Goal: Task Accomplishment & Management: Use online tool/utility

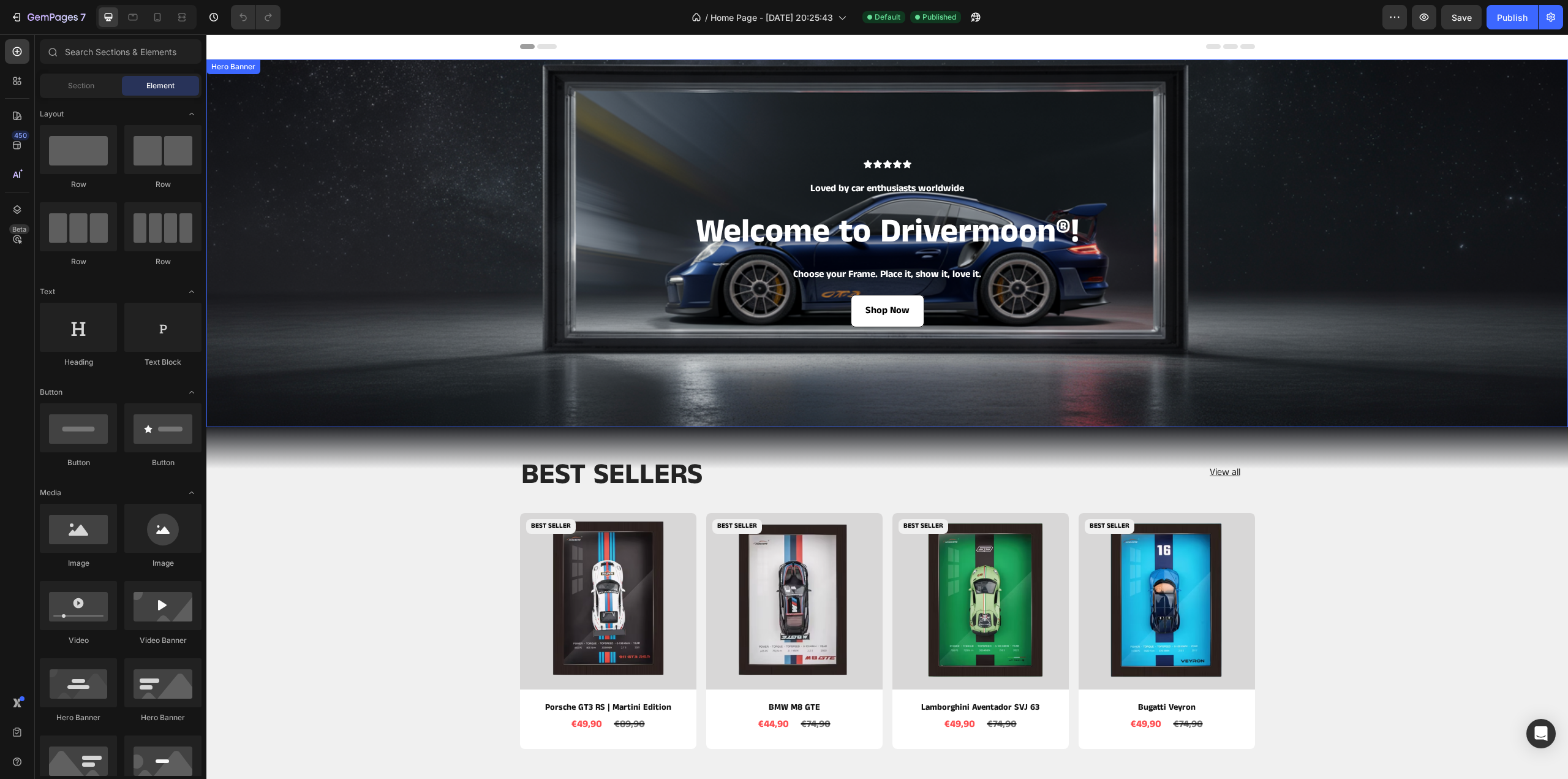
click at [298, 141] on div "Background Image" at bounding box center [888, 243] width 1362 height 368
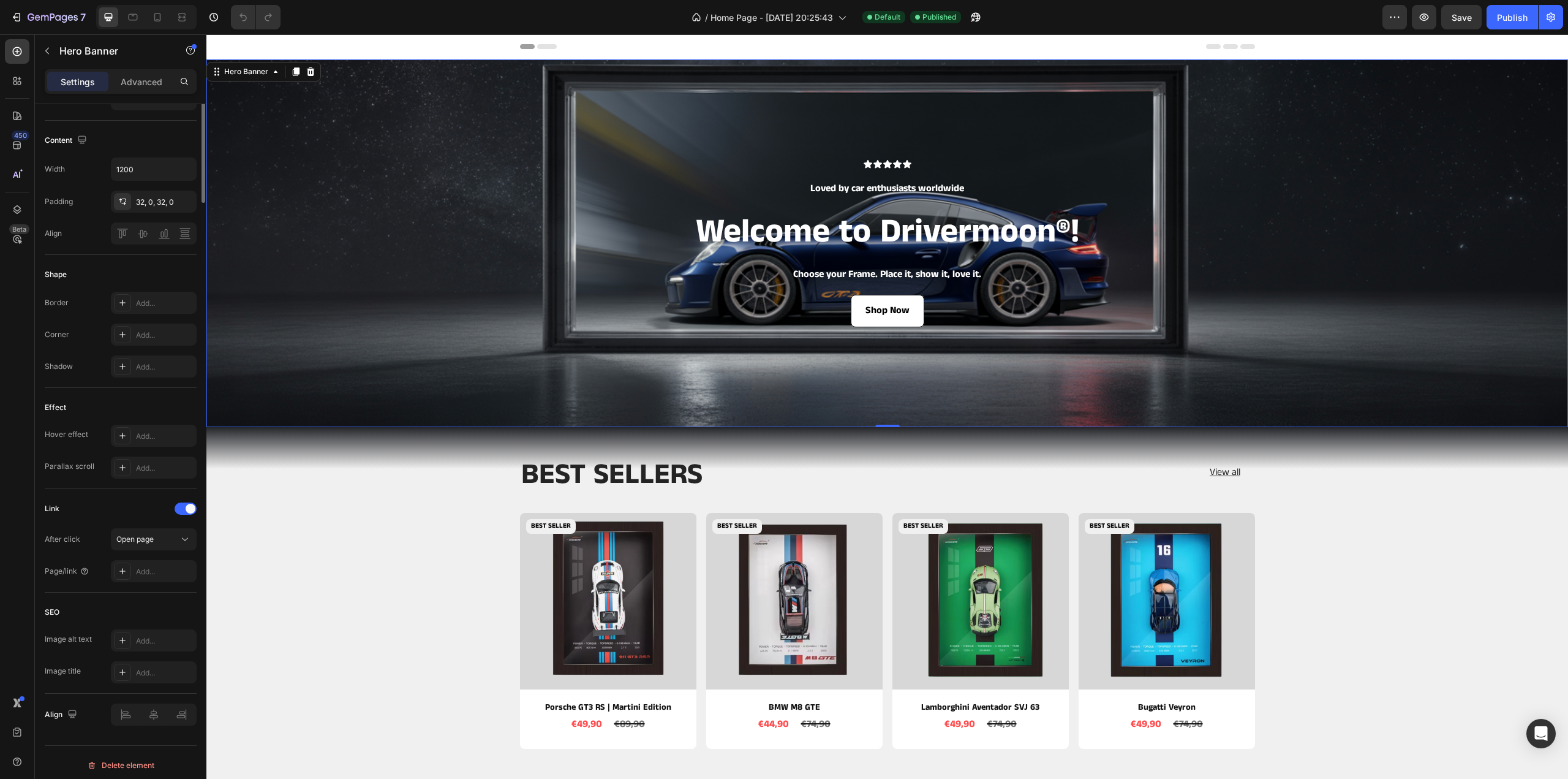
scroll to position [371, 0]
click at [155, 73] on div "Advanced" at bounding box center [142, 81] width 62 height 20
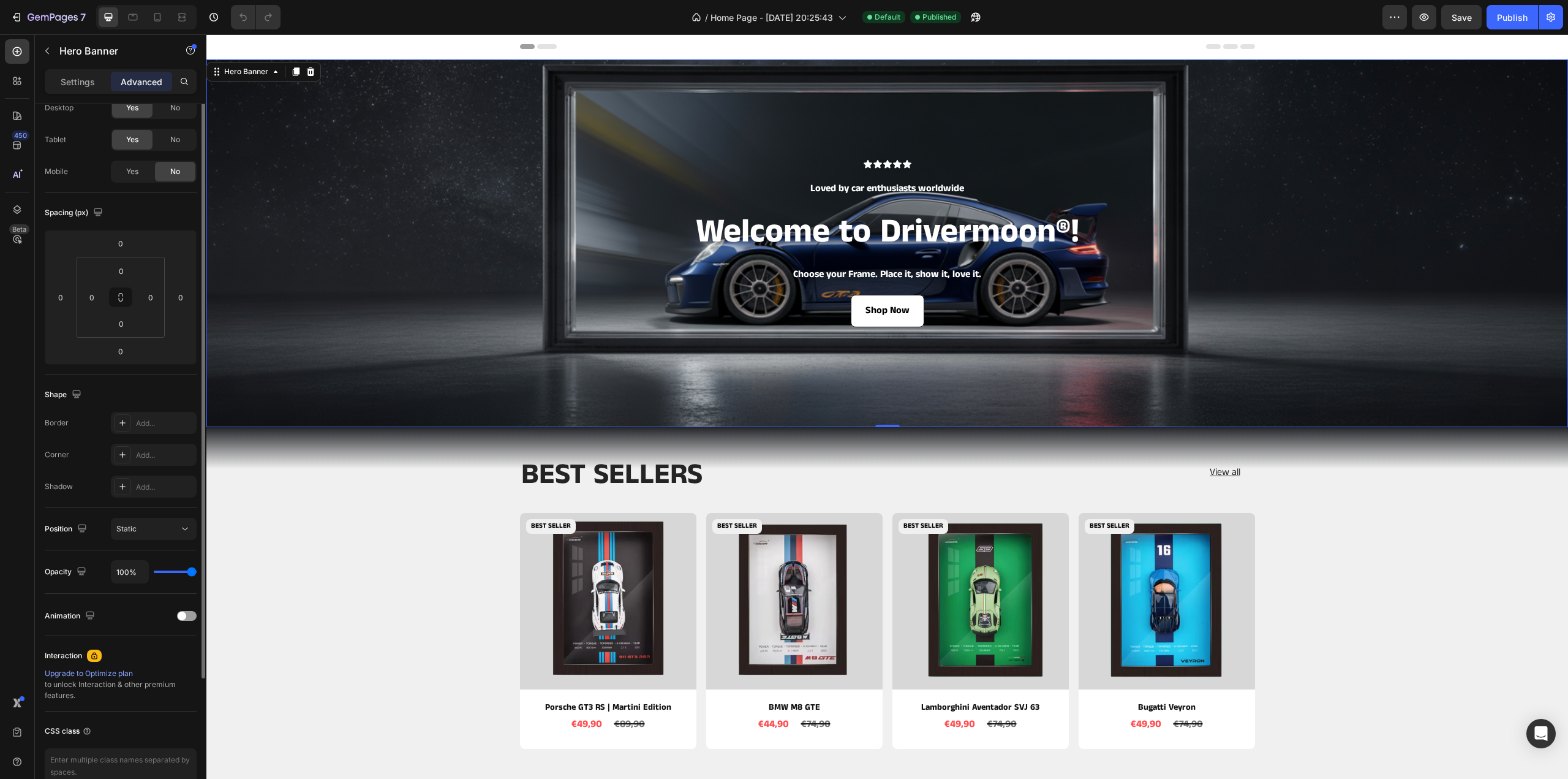
scroll to position [0, 0]
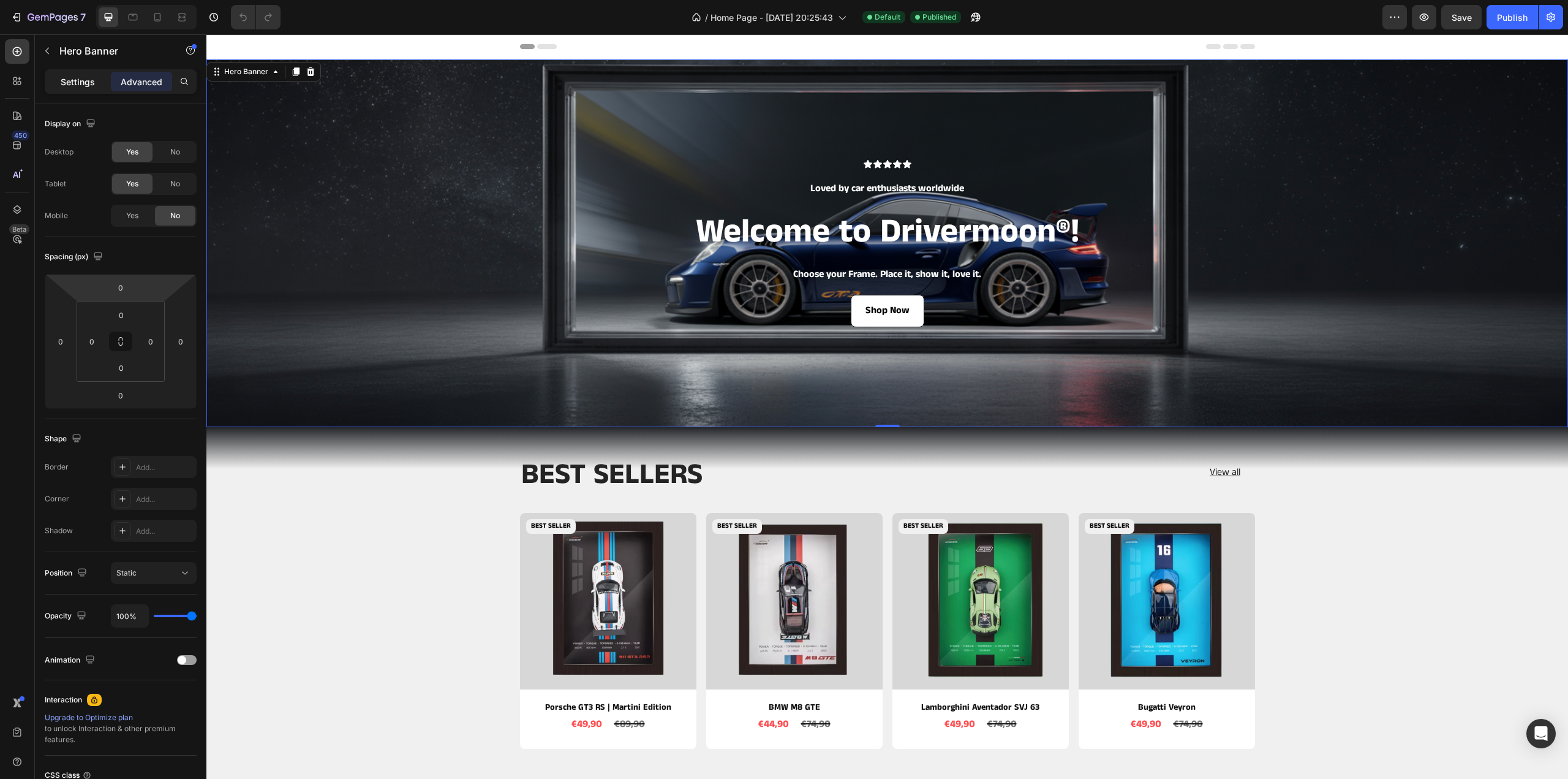
click at [80, 78] on p "Settings" at bounding box center [77, 81] width 34 height 13
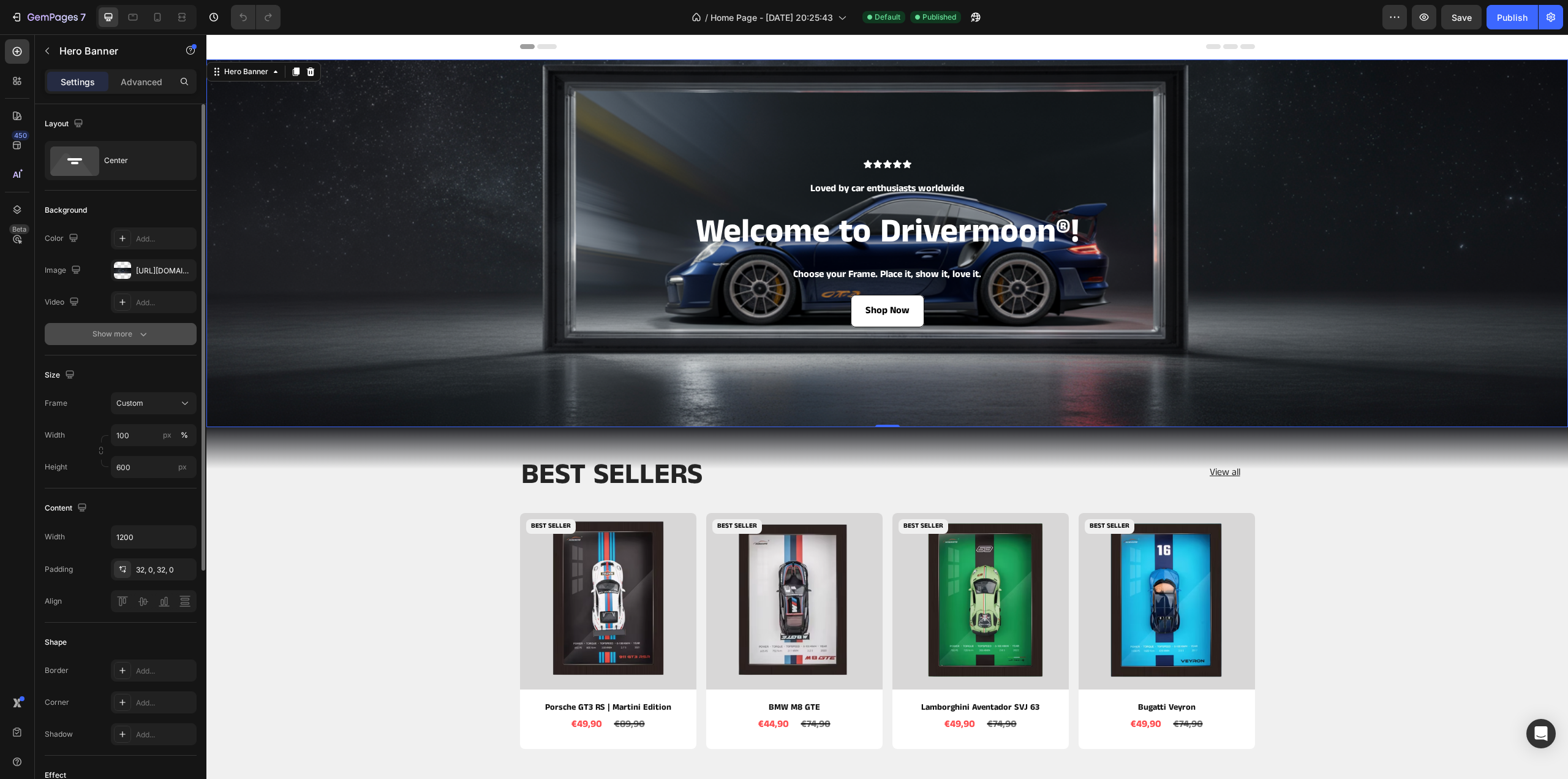
click at [127, 327] on button "Show more" at bounding box center [121, 334] width 152 height 22
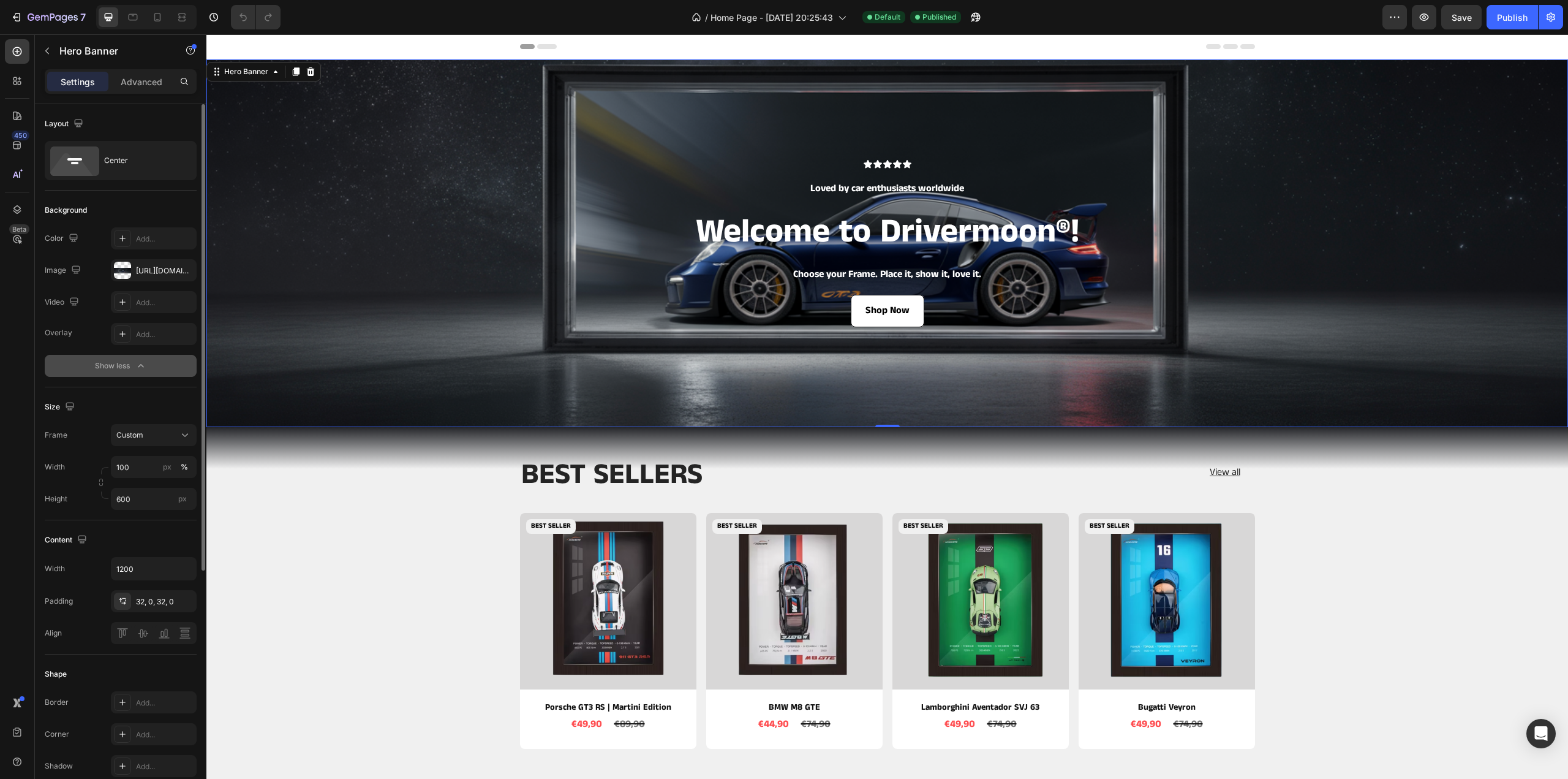
click at [122, 366] on div "Show less" at bounding box center [121, 366] width 52 height 13
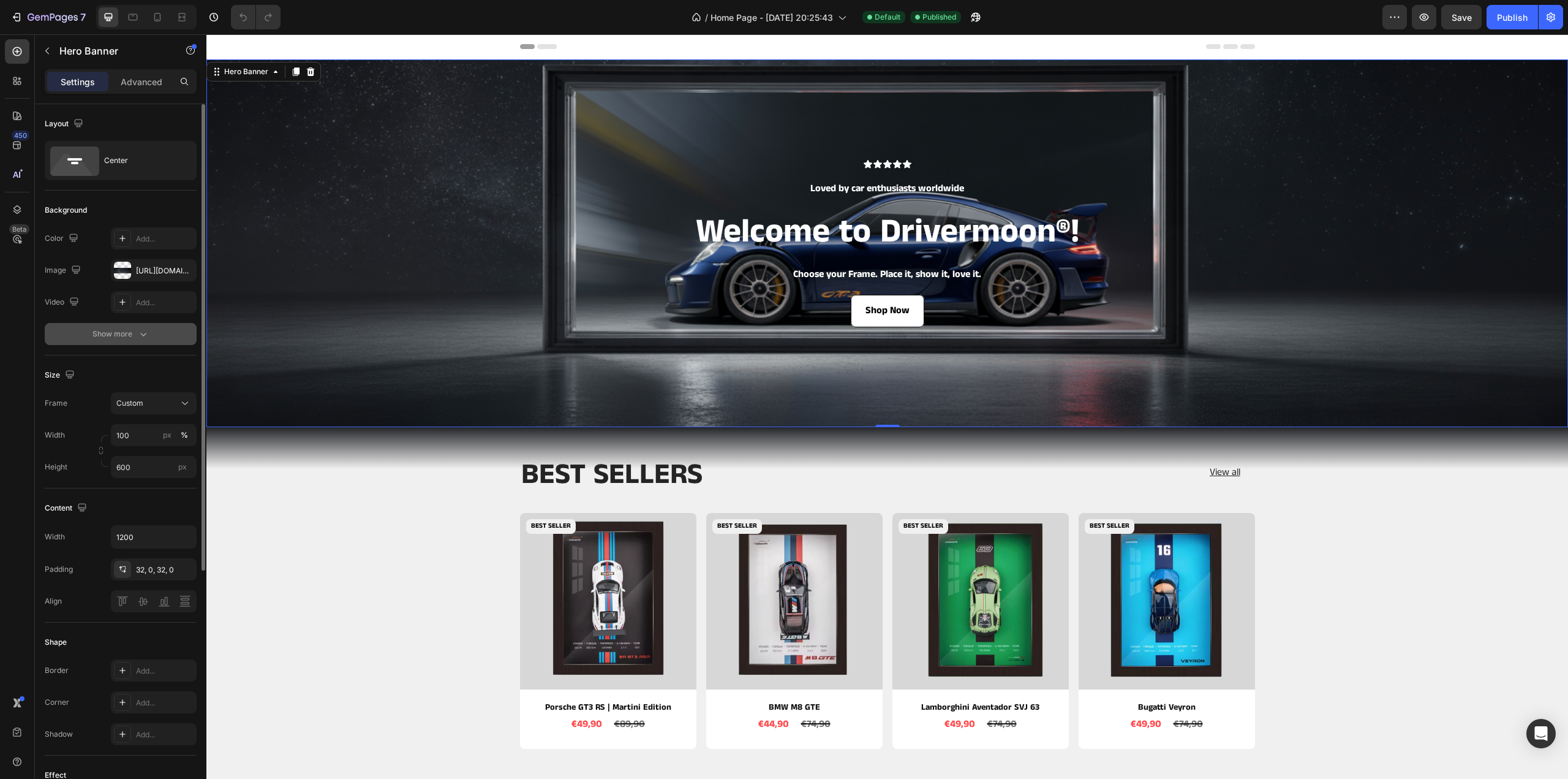
click at [120, 335] on div "Show more" at bounding box center [121, 334] width 57 height 13
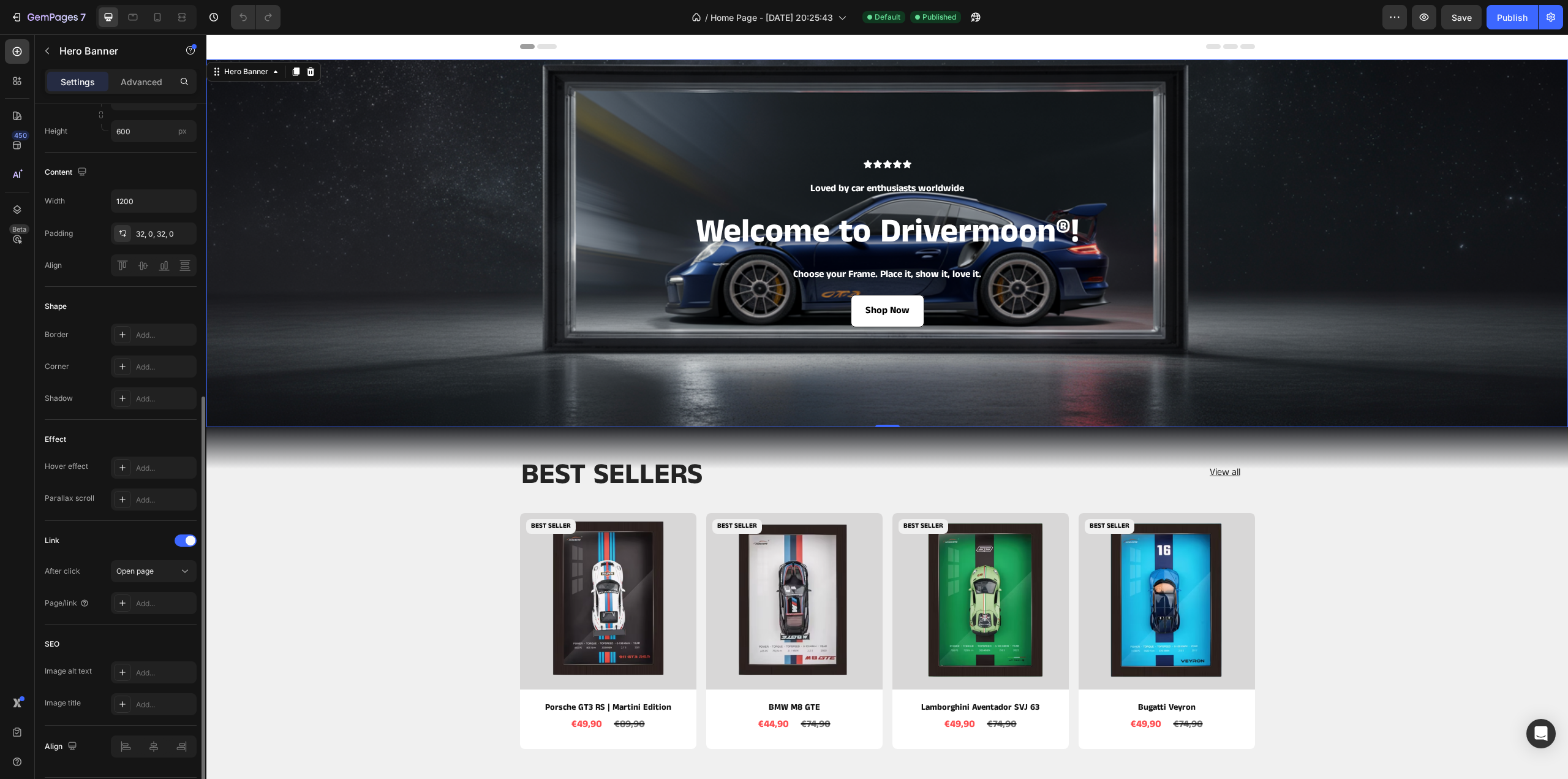
scroll to position [403, 0]
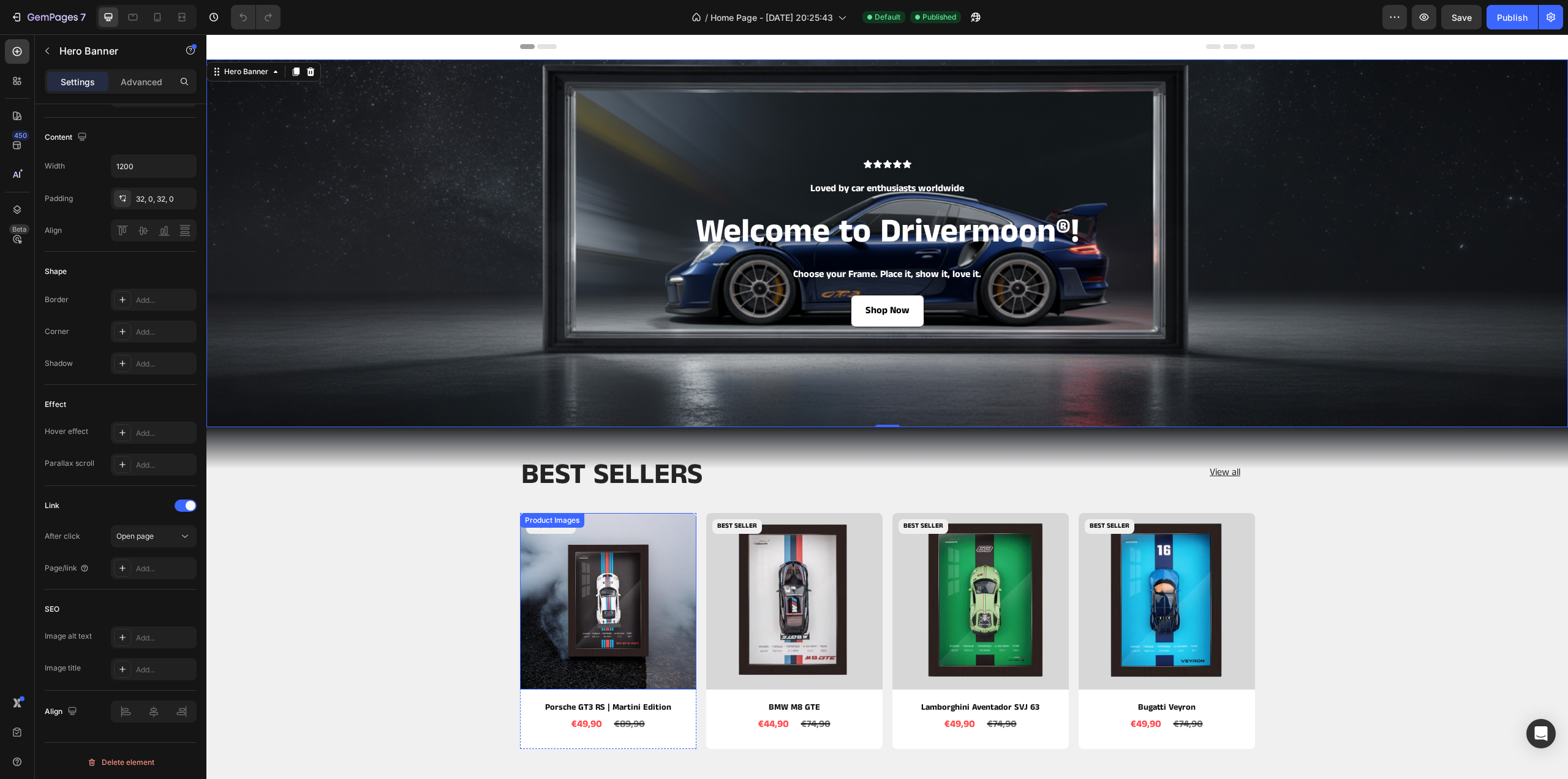
click at [567, 582] on img at bounding box center [608, 601] width 177 height 177
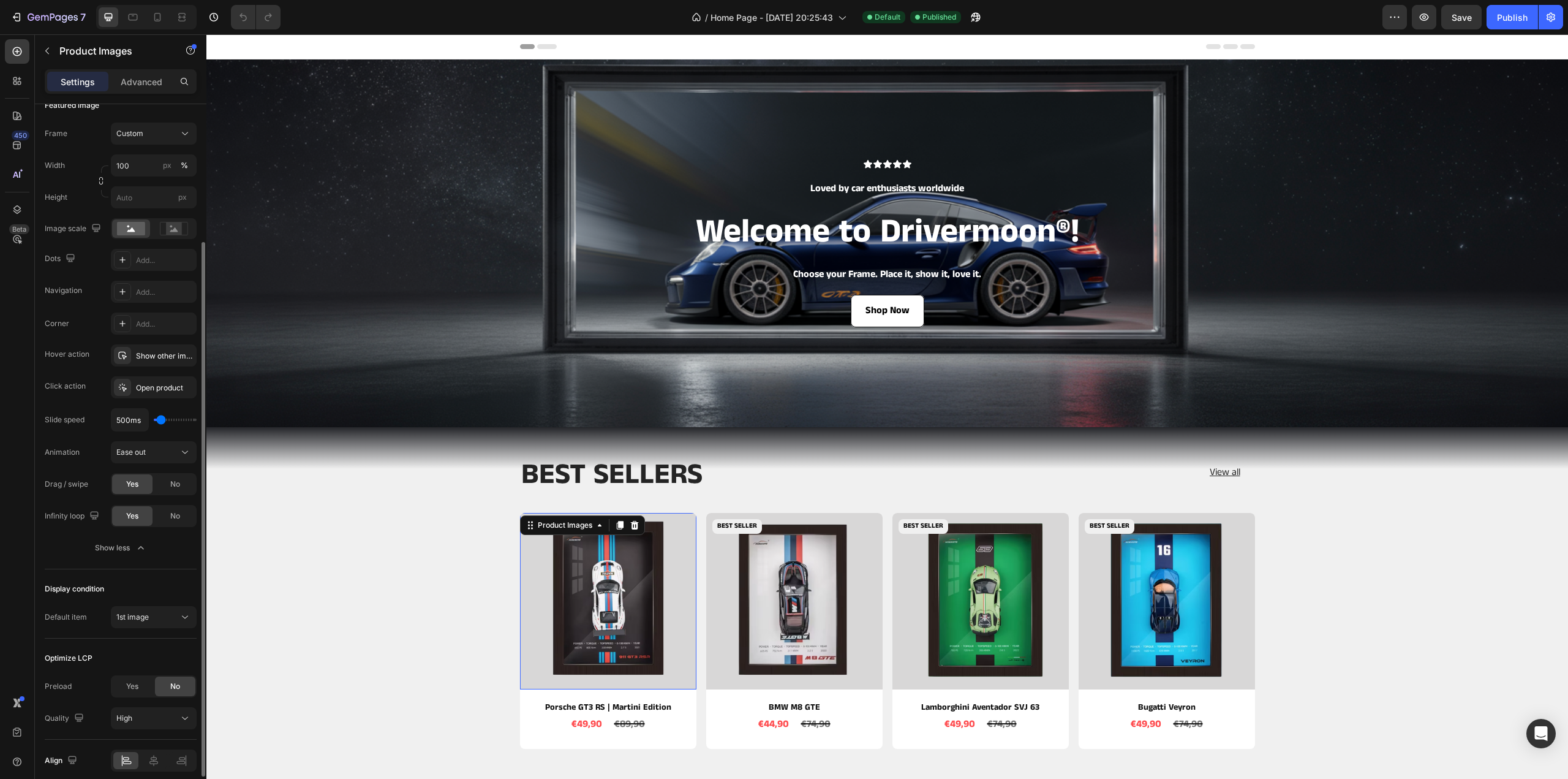
scroll to position [234, 0]
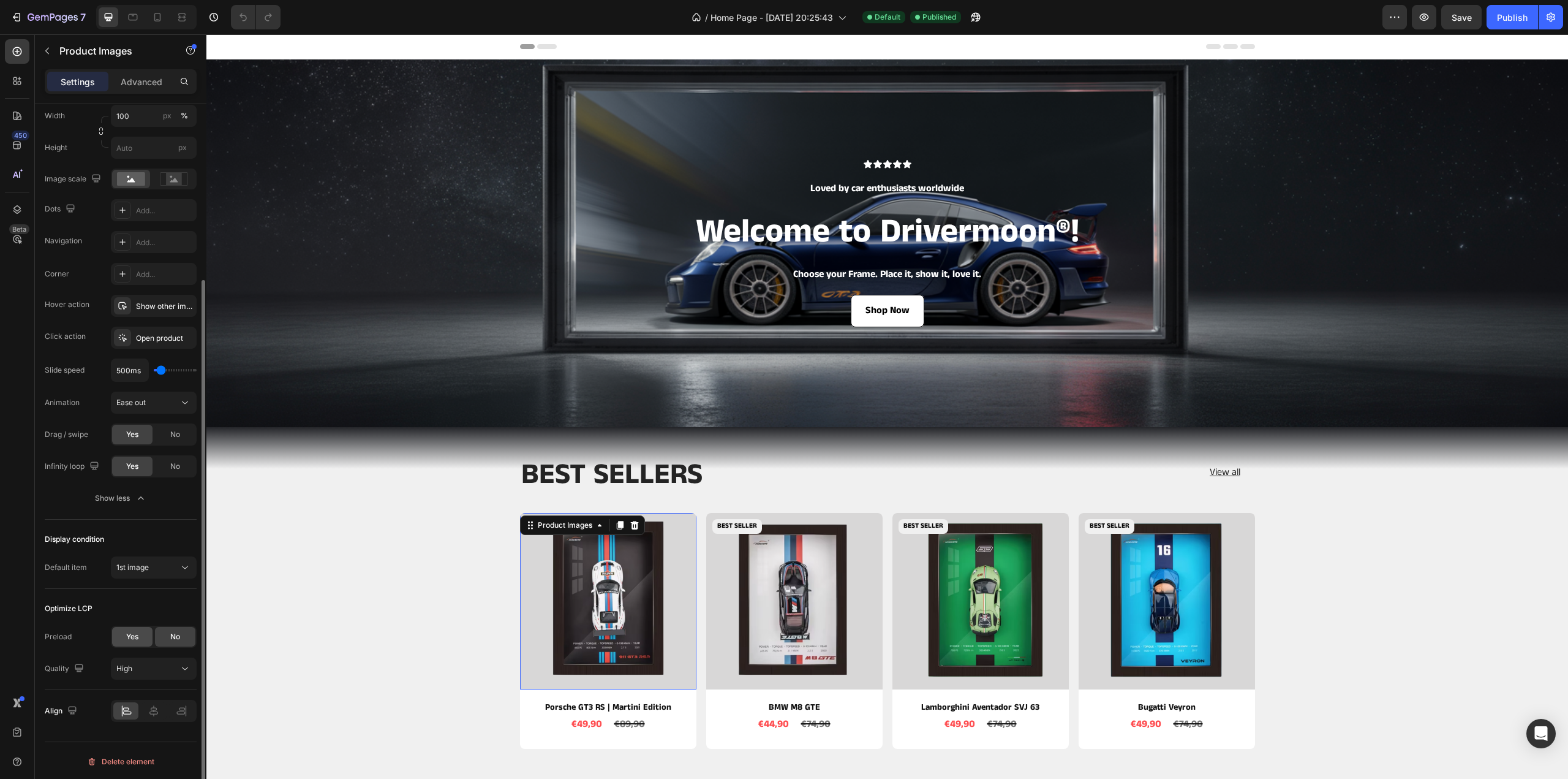
click at [144, 637] on div "Yes" at bounding box center [132, 636] width 40 height 20
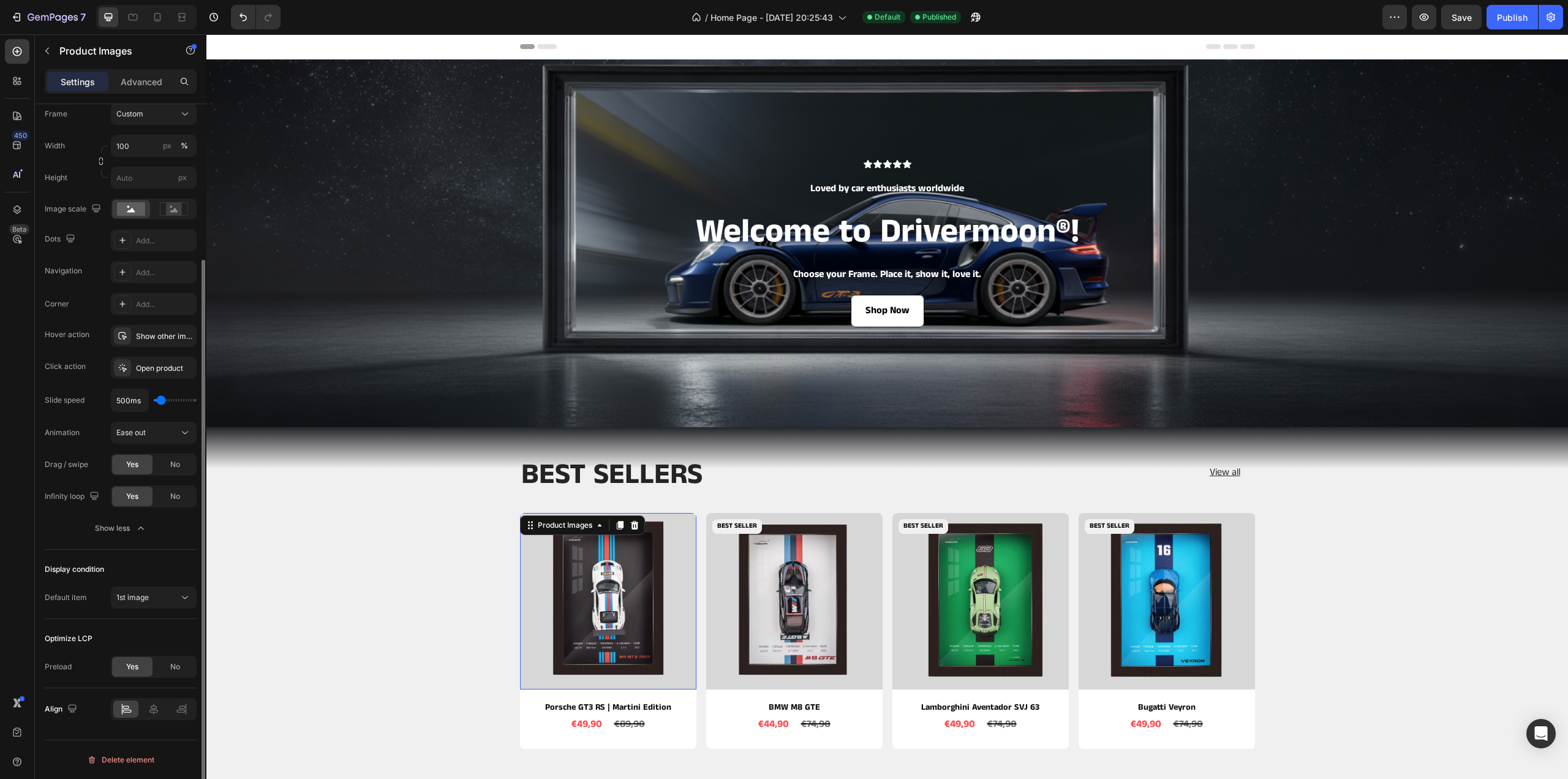
scroll to position [201, 0]
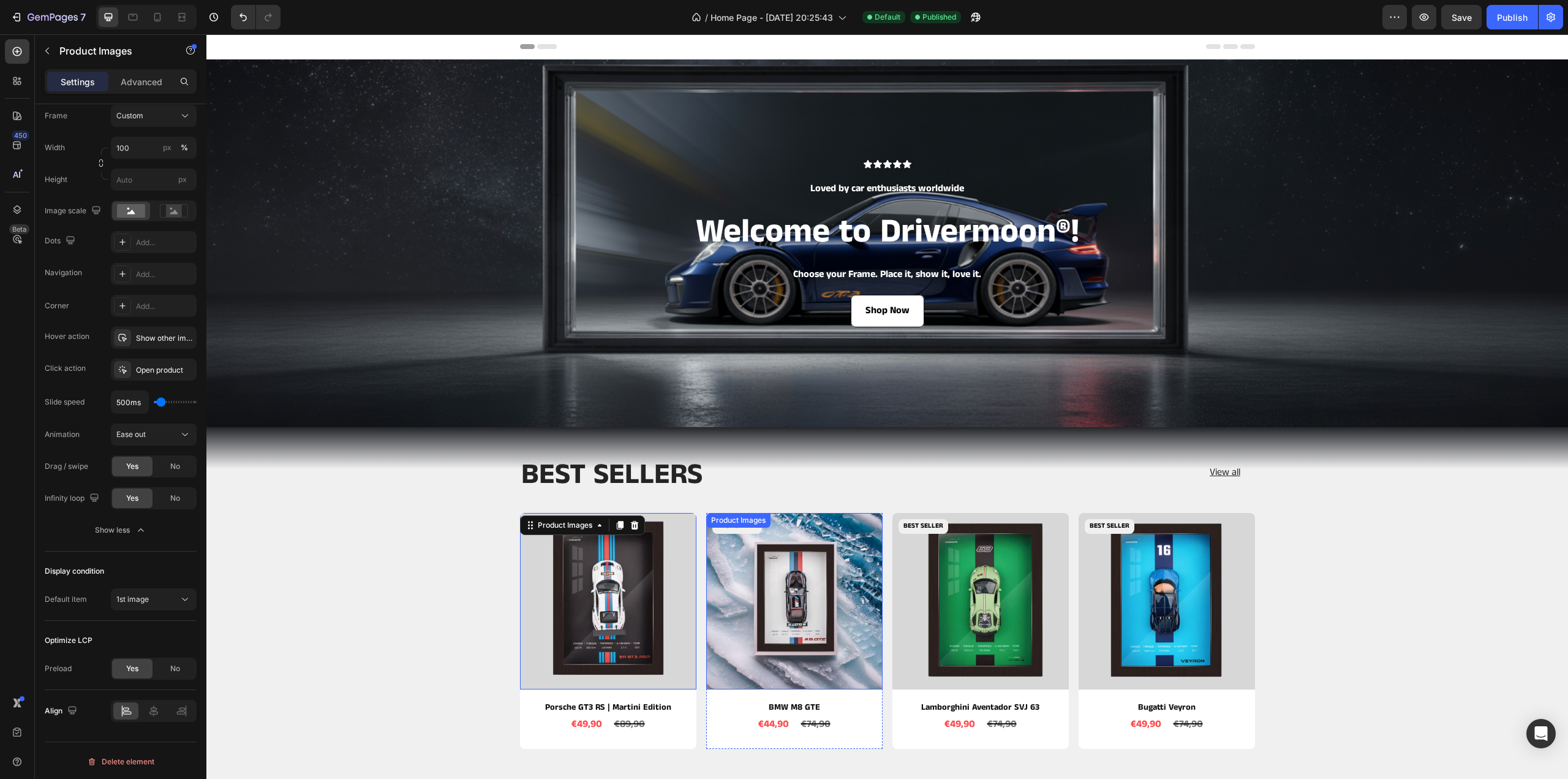
click at [767, 596] on img at bounding box center [795, 601] width 177 height 177
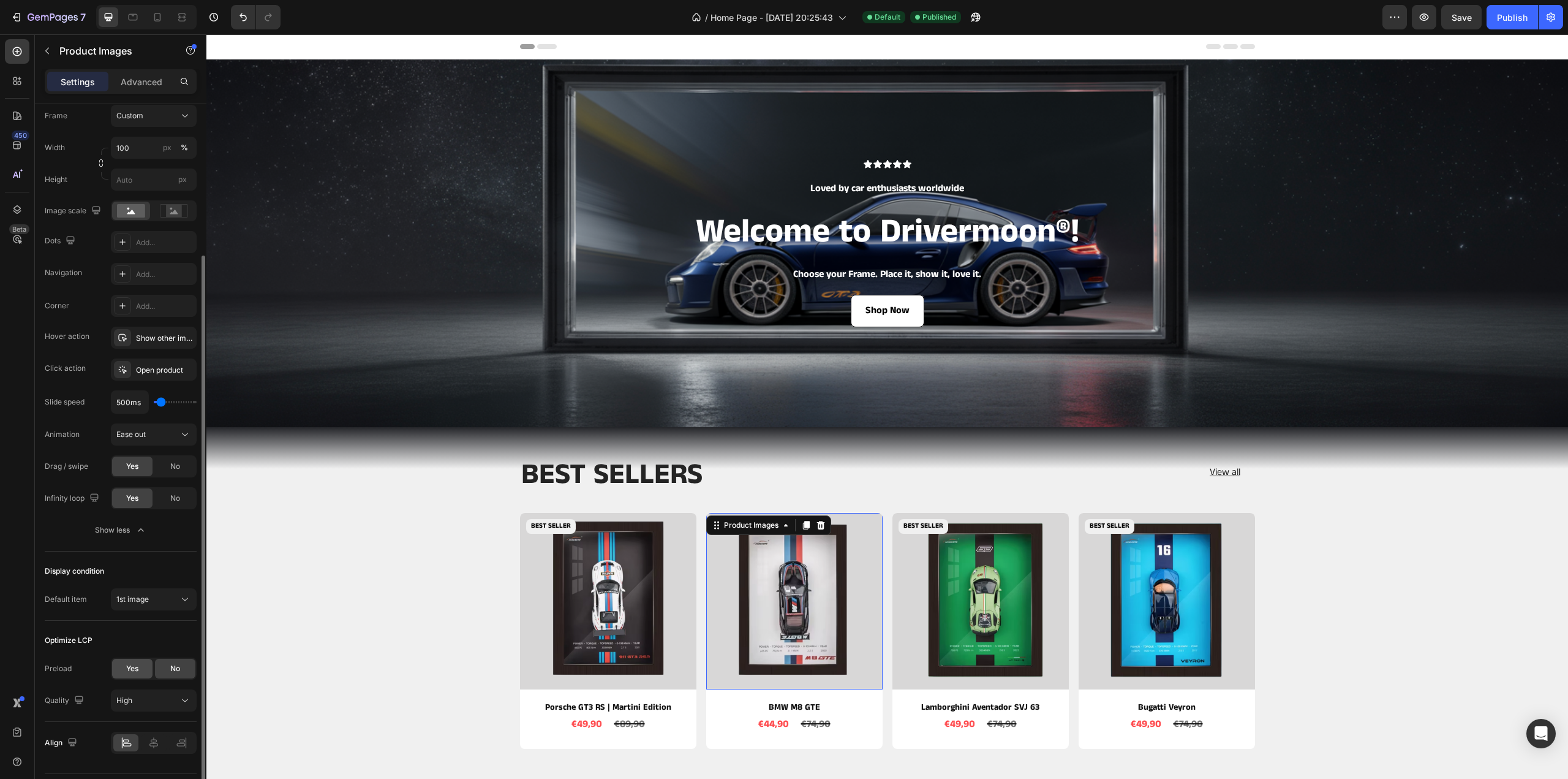
click at [137, 658] on div "Yes" at bounding box center [132, 668] width 40 height 20
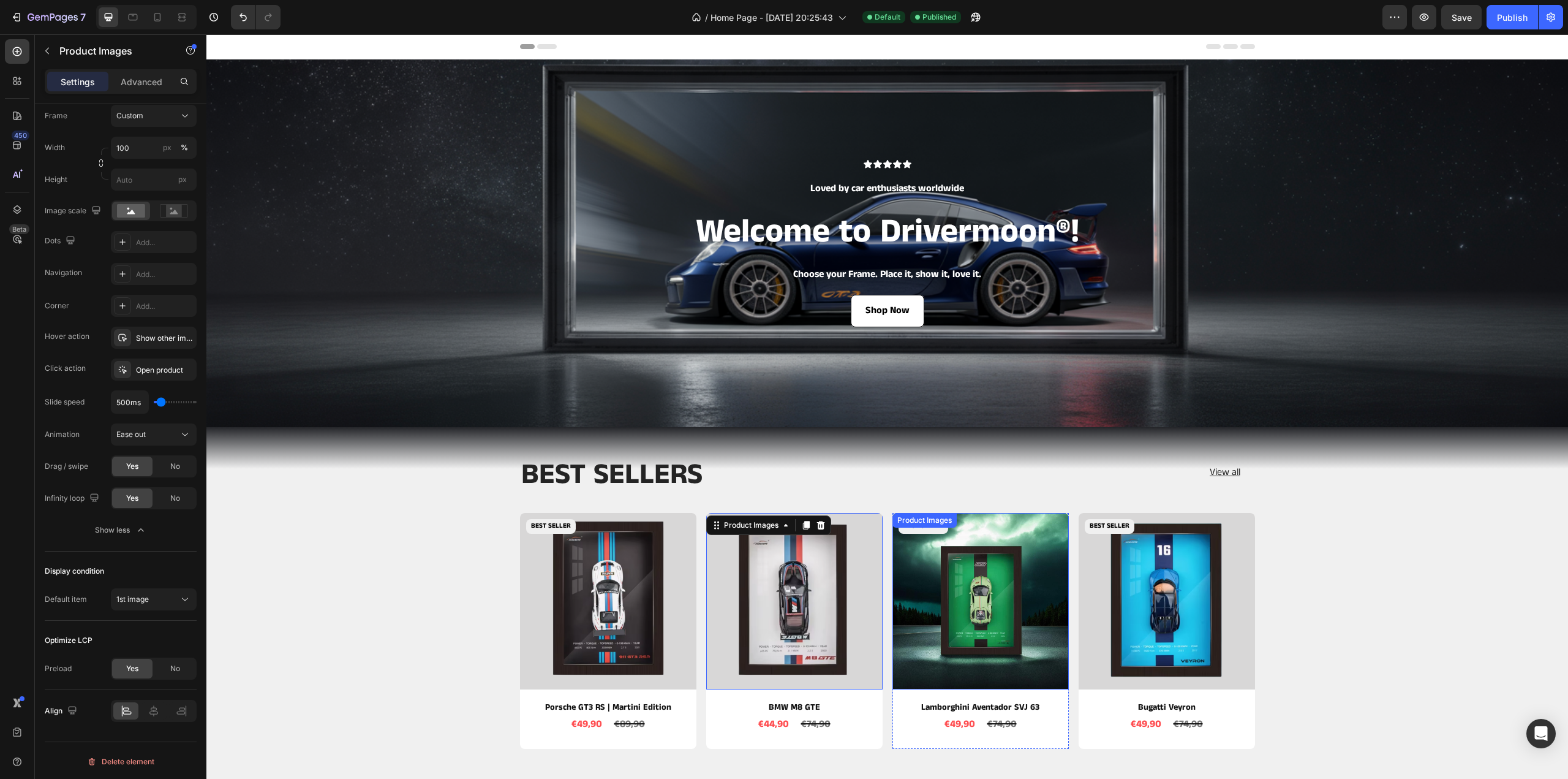
click at [990, 620] on img at bounding box center [981, 601] width 177 height 177
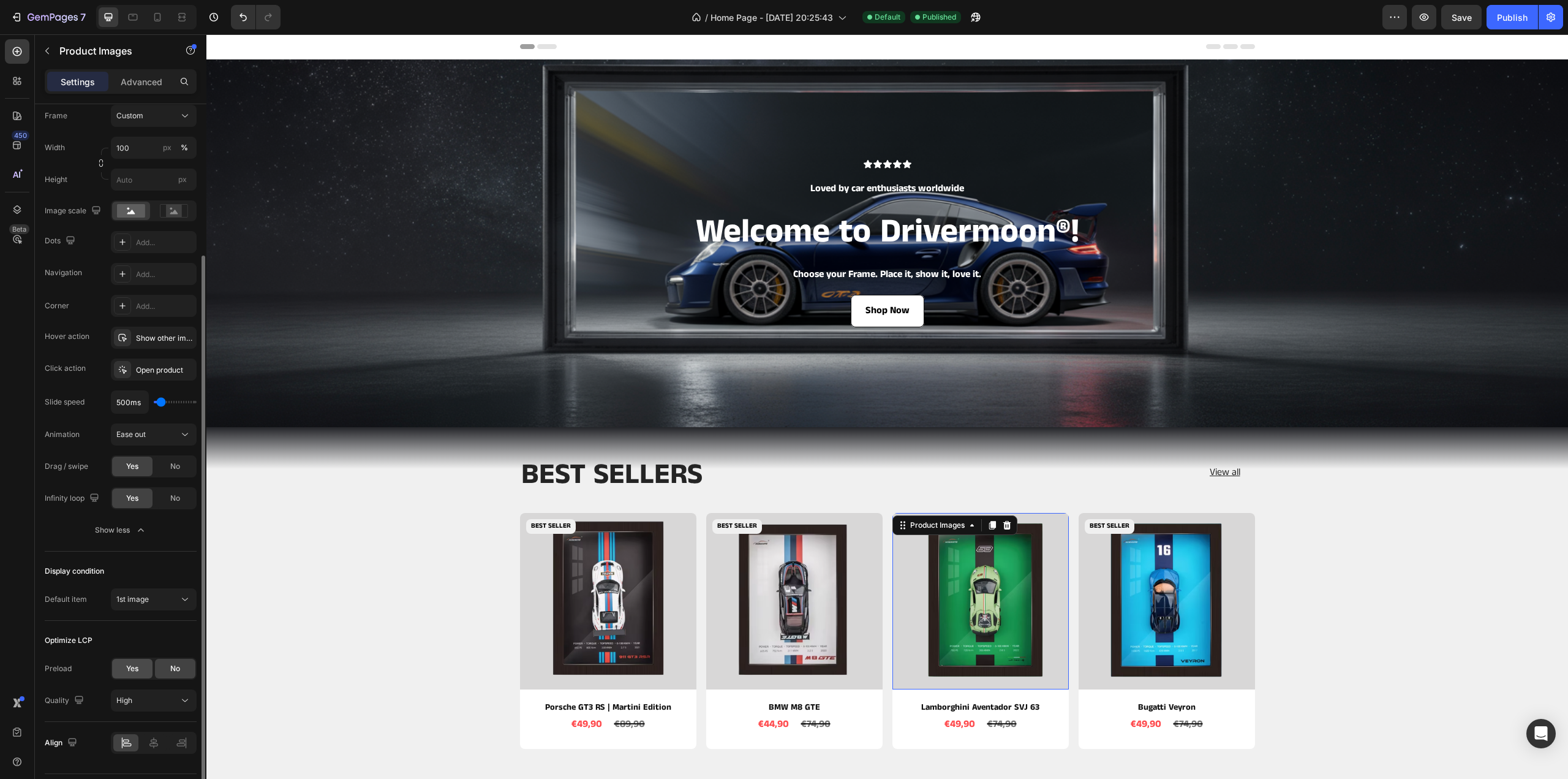
click at [138, 669] on div "Yes" at bounding box center [132, 668] width 40 height 20
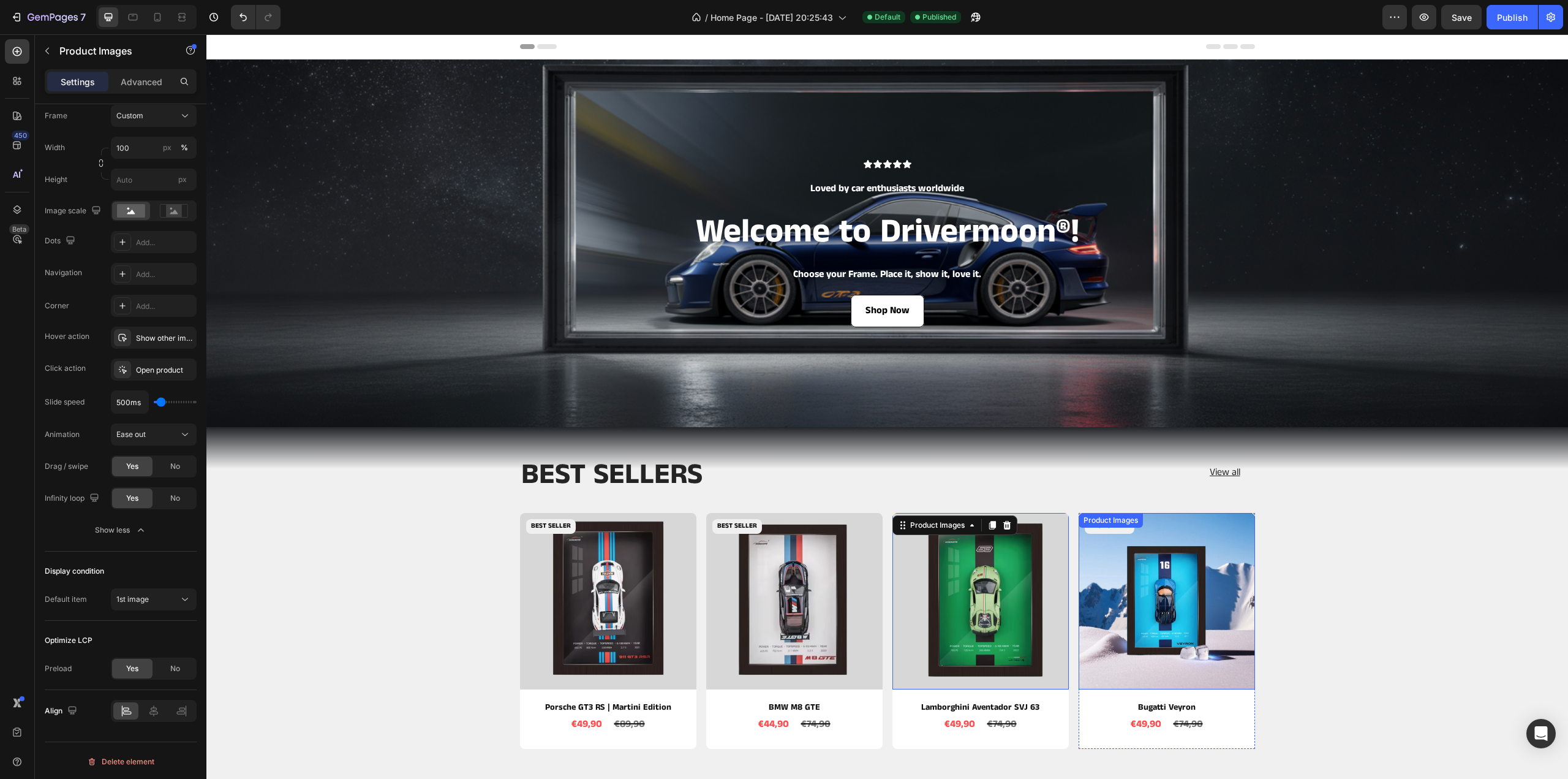
click at [1158, 573] on img at bounding box center [1167, 601] width 177 height 177
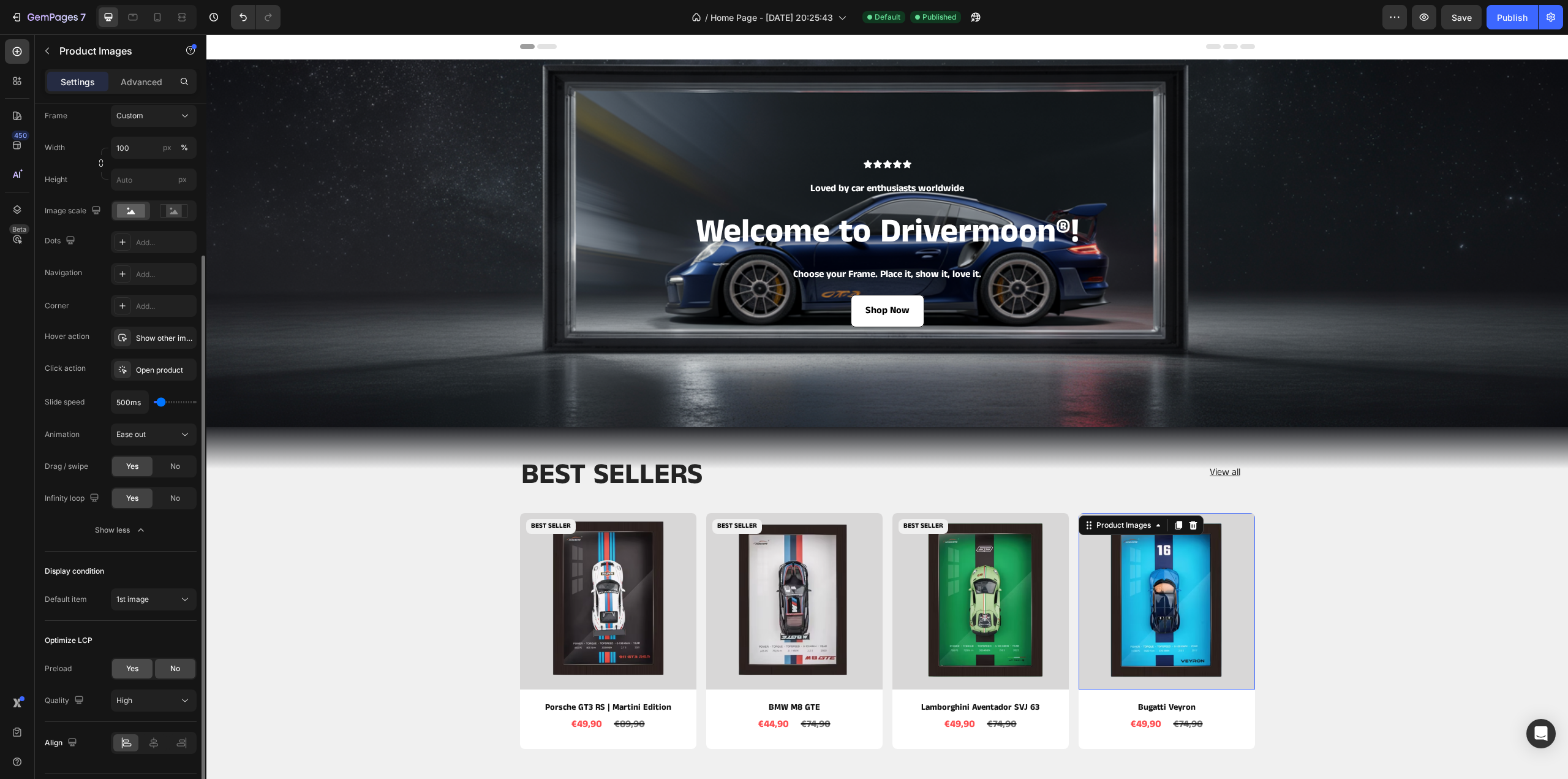
click at [129, 664] on span "Yes" at bounding box center [133, 669] width 13 height 11
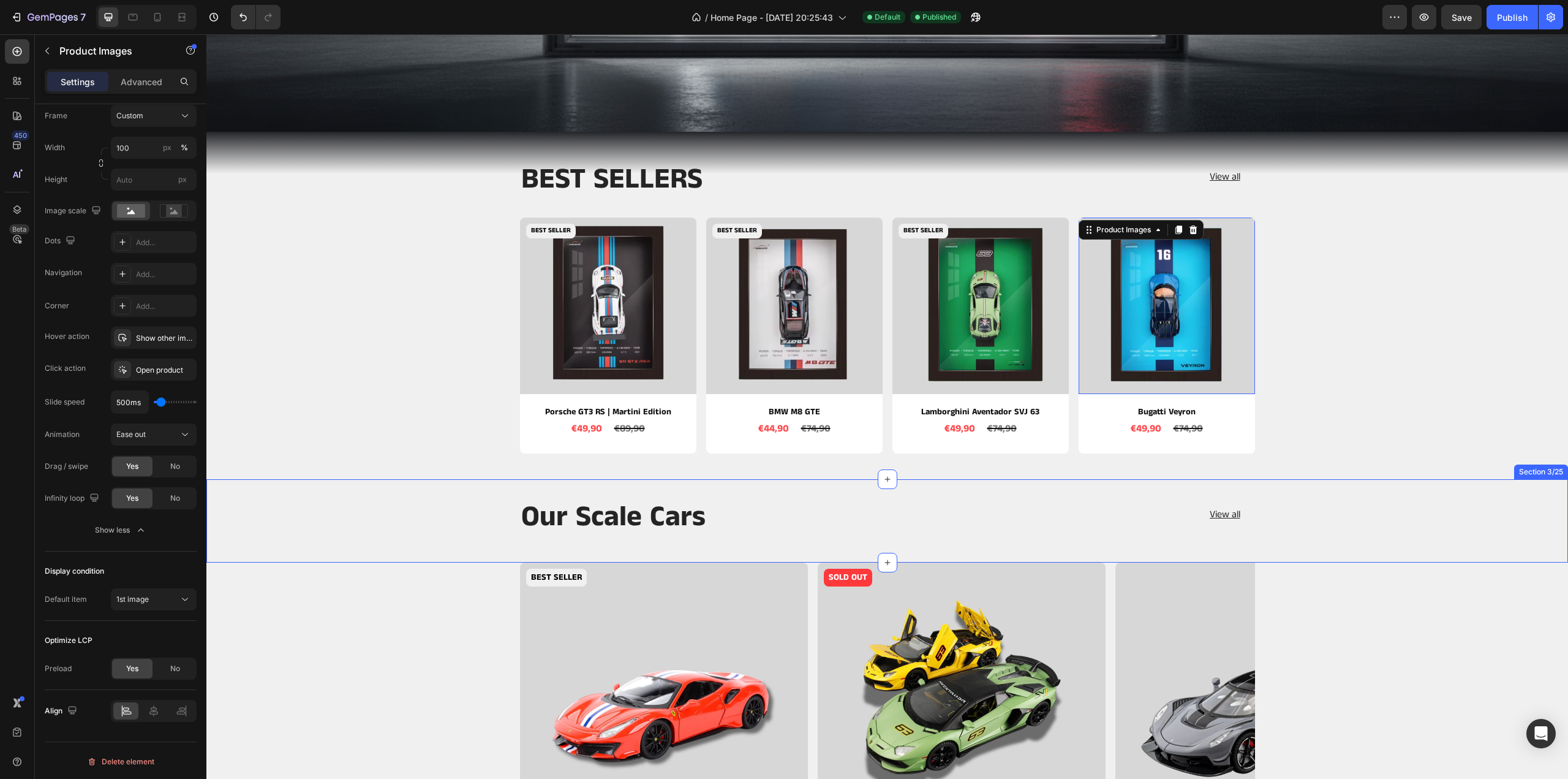
scroll to position [429, 0]
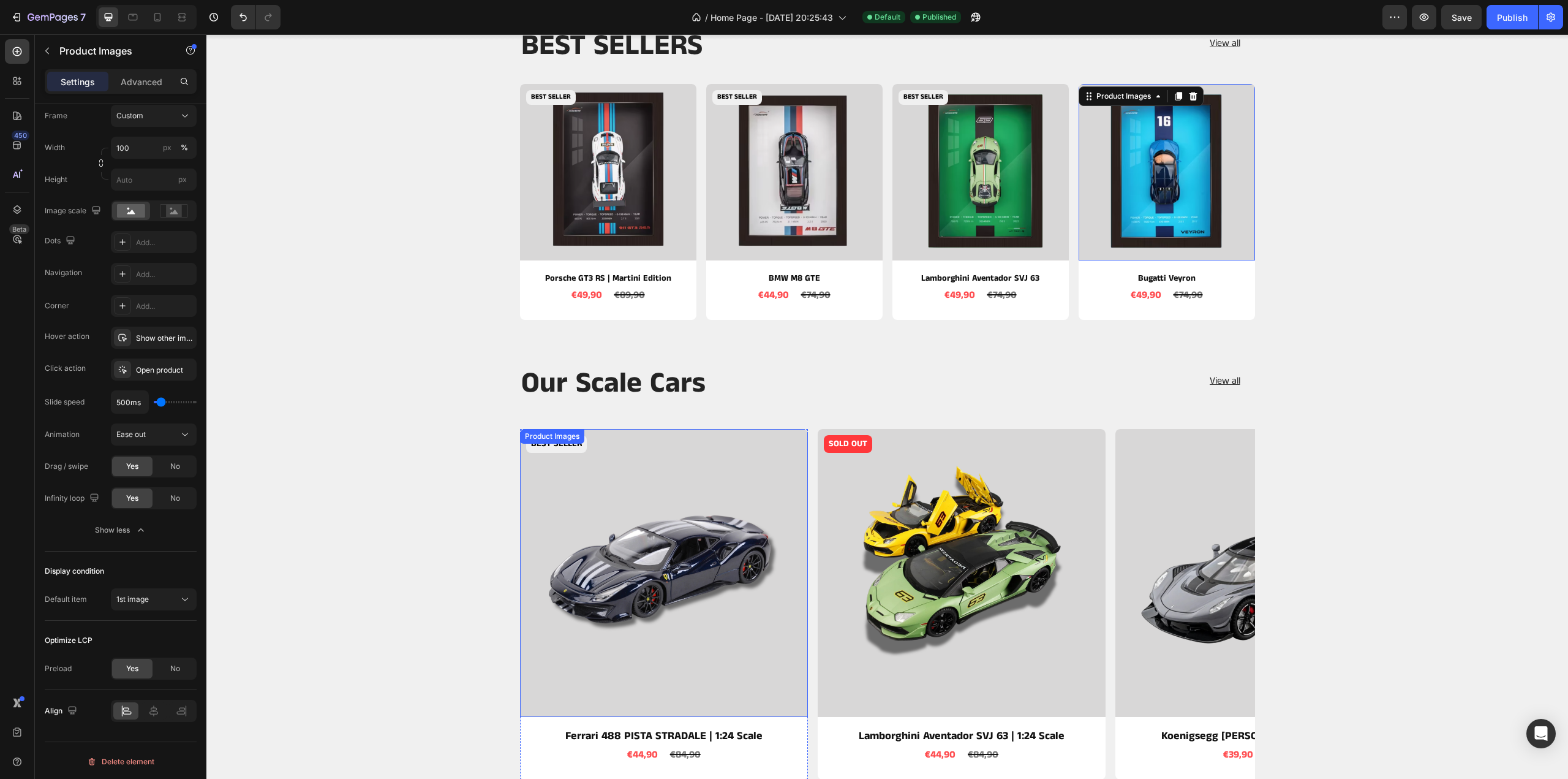
click at [623, 548] on img at bounding box center [664, 572] width 288 height 288
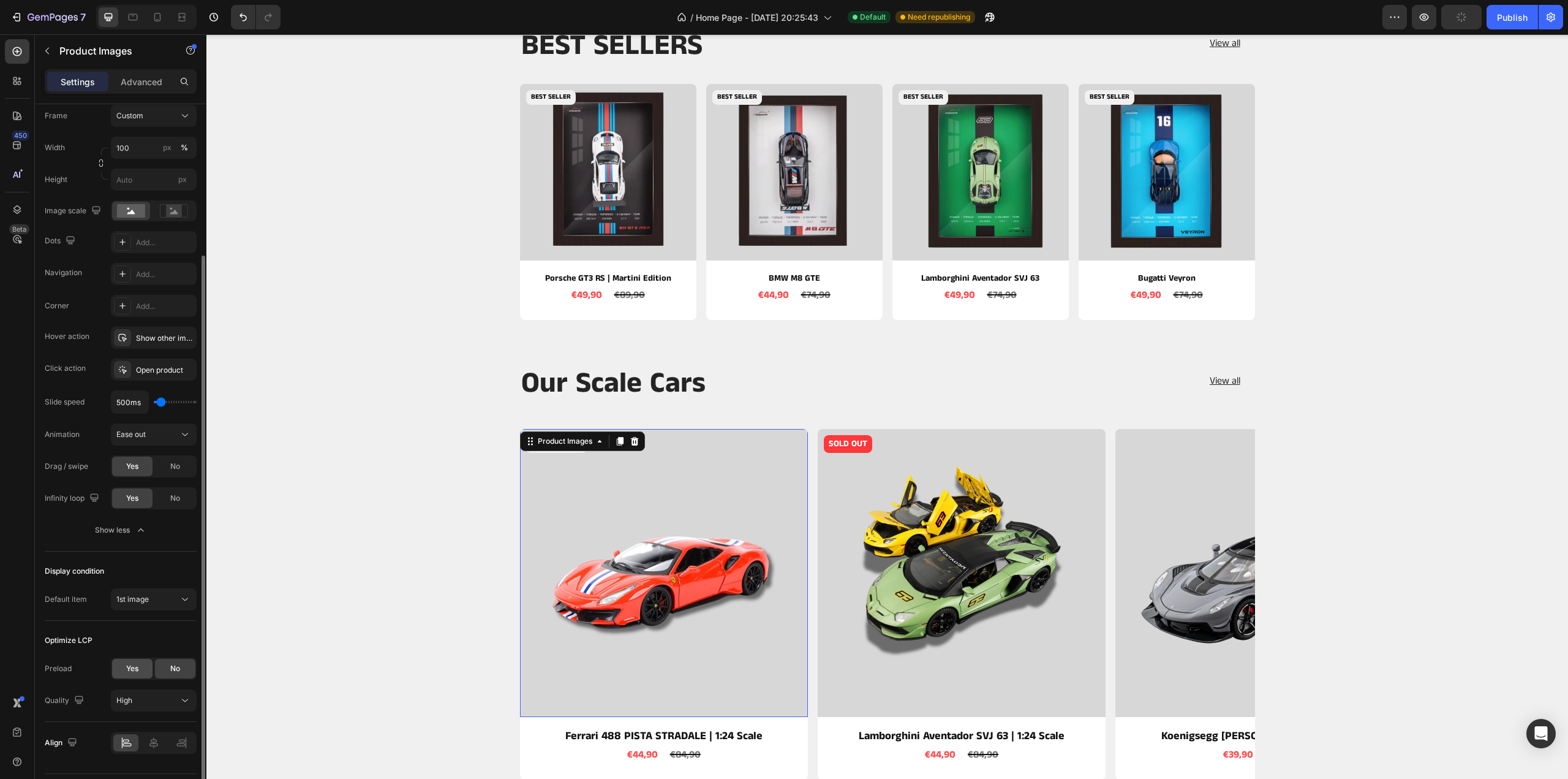
click at [137, 667] on span "Yes" at bounding box center [133, 669] width 13 height 11
click at [883, 549] on img at bounding box center [961, 572] width 288 height 288
click at [133, 672] on span "Yes" at bounding box center [133, 669] width 13 height 11
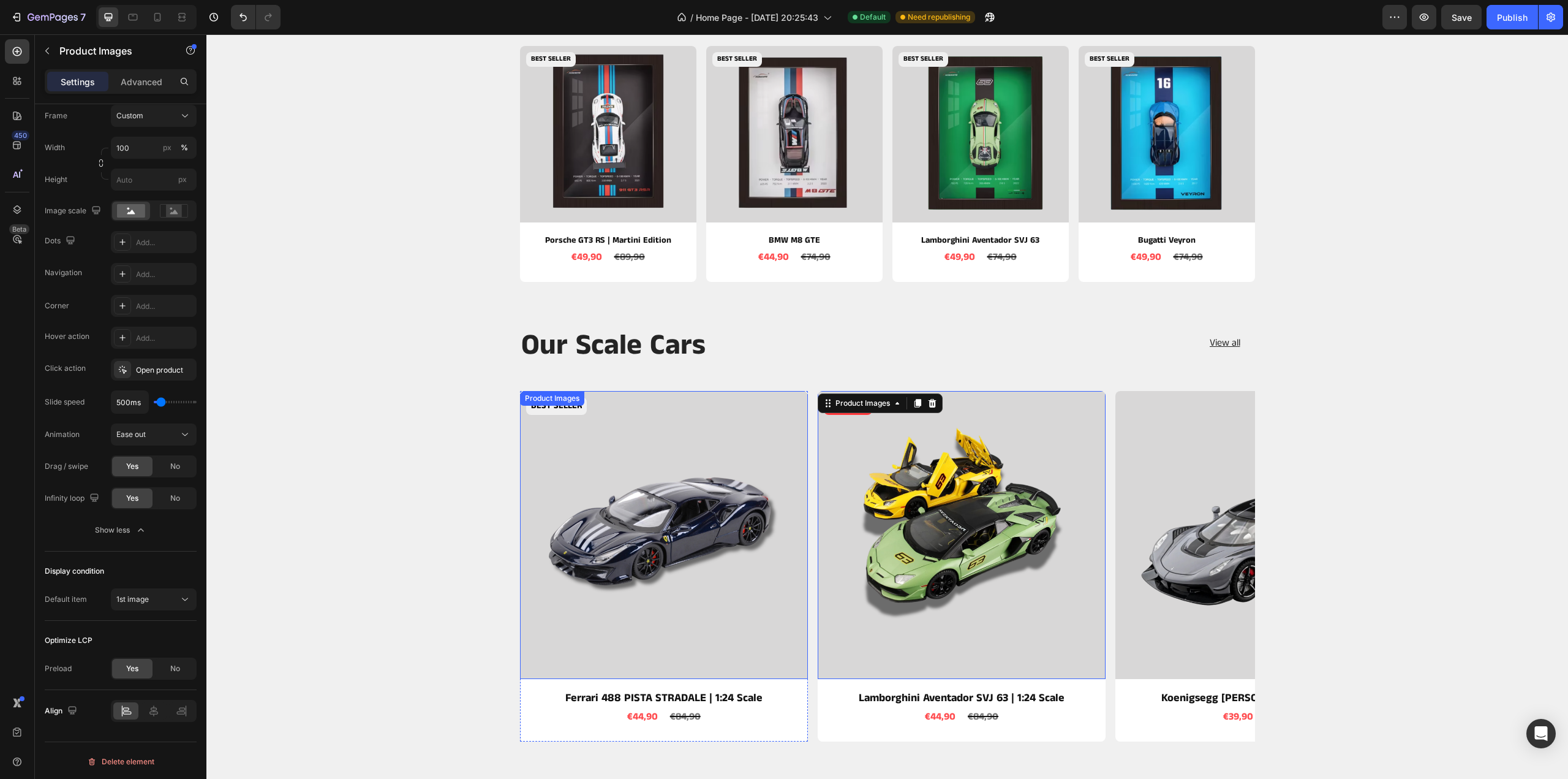
scroll to position [552, 0]
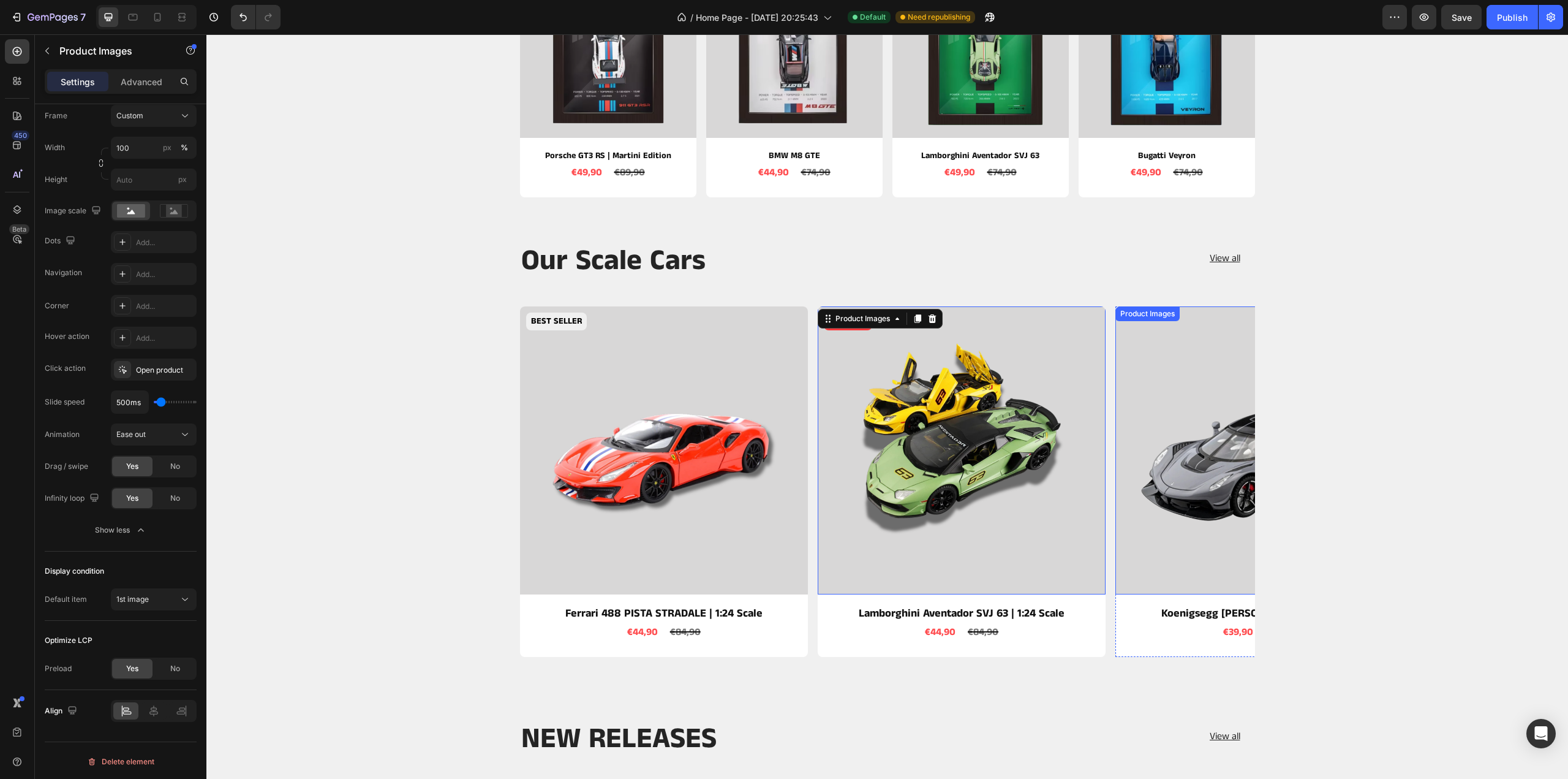
click at [1168, 433] on img at bounding box center [1259, 450] width 288 height 288
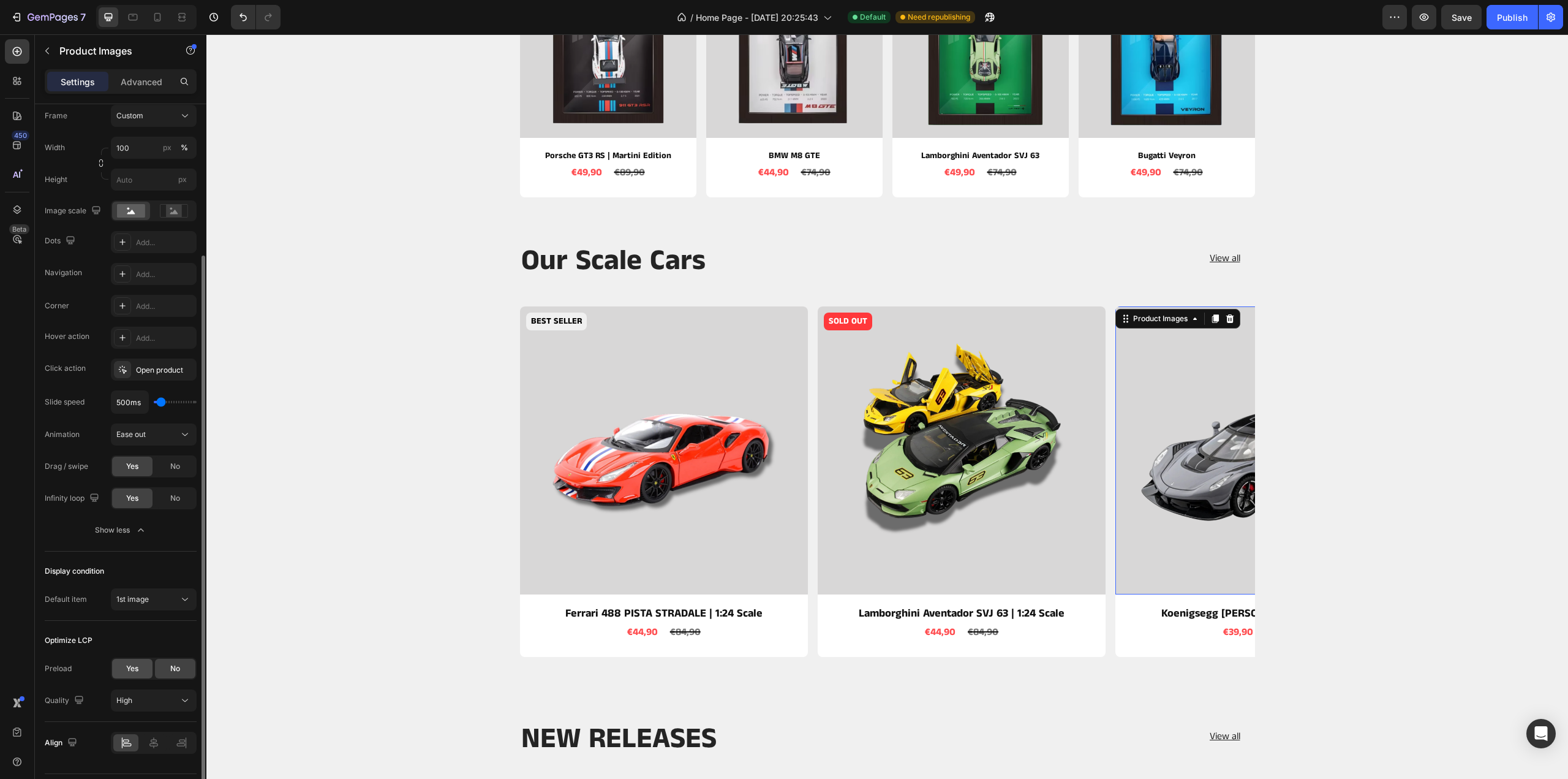
click at [136, 665] on span "Yes" at bounding box center [133, 669] width 13 height 11
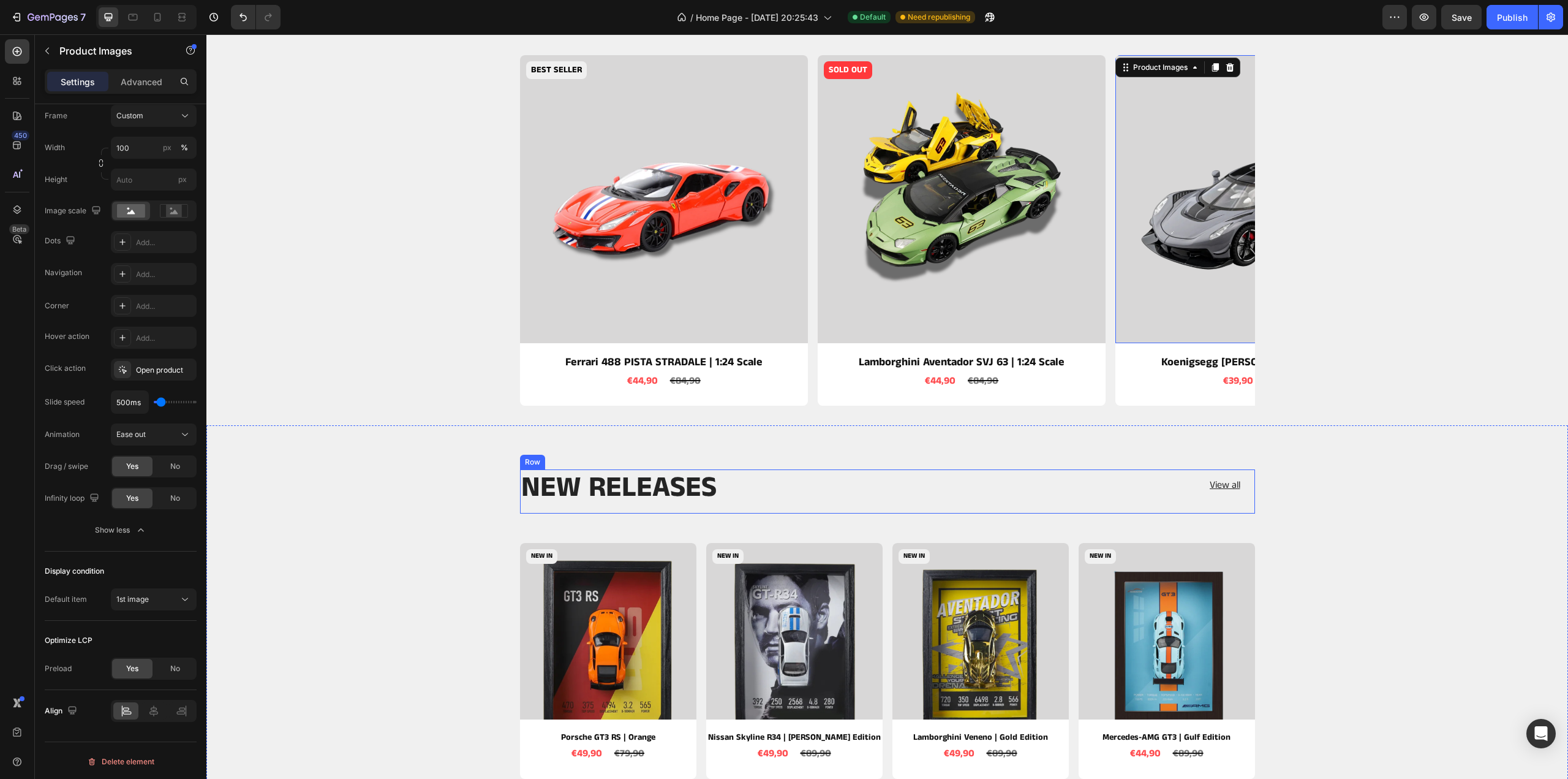
scroll to position [858, 0]
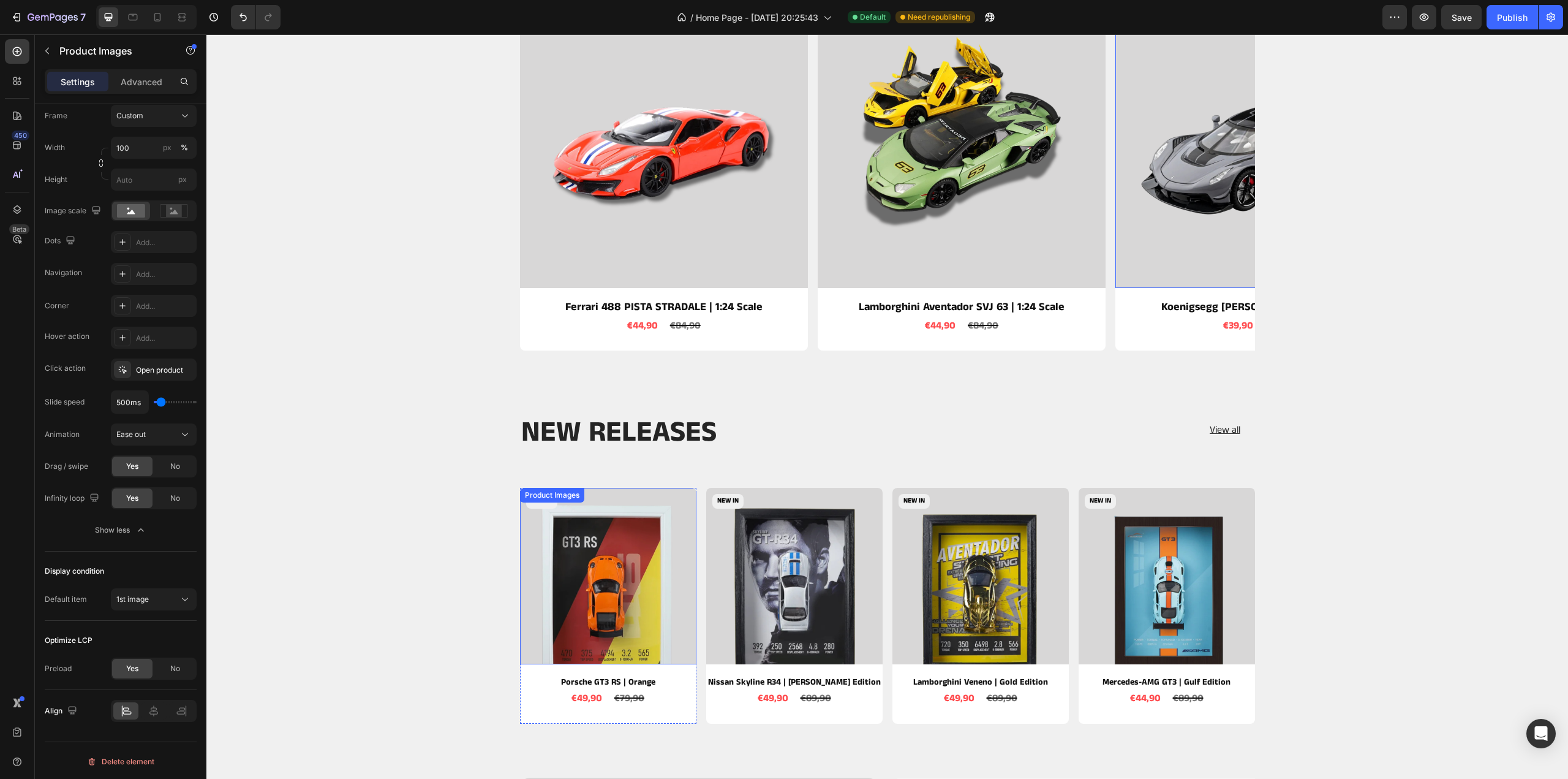
click at [568, 563] on img at bounding box center [608, 576] width 177 height 177
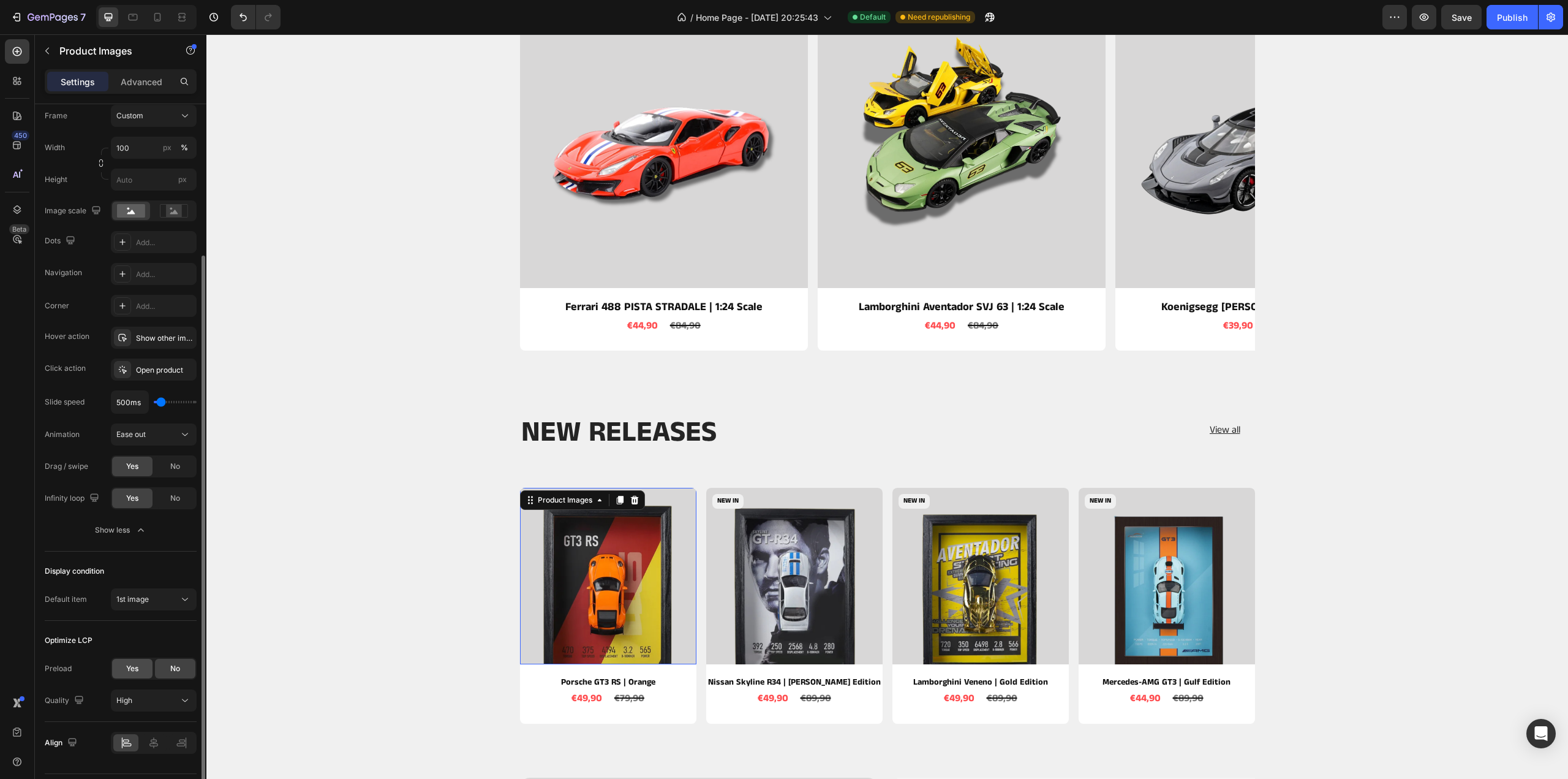
click at [127, 667] on span "Yes" at bounding box center [133, 669] width 13 height 11
click at [806, 443] on h2 "NEW RELEASES" at bounding box center [698, 433] width 357 height 37
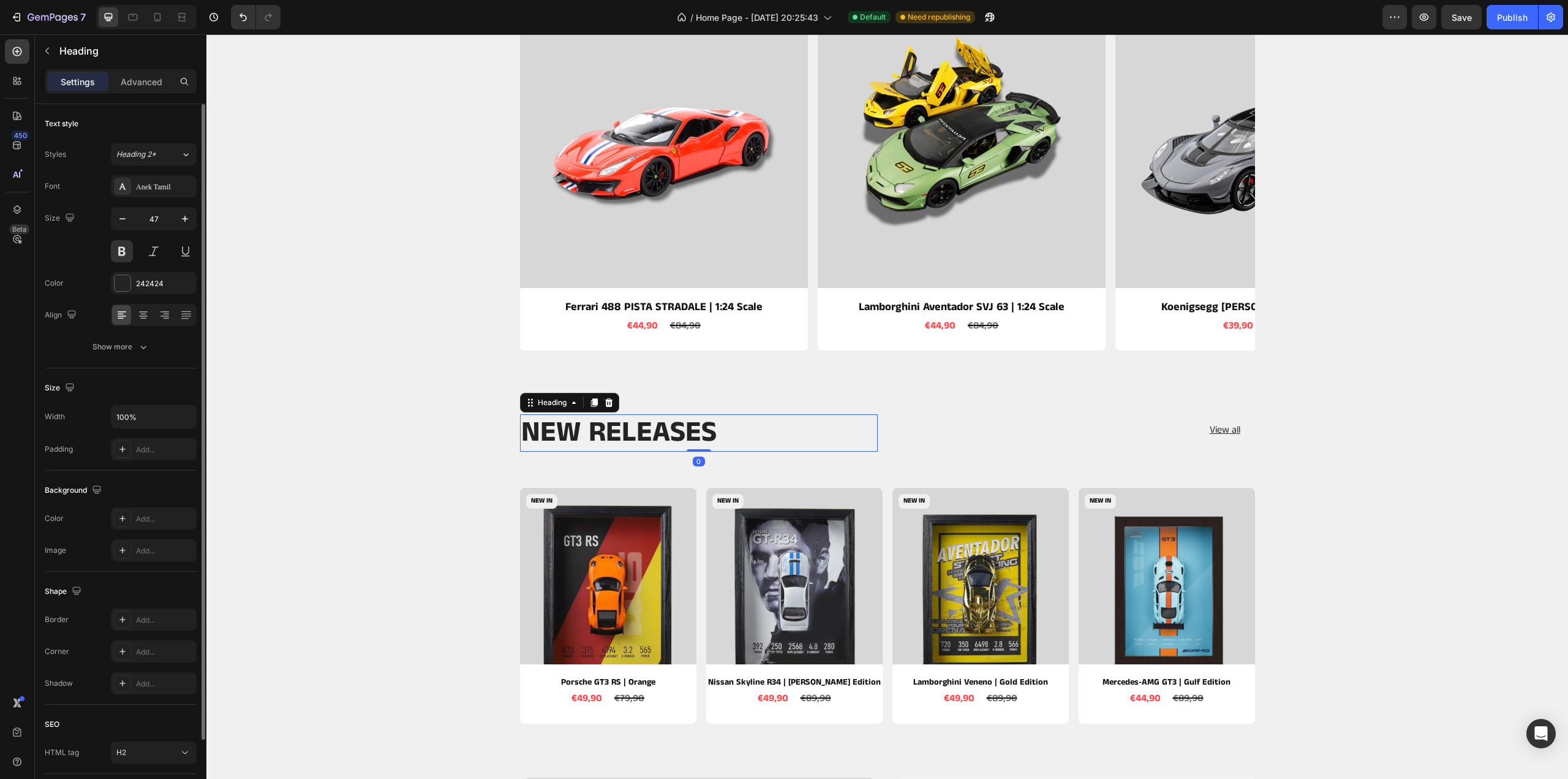
scroll to position [84, 0]
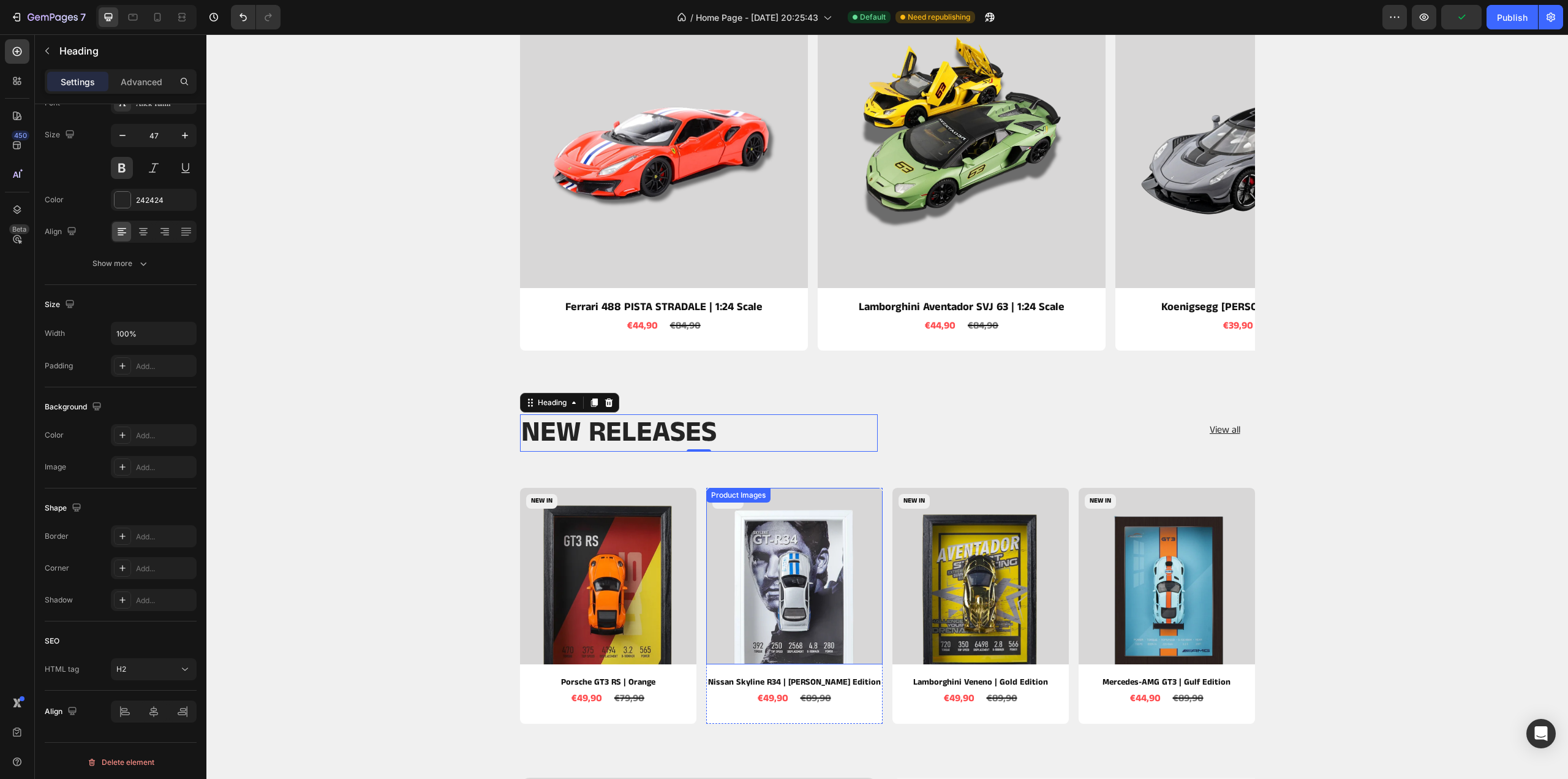
click at [800, 579] on img at bounding box center [795, 576] width 177 height 177
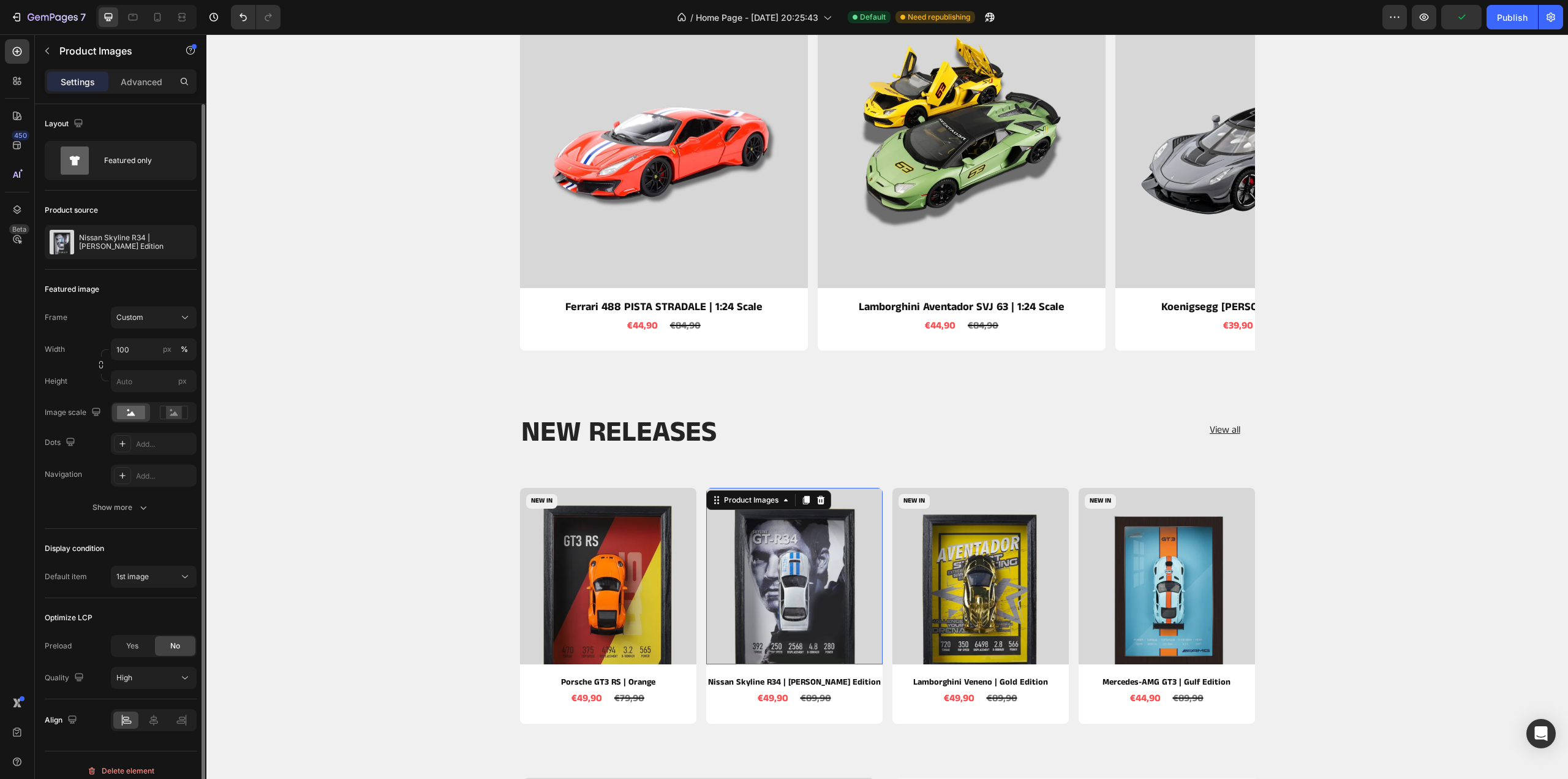
scroll to position [9, 0]
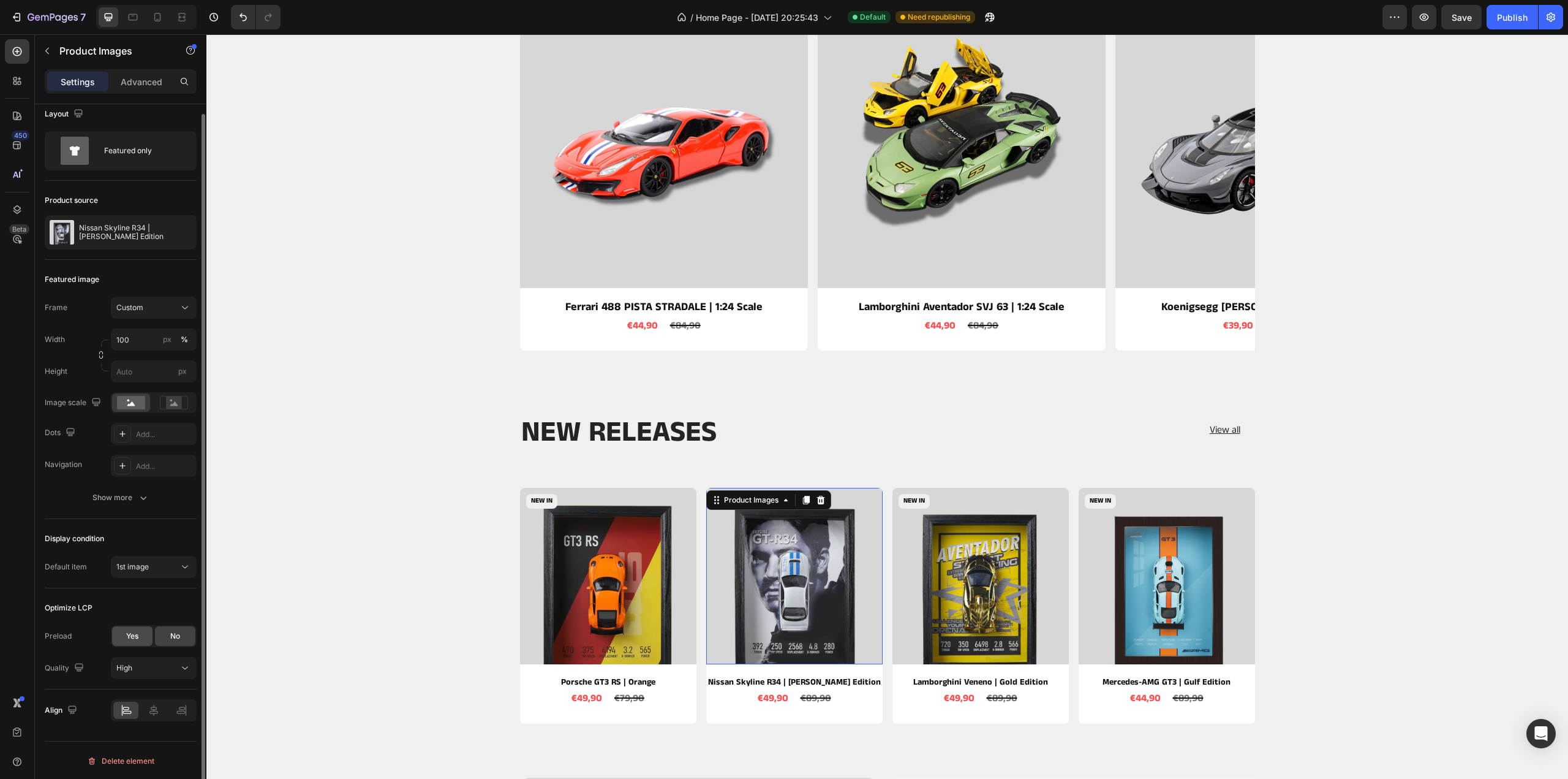
click at [135, 631] on span "Yes" at bounding box center [133, 636] width 13 height 11
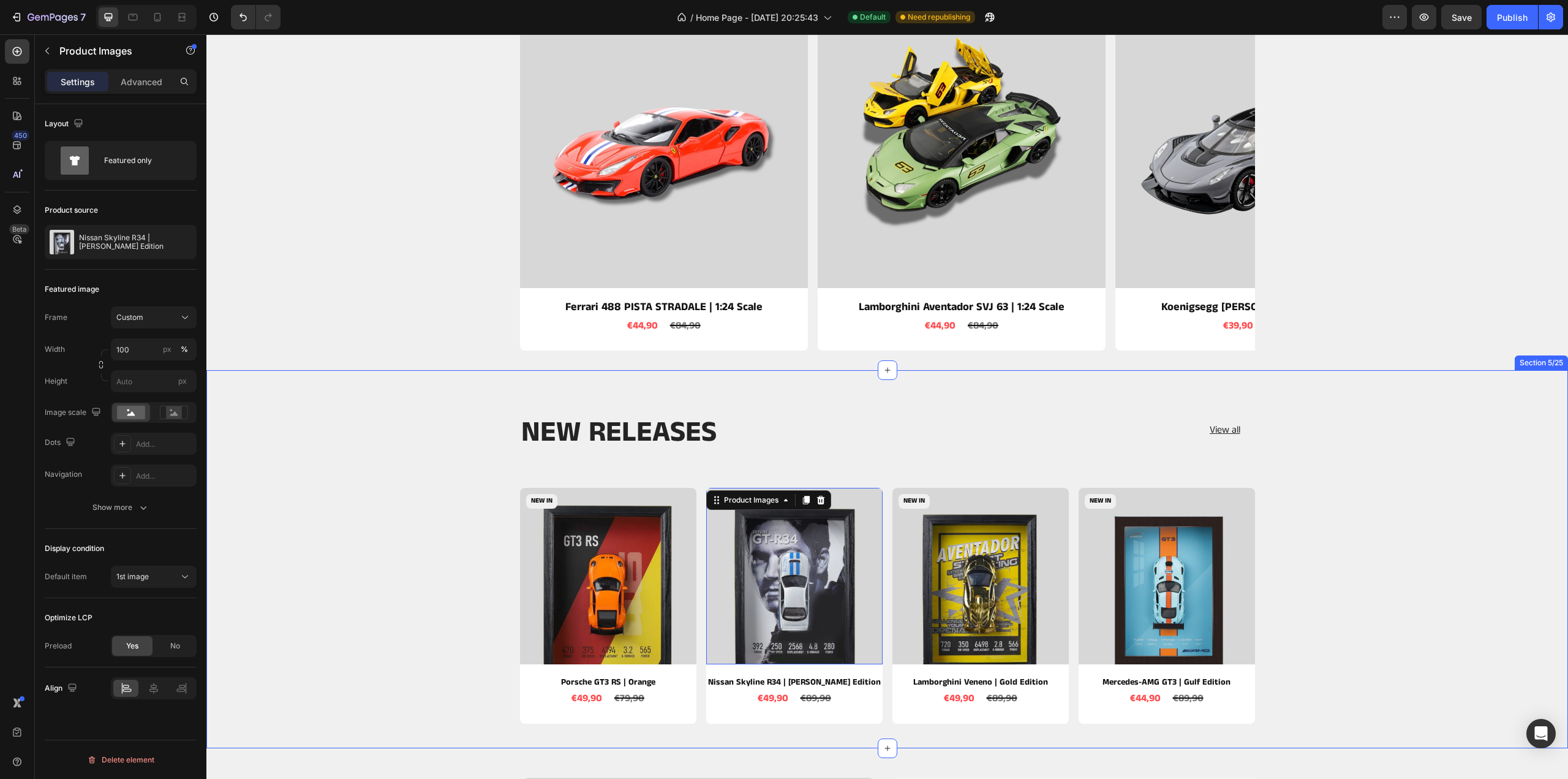
scroll to position [0, 0]
click at [751, 429] on h2 "NEW RELEASES" at bounding box center [698, 433] width 357 height 37
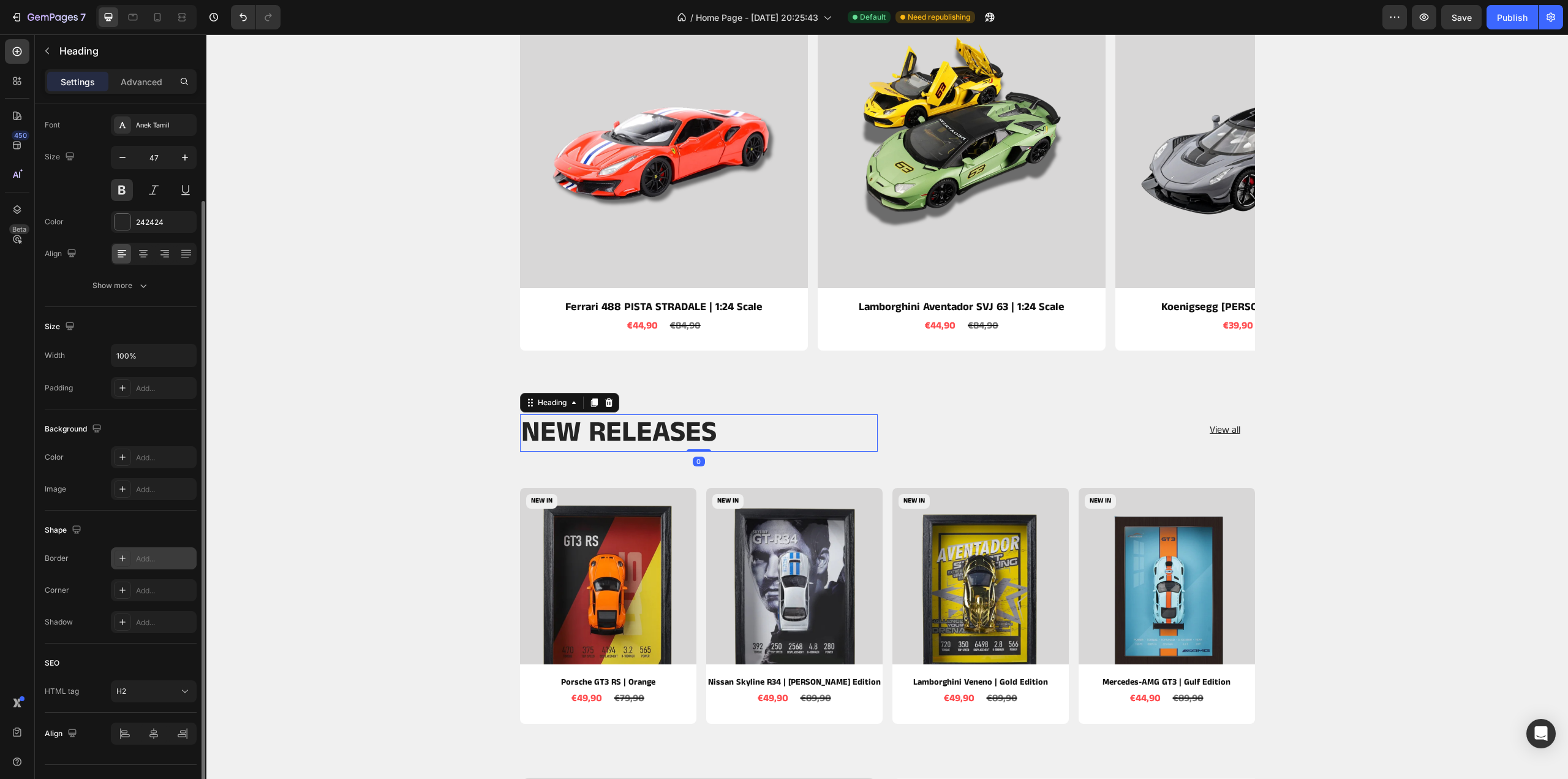
scroll to position [84, 0]
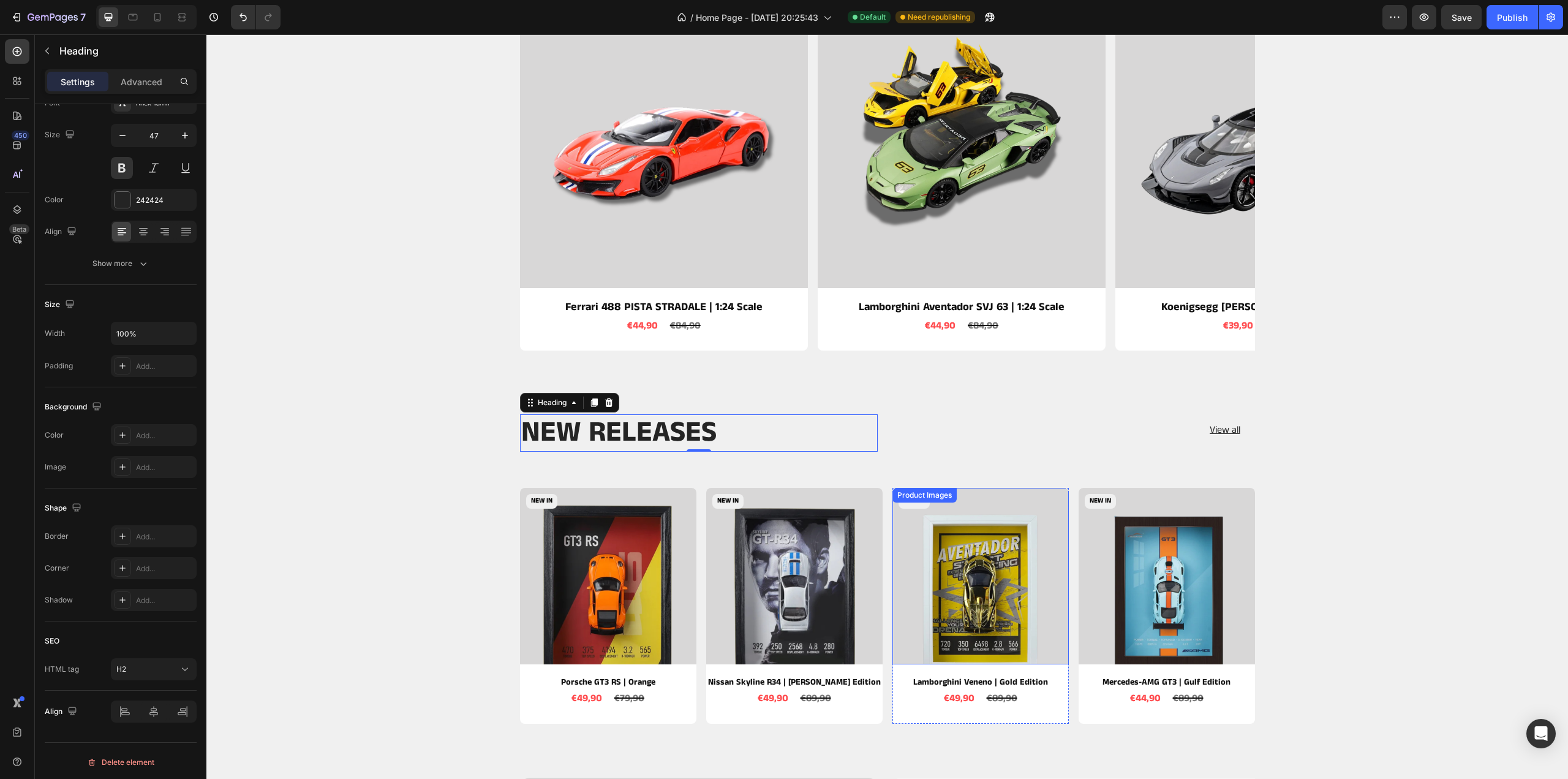
click at [982, 605] on img at bounding box center [981, 576] width 177 height 177
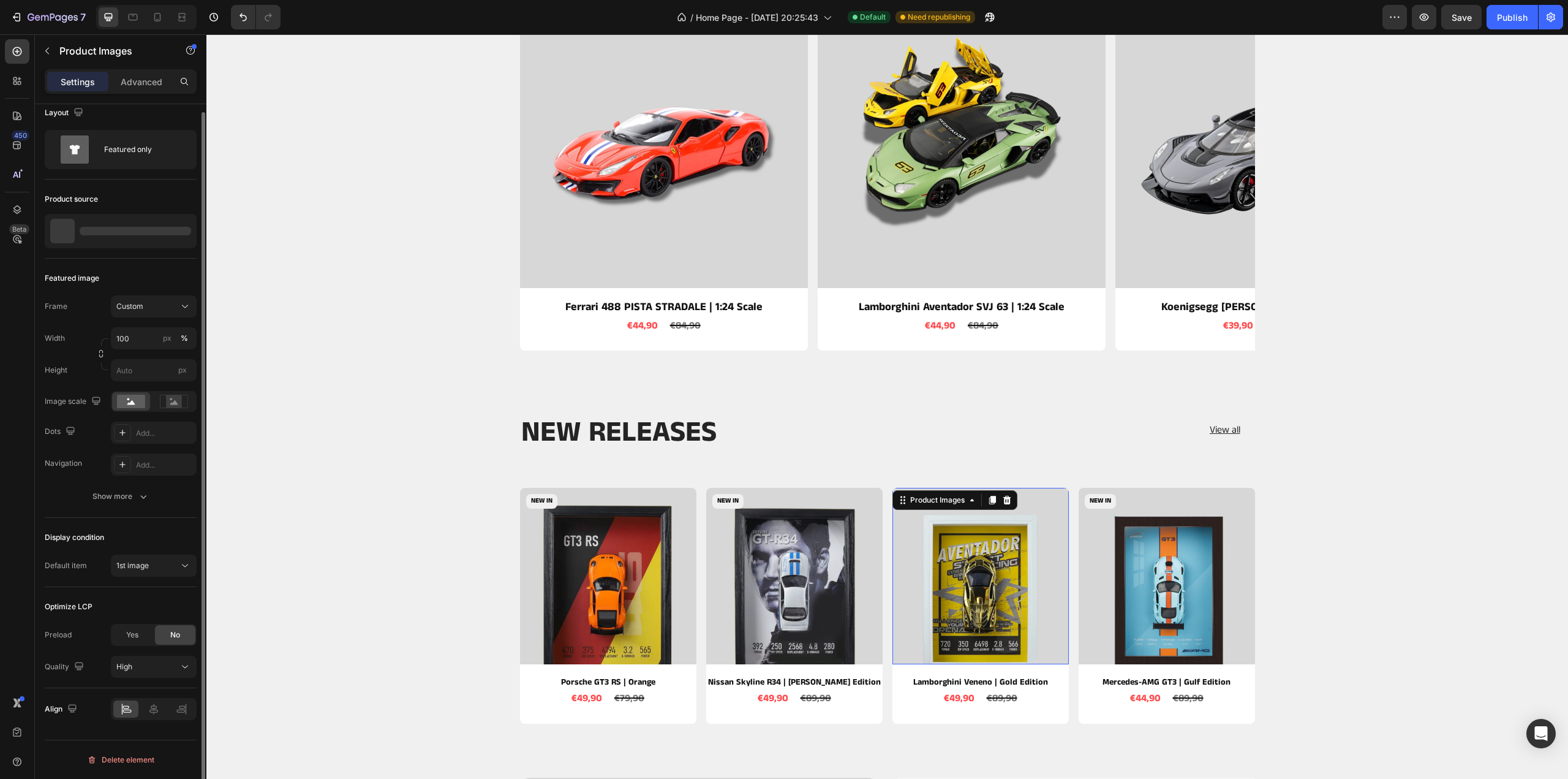
scroll to position [0, 0]
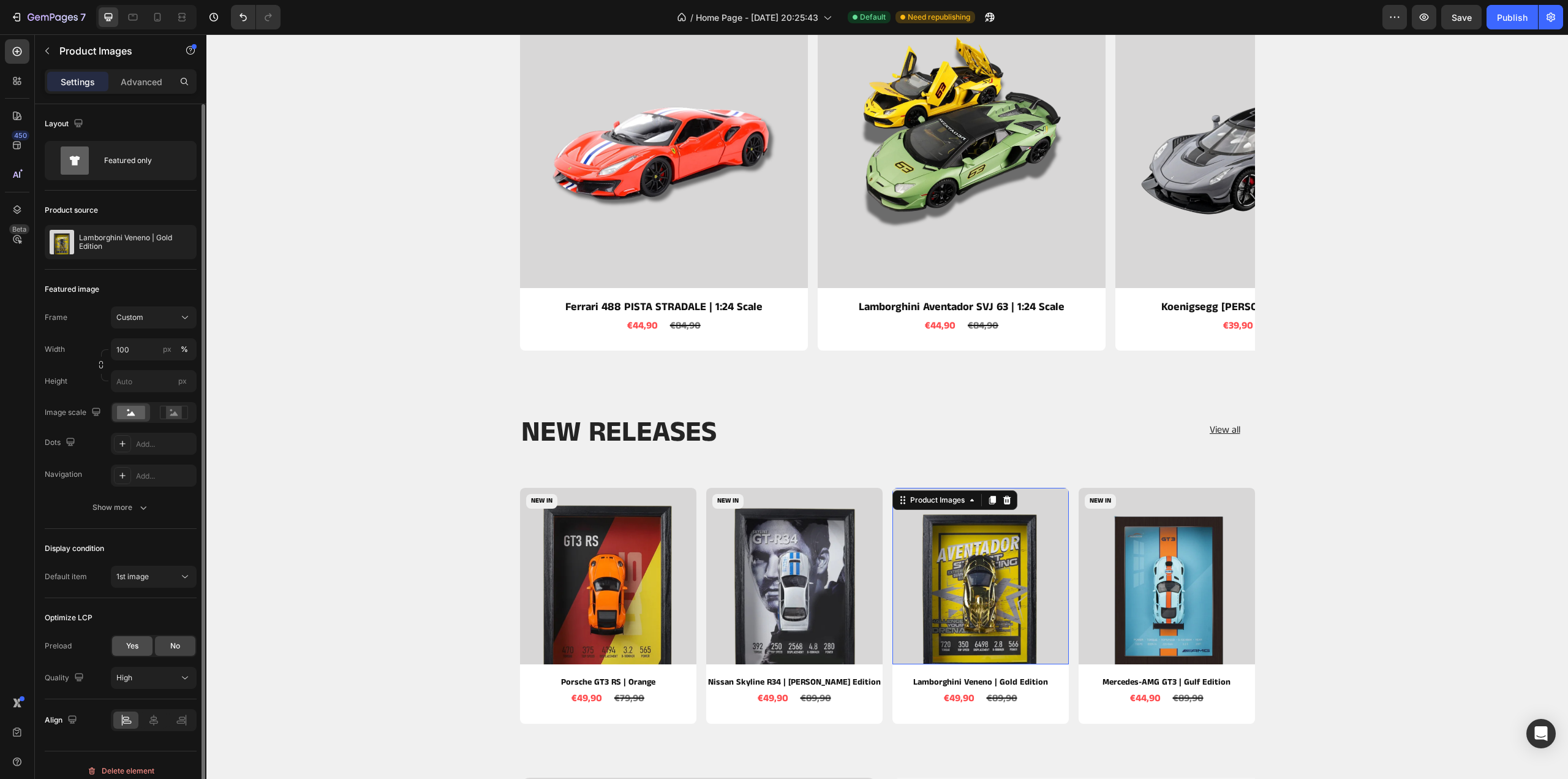
click at [137, 640] on span "Yes" at bounding box center [133, 646] width 13 height 11
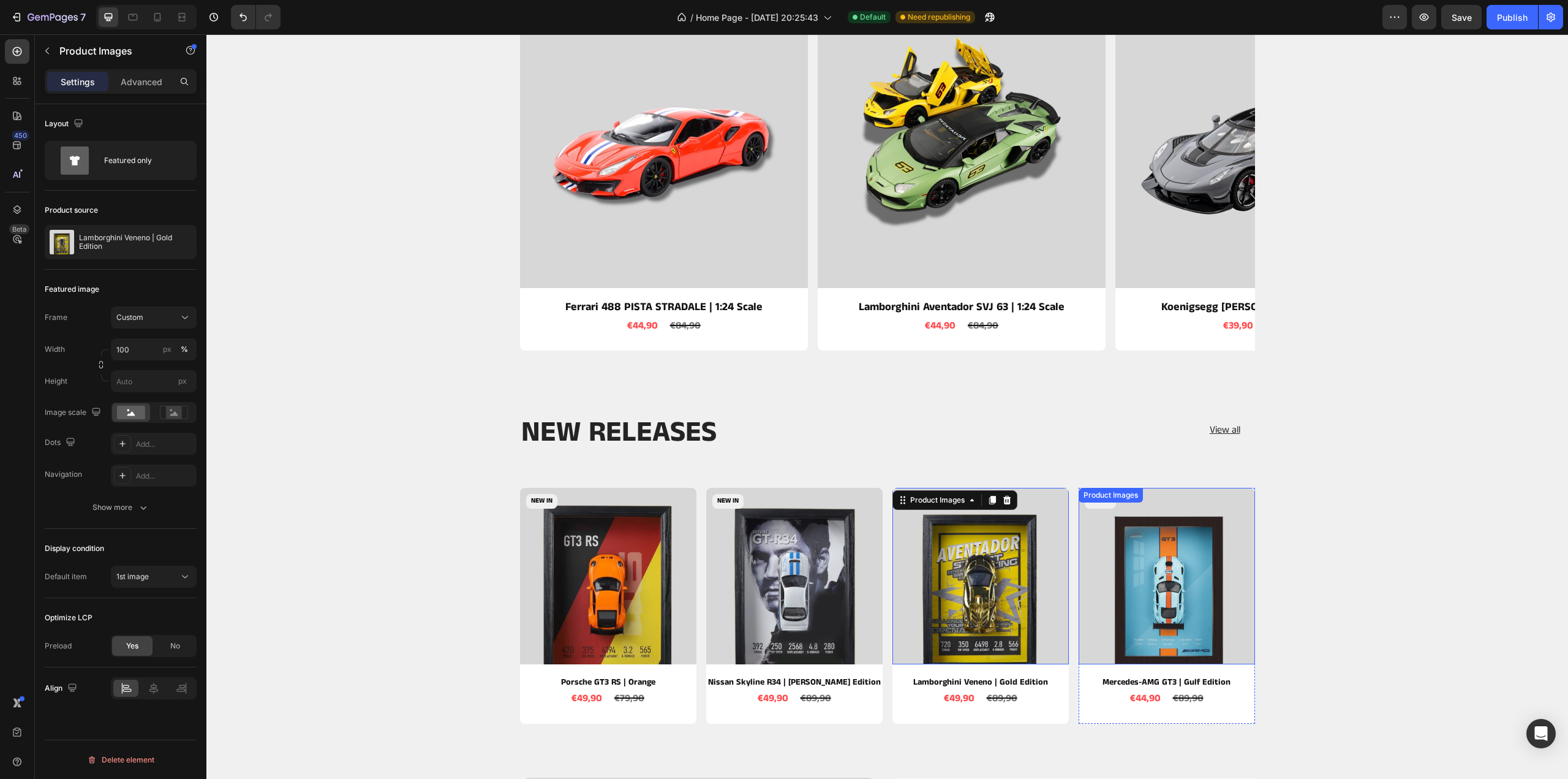
click at [1154, 589] on img at bounding box center [1167, 576] width 177 height 177
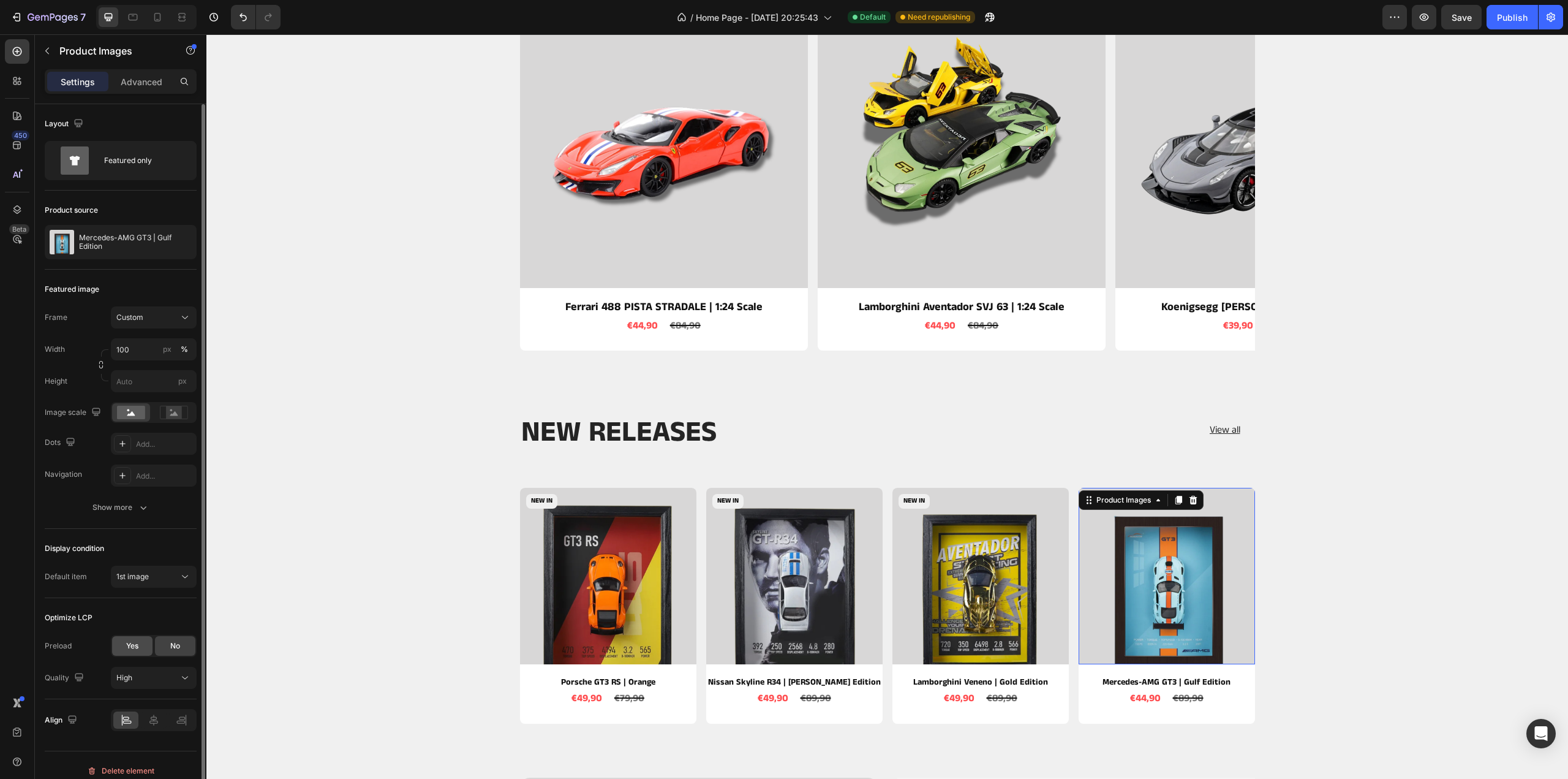
click at [116, 645] on div "Yes" at bounding box center [132, 646] width 40 height 20
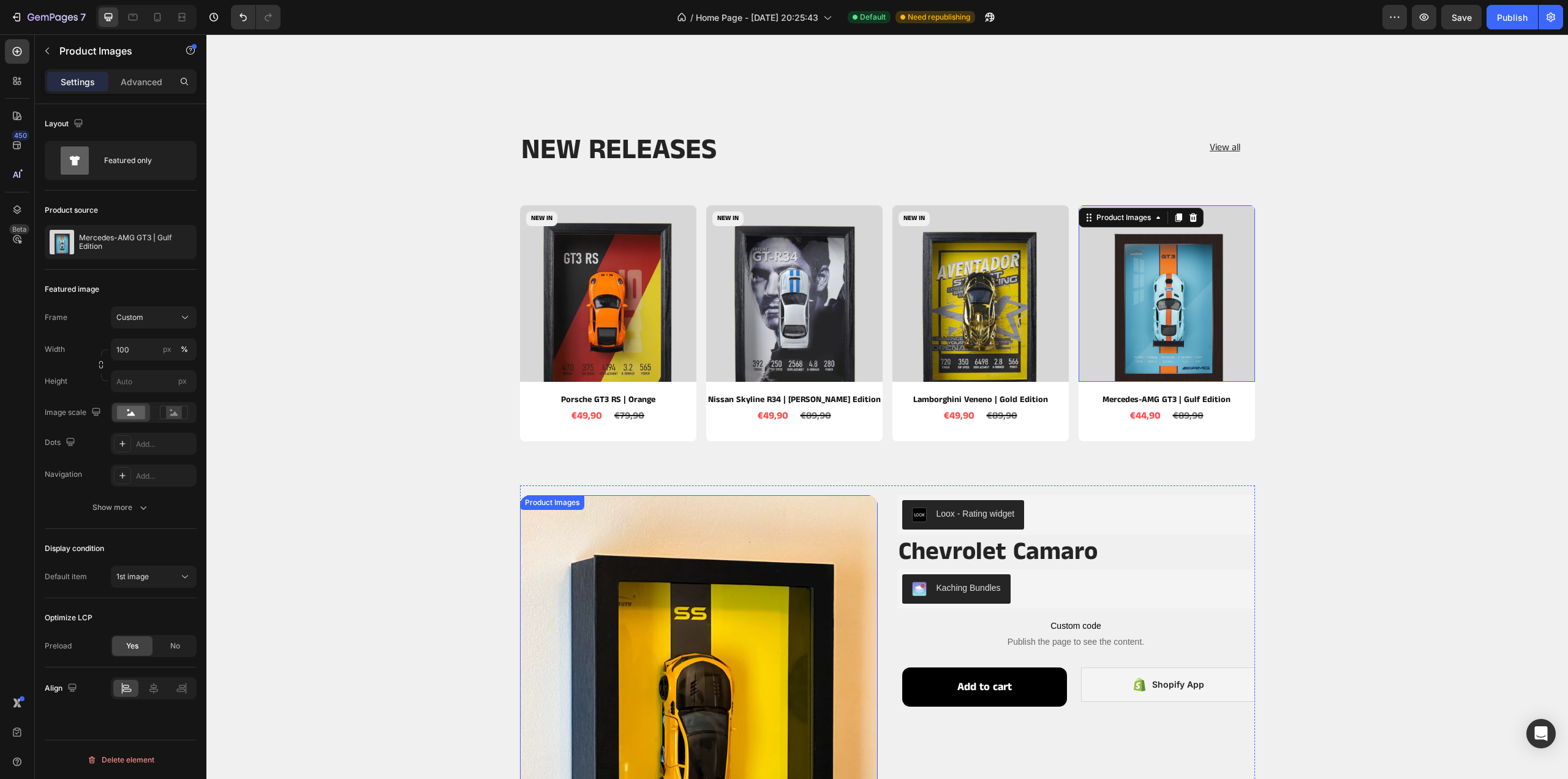
scroll to position [1348, 0]
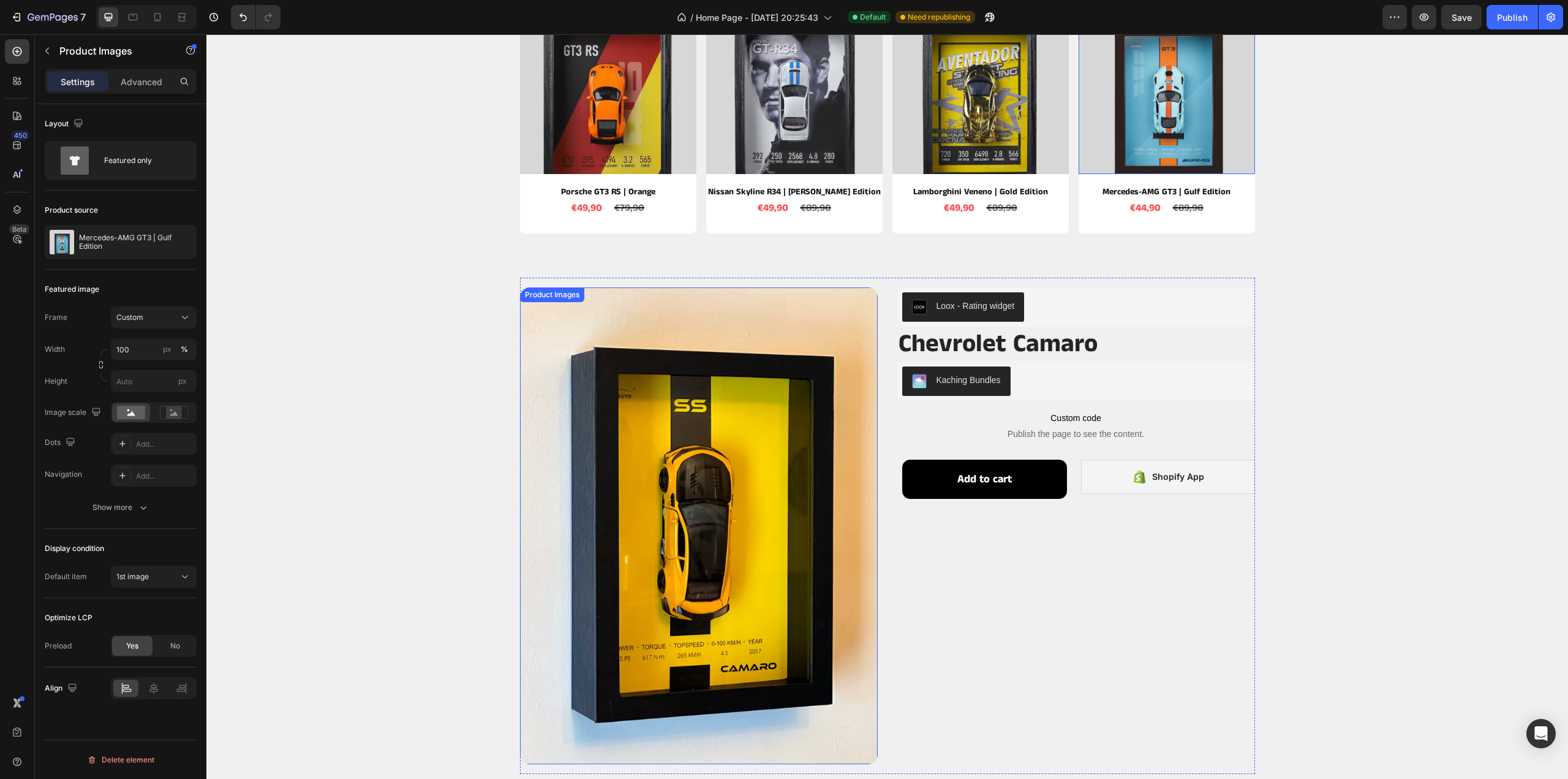
click at [672, 405] on img at bounding box center [698, 526] width 357 height 478
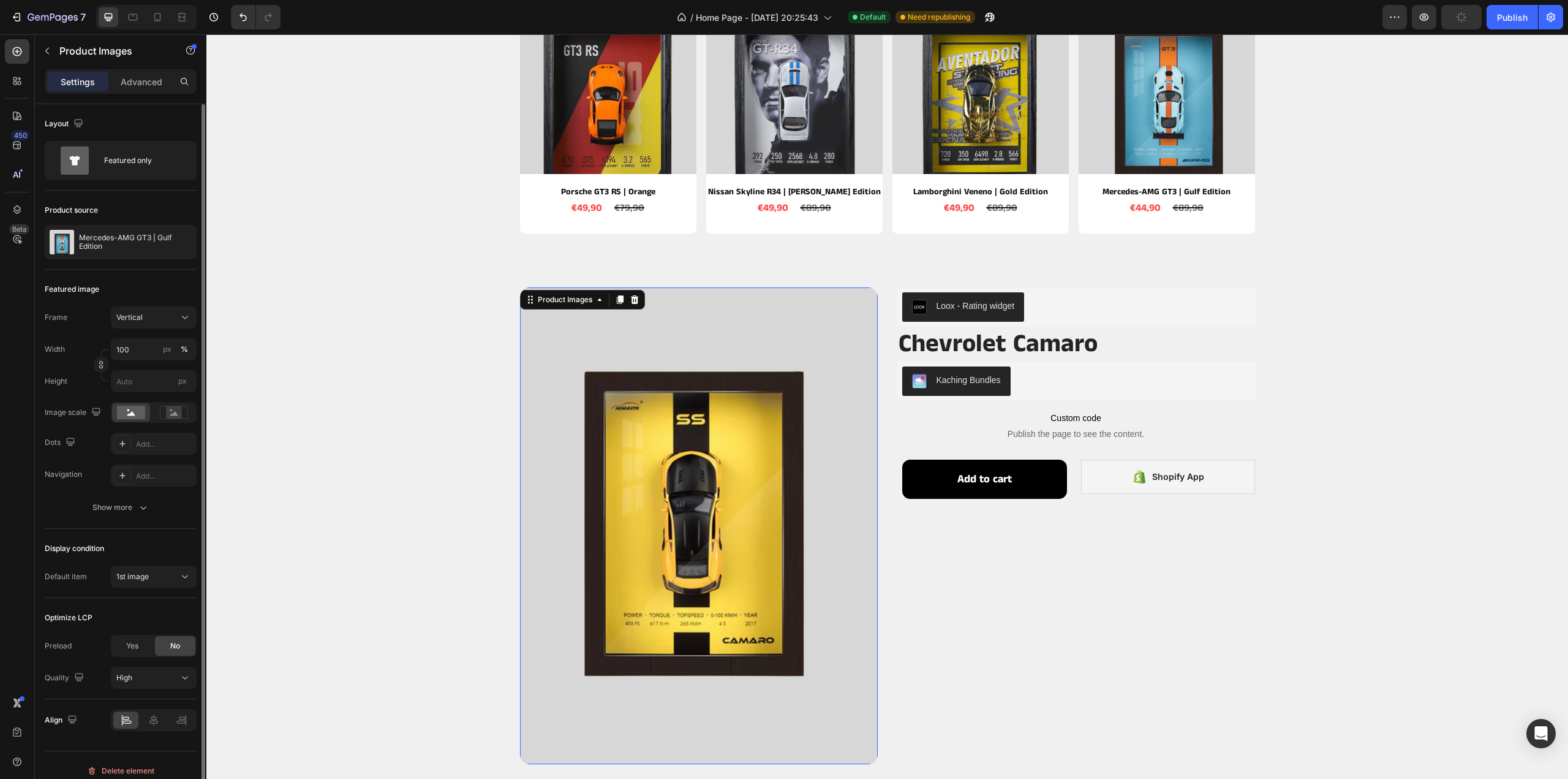
click at [127, 631] on div "Optimize LCP Preload Yes No Quality High" at bounding box center [121, 649] width 152 height 101
click at [130, 644] on span "Yes" at bounding box center [133, 646] width 13 height 11
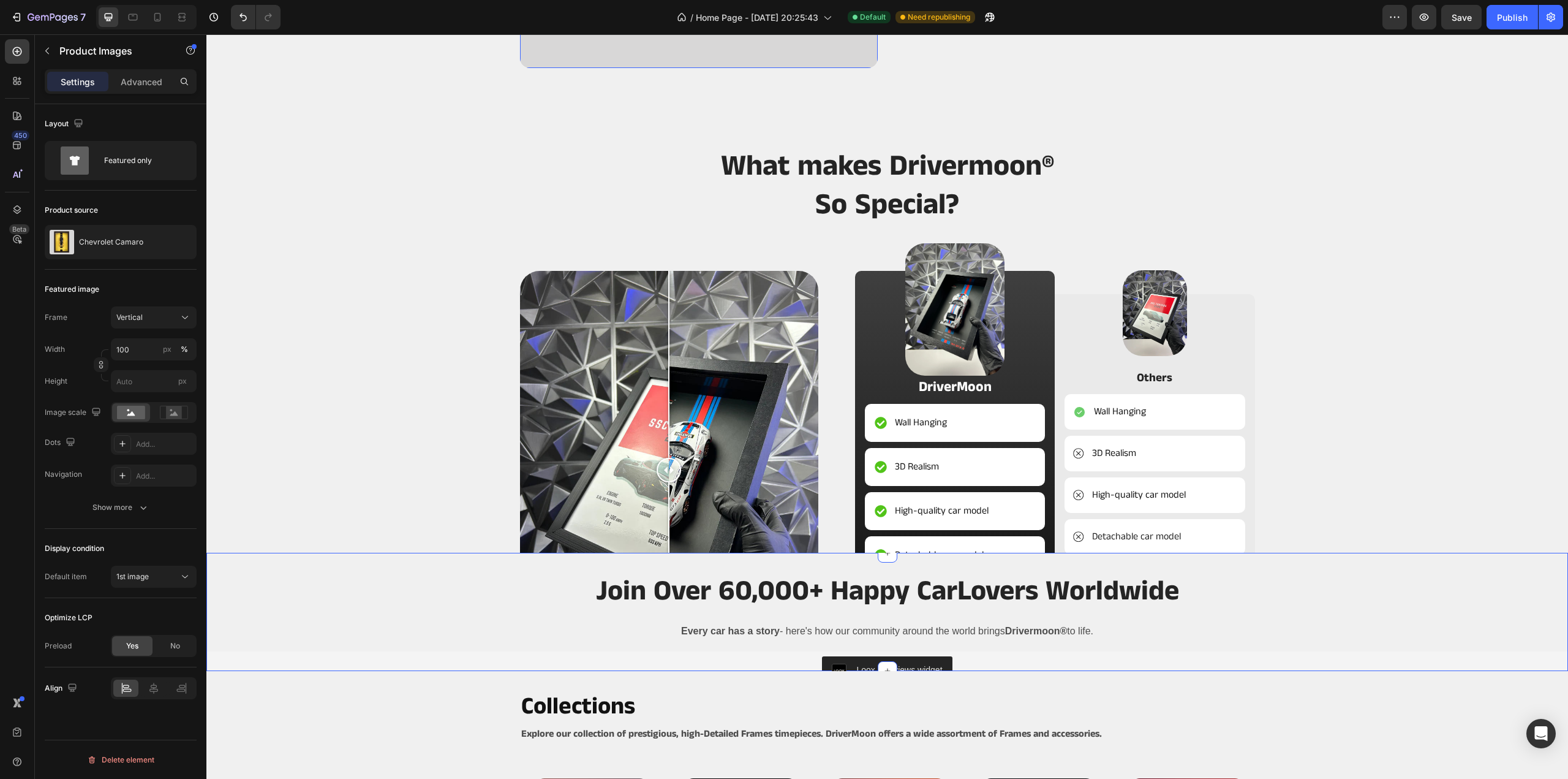
scroll to position [2206, 0]
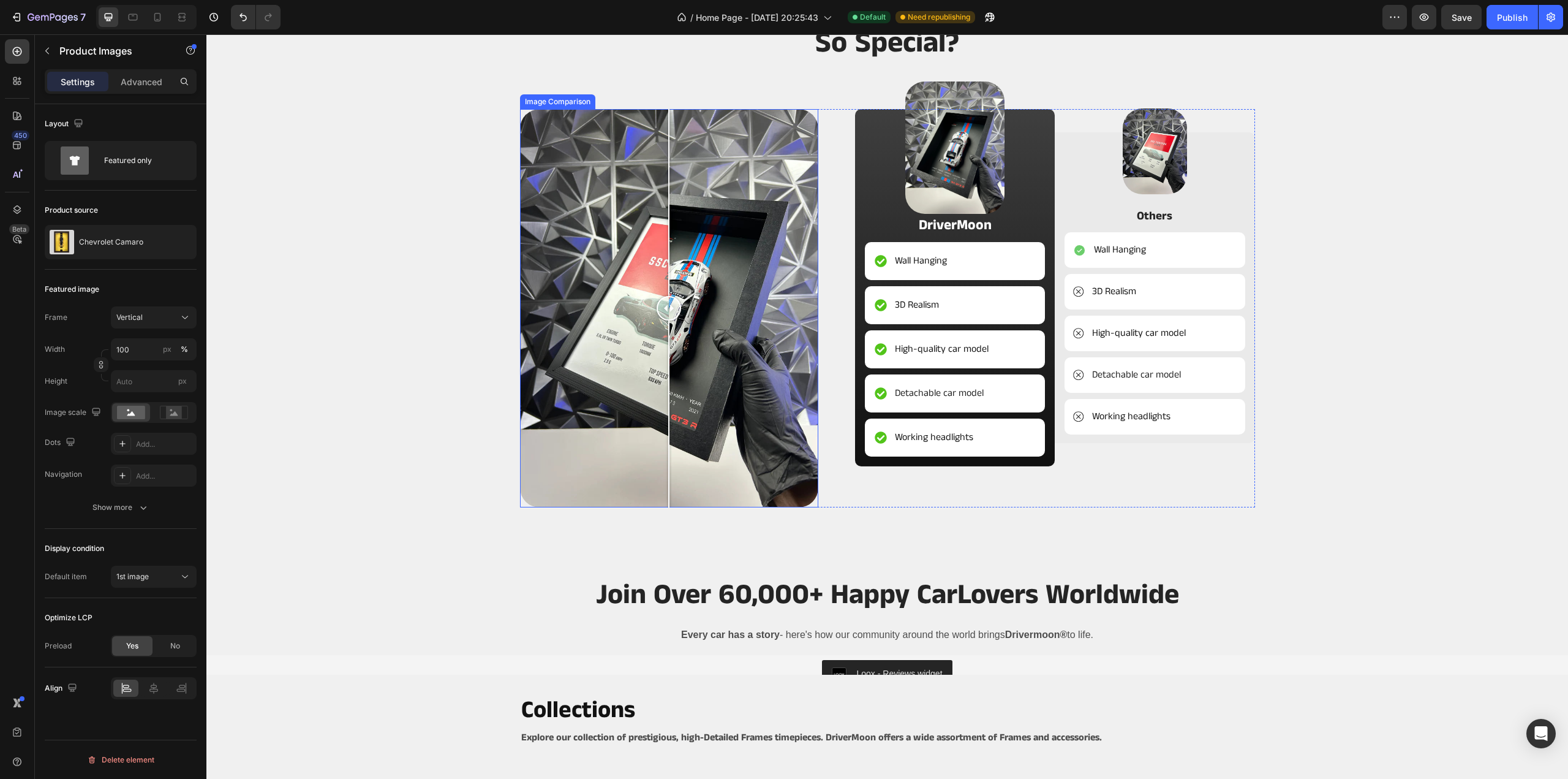
click at [587, 333] on div at bounding box center [669, 308] width 299 height 399
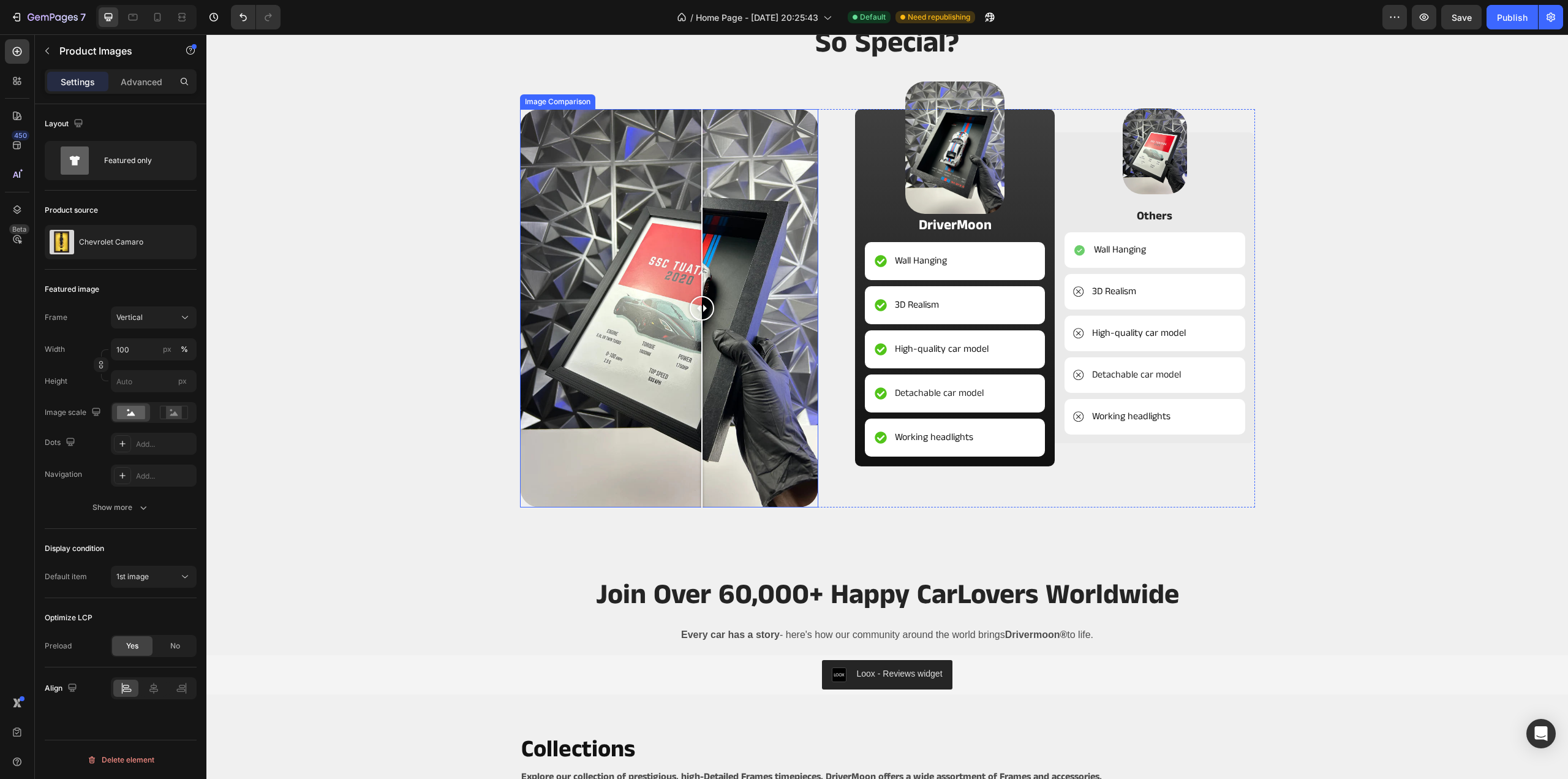
click at [697, 356] on div at bounding box center [669, 308] width 299 height 399
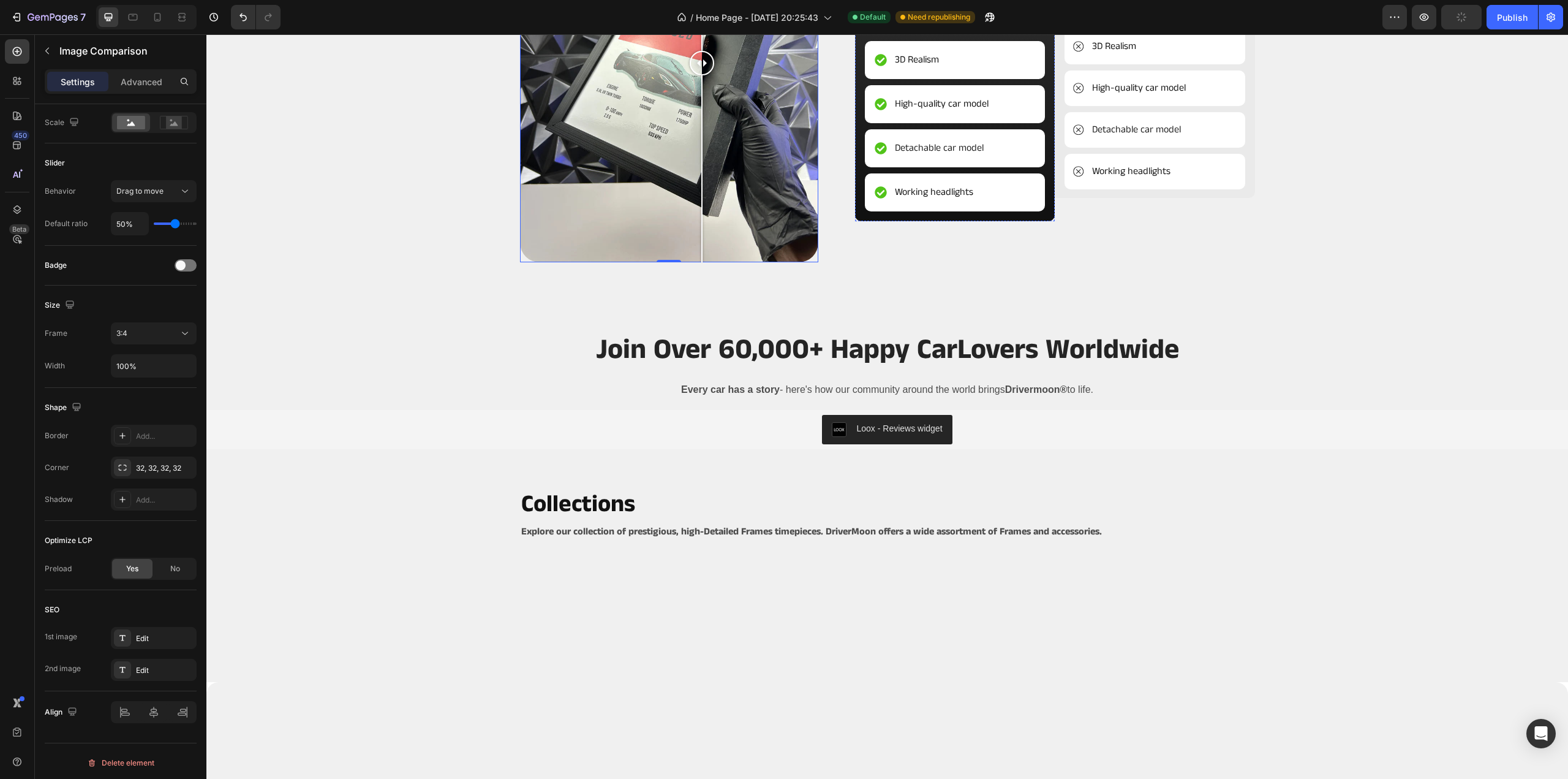
scroll to position [2144, 0]
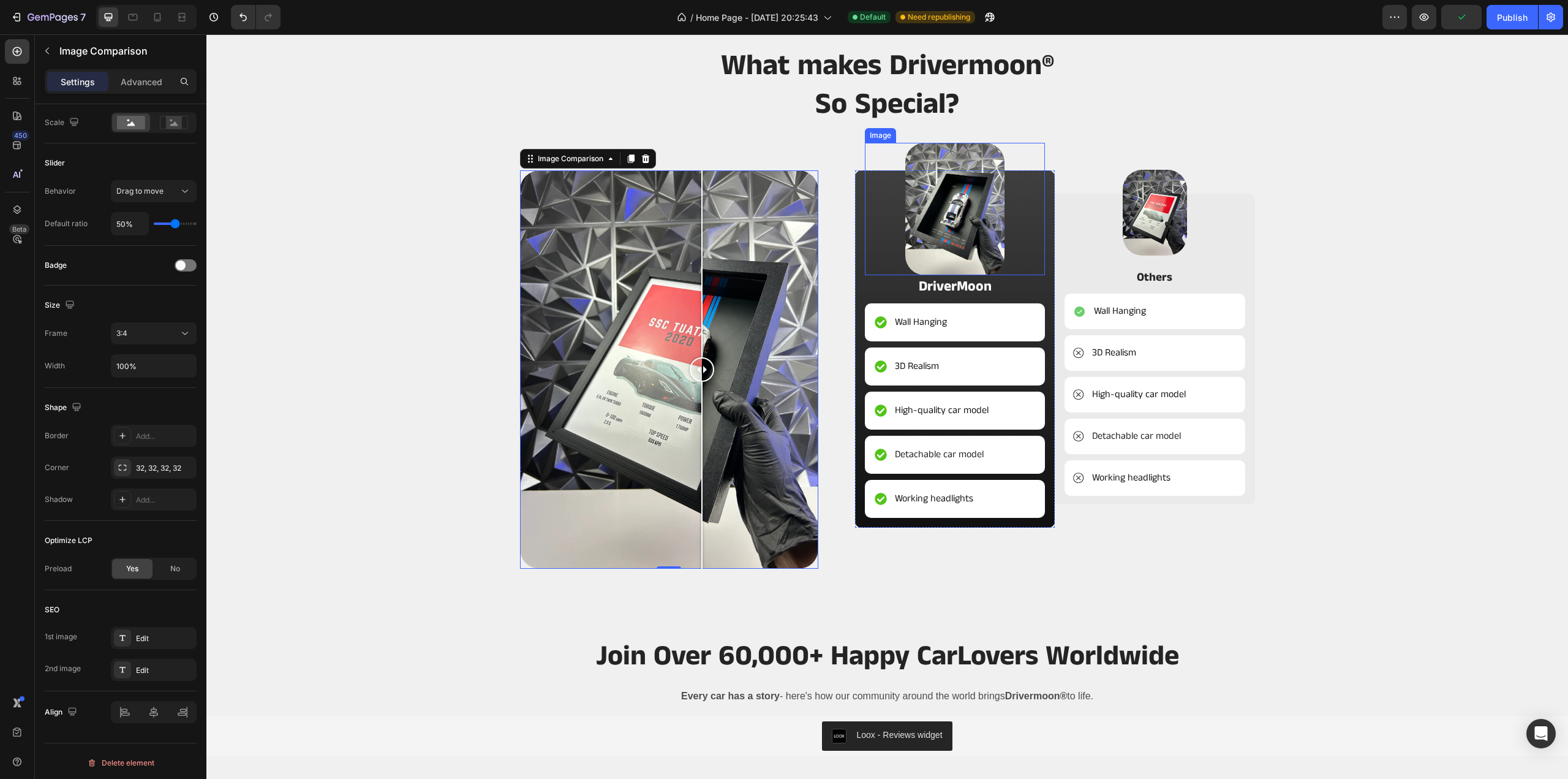
click at [975, 207] on img at bounding box center [955, 209] width 99 height 133
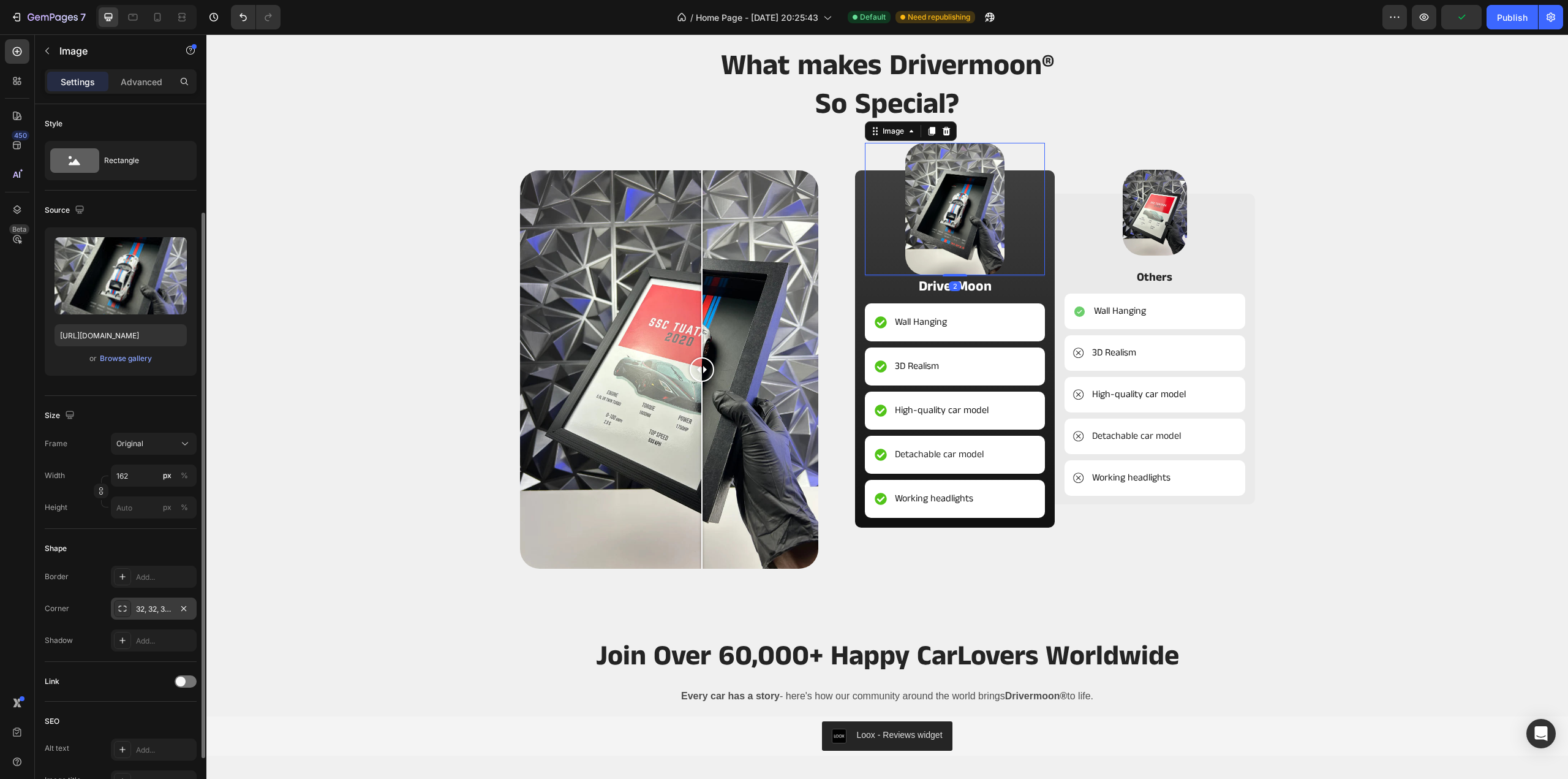
scroll to position [214, 0]
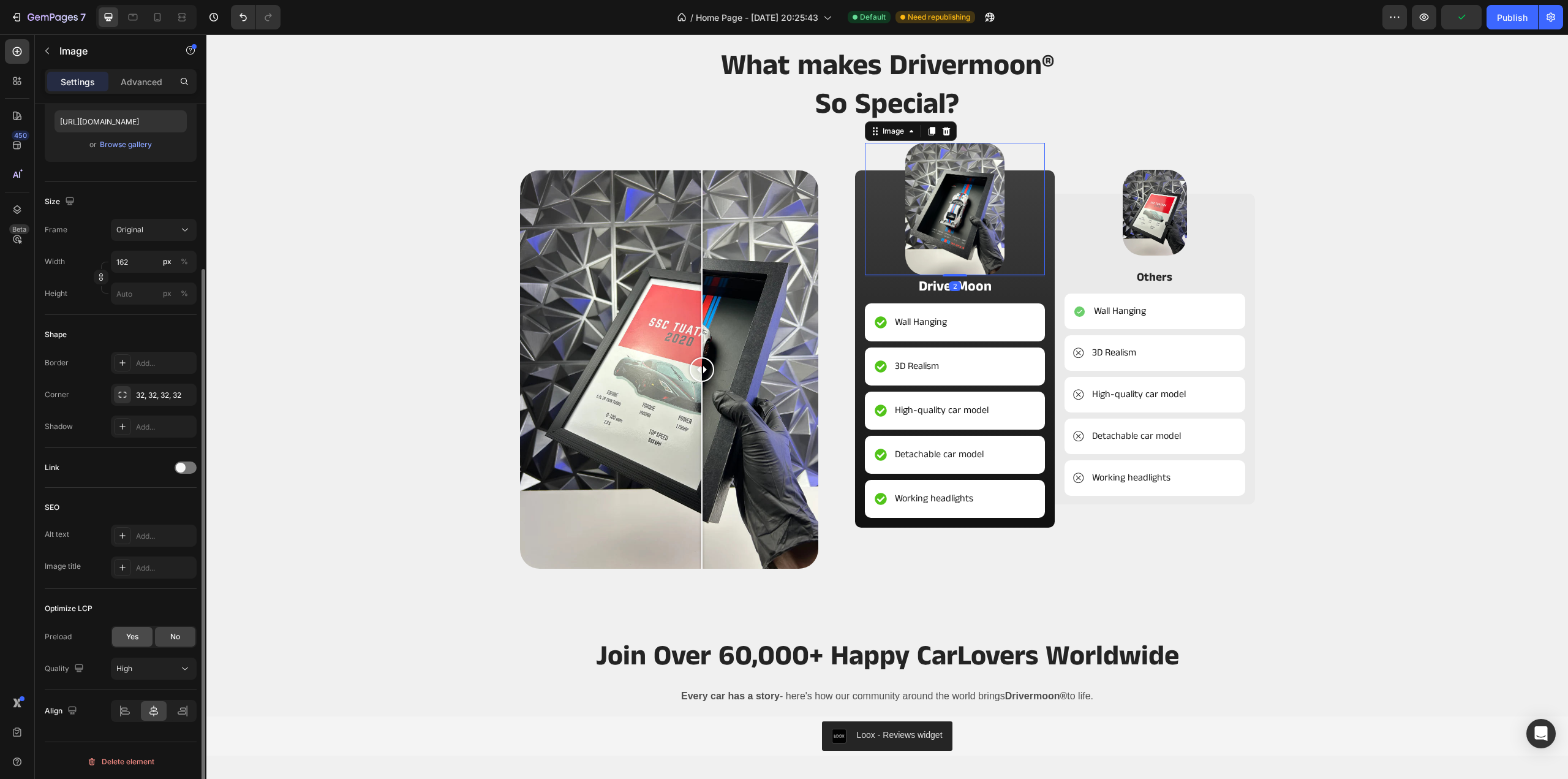
click at [144, 638] on div "Yes" at bounding box center [132, 636] width 40 height 20
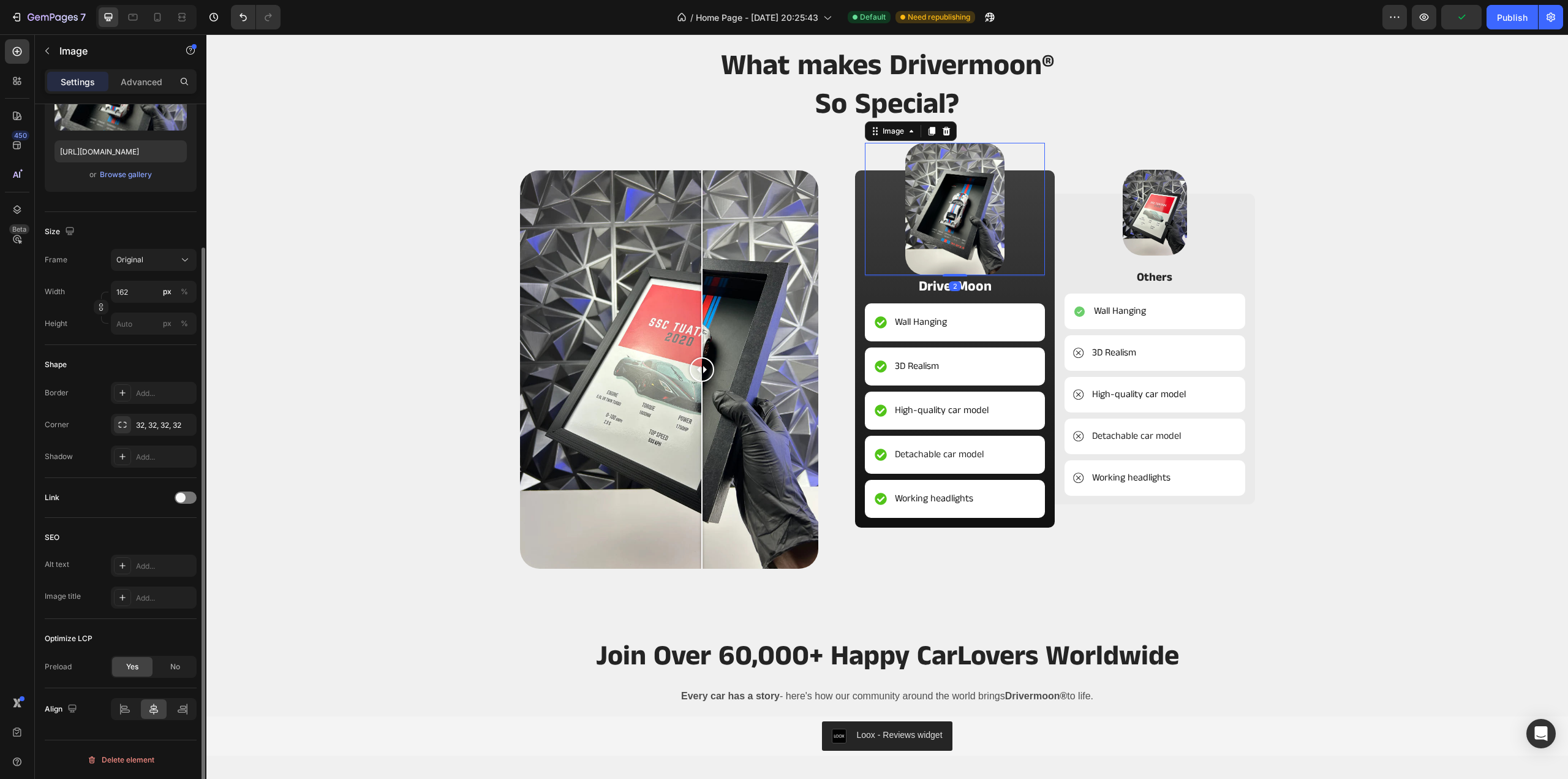
scroll to position [182, 0]
click at [1177, 196] on img at bounding box center [1155, 212] width 65 height 86
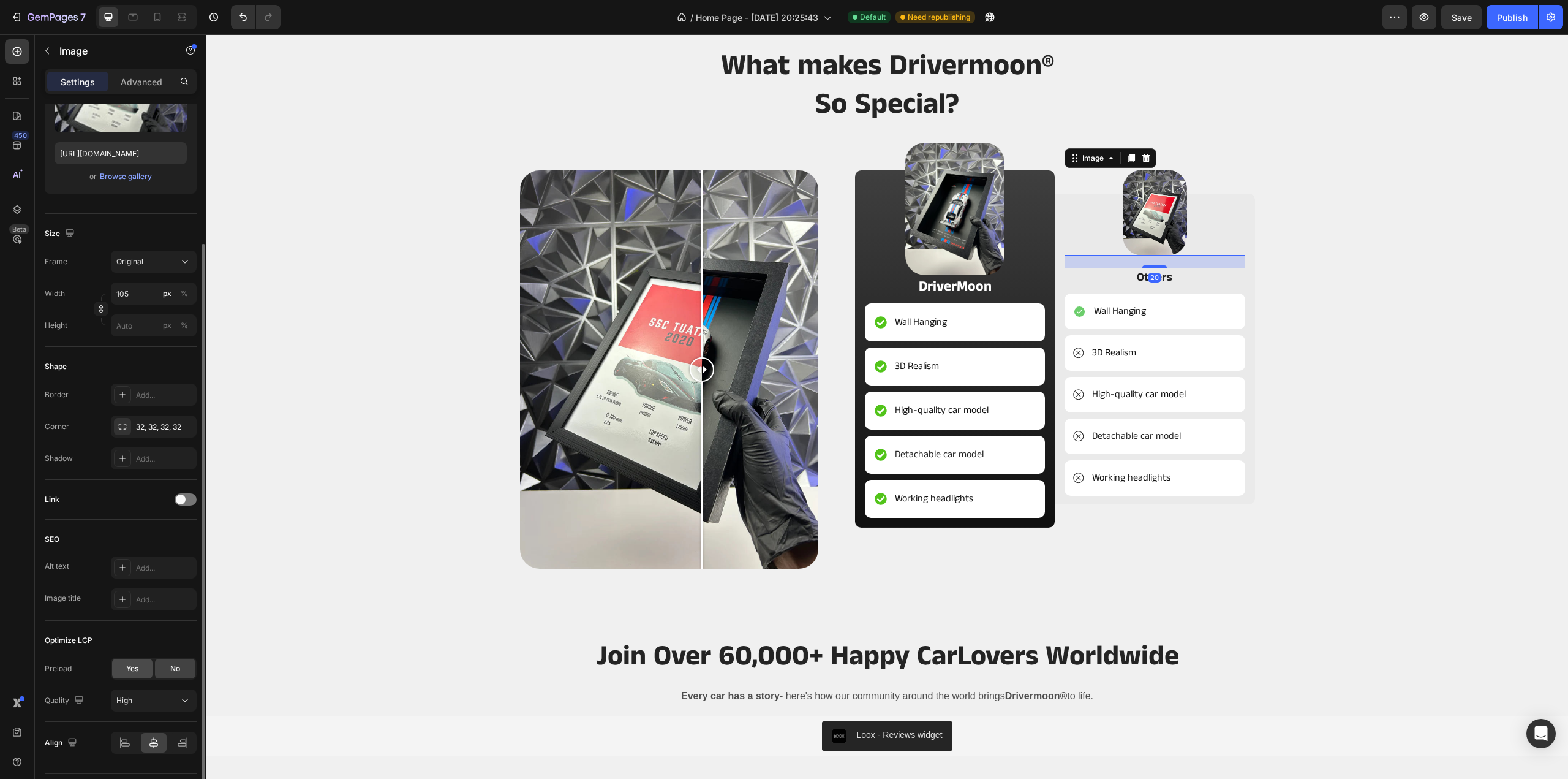
click at [144, 667] on div "Yes" at bounding box center [132, 668] width 40 height 20
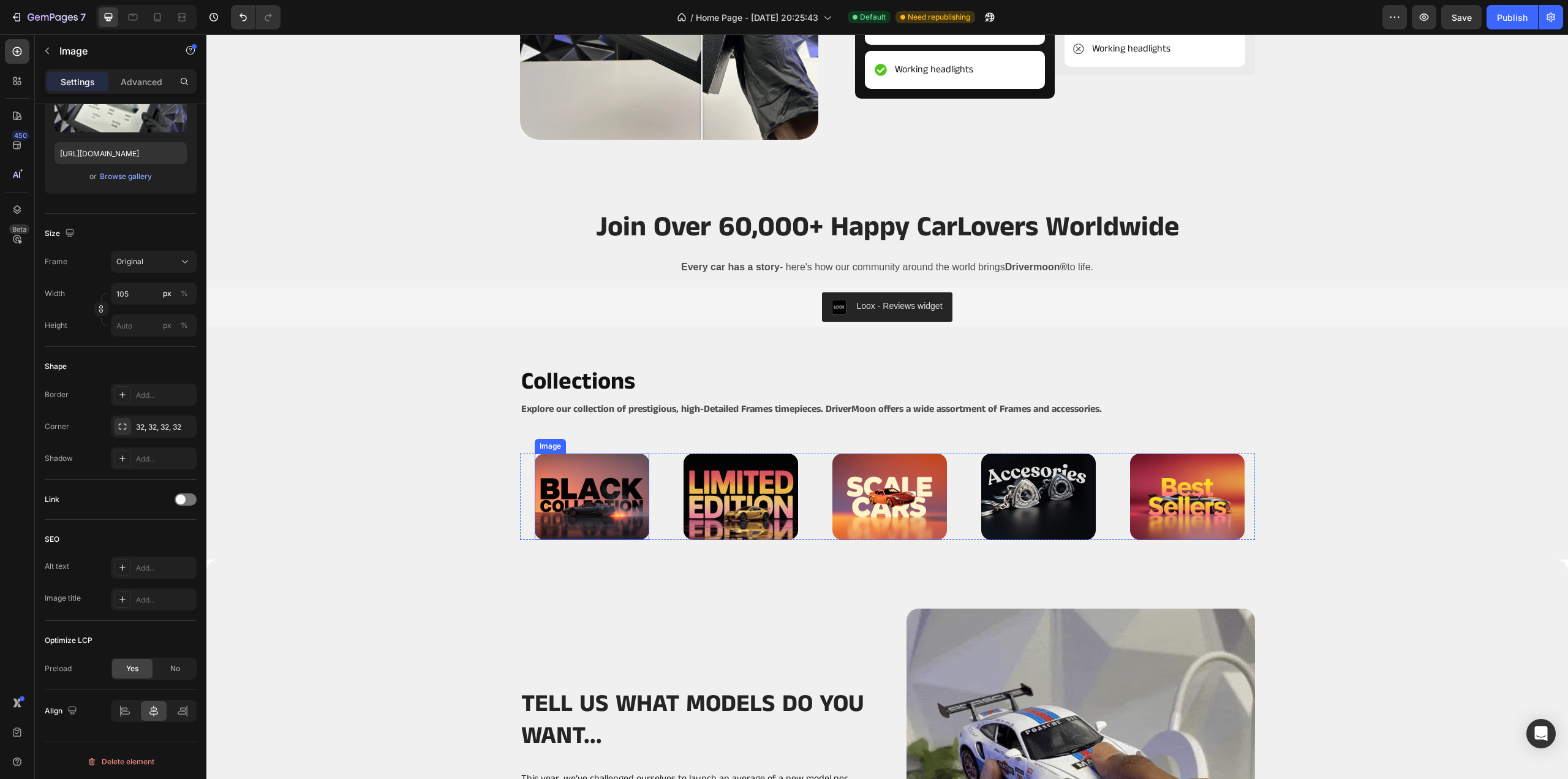
scroll to position [2696, 0]
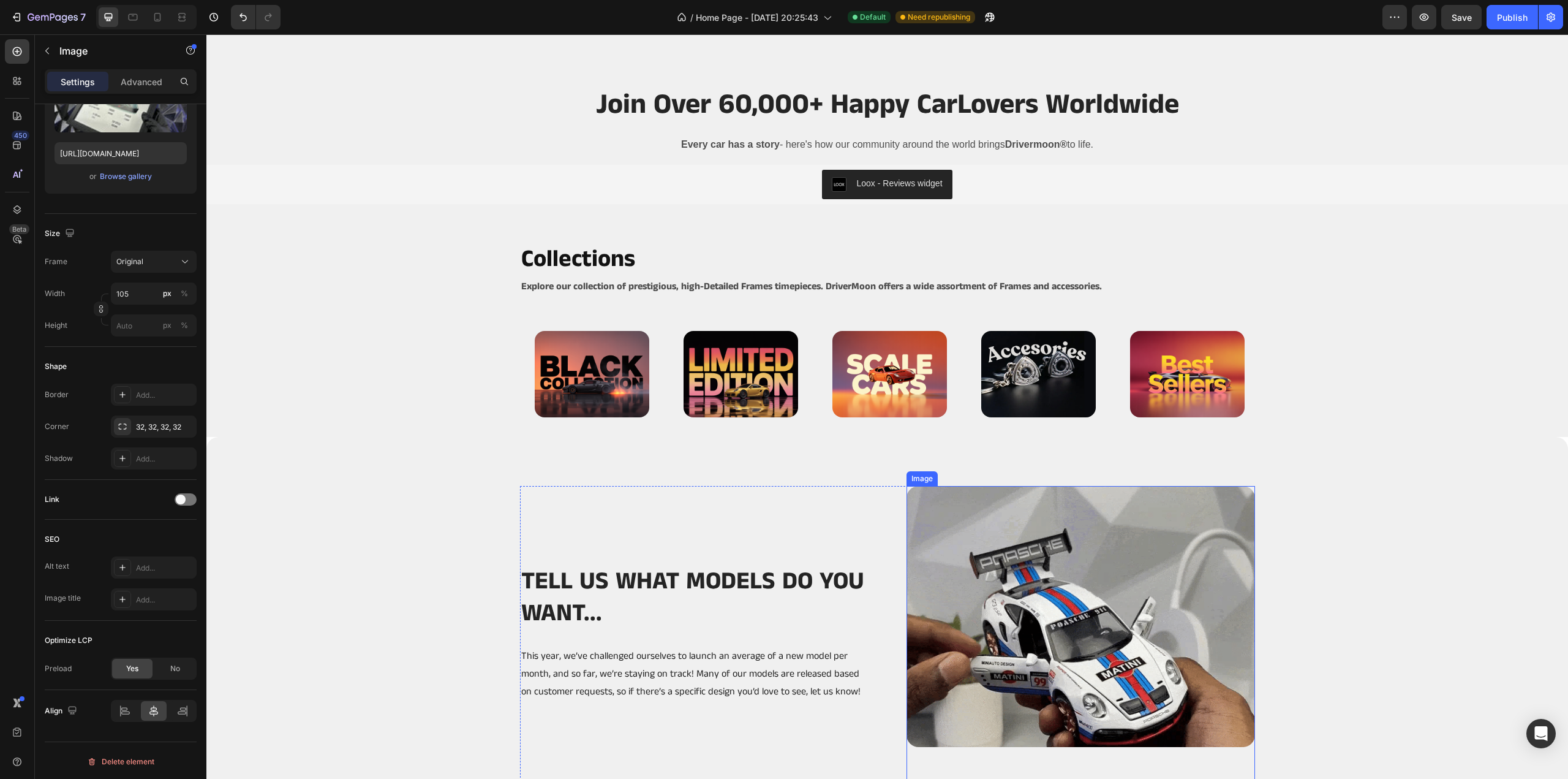
click at [1000, 582] on img at bounding box center [1081, 616] width 349 height 261
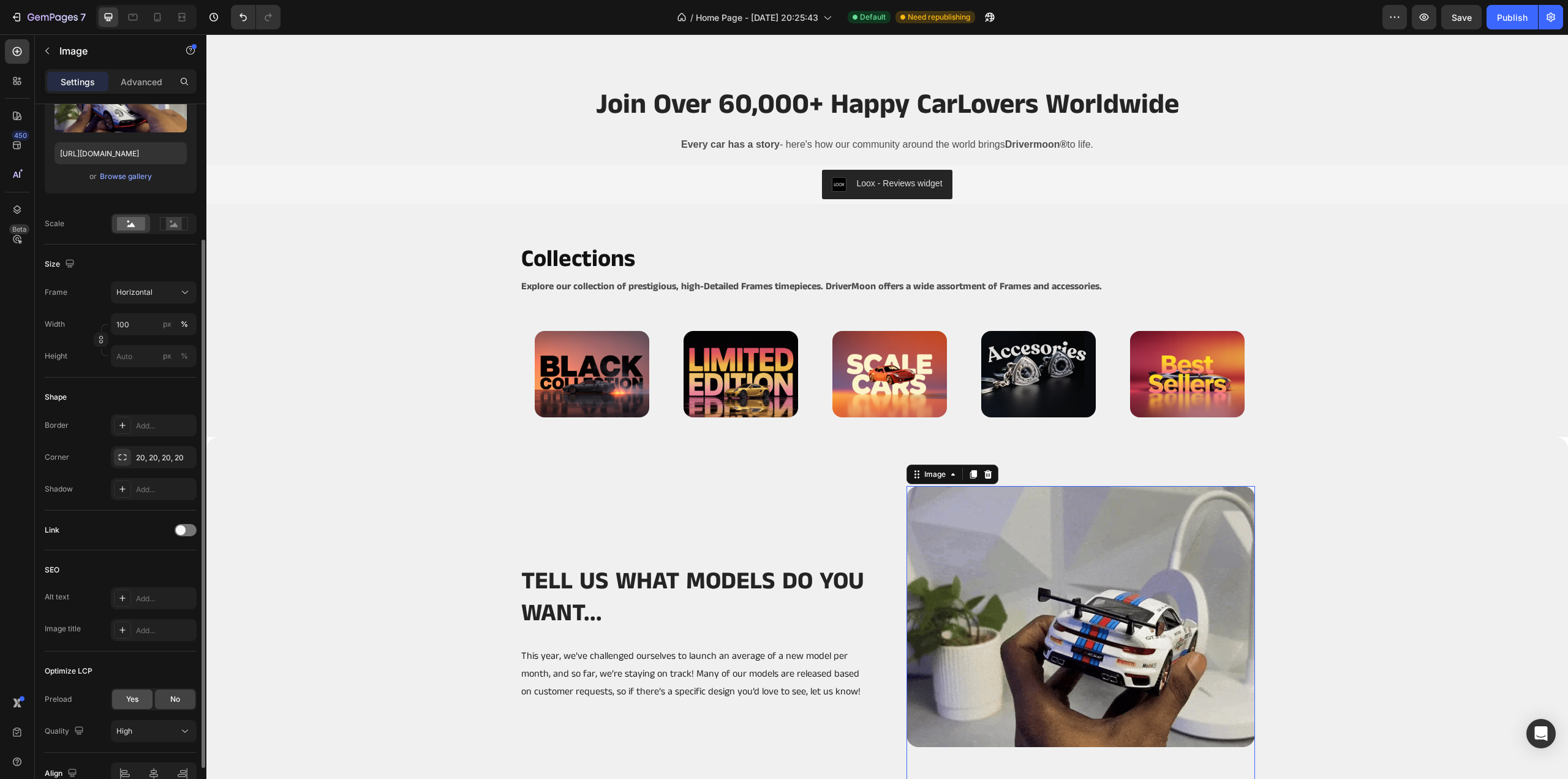
click at [120, 698] on div "Yes" at bounding box center [132, 698] width 40 height 20
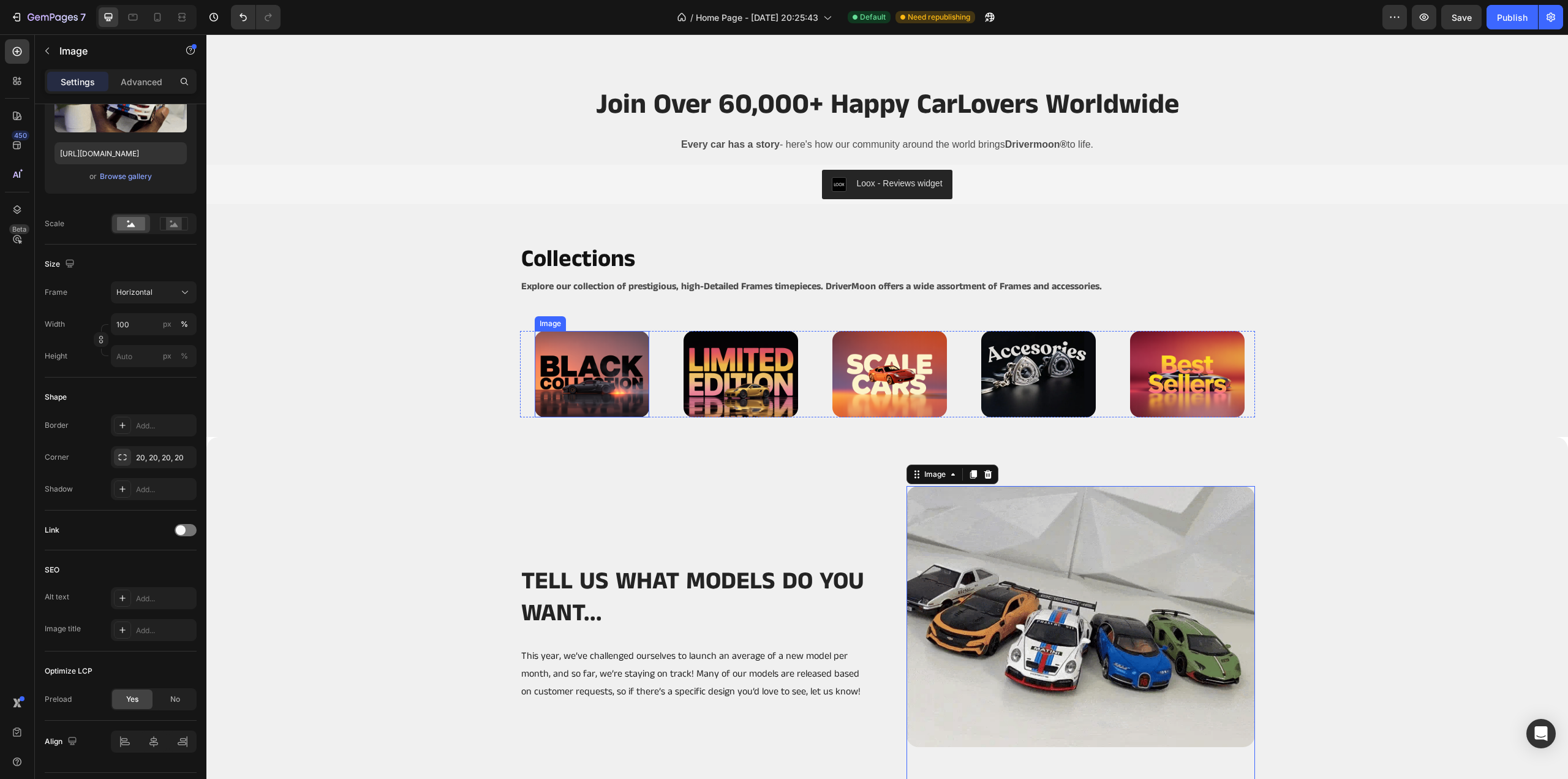
click at [584, 360] on img at bounding box center [592, 373] width 114 height 86
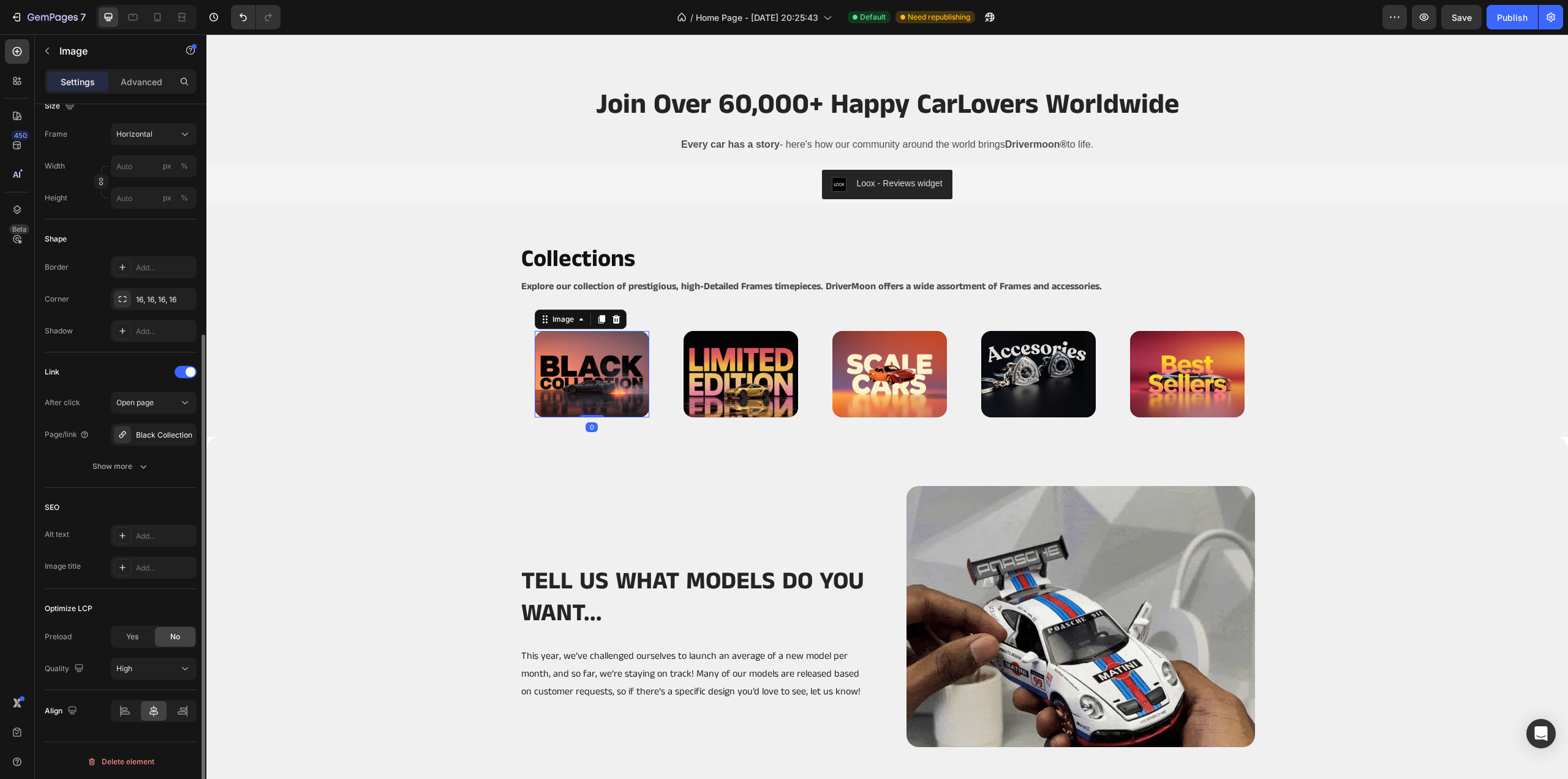
drag, startPoint x: 142, startPoint y: 638, endPoint x: 156, endPoint y: 629, distance: 16.6
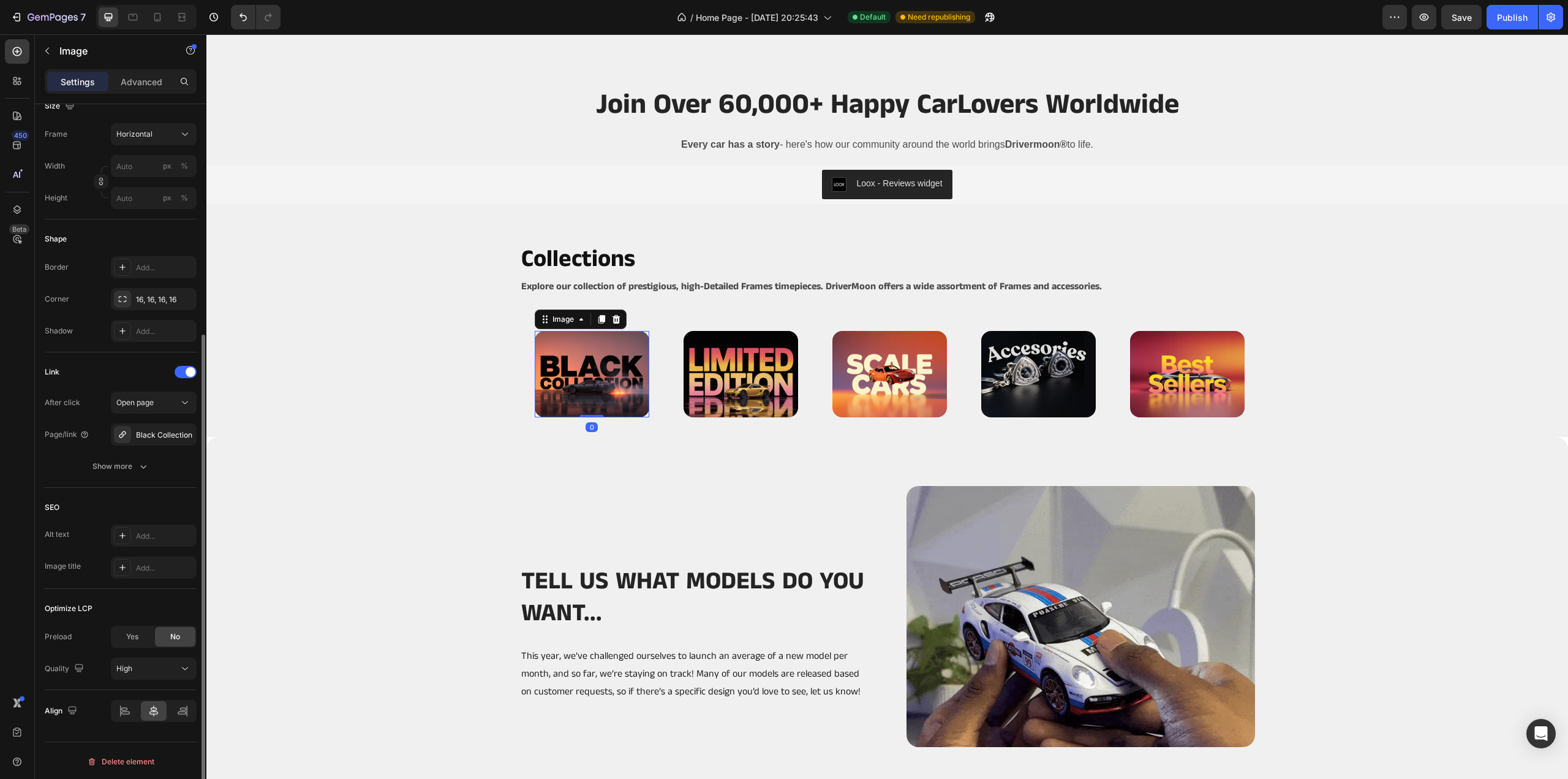
click at [142, 638] on div "Yes" at bounding box center [132, 636] width 40 height 20
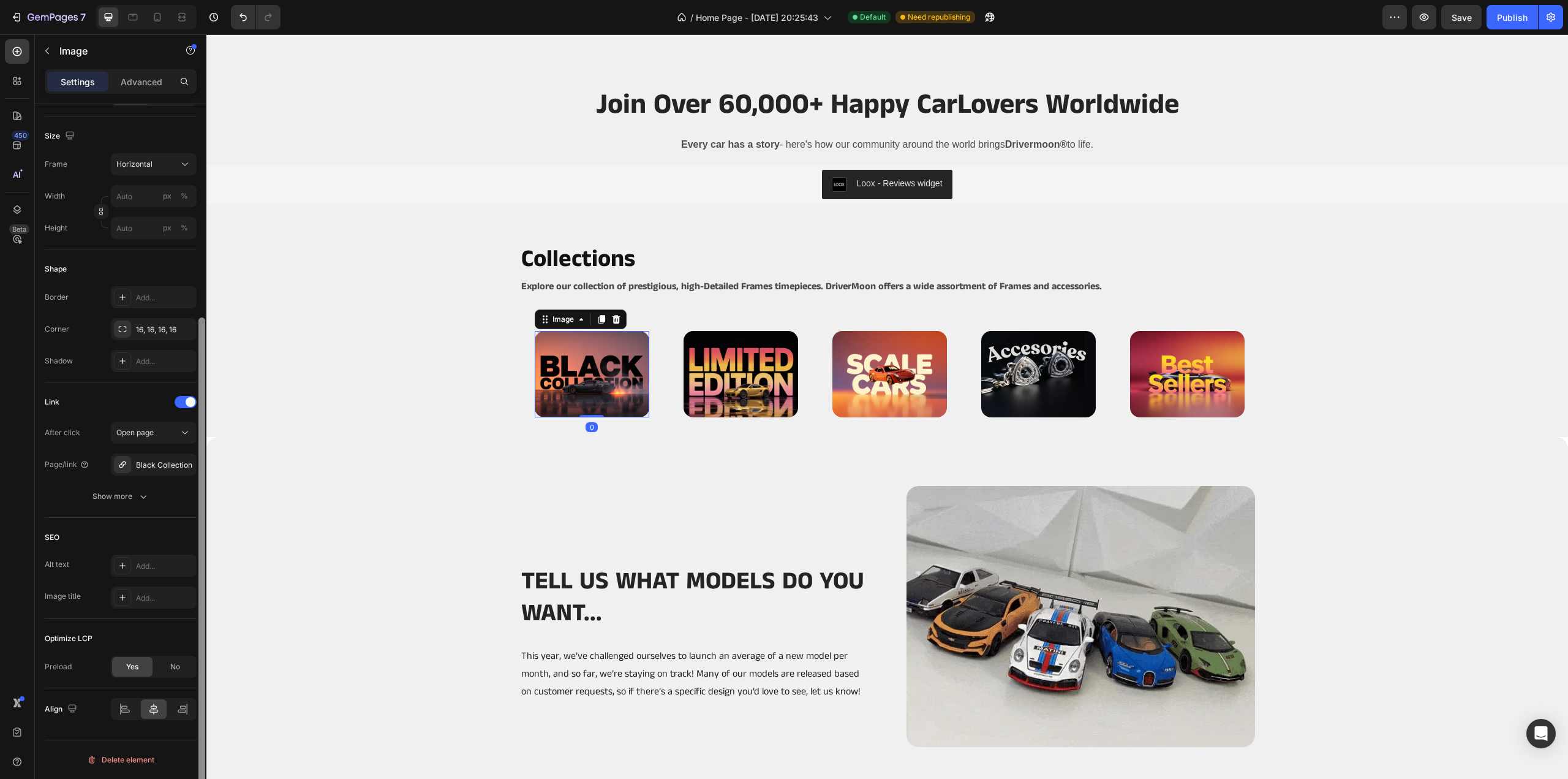
scroll to position [308, 0]
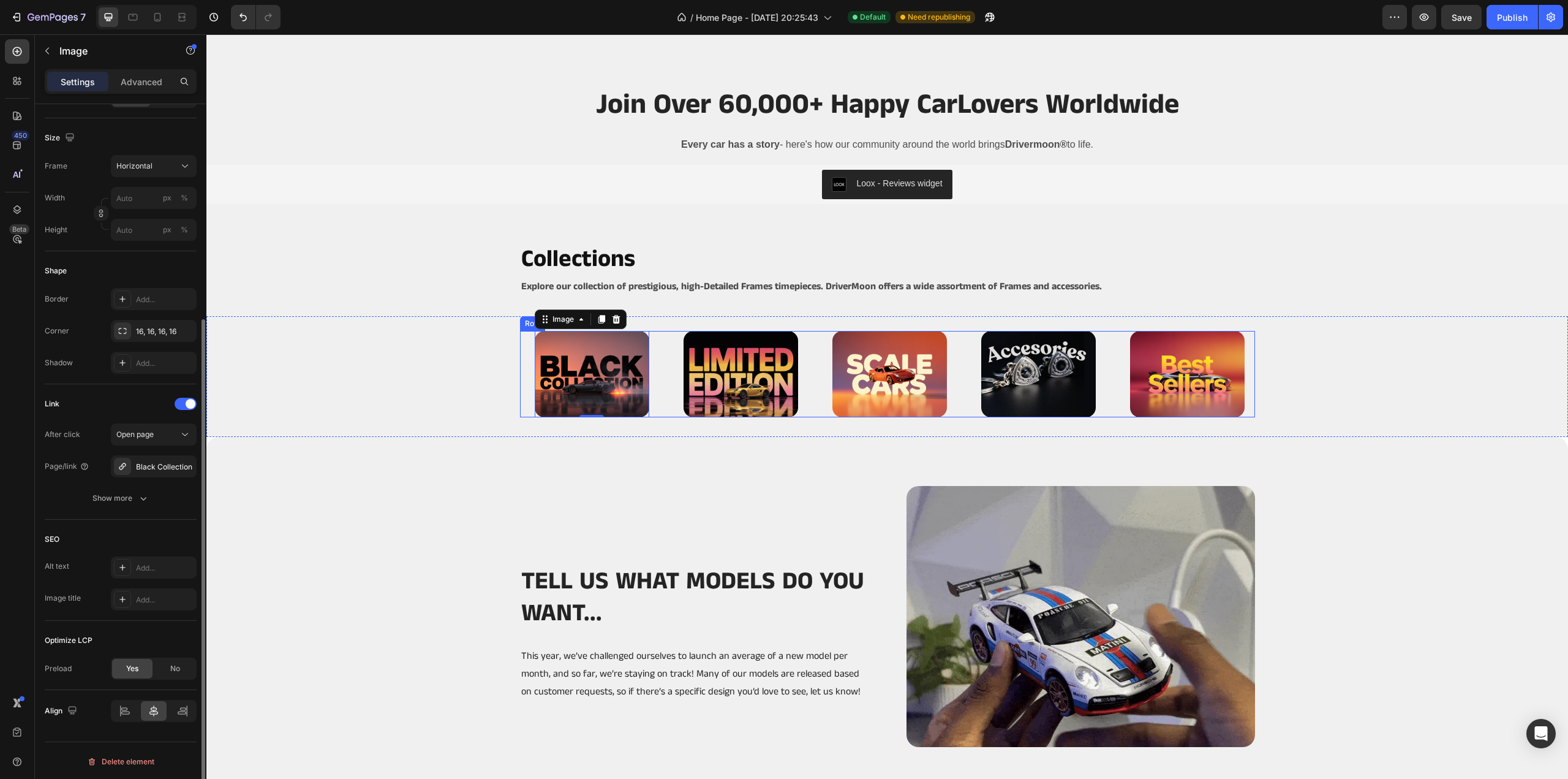
click at [760, 374] on img at bounding box center [740, 373] width 114 height 86
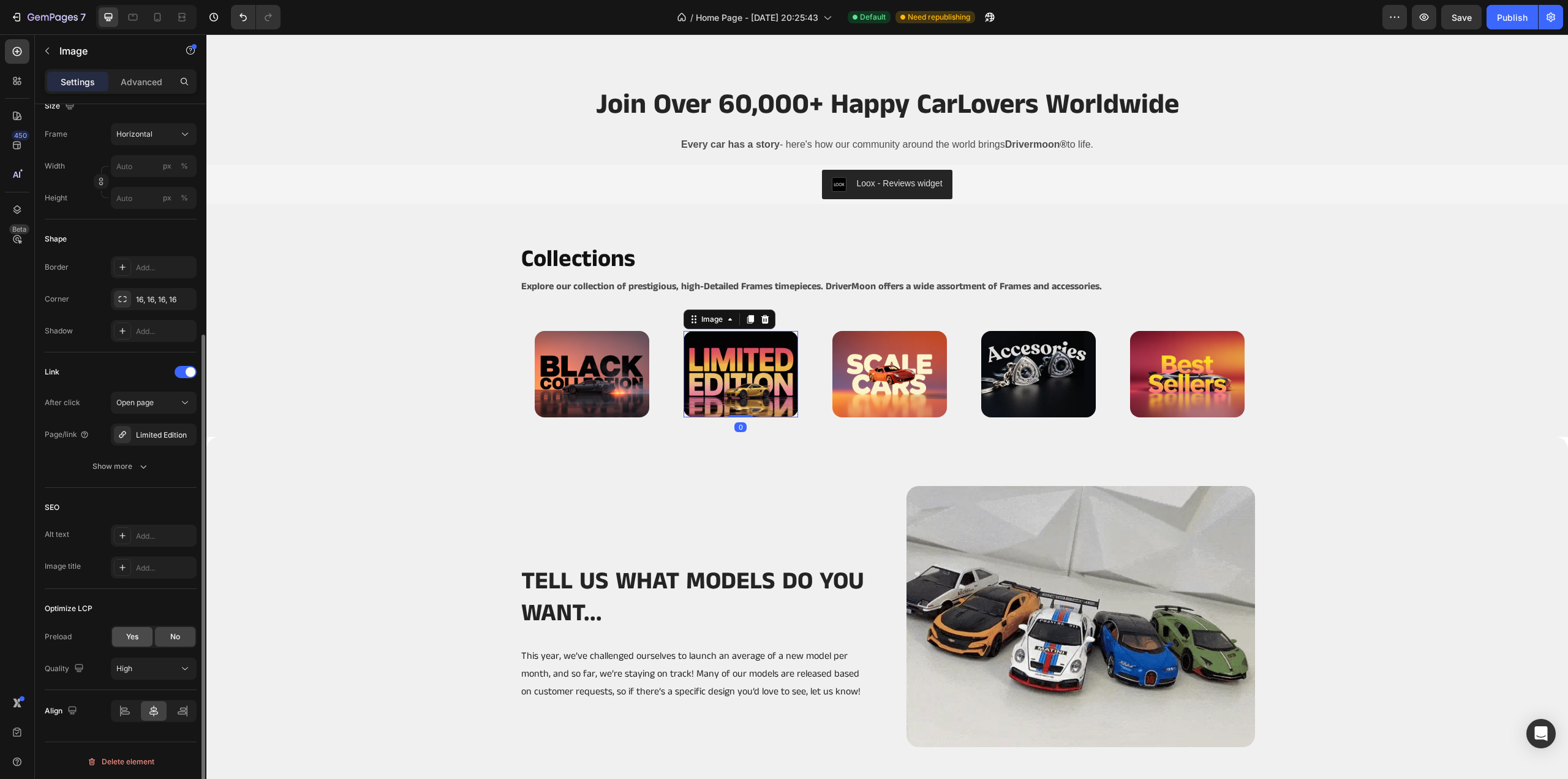
drag, startPoint x: 137, startPoint y: 642, endPoint x: 462, endPoint y: 410, distance: 399.3
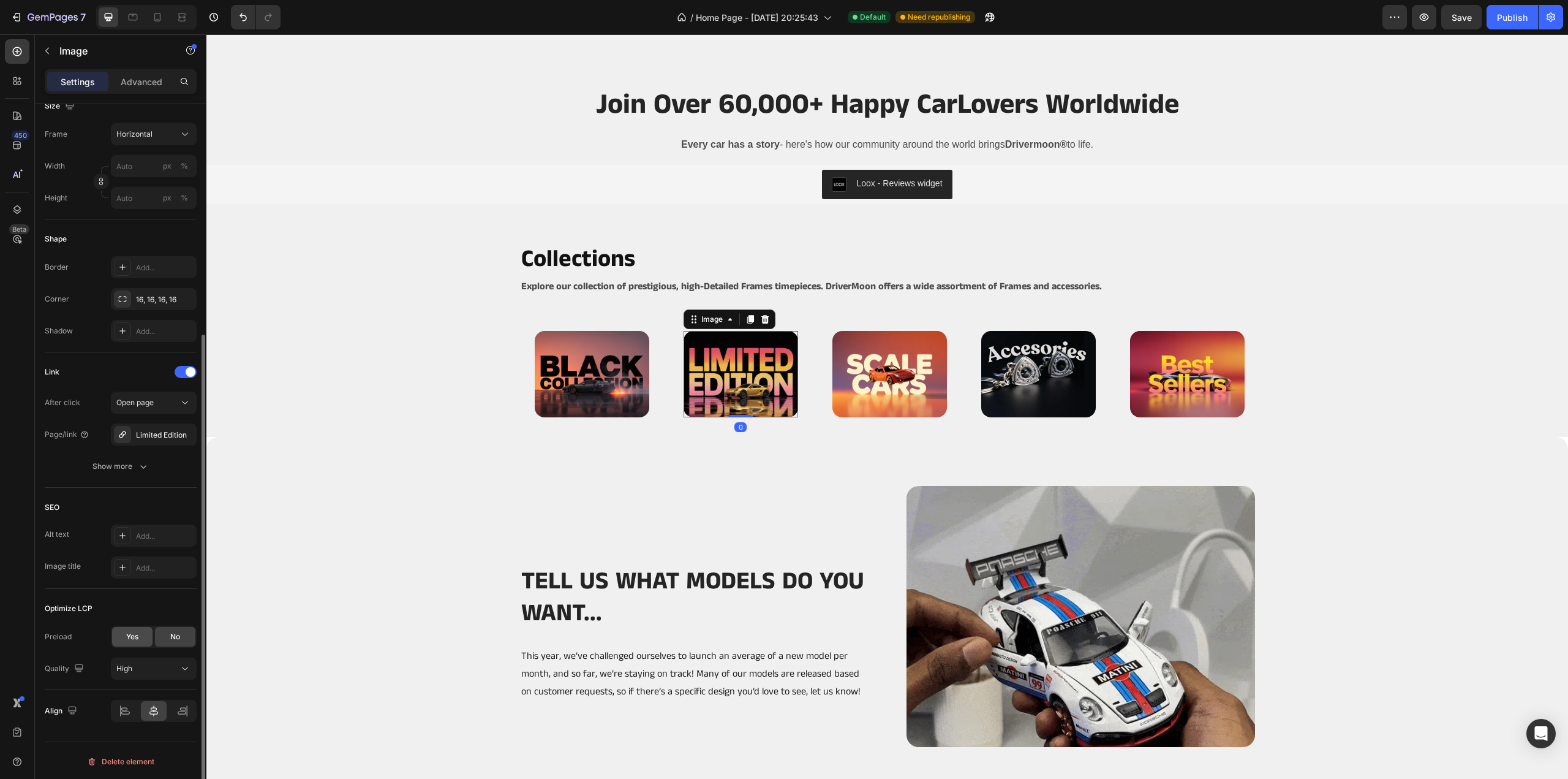
click at [137, 642] on div "Yes" at bounding box center [132, 636] width 40 height 20
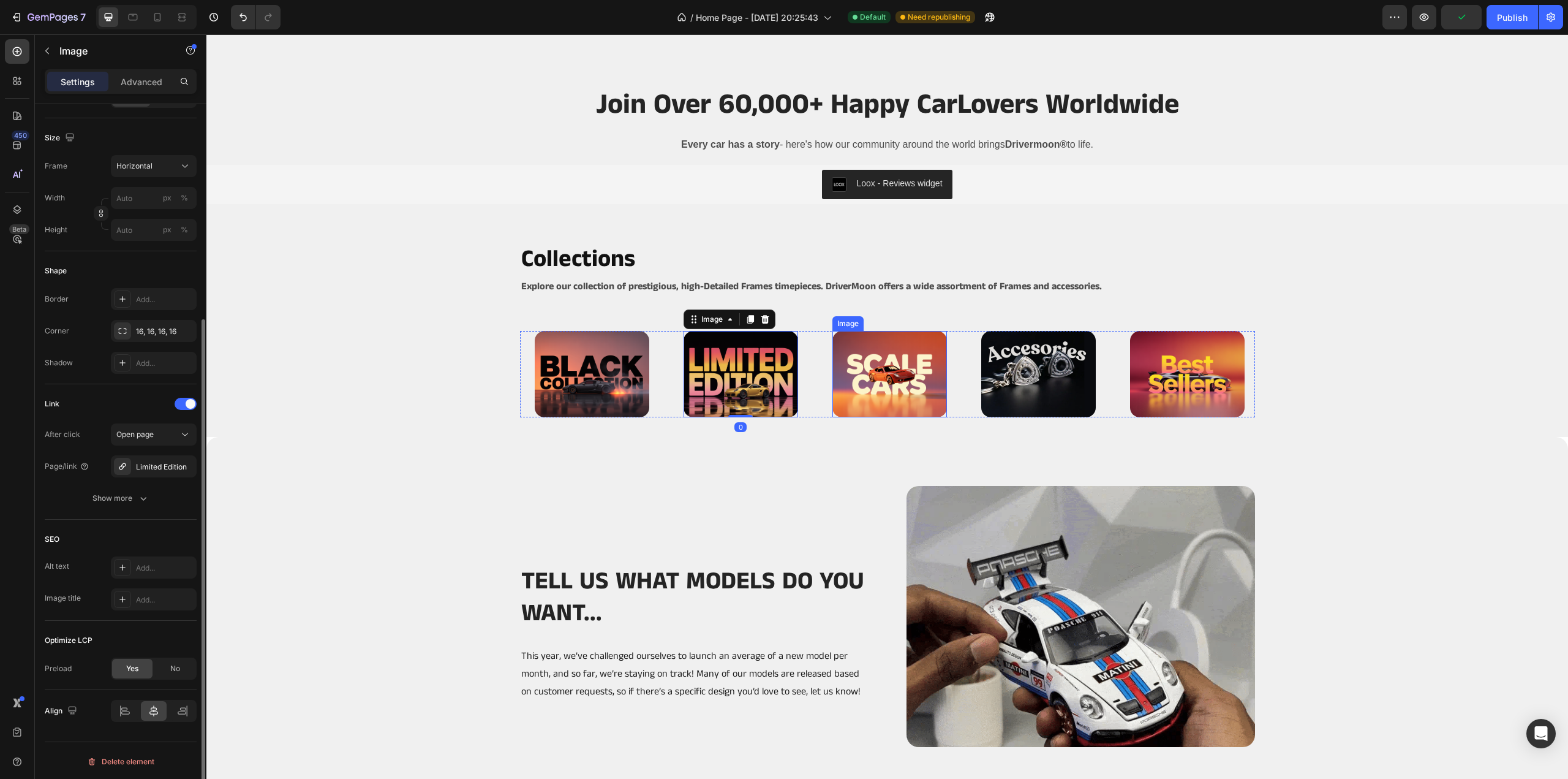
click at [887, 380] on img at bounding box center [889, 373] width 114 height 86
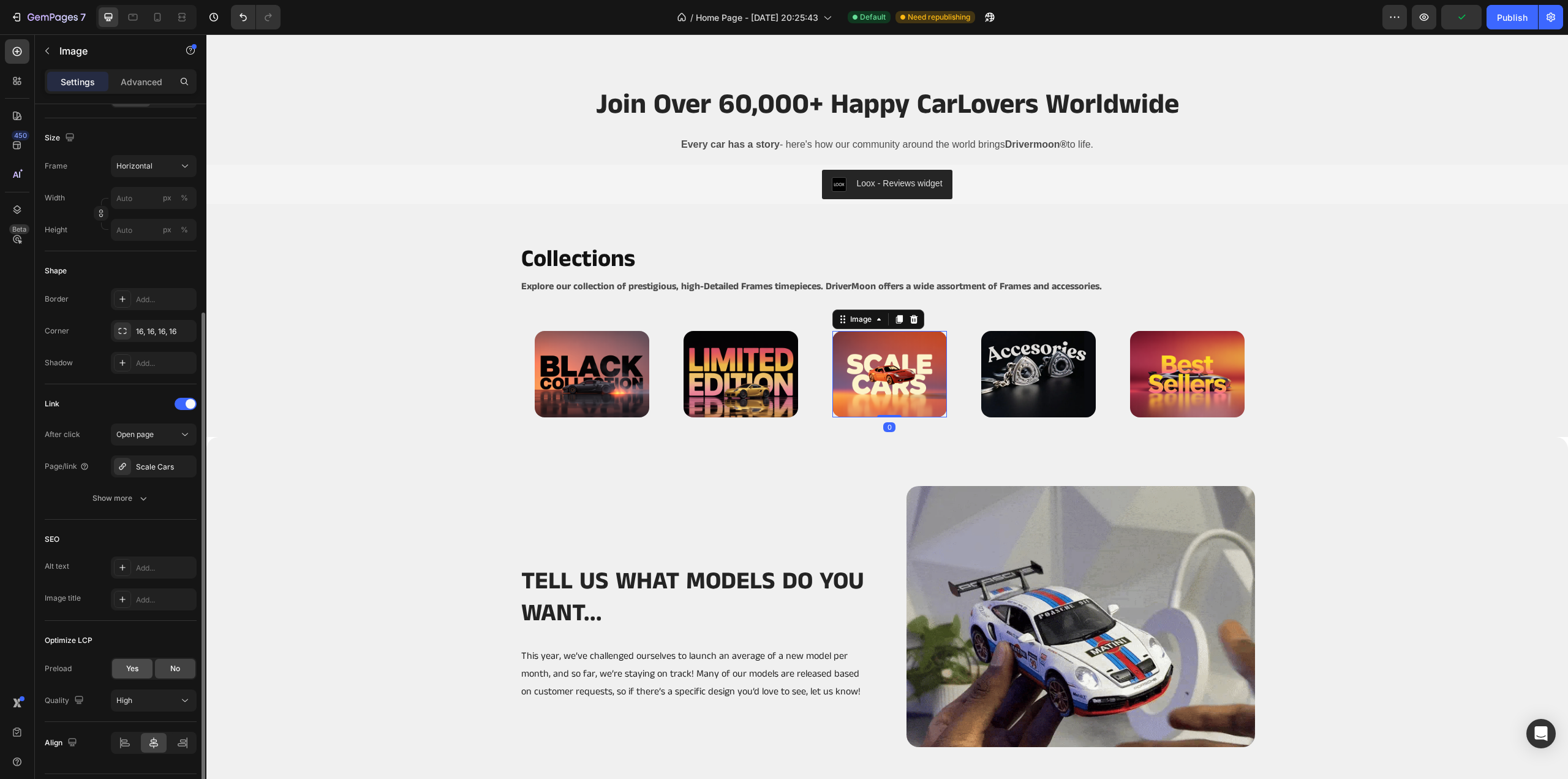
click at [126, 669] on span "Yes" at bounding box center [133, 669] width 13 height 11
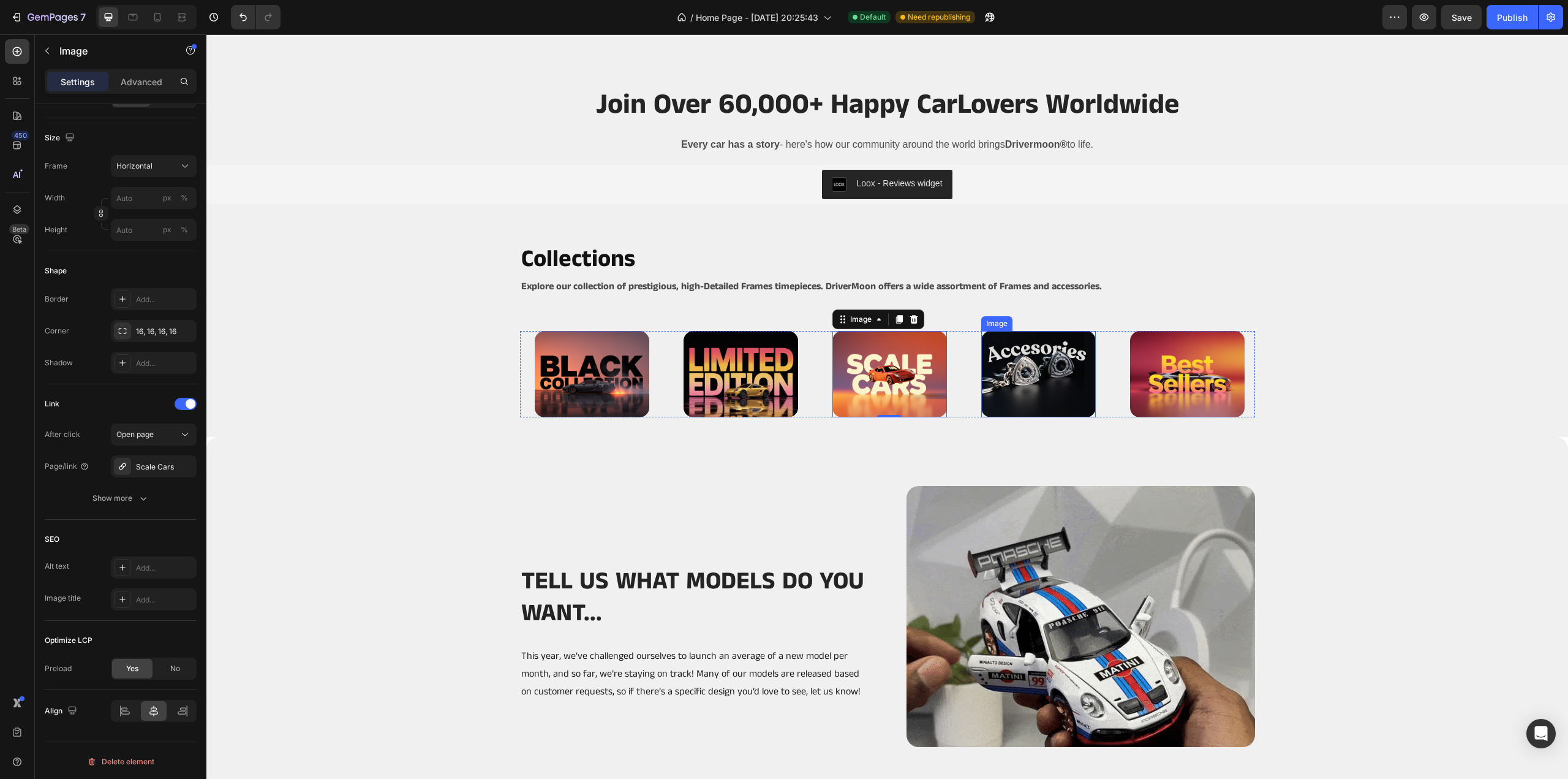
click at [1046, 382] on img at bounding box center [1038, 373] width 114 height 86
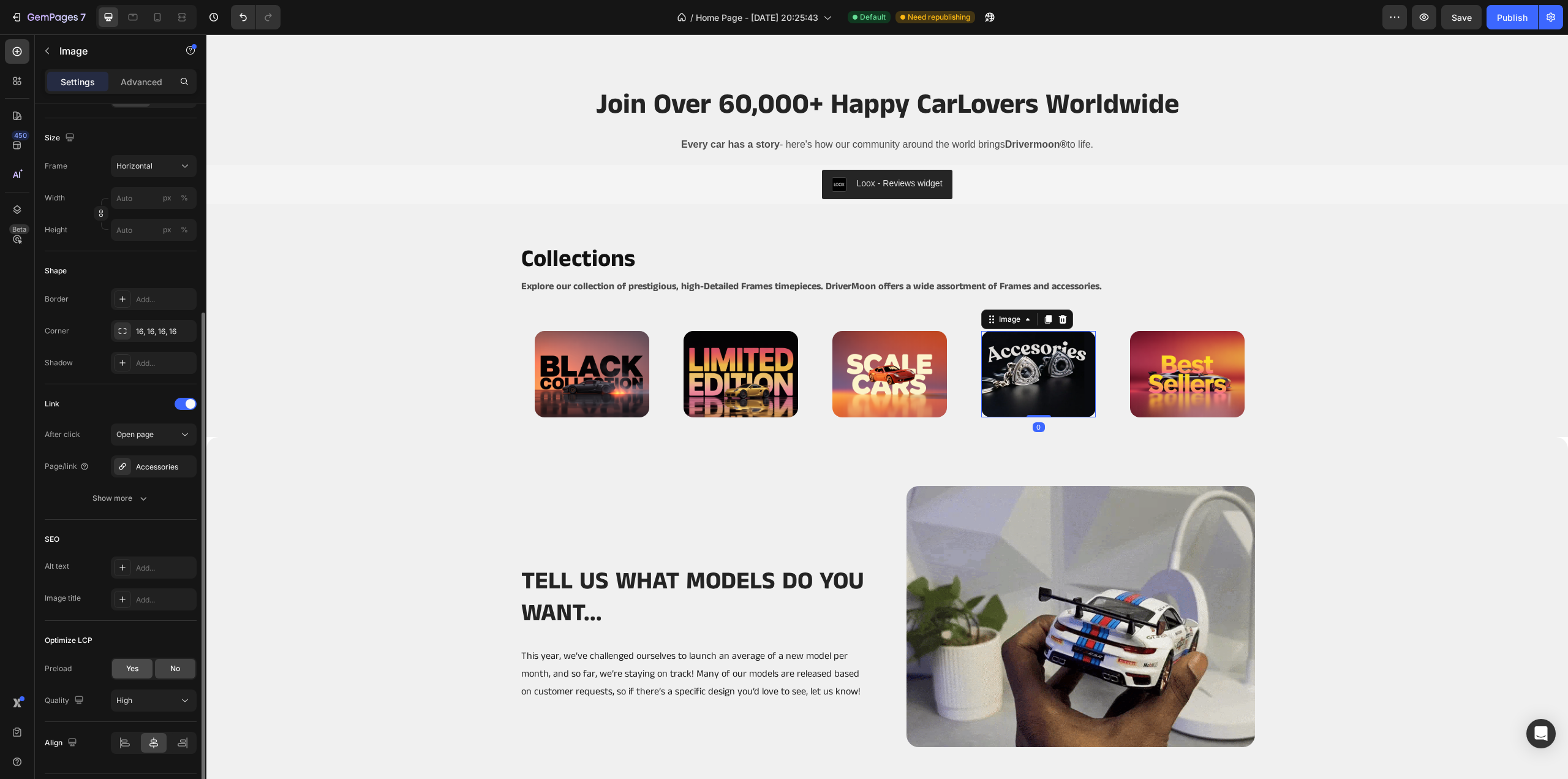
click at [118, 665] on div "Yes" at bounding box center [132, 668] width 40 height 20
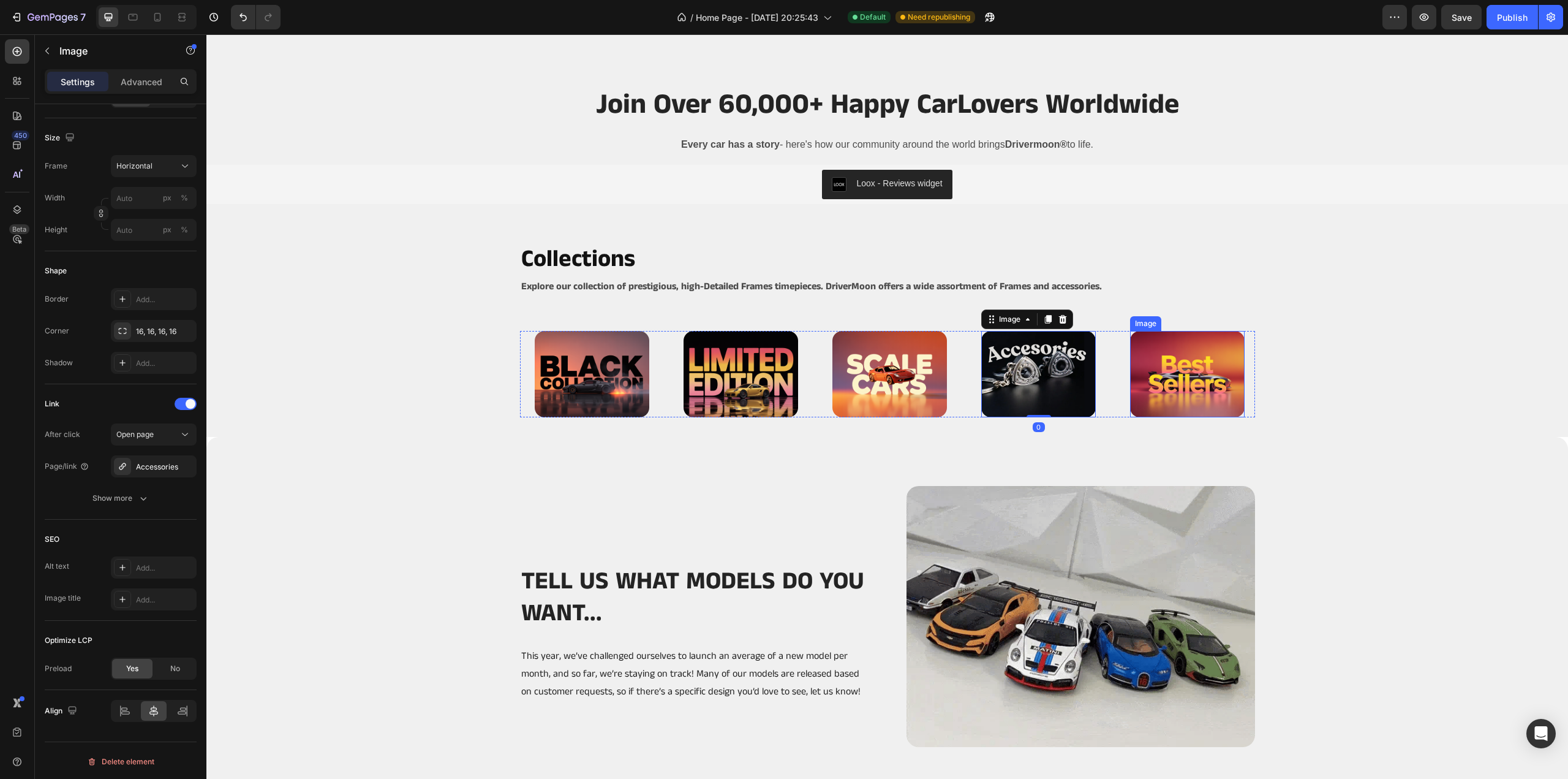
click at [1187, 363] on img at bounding box center [1187, 373] width 114 height 86
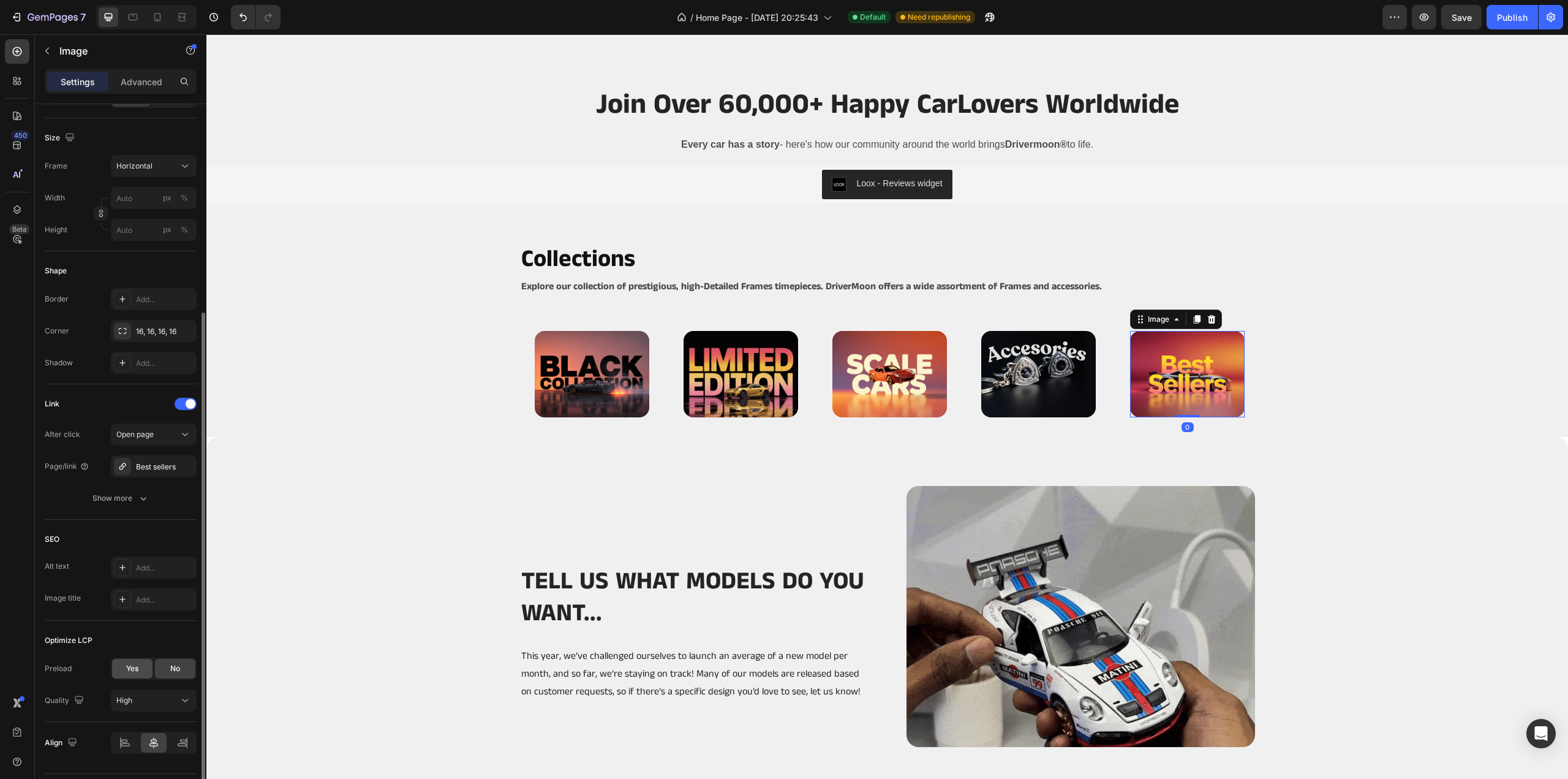
click at [146, 658] on div "Yes" at bounding box center [132, 668] width 40 height 20
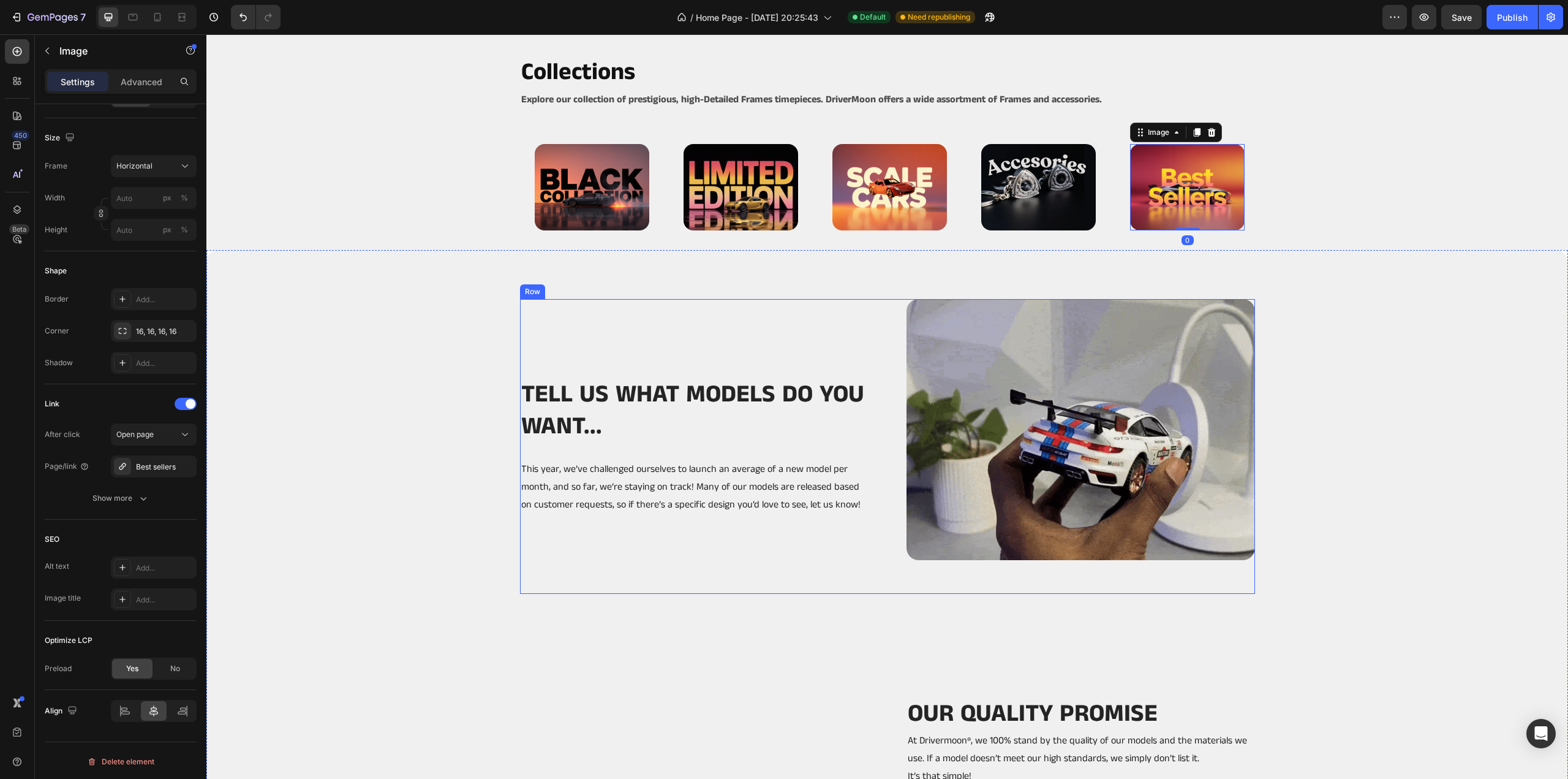
scroll to position [3002, 0]
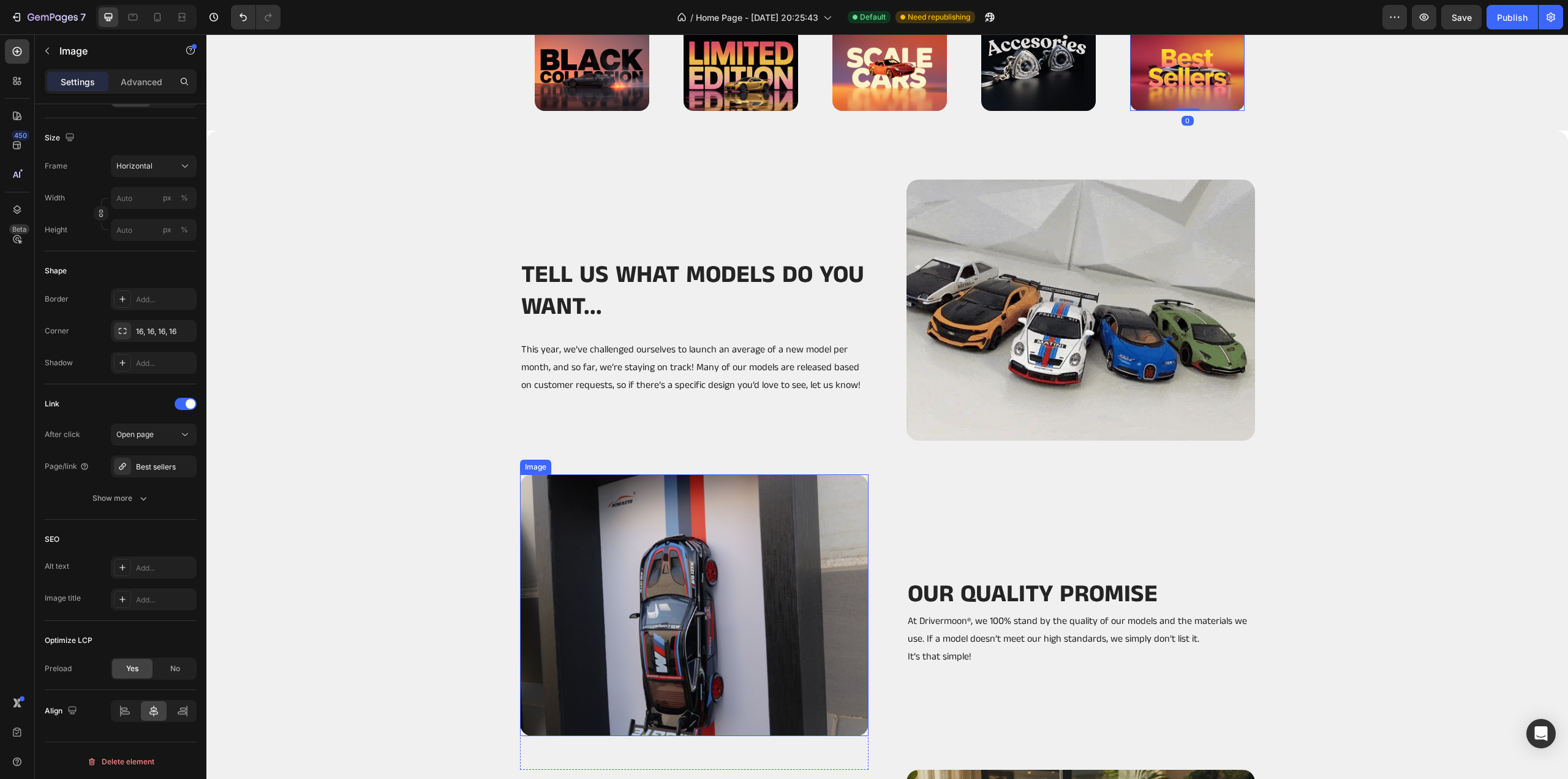
click at [765, 631] on img at bounding box center [694, 605] width 349 height 261
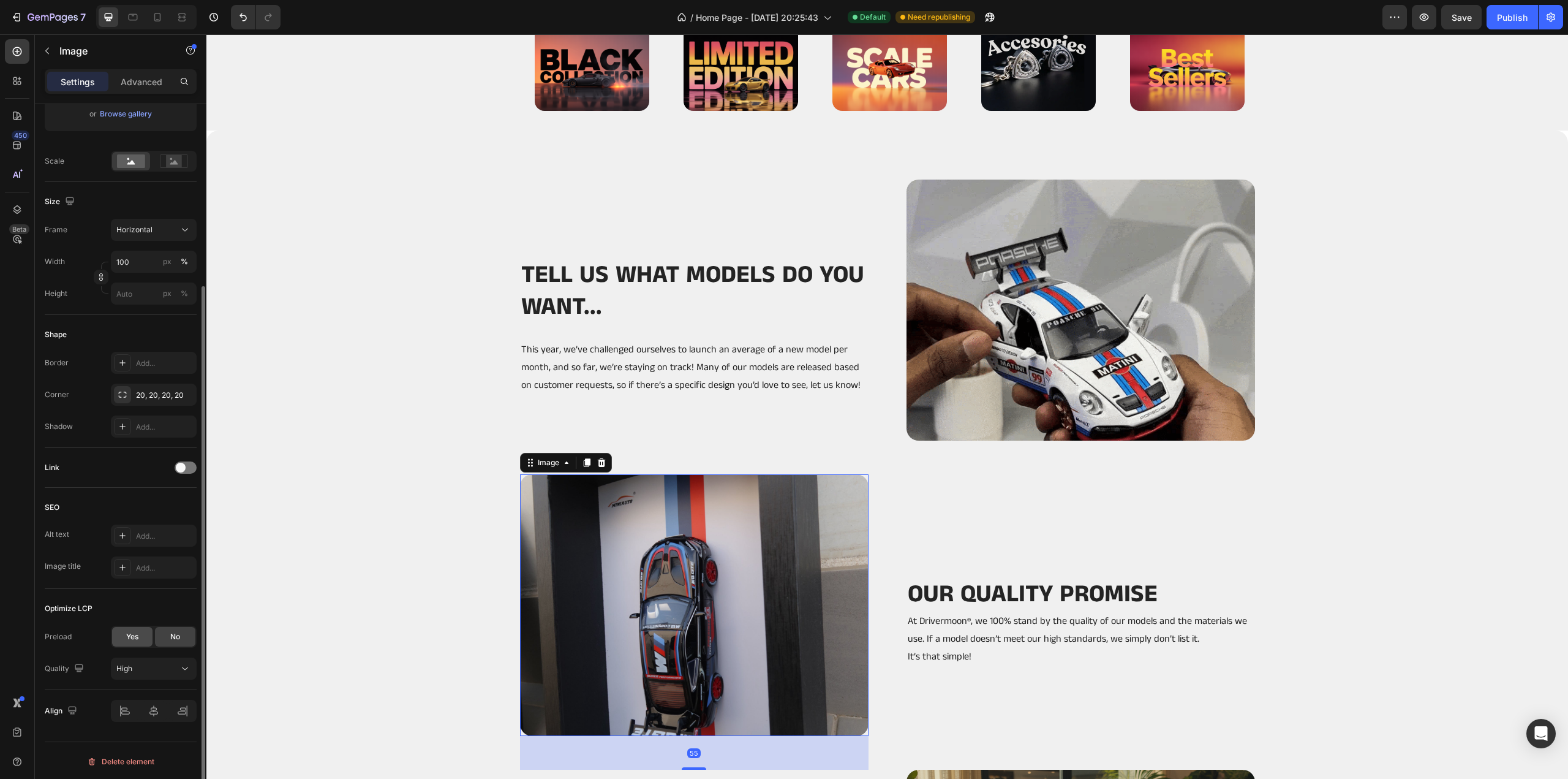
click at [142, 635] on div "Yes" at bounding box center [132, 636] width 40 height 20
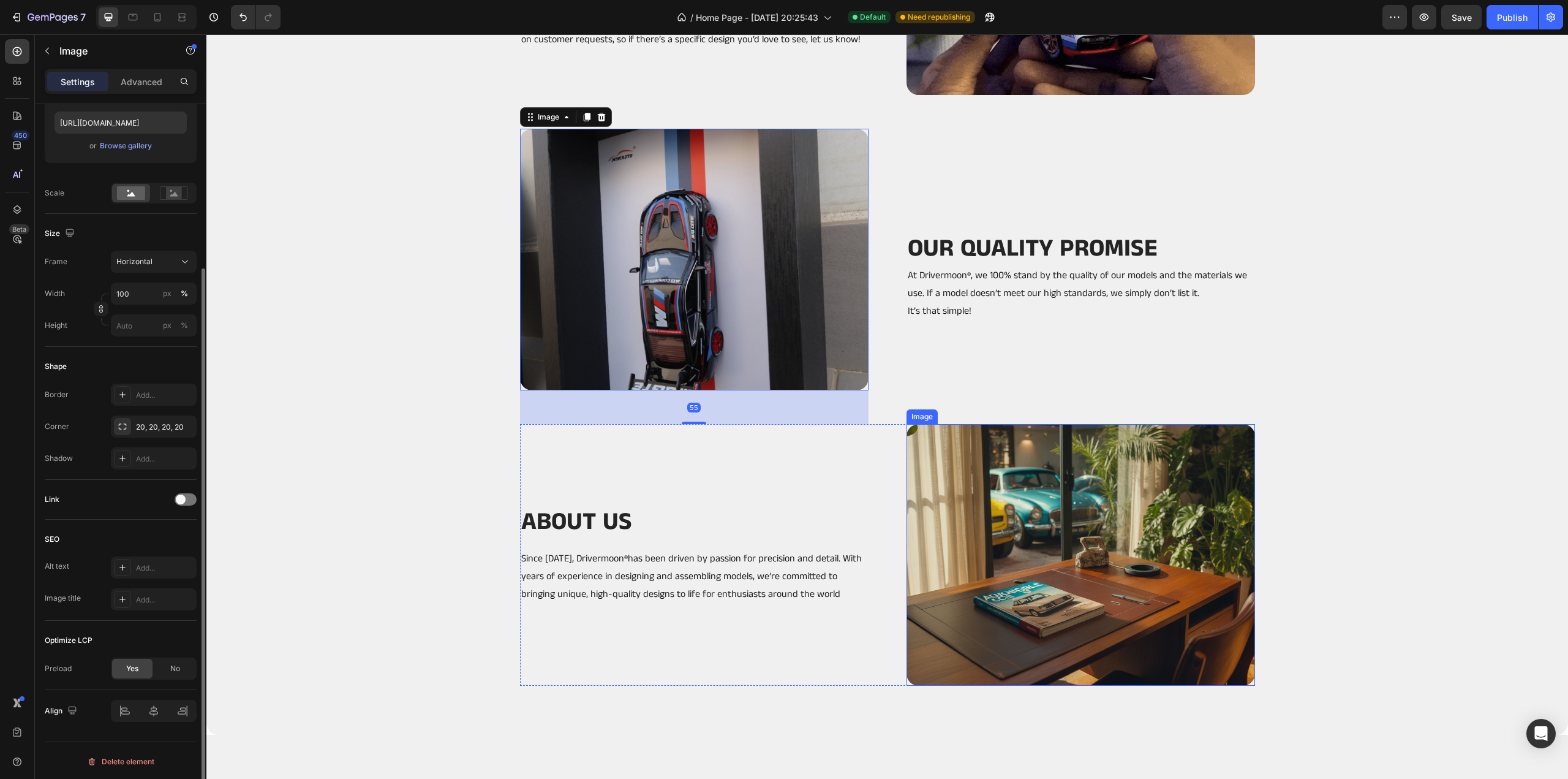
scroll to position [3369, 0]
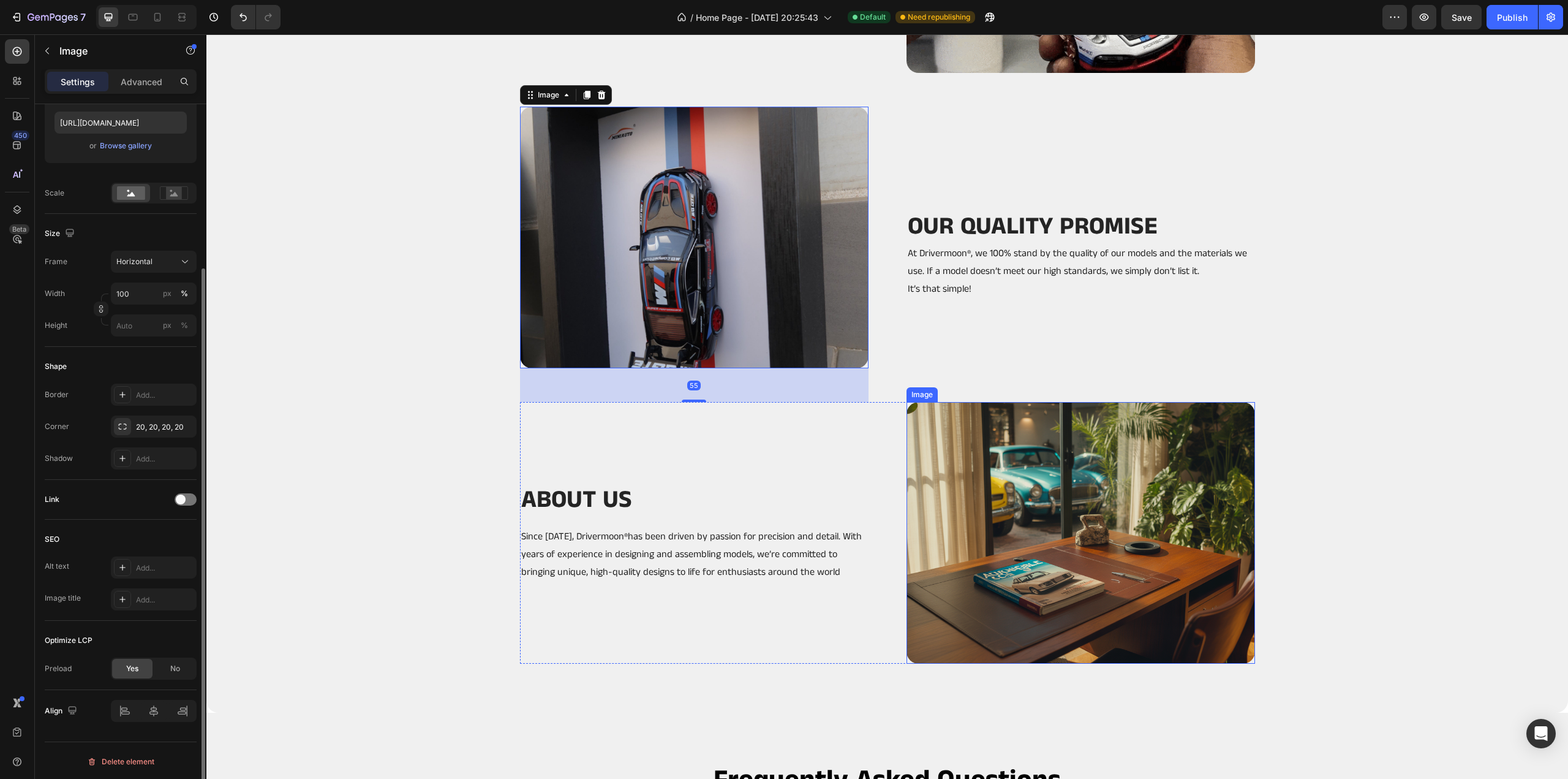
click at [1152, 541] on img at bounding box center [1081, 532] width 349 height 261
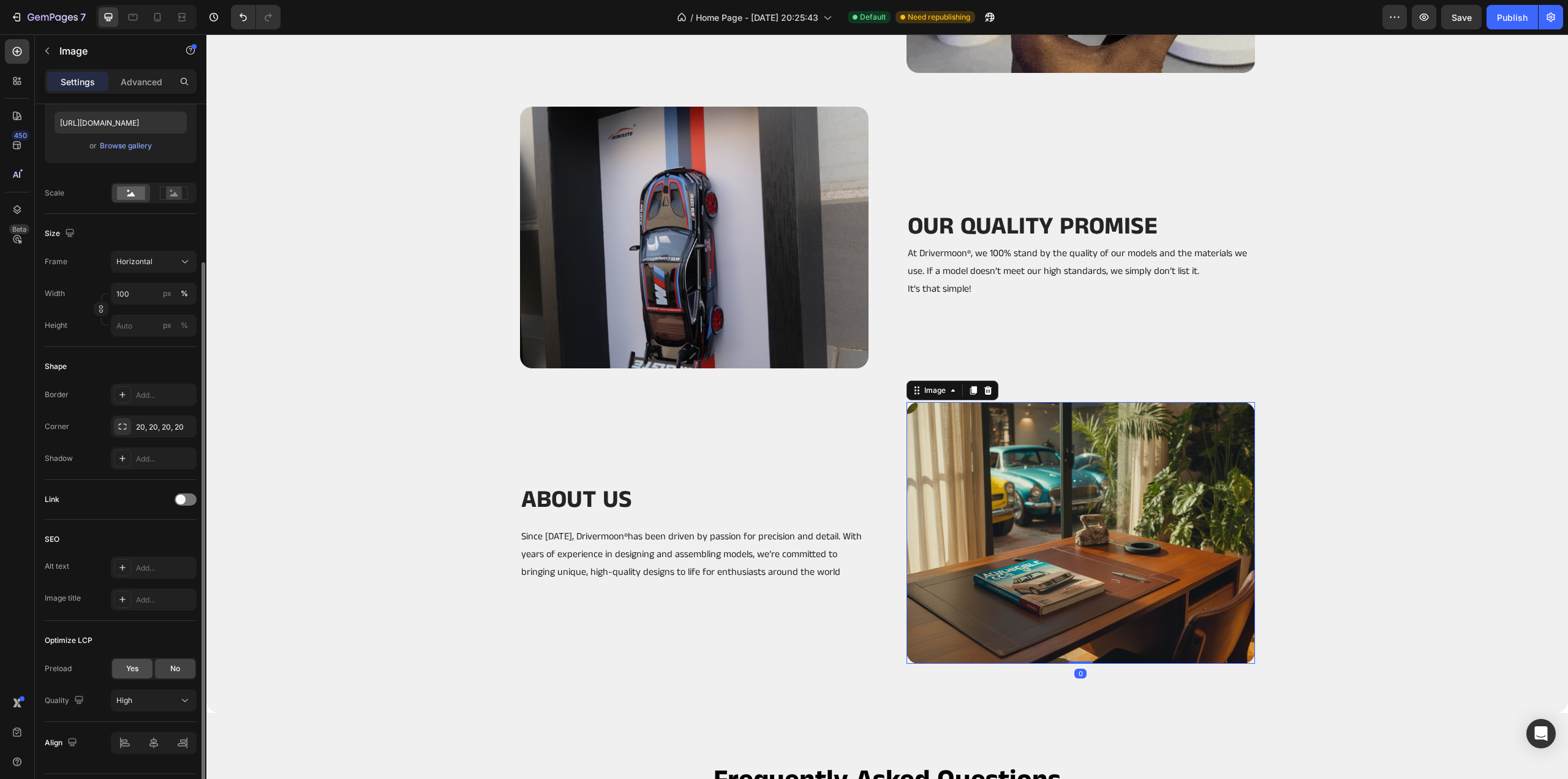
click at [131, 671] on span "Yes" at bounding box center [133, 669] width 13 height 11
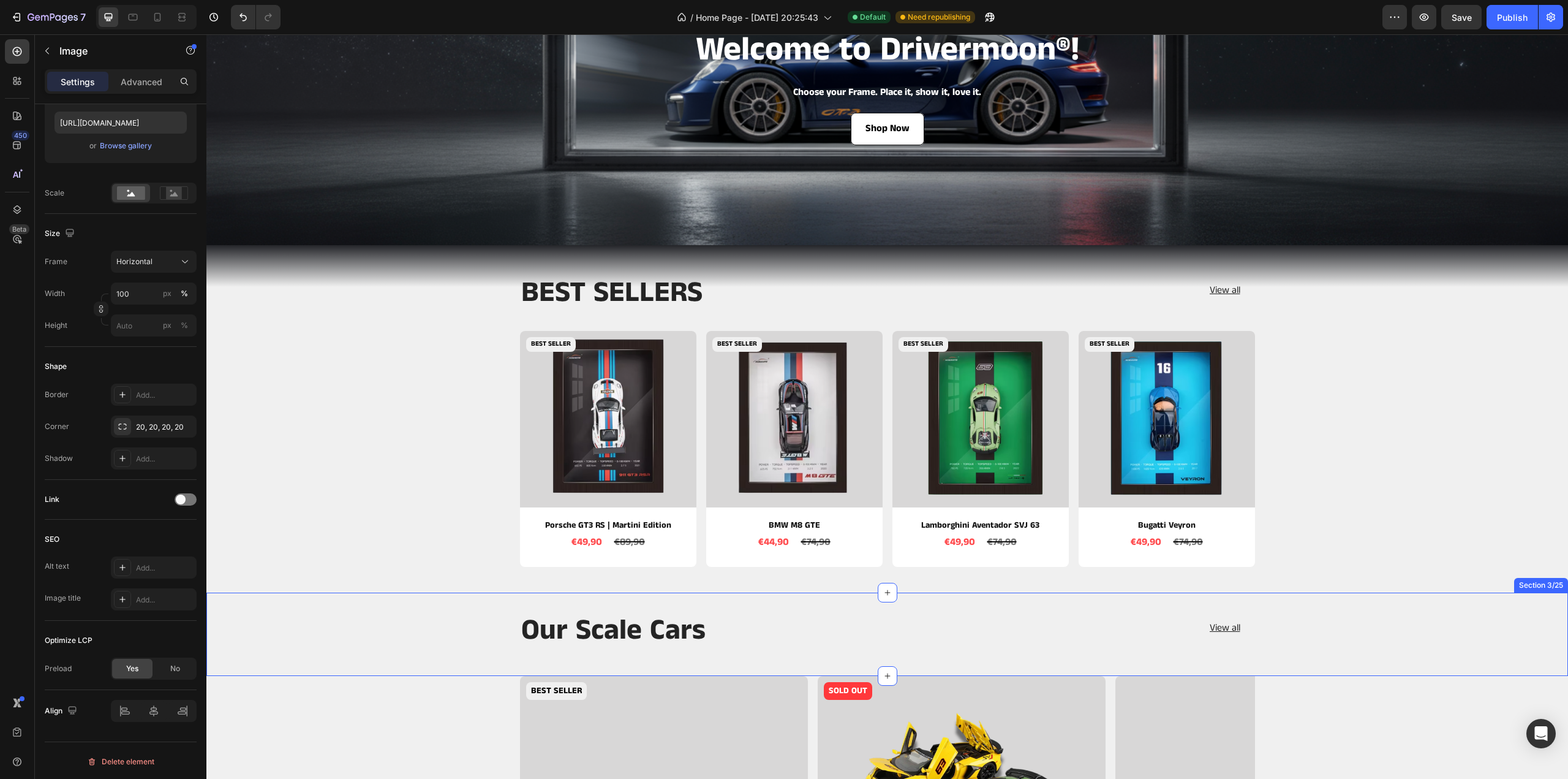
scroll to position [0, 0]
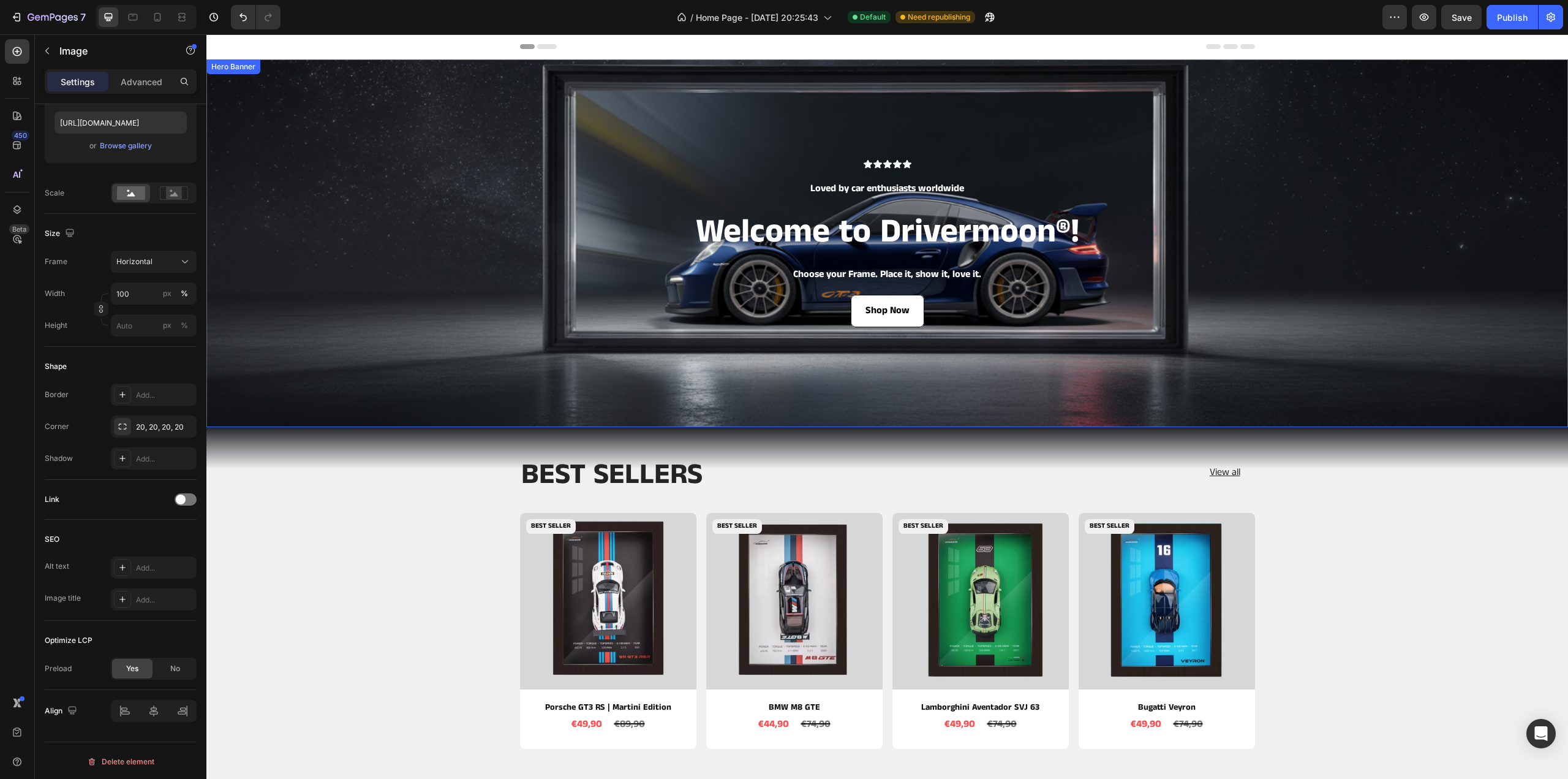
click at [963, 377] on div "Background Image" at bounding box center [888, 243] width 1362 height 368
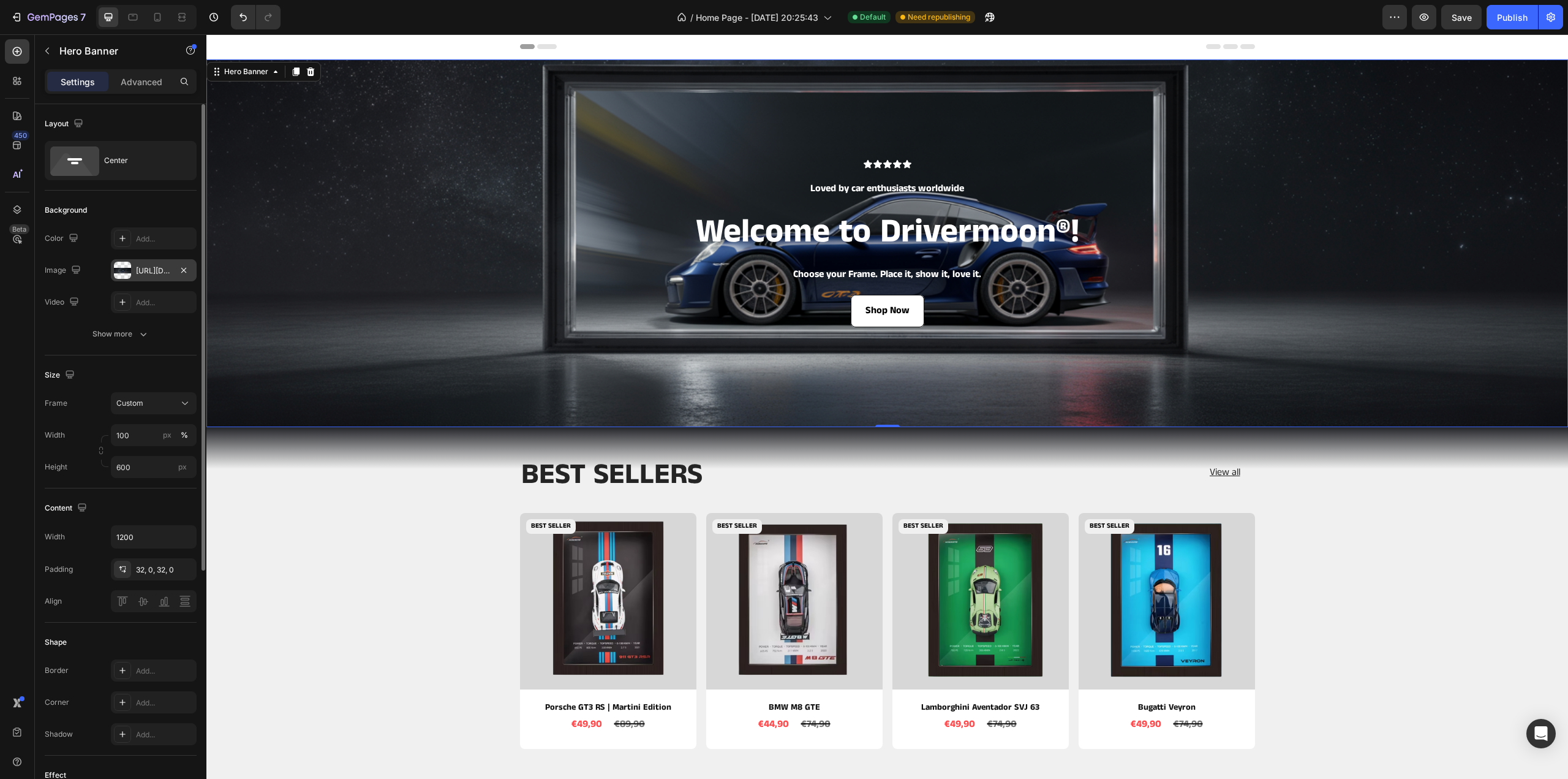
click at [143, 269] on div "[URL][DOMAIN_NAME]" at bounding box center [153, 271] width 36 height 11
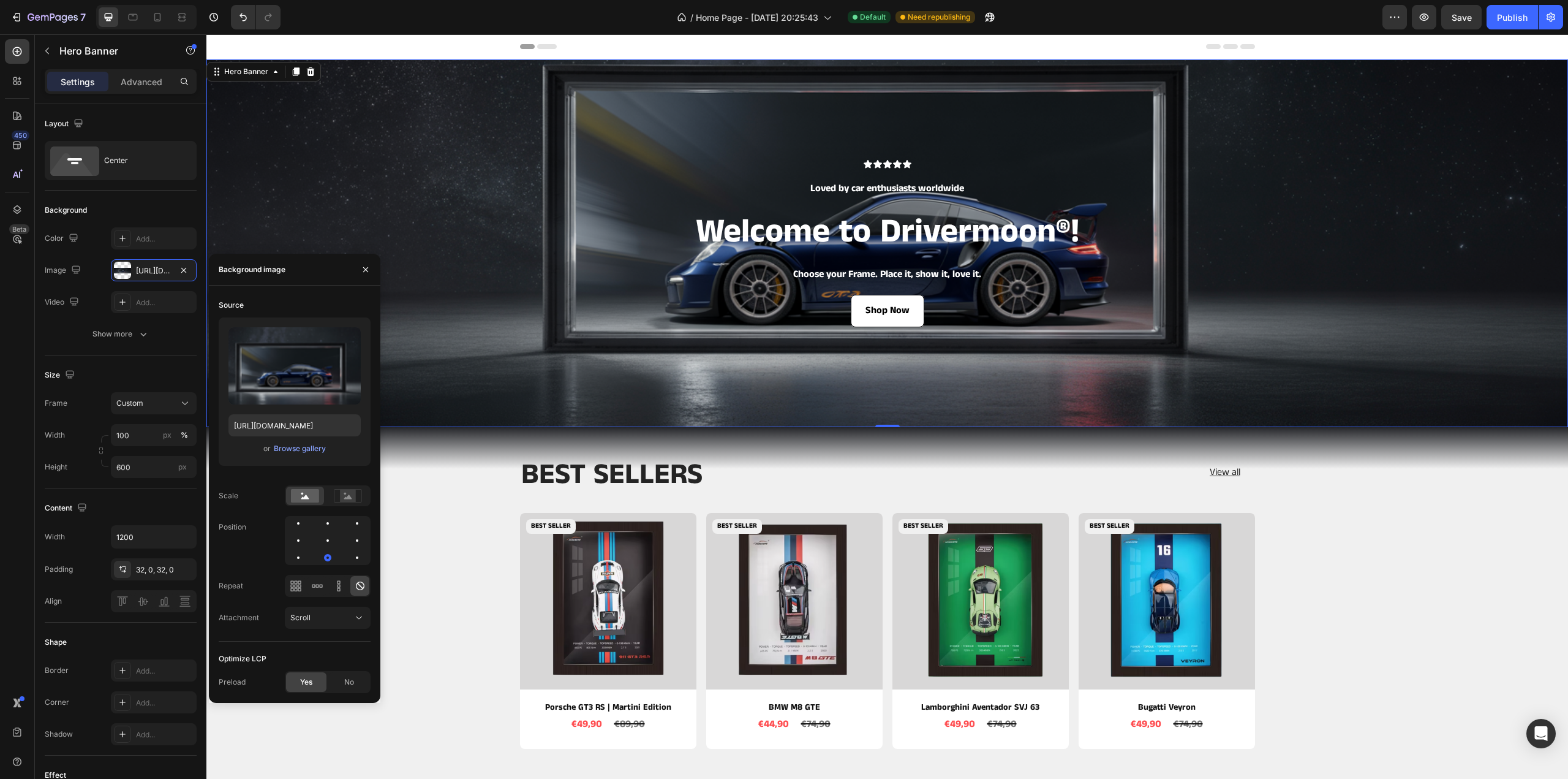
click at [311, 689] on div "Yes" at bounding box center [306, 682] width 40 height 20
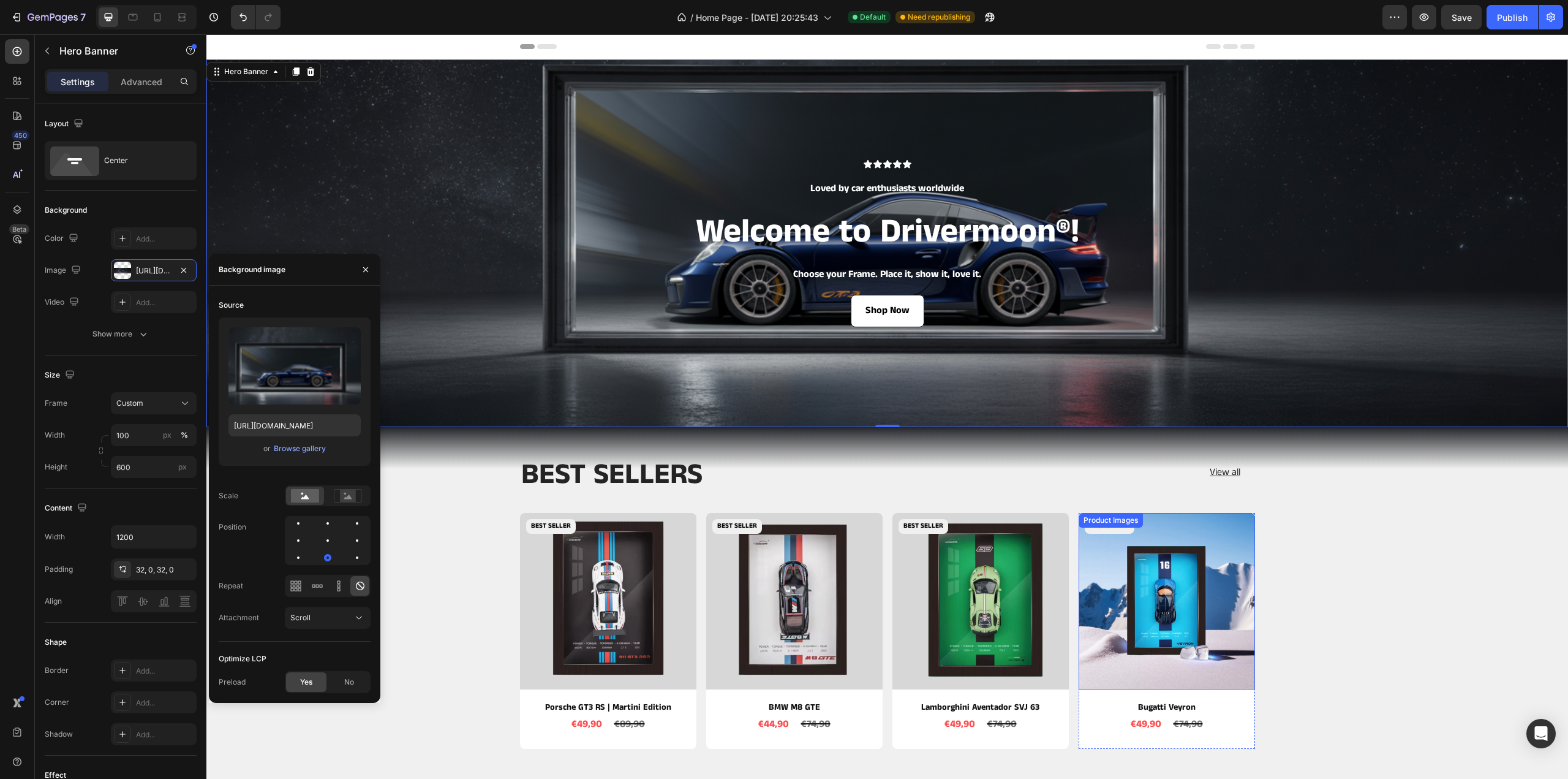
click at [1475, 518] on div "BEST SELLERS Heading View all Button Row Product Images BEST SELLER Product Bad…" at bounding box center [887, 608] width 1343 height 303
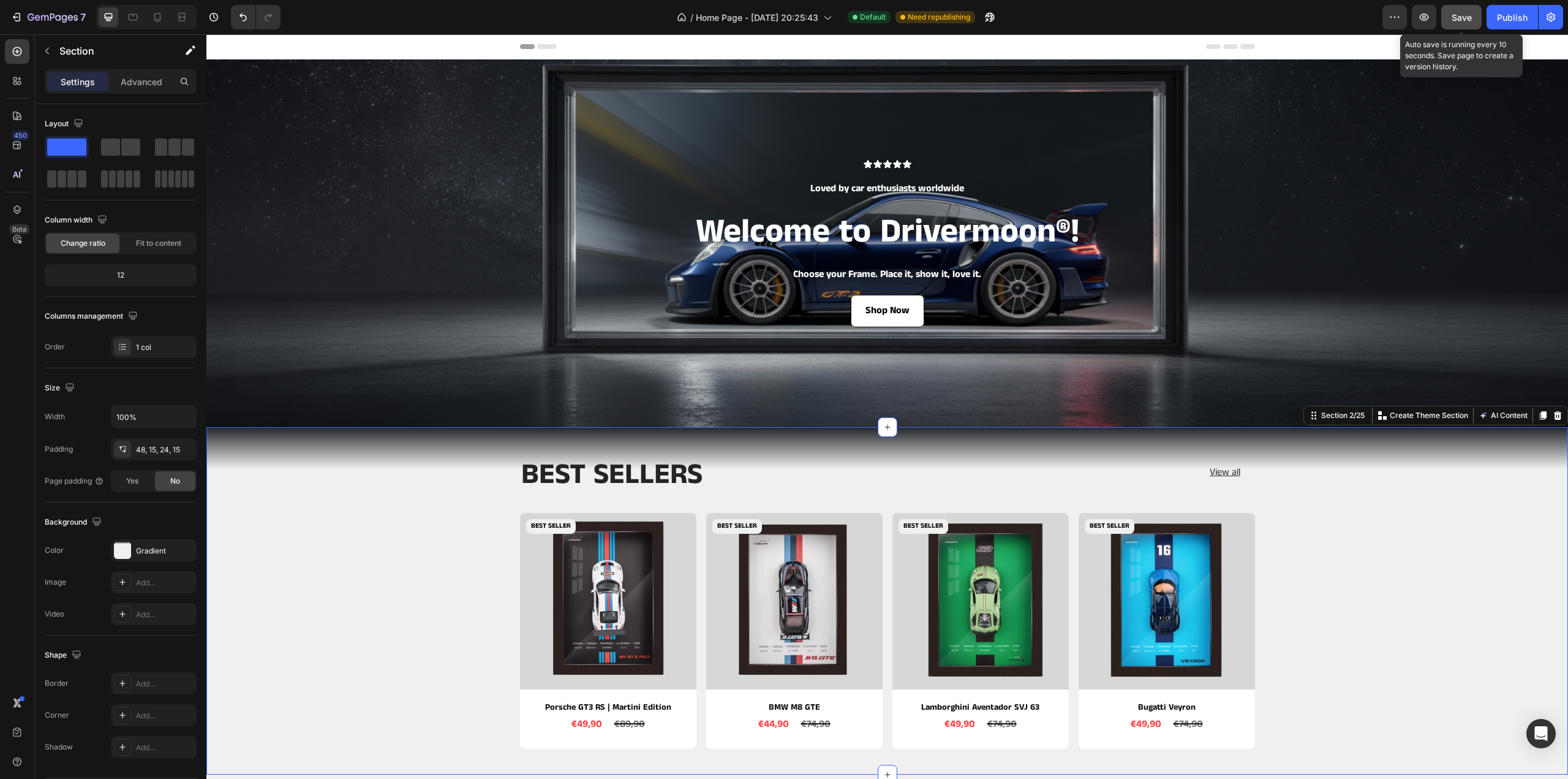
click at [1469, 15] on span "Save" at bounding box center [1462, 17] width 21 height 10
click at [159, 19] on icon at bounding box center [158, 17] width 13 height 13
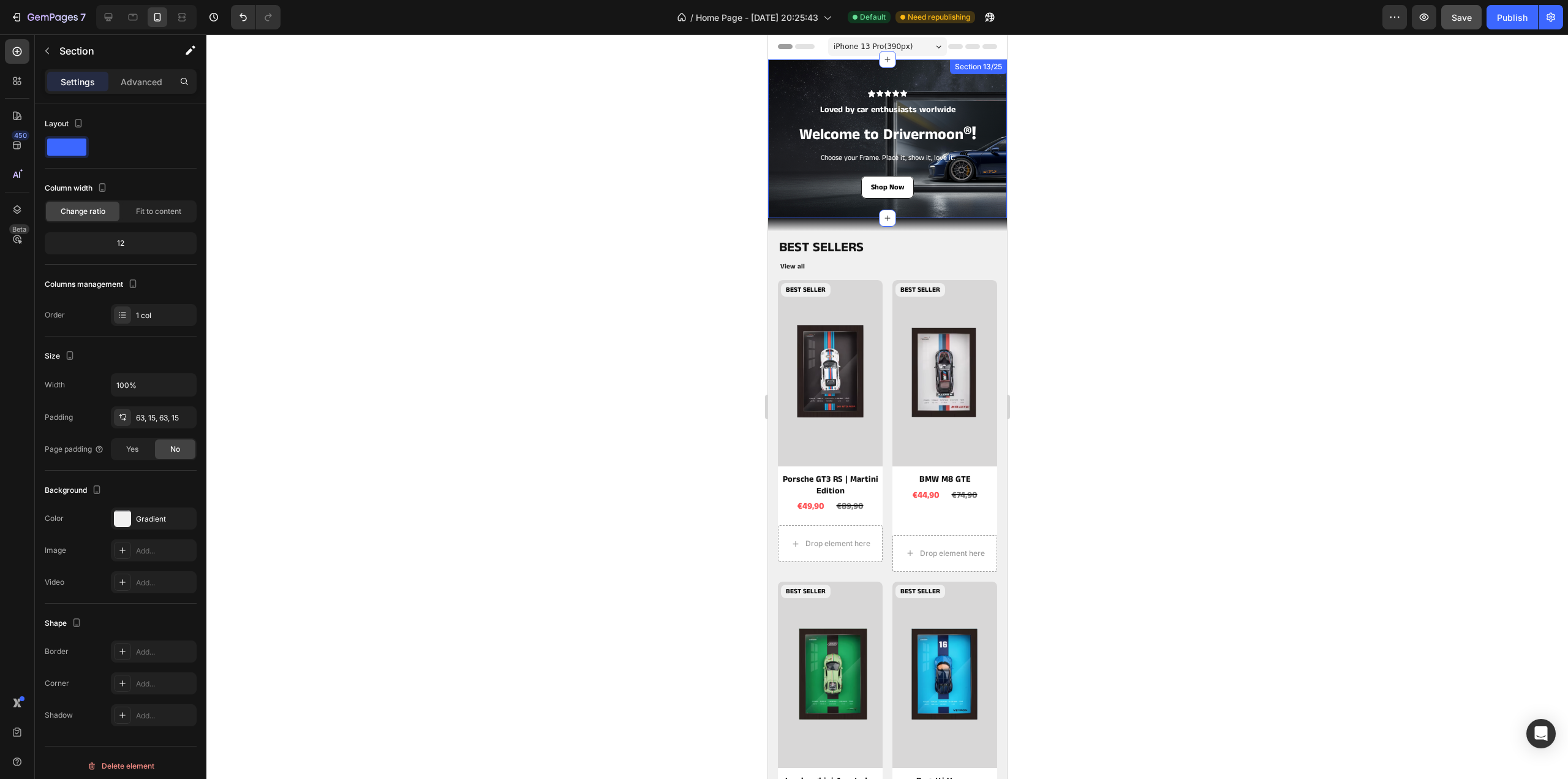
click at [773, 212] on div "Icon Icon Icon Icon Icon Icon List Loved by car enthusiasts worlwide Text Block…" at bounding box center [887, 138] width 239 height 159
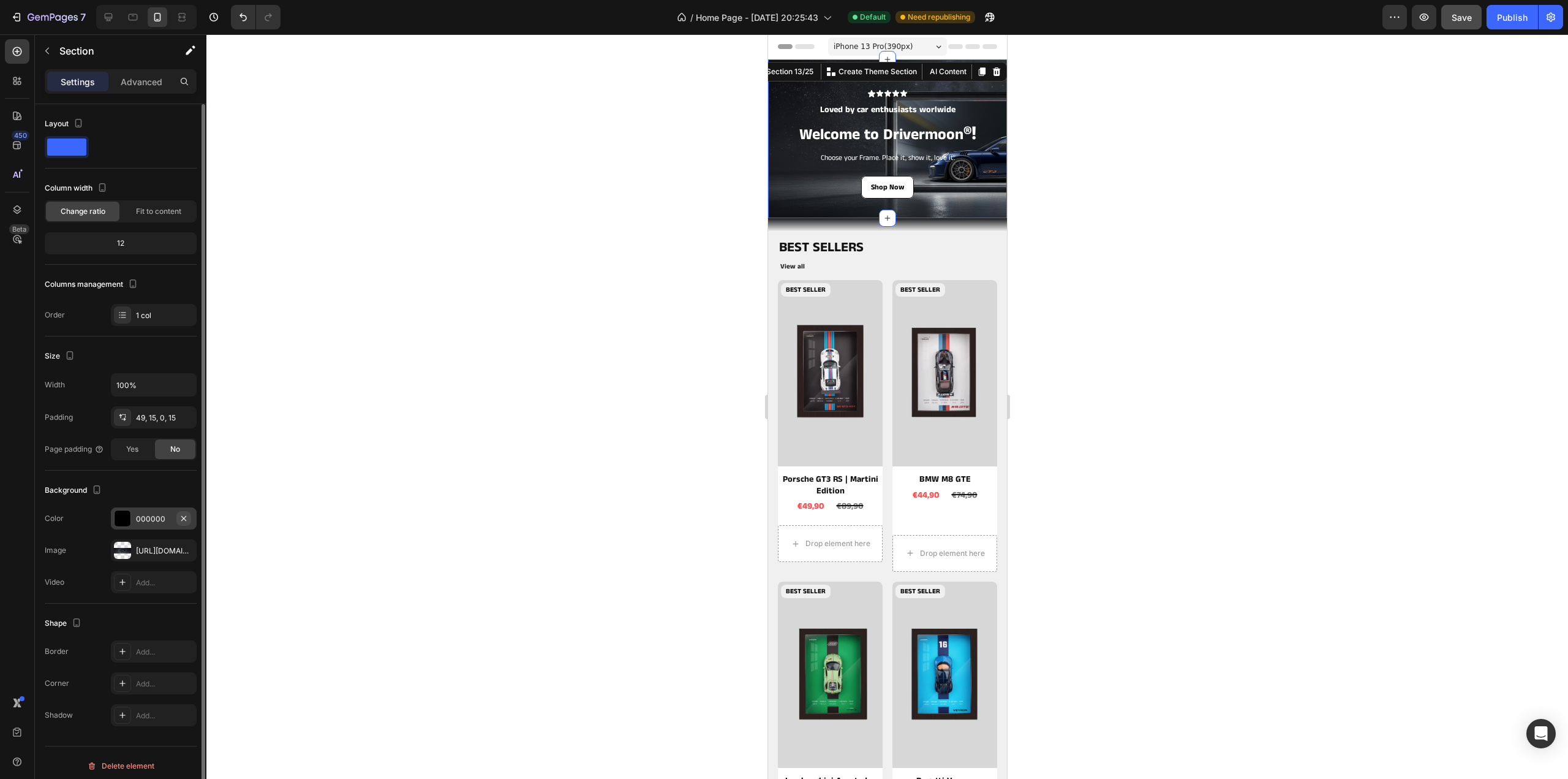
click at [181, 518] on icon "button" at bounding box center [184, 519] width 9 height 9
click at [142, 553] on div "[URL][DOMAIN_NAME]" at bounding box center [153, 551] width 36 height 11
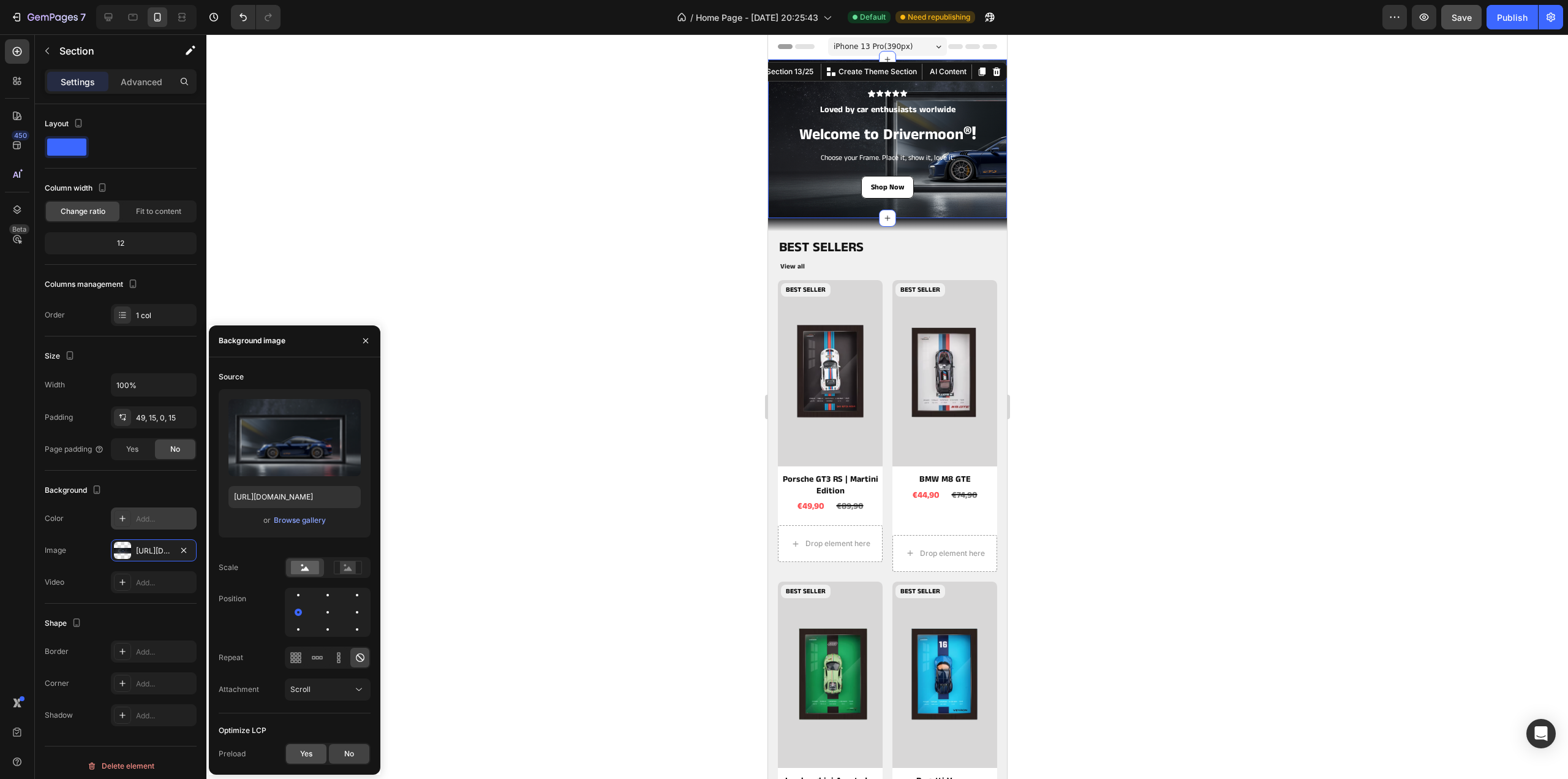
click at [306, 756] on span "Yes" at bounding box center [306, 754] width 13 height 11
click at [1155, 301] on div at bounding box center [888, 406] width 1362 height 744
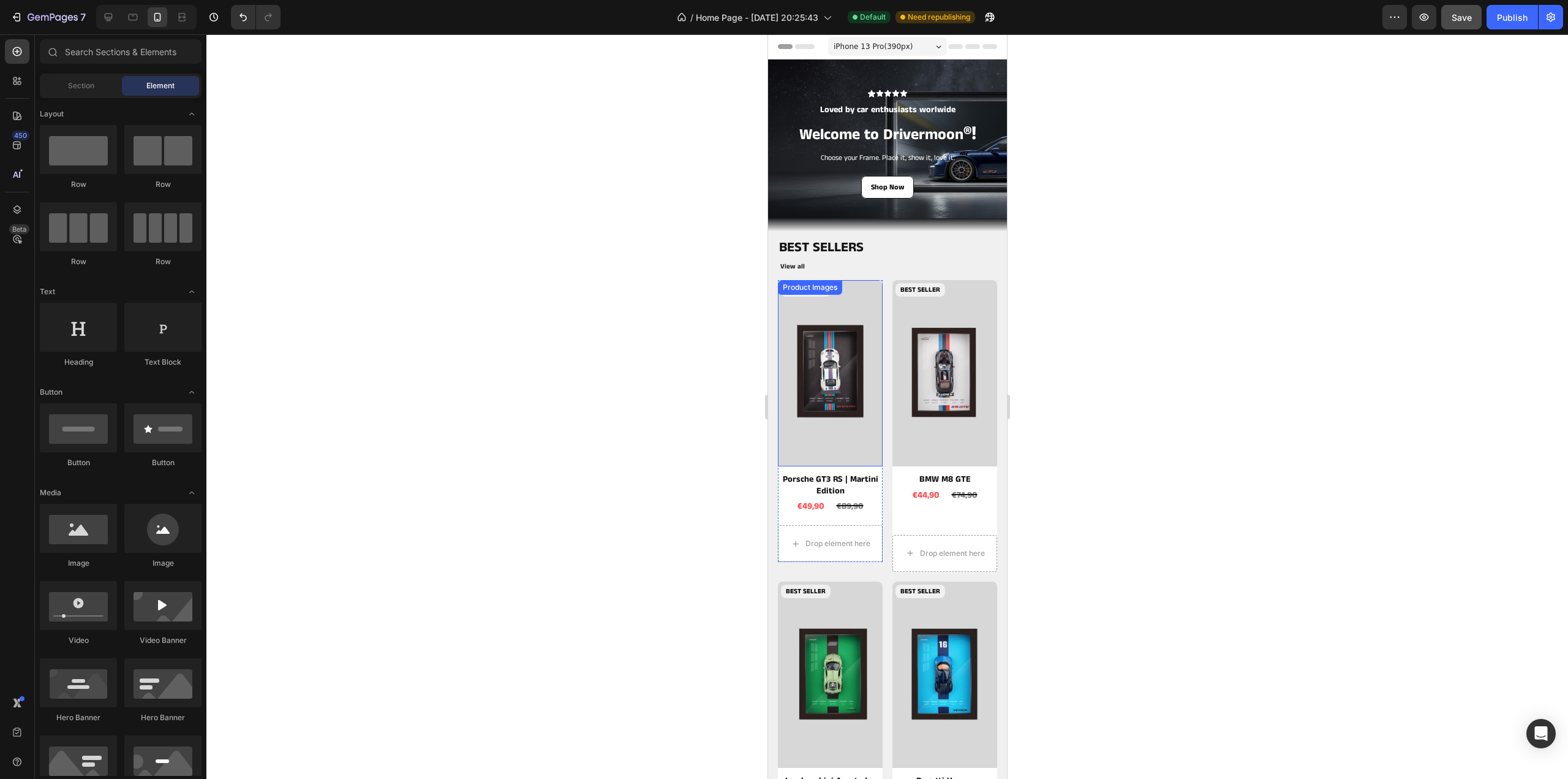
click at [829, 339] on img at bounding box center [829, 373] width 105 height 186
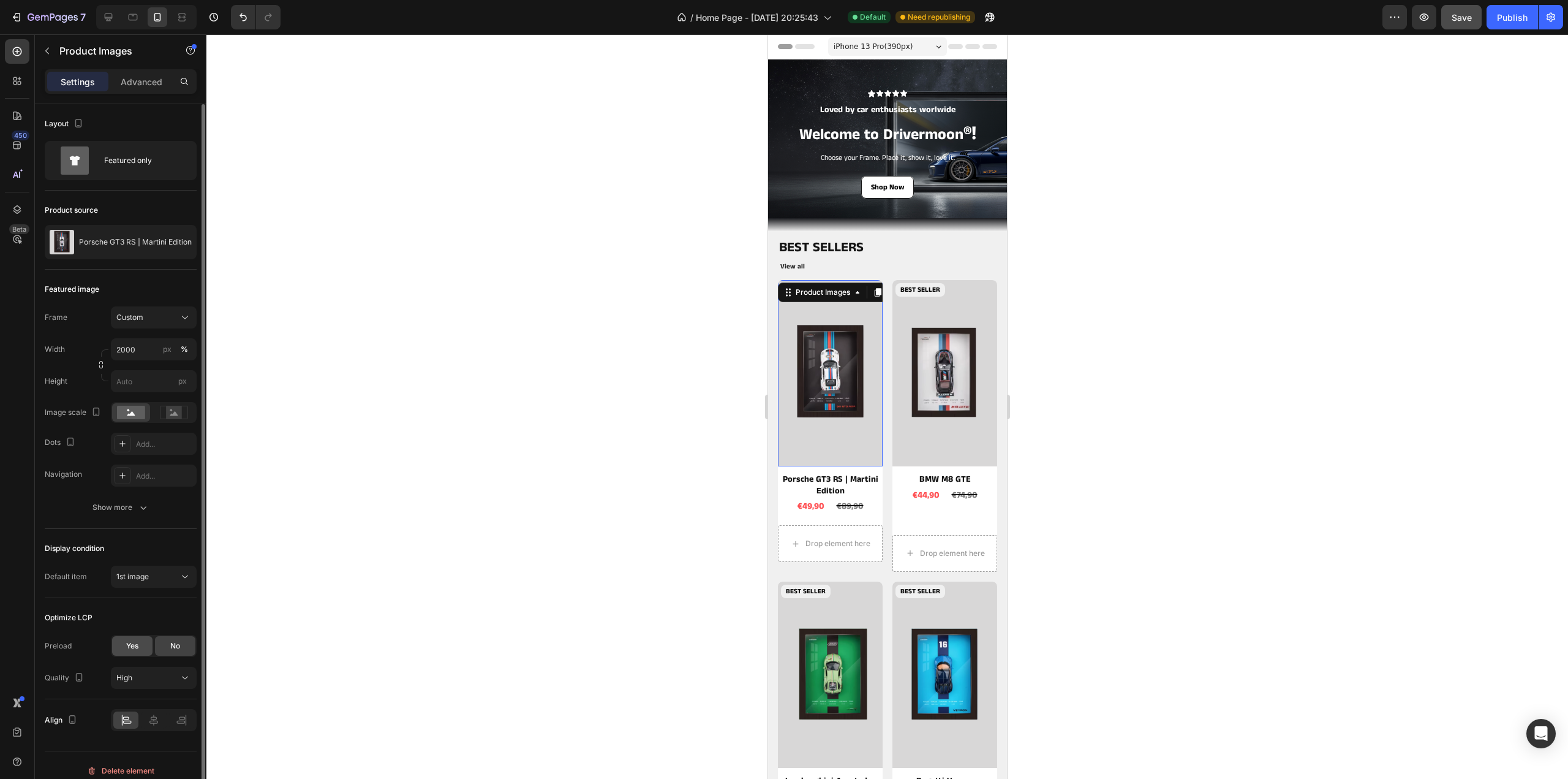
click at [137, 649] on span "Yes" at bounding box center [133, 646] width 13 height 11
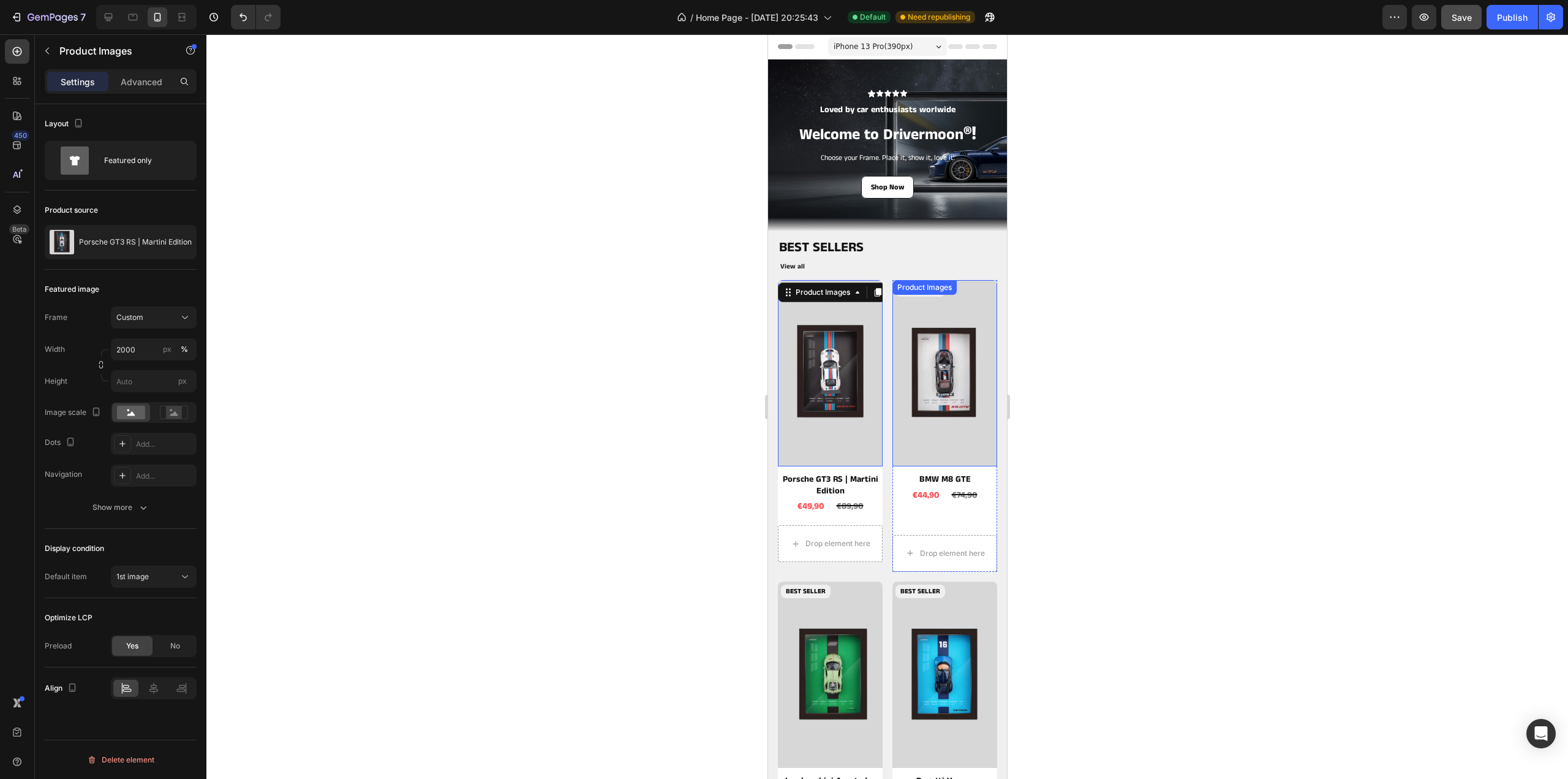
click at [954, 401] on img at bounding box center [944, 373] width 105 height 186
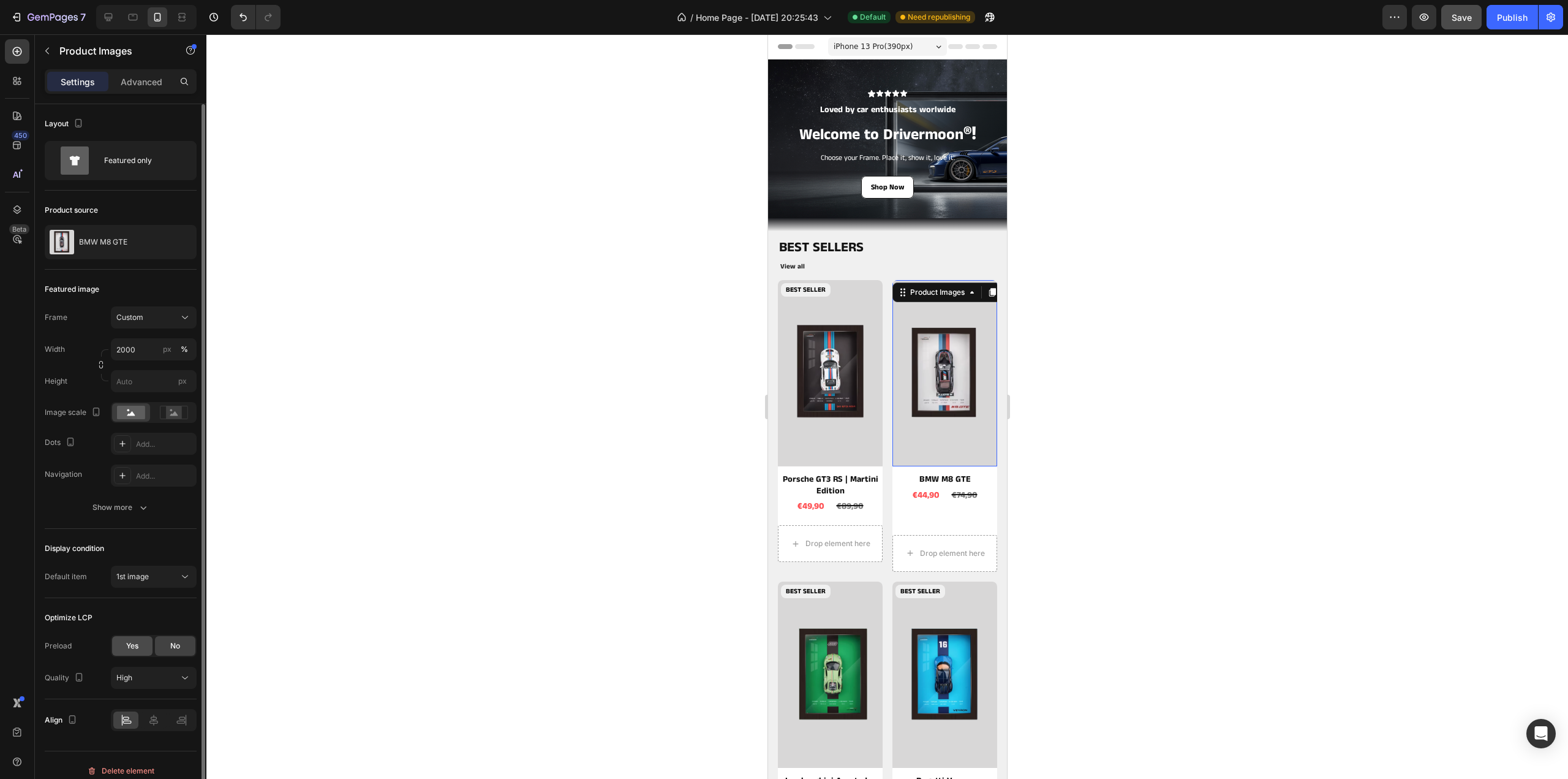
click at [136, 643] on span "Yes" at bounding box center [133, 646] width 13 height 11
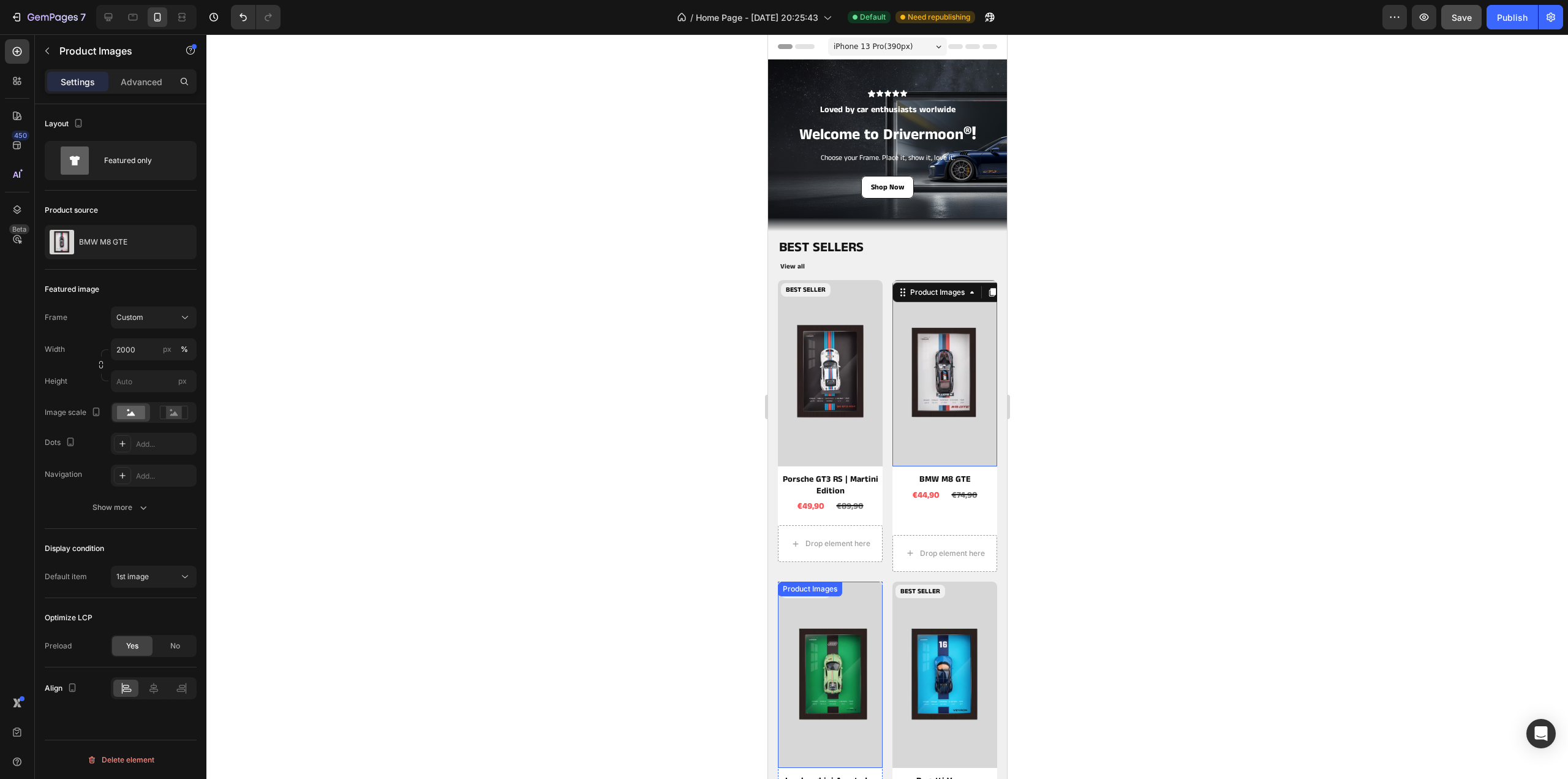
click at [820, 642] on img at bounding box center [829, 675] width 105 height 186
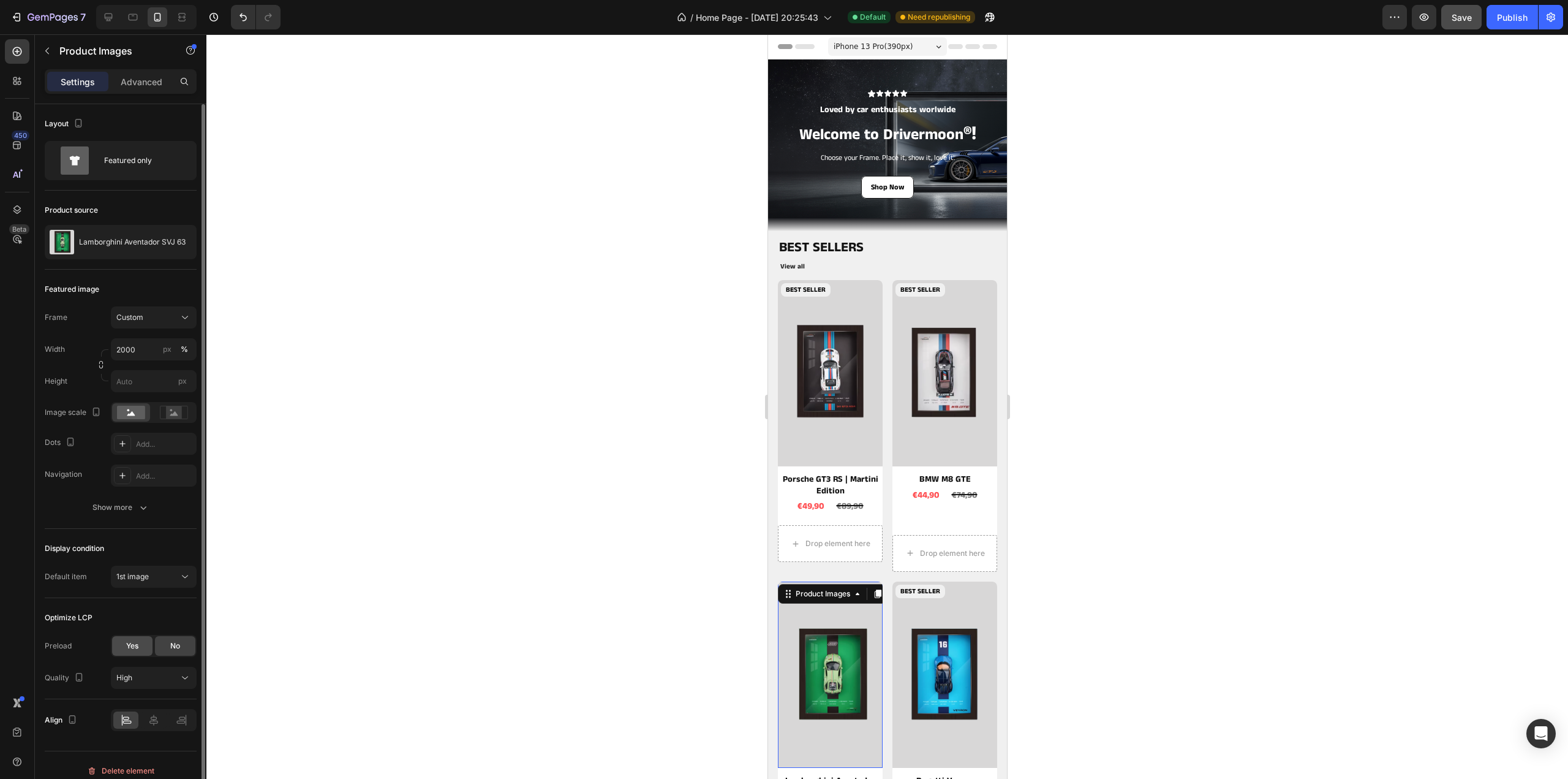
click at [142, 645] on div "Yes" at bounding box center [132, 646] width 40 height 20
click at [949, 660] on img at bounding box center [944, 675] width 105 height 186
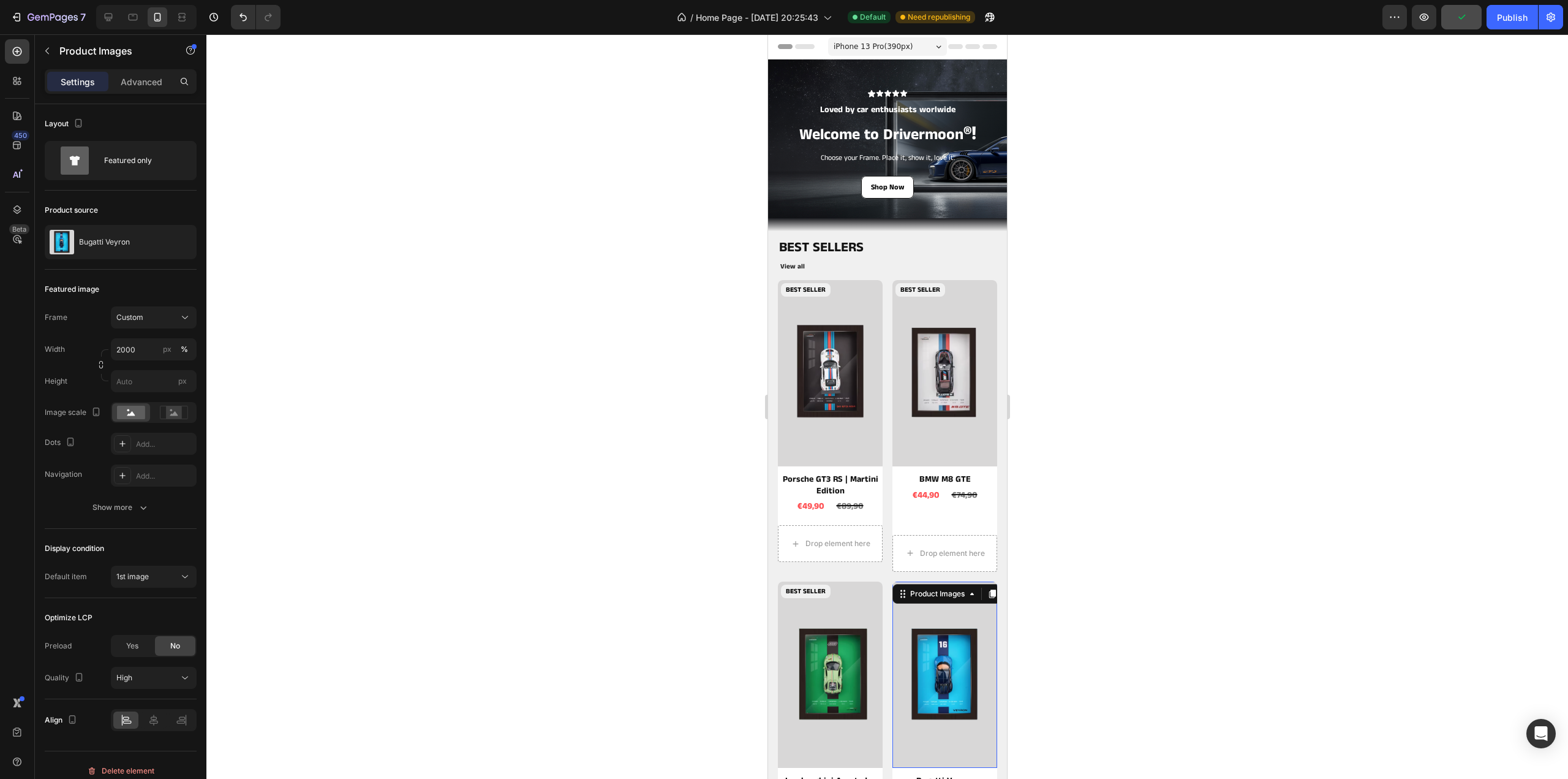
drag, startPoint x: 131, startPoint y: 637, endPoint x: 264, endPoint y: 622, distance: 133.8
click at [131, 637] on div "Yes" at bounding box center [132, 646] width 40 height 20
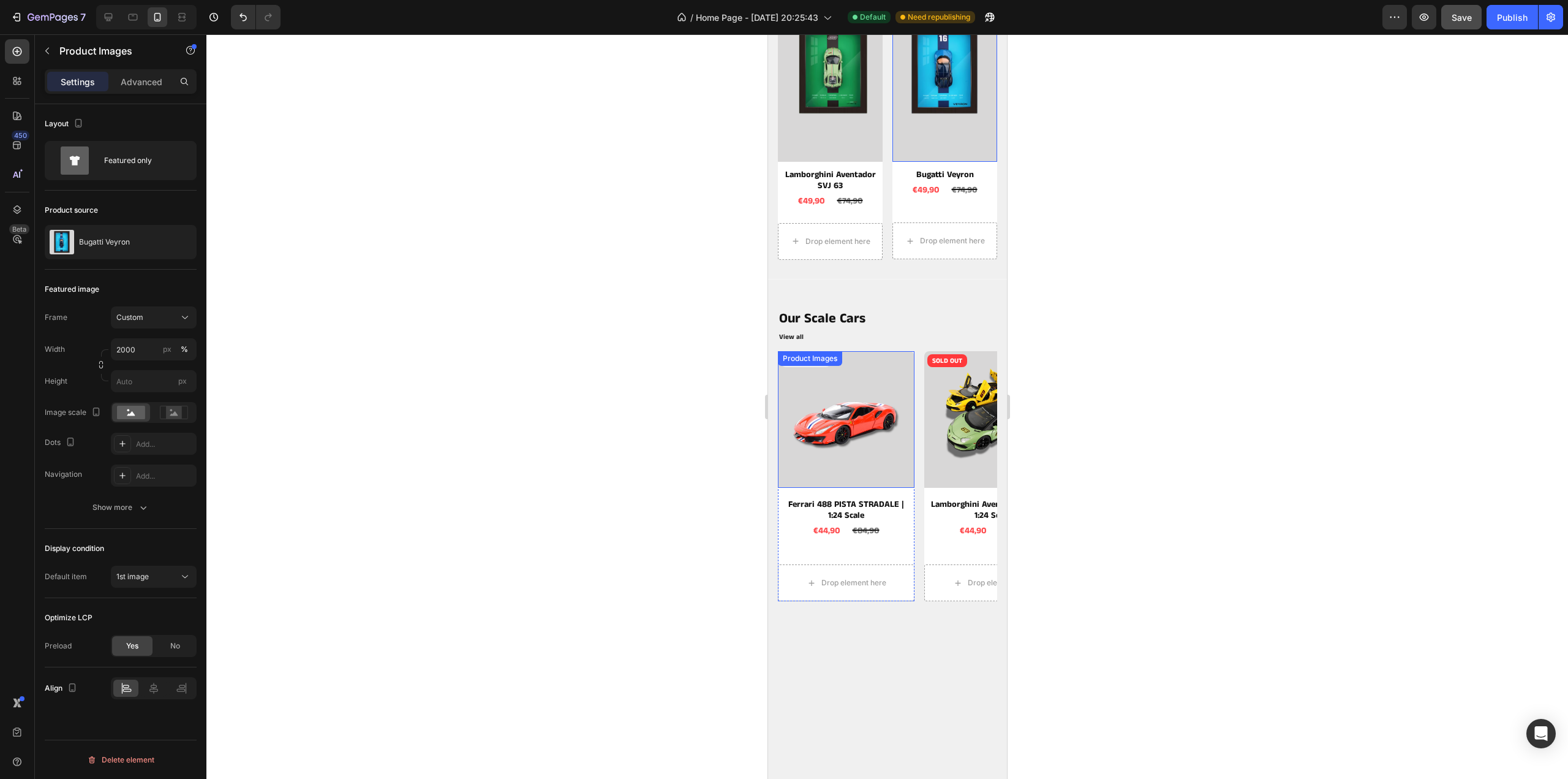
click at [865, 351] on img at bounding box center [845, 419] width 137 height 137
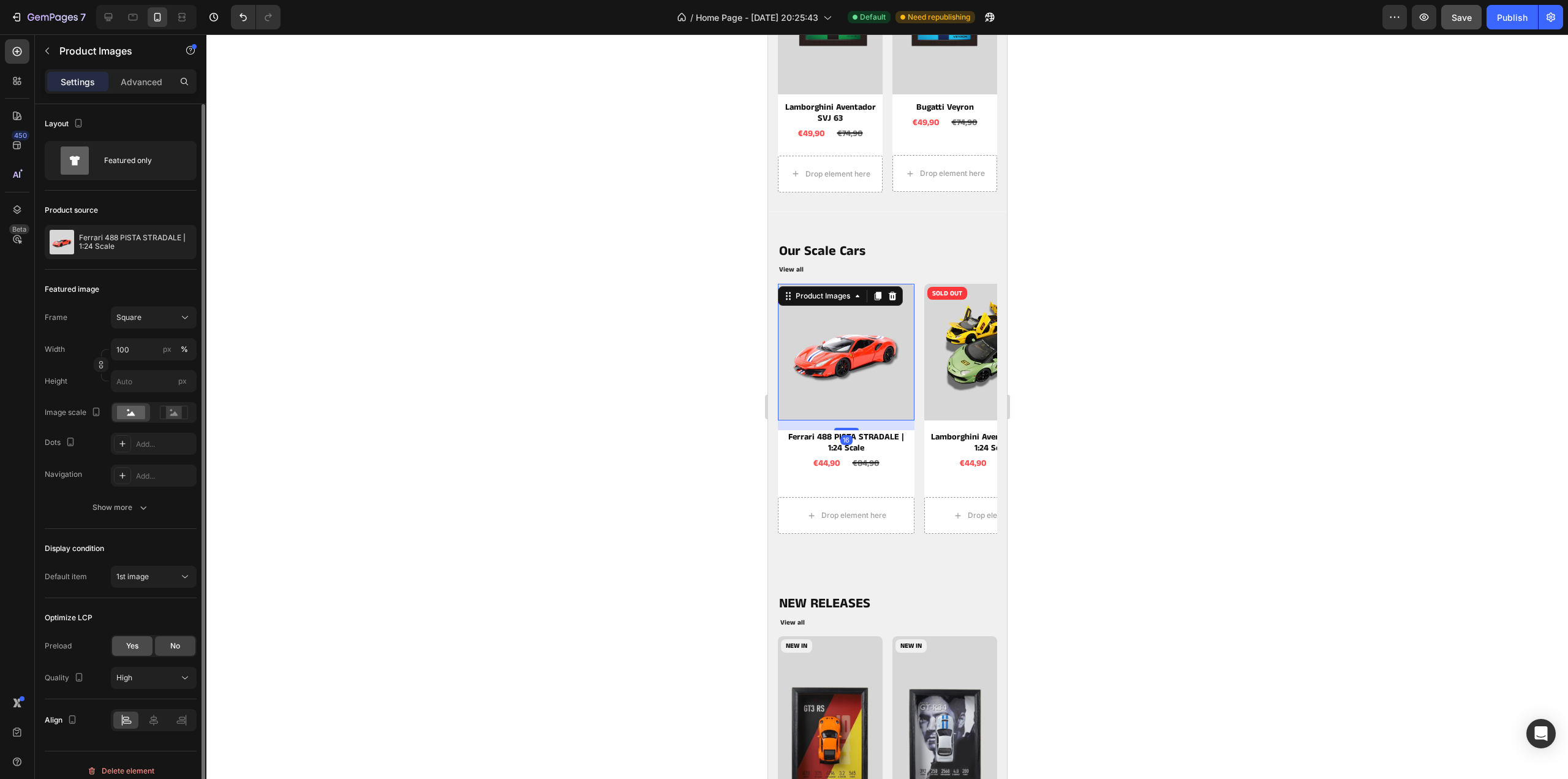
click at [136, 644] on span "Yes" at bounding box center [133, 646] width 13 height 11
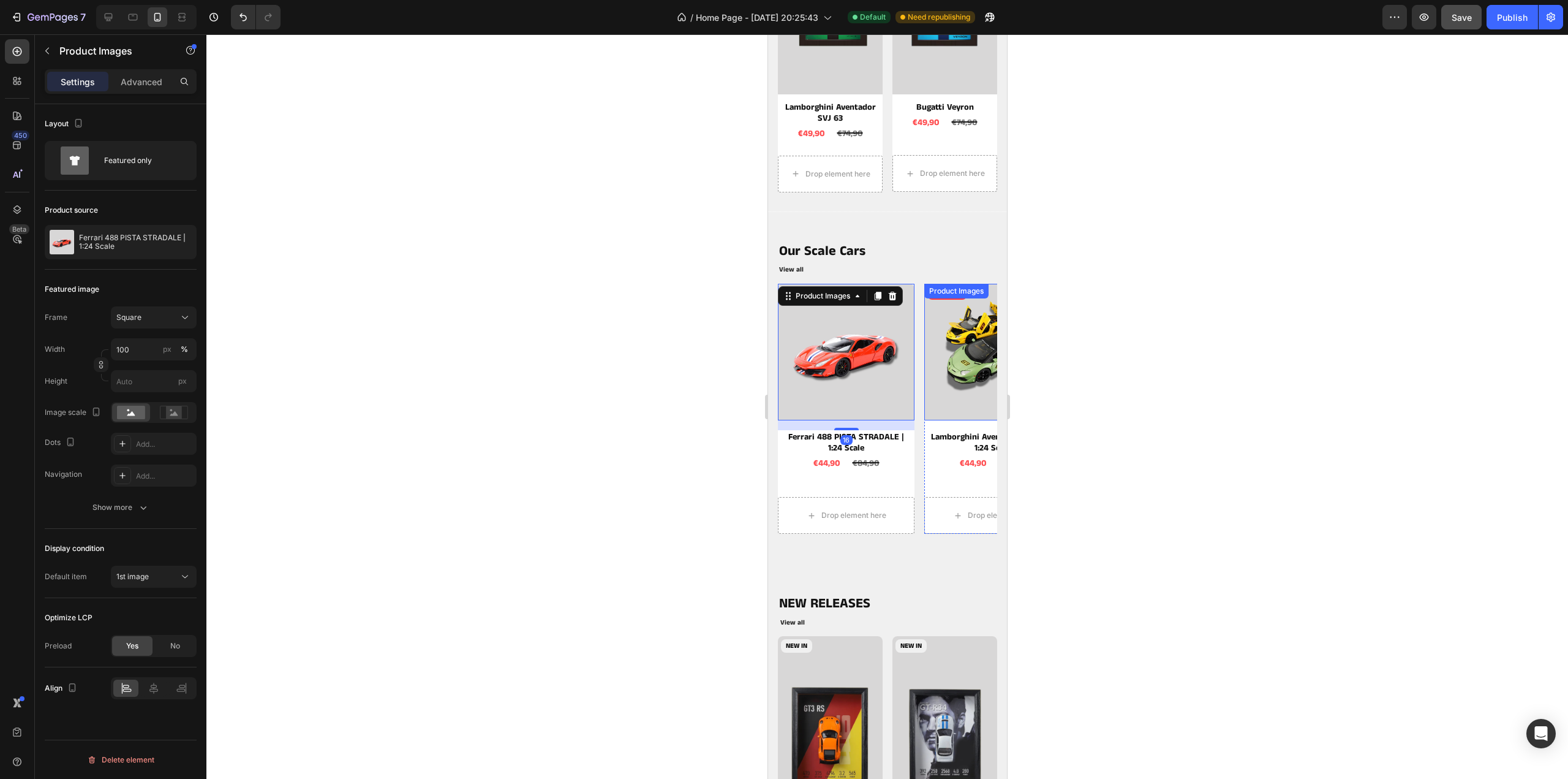
click at [947, 341] on img at bounding box center [992, 351] width 137 height 137
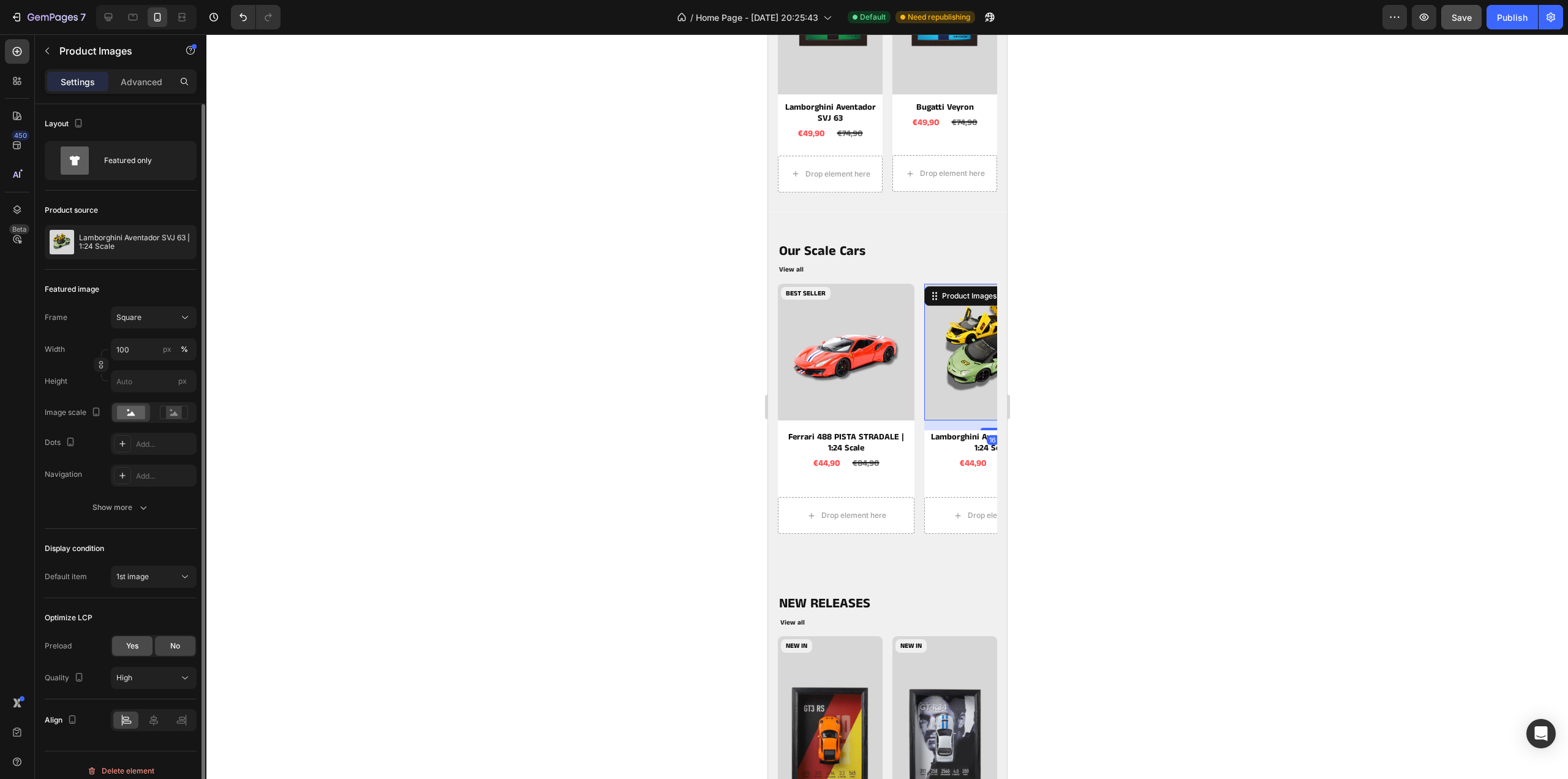
click at [123, 645] on div "Yes" at bounding box center [132, 646] width 40 height 20
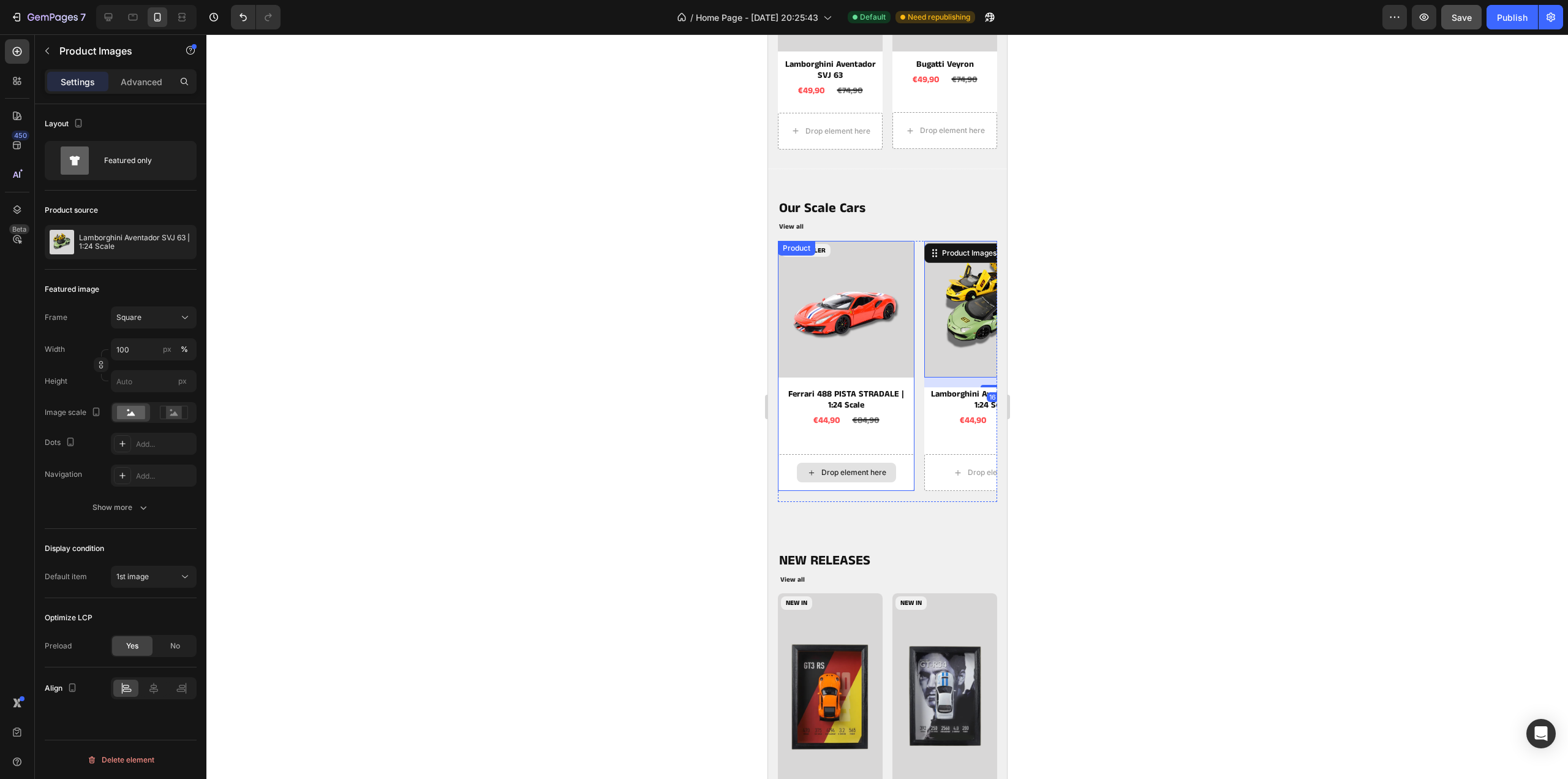
scroll to position [1286, 0]
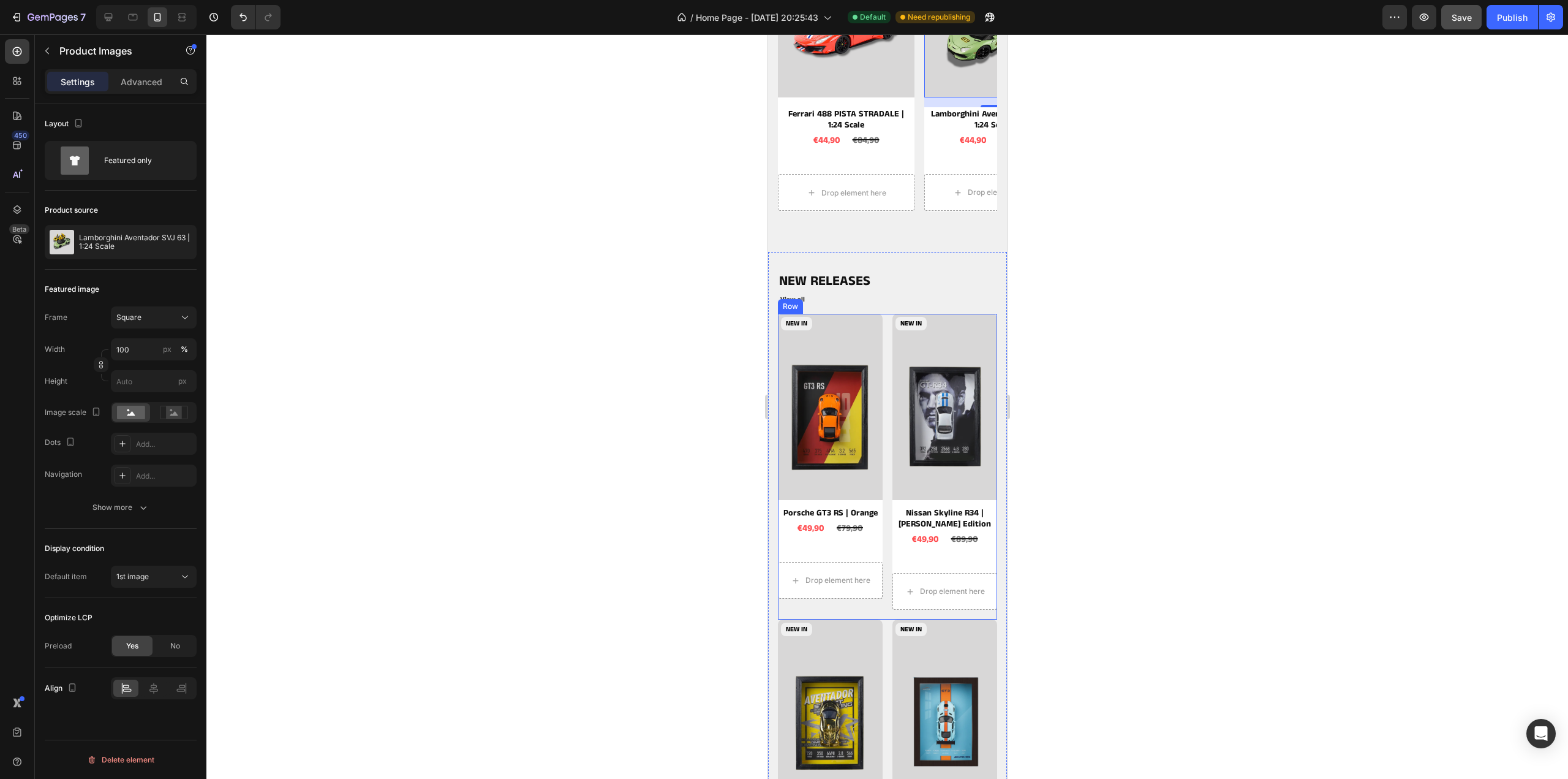
click at [855, 410] on img at bounding box center [829, 406] width 105 height 186
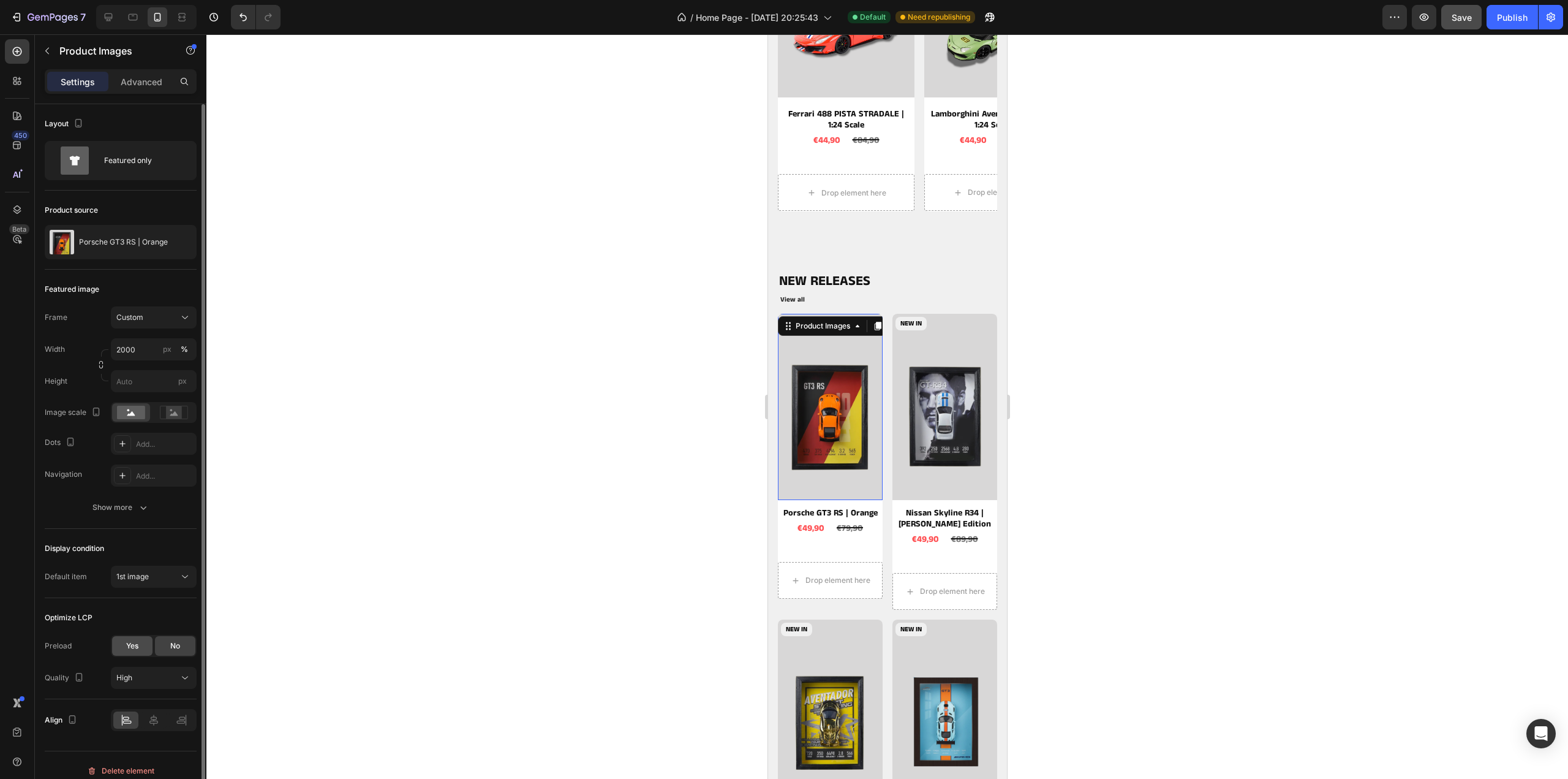
click at [124, 640] on div "Yes" at bounding box center [132, 646] width 40 height 20
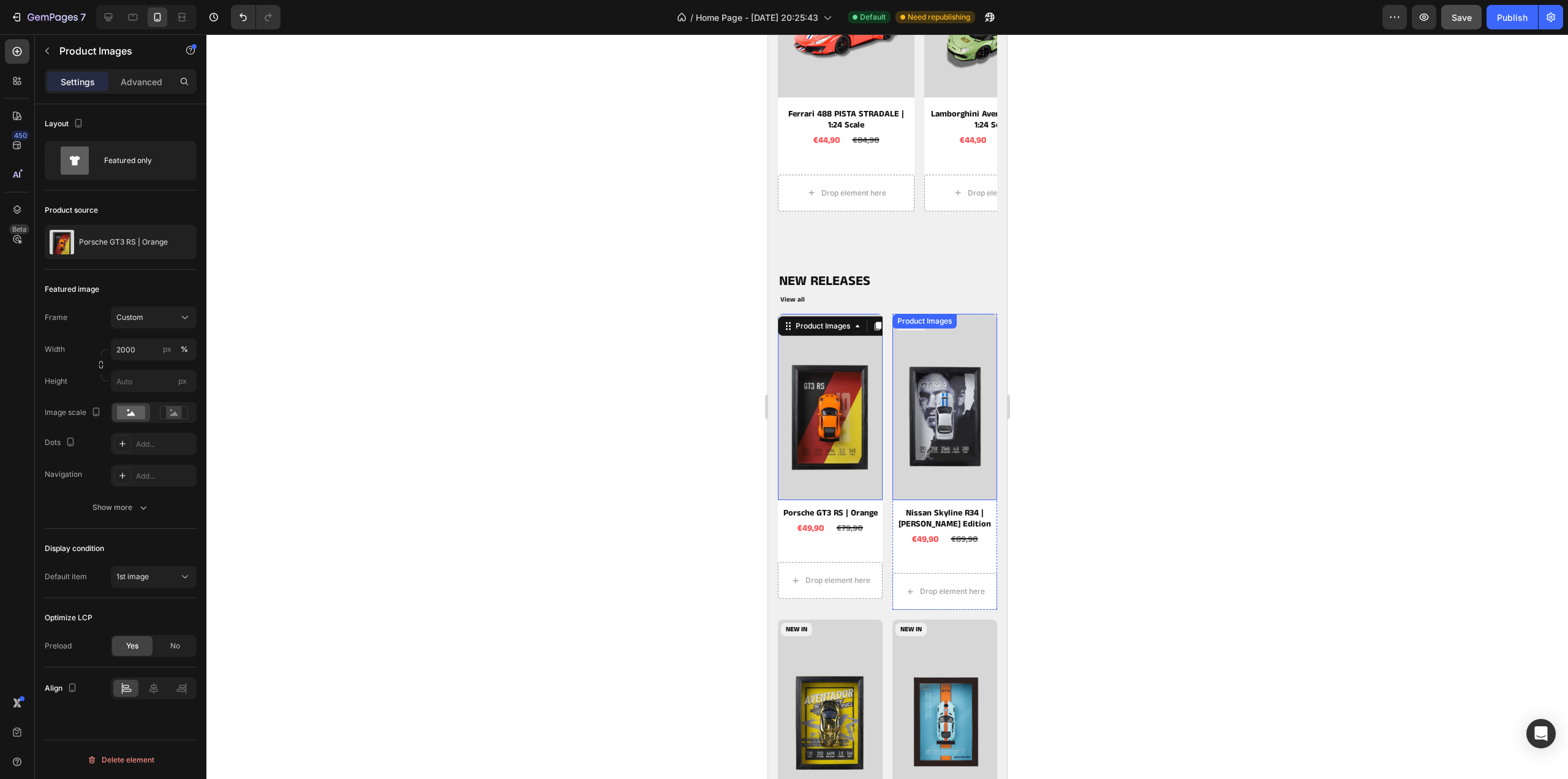
click at [955, 415] on img at bounding box center [944, 406] width 105 height 186
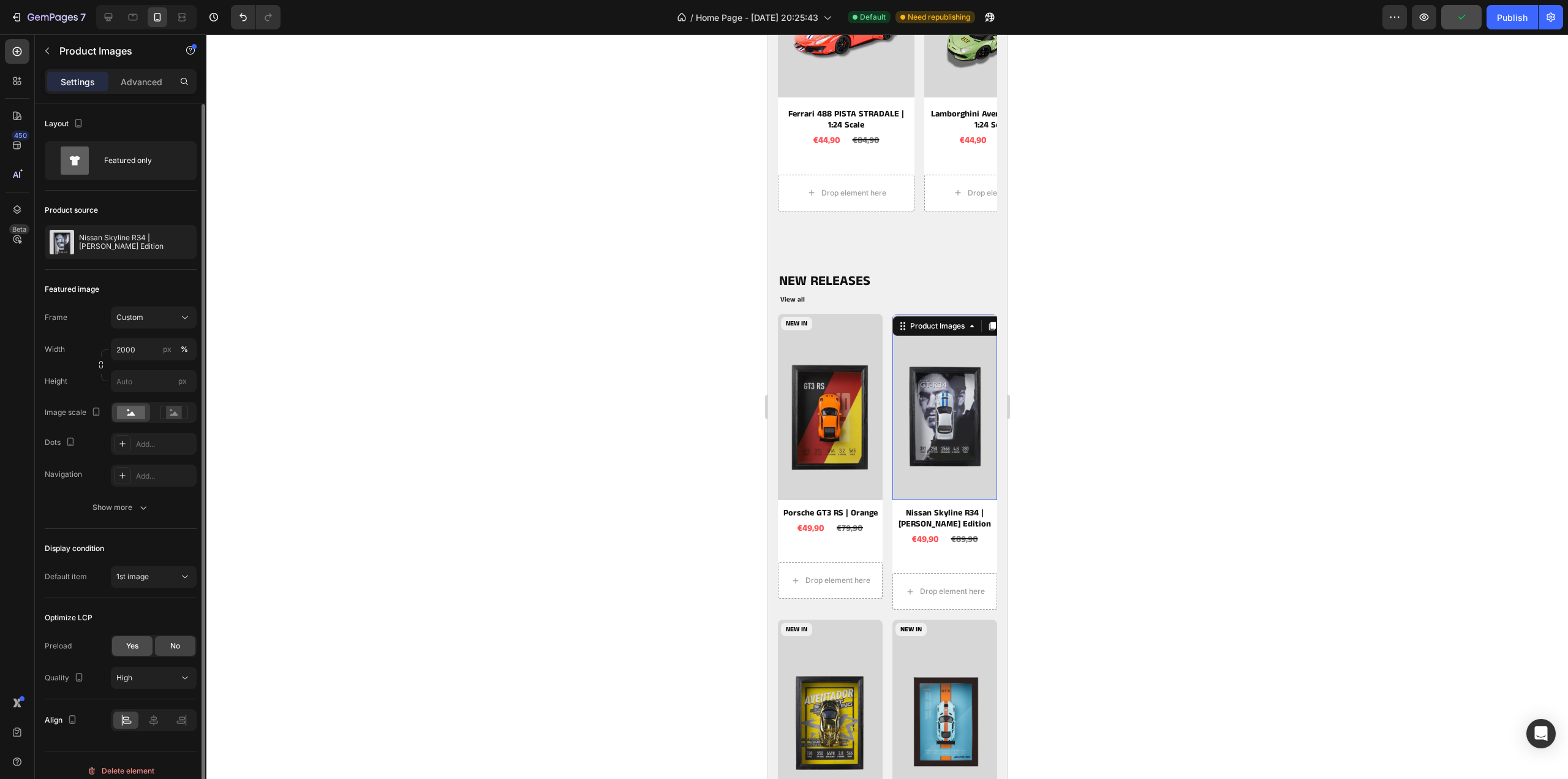
drag, startPoint x: 142, startPoint y: 641, endPoint x: 152, endPoint y: 639, distance: 10.2
click at [142, 641] on div "Yes" at bounding box center [132, 646] width 40 height 20
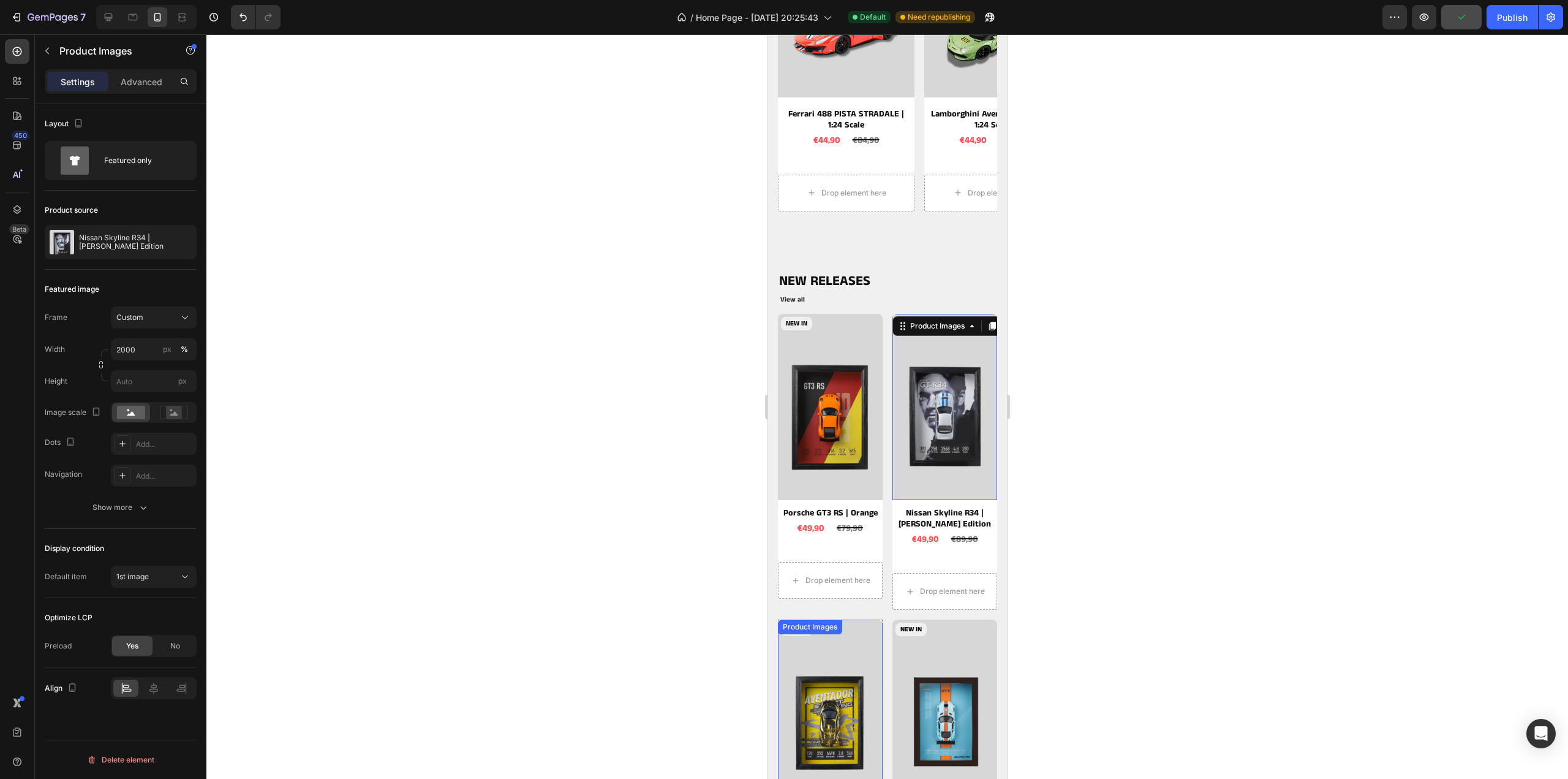
click at [848, 642] on img at bounding box center [829, 713] width 105 height 186
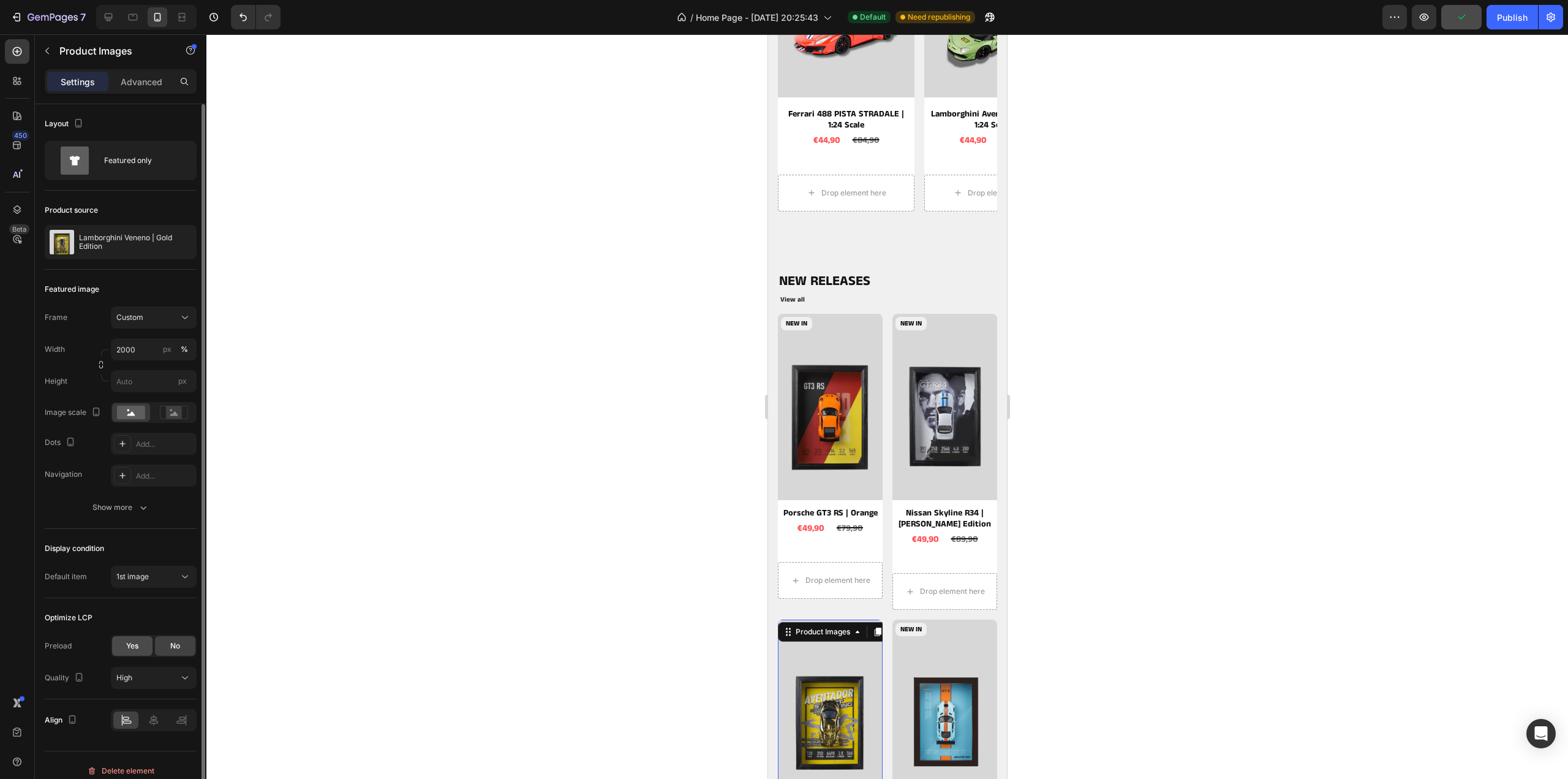
click at [141, 645] on div "Yes" at bounding box center [132, 646] width 40 height 20
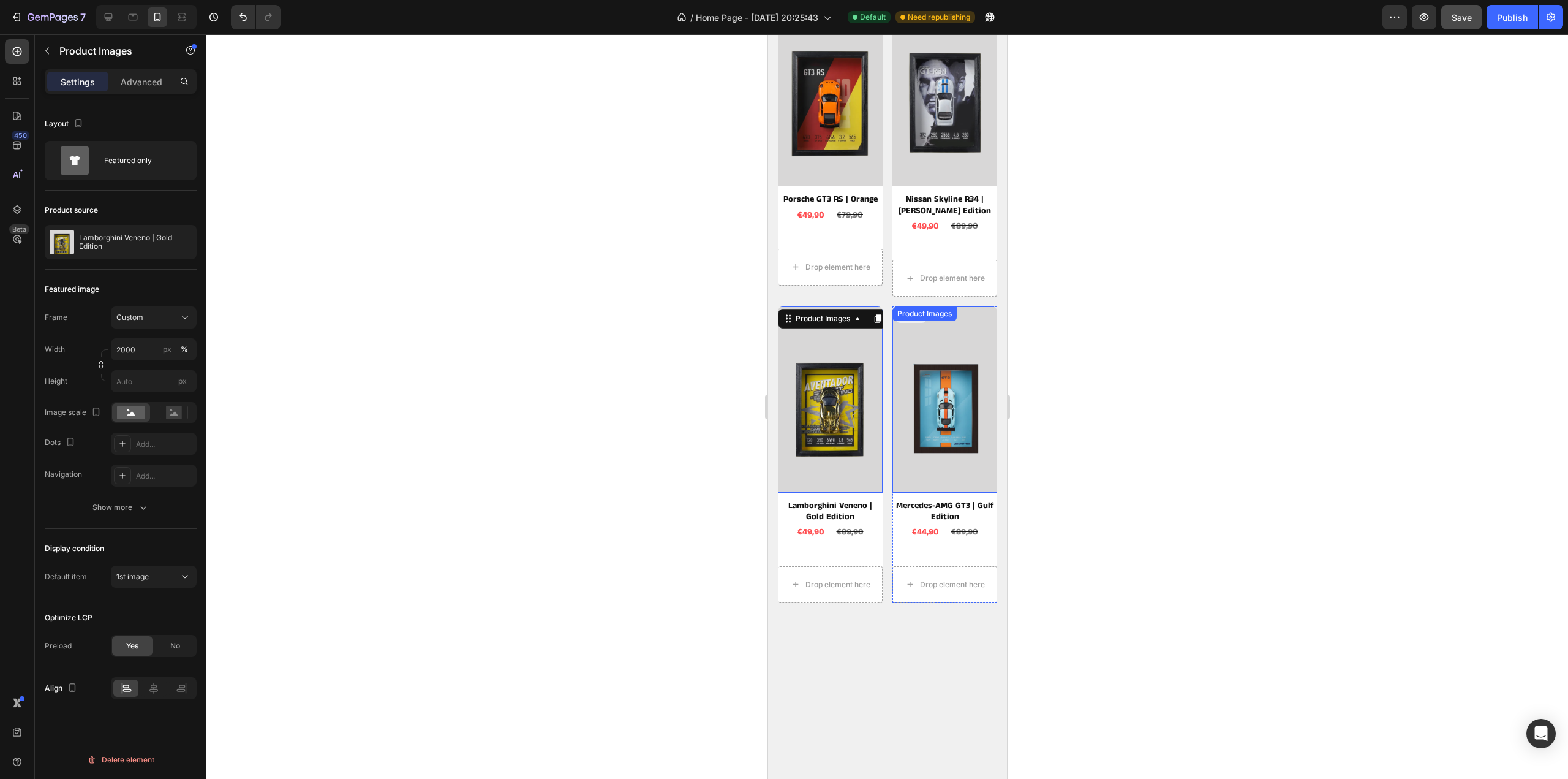
scroll to position [1593, 0]
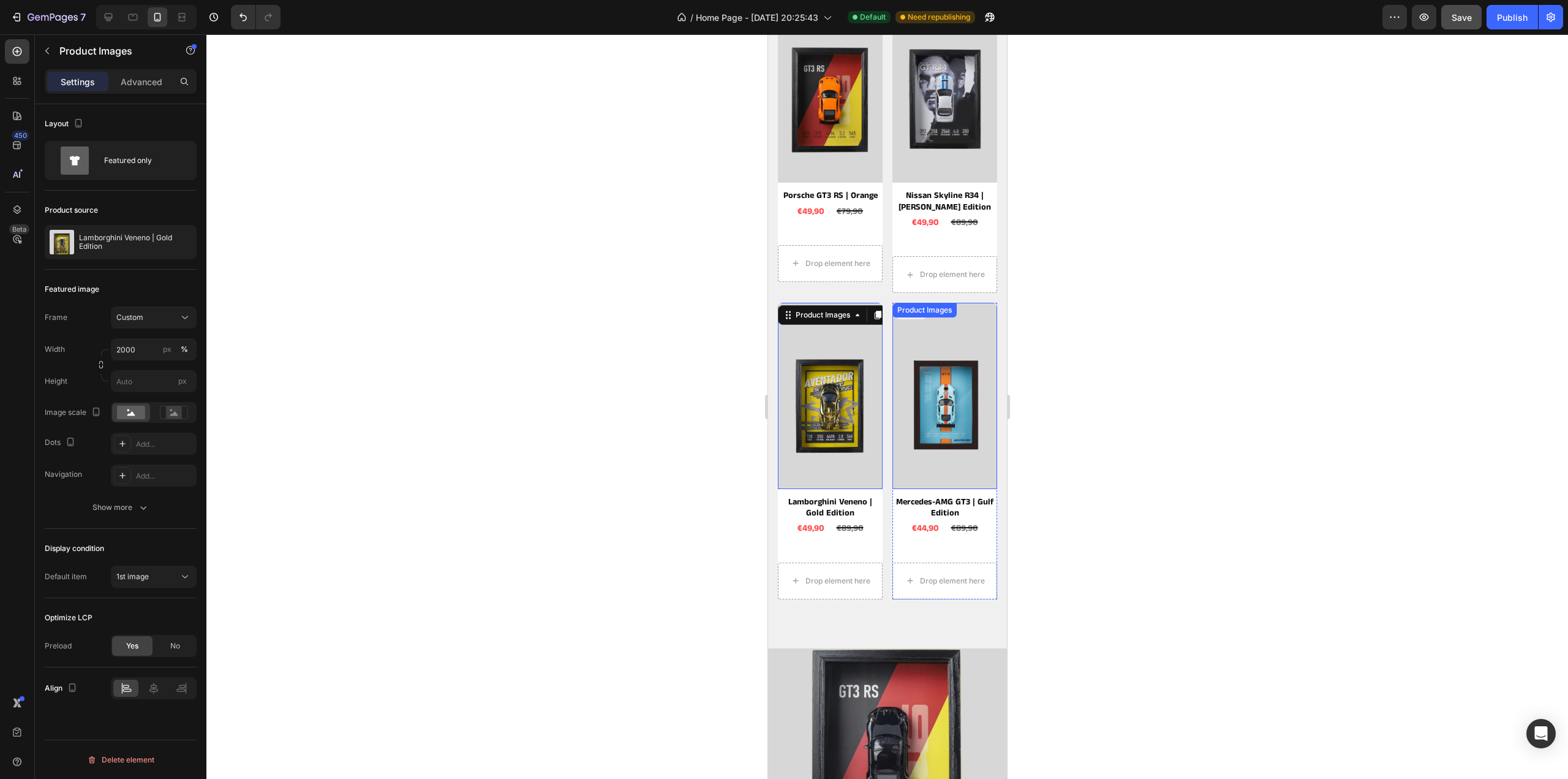
click at [939, 414] on img at bounding box center [944, 395] width 105 height 186
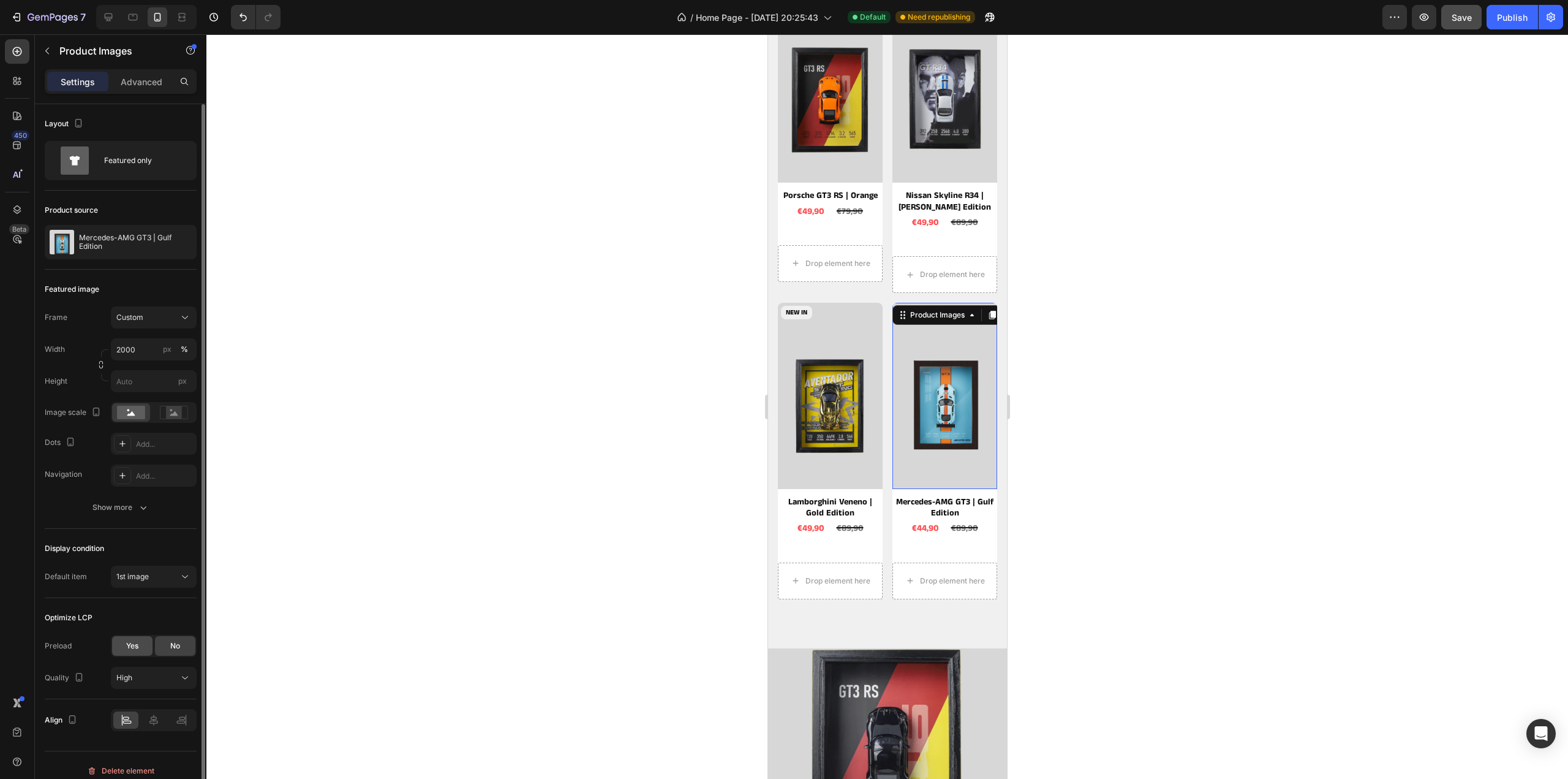
click at [132, 645] on span "Yes" at bounding box center [133, 646] width 13 height 11
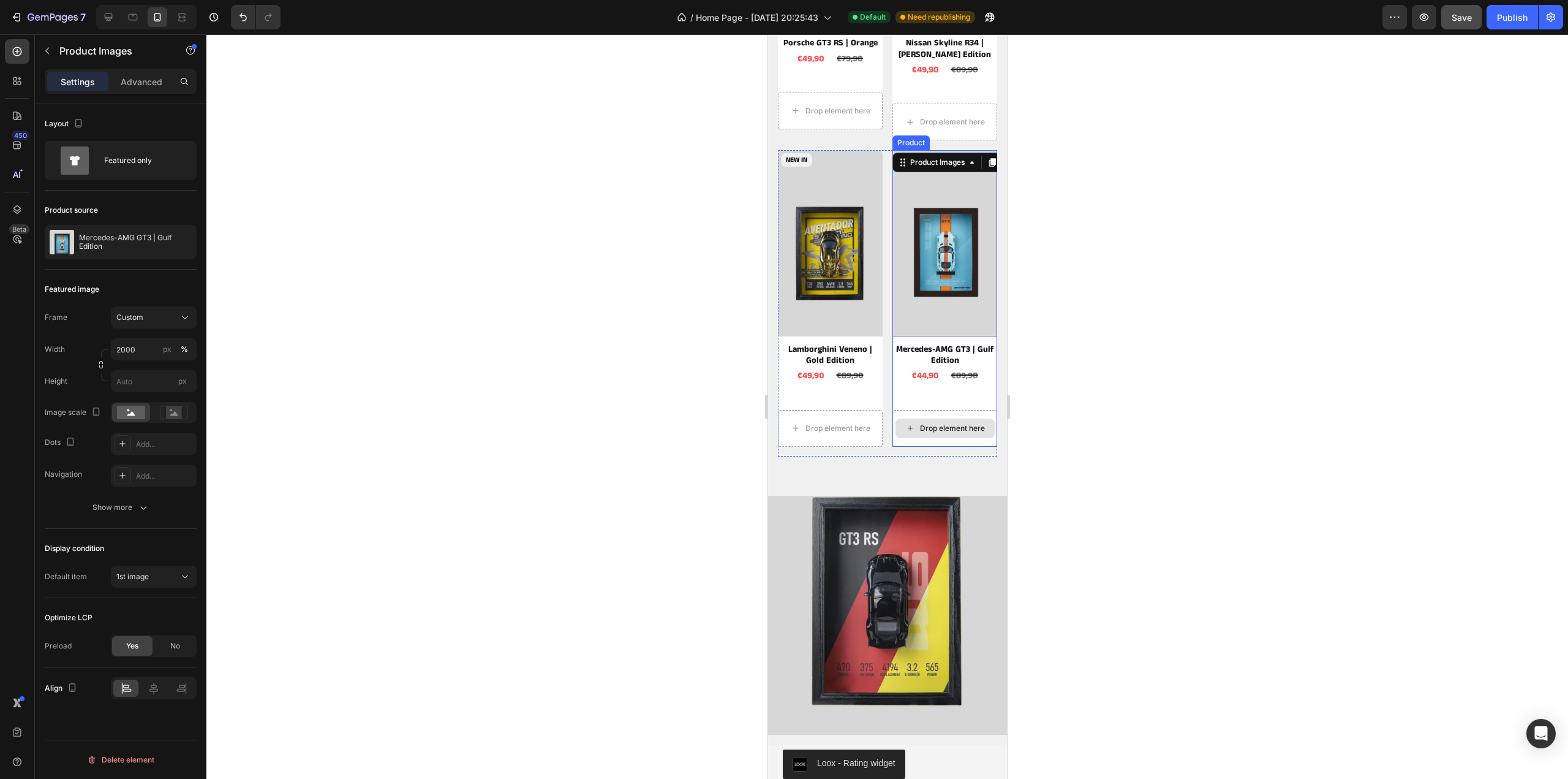
scroll to position [1899, 0]
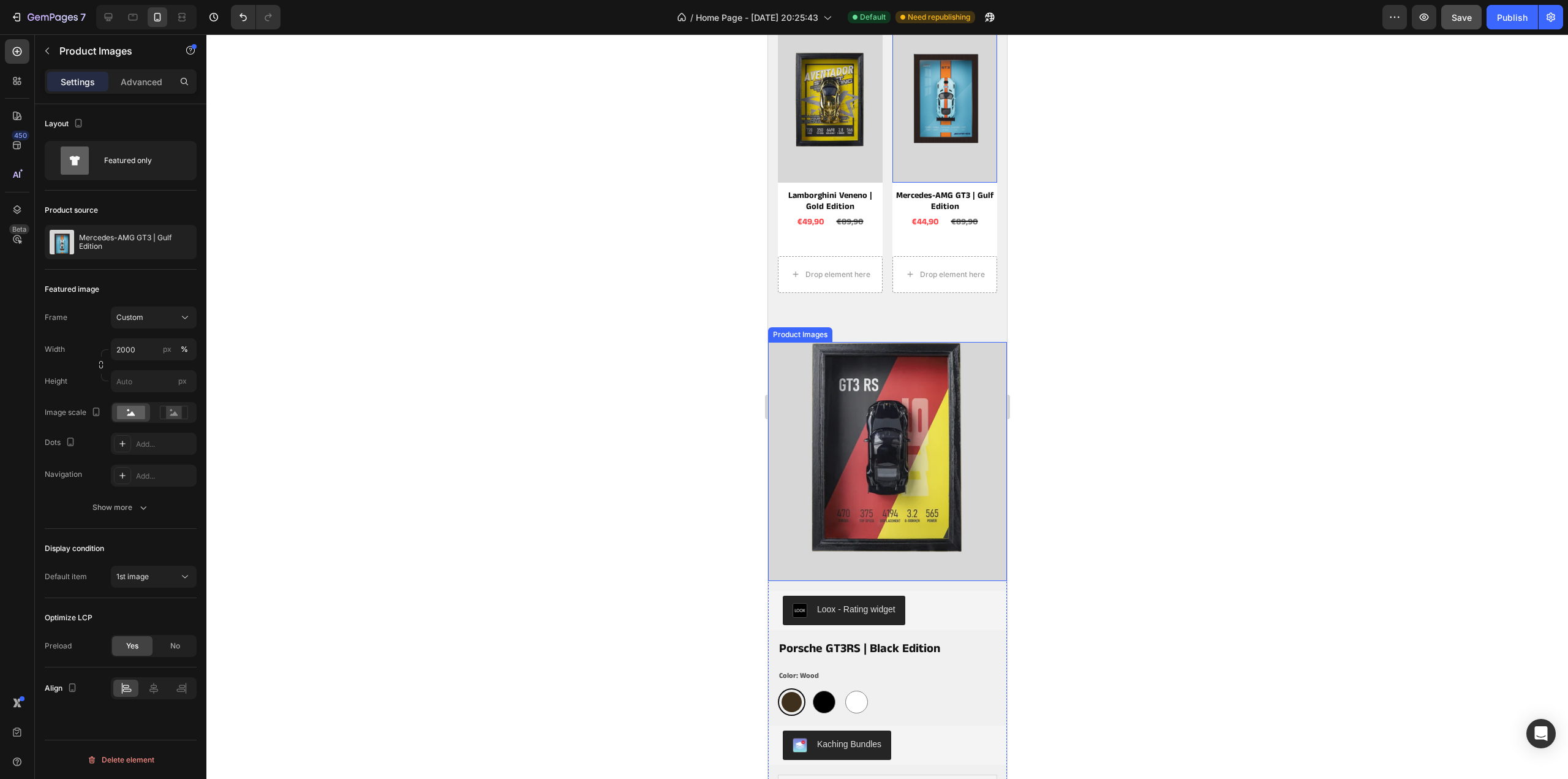
click at [914, 474] on img at bounding box center [887, 461] width 239 height 239
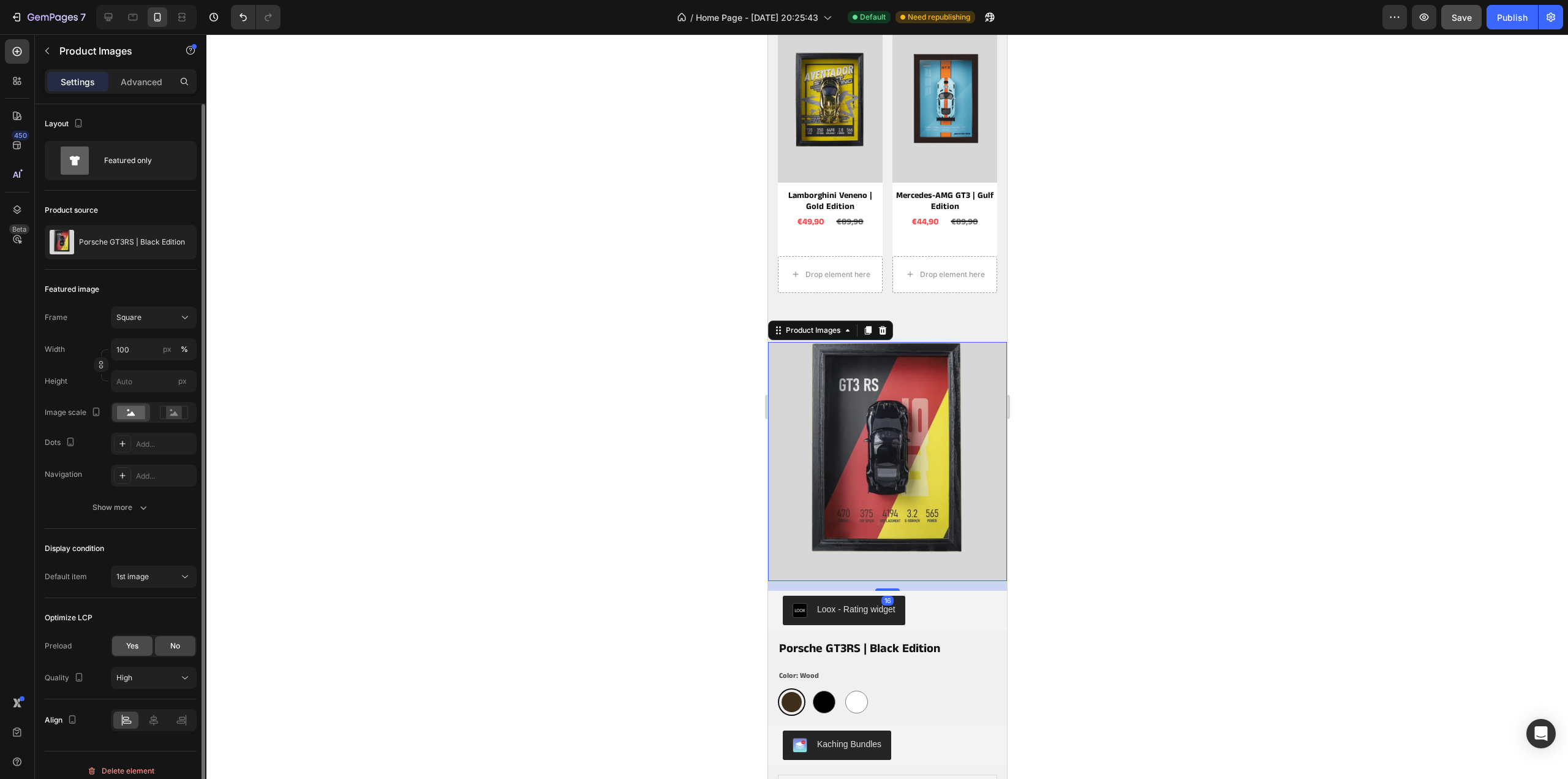
click at [135, 649] on span "Yes" at bounding box center [133, 646] width 13 height 11
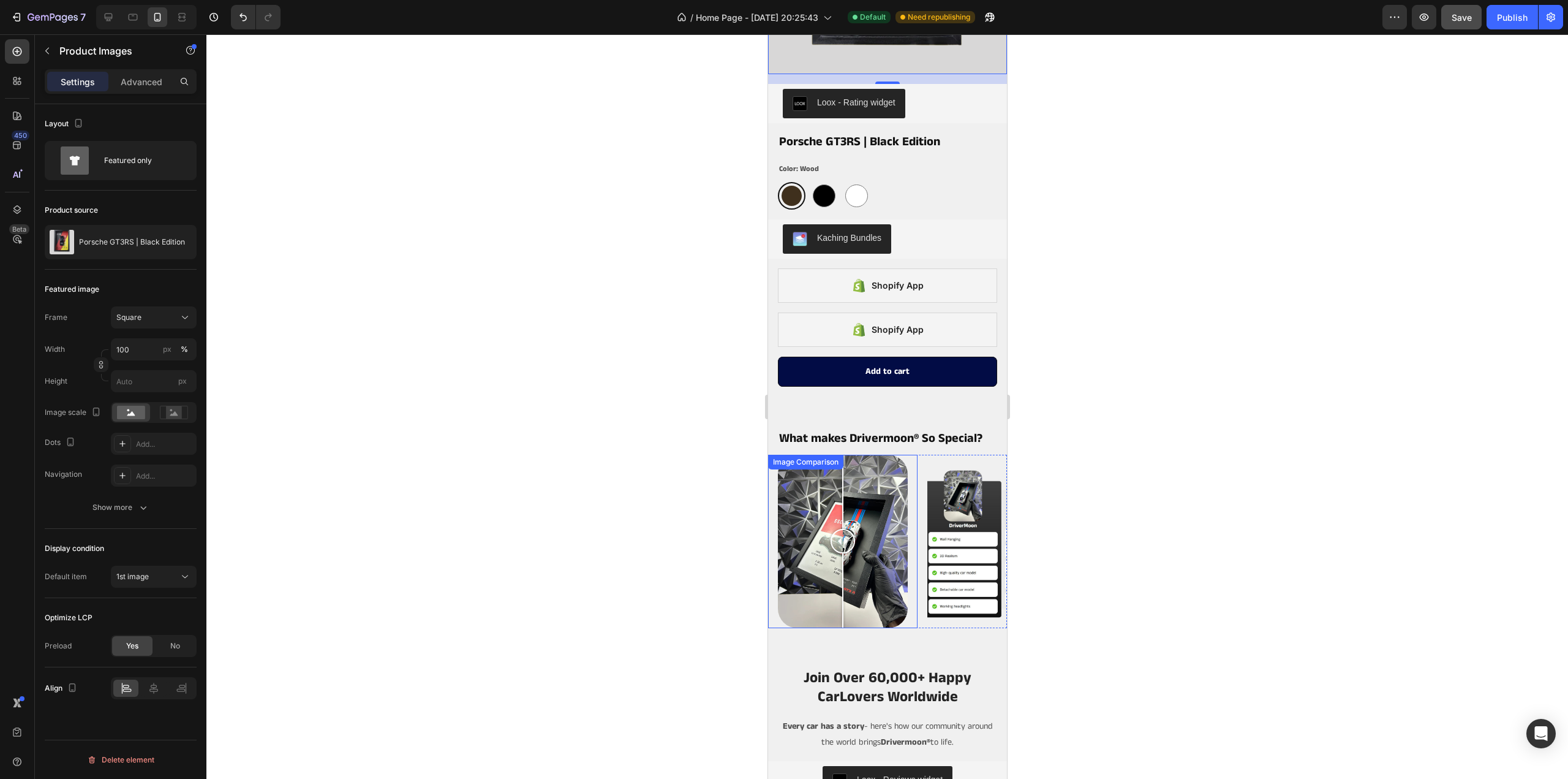
scroll to position [2573, 0]
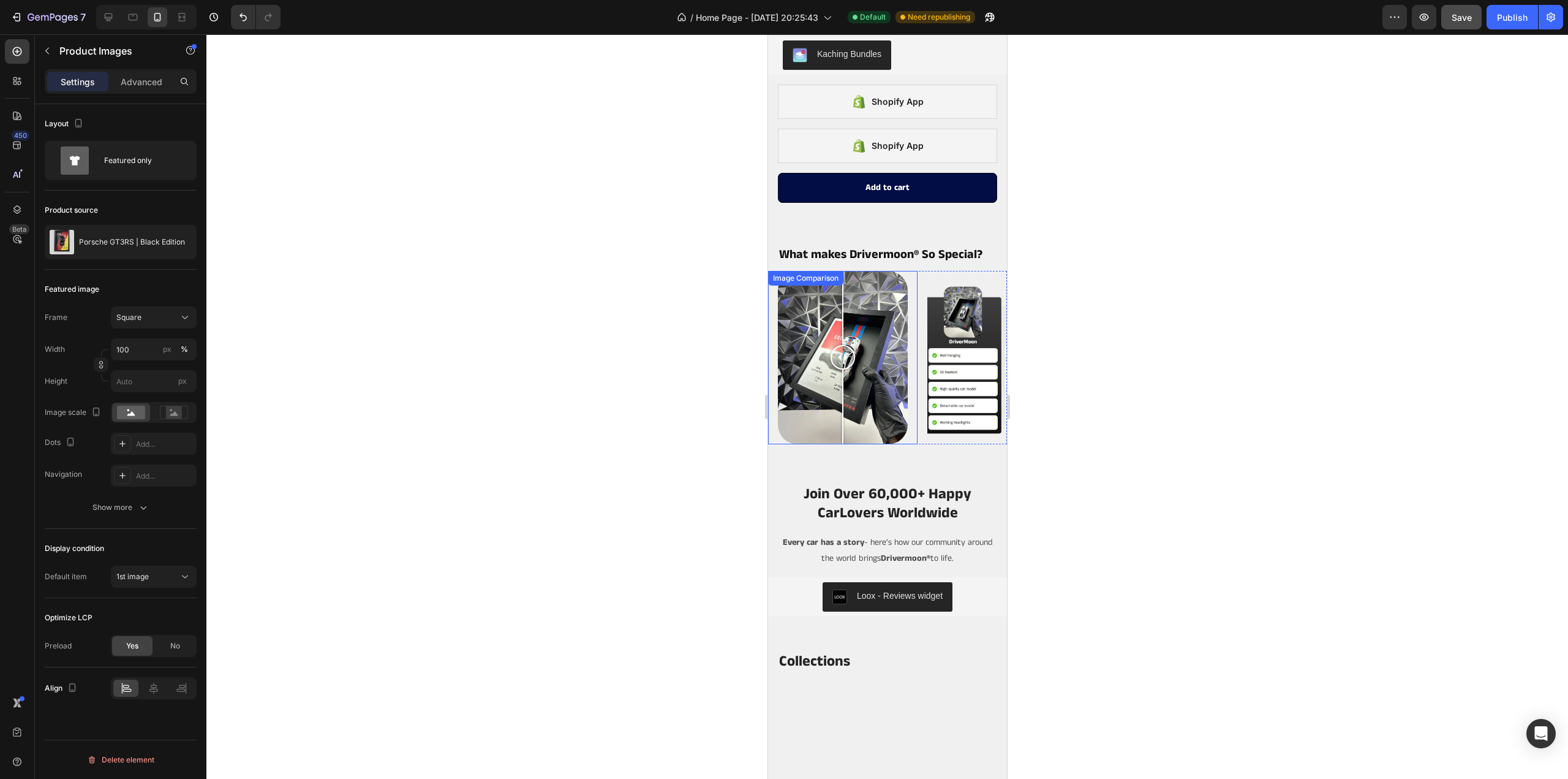
click at [867, 418] on div at bounding box center [842, 358] width 130 height 174
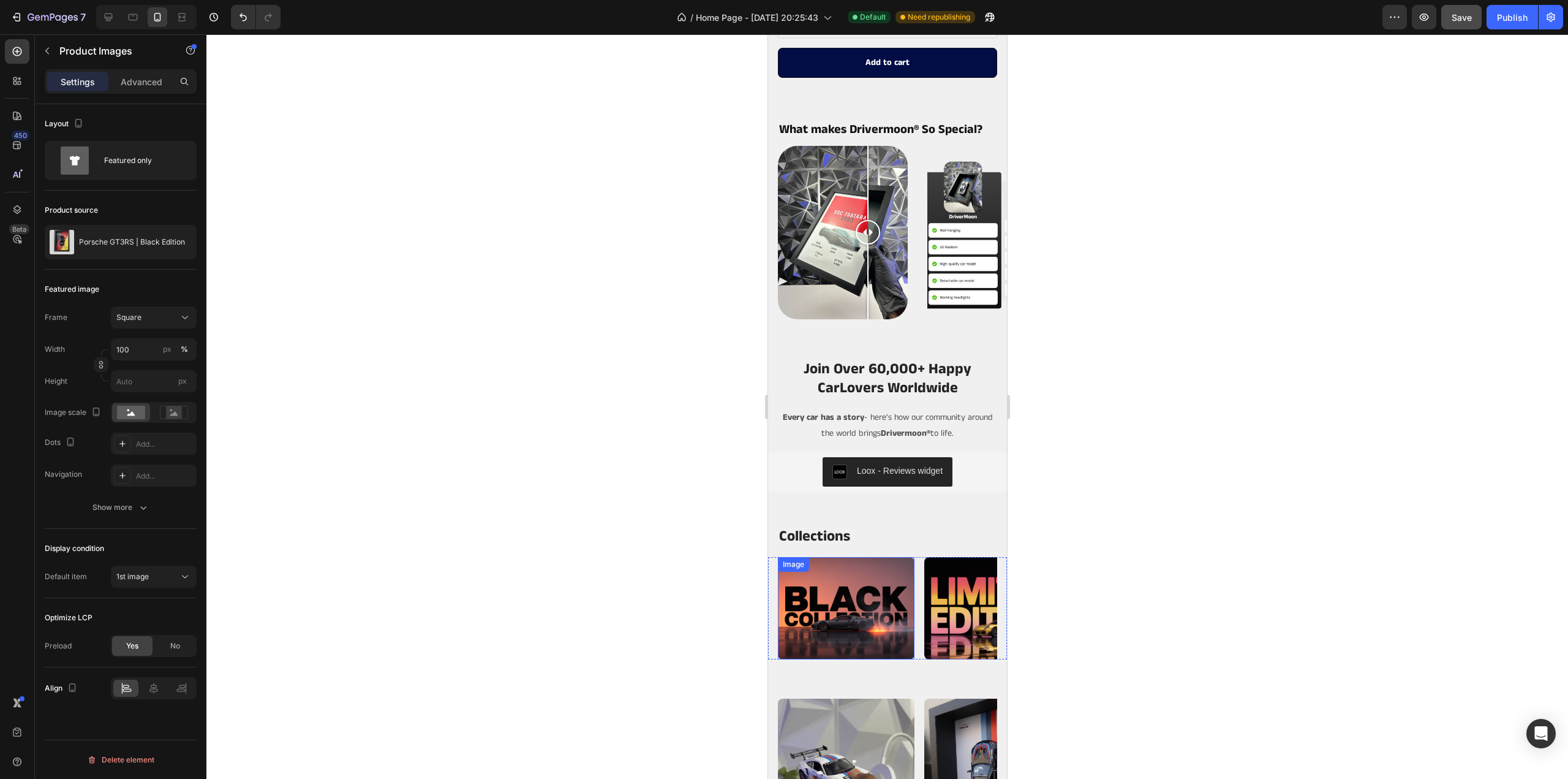
scroll to position [2818, 0]
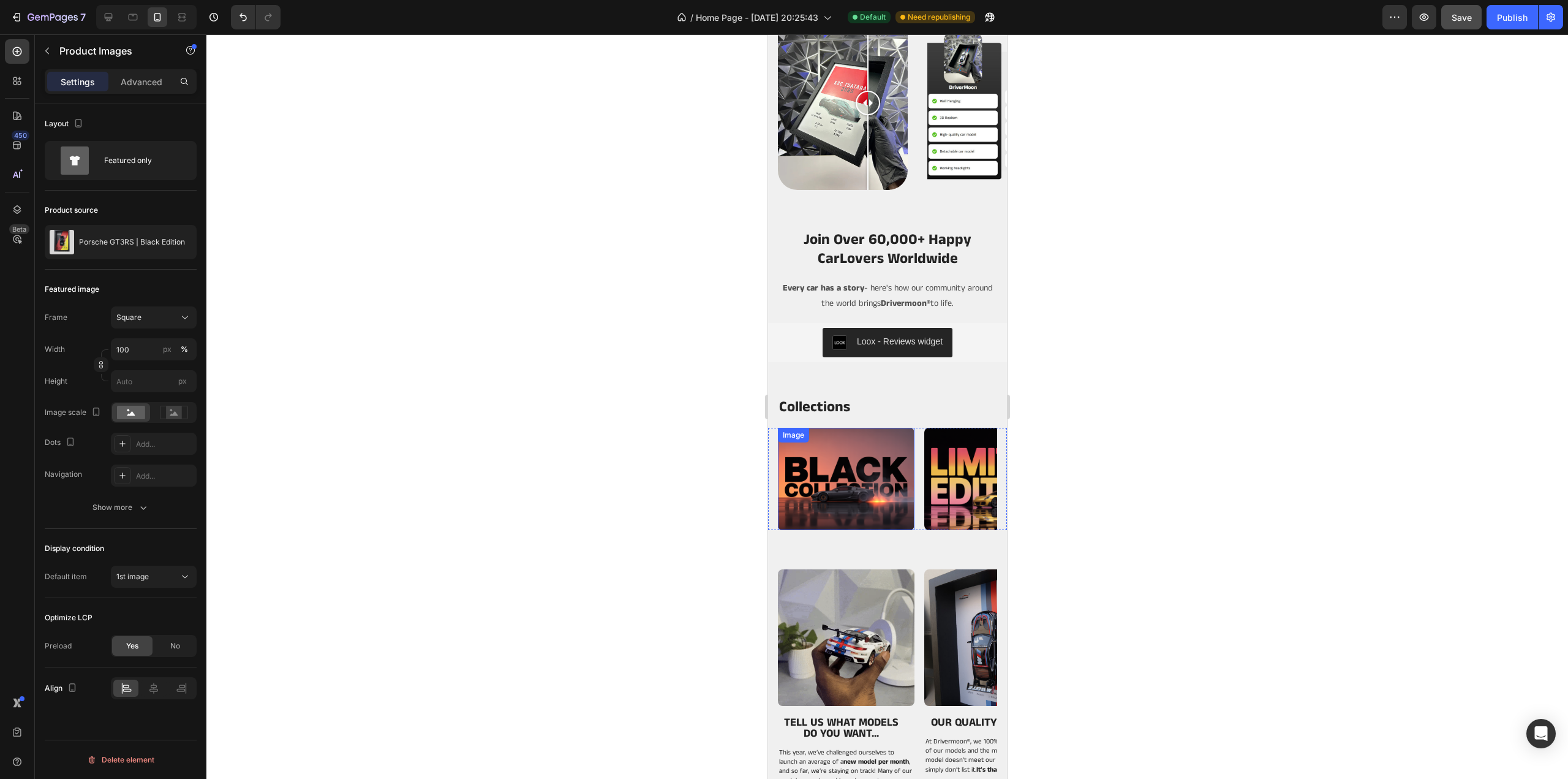
click at [868, 481] on img at bounding box center [845, 479] width 137 height 103
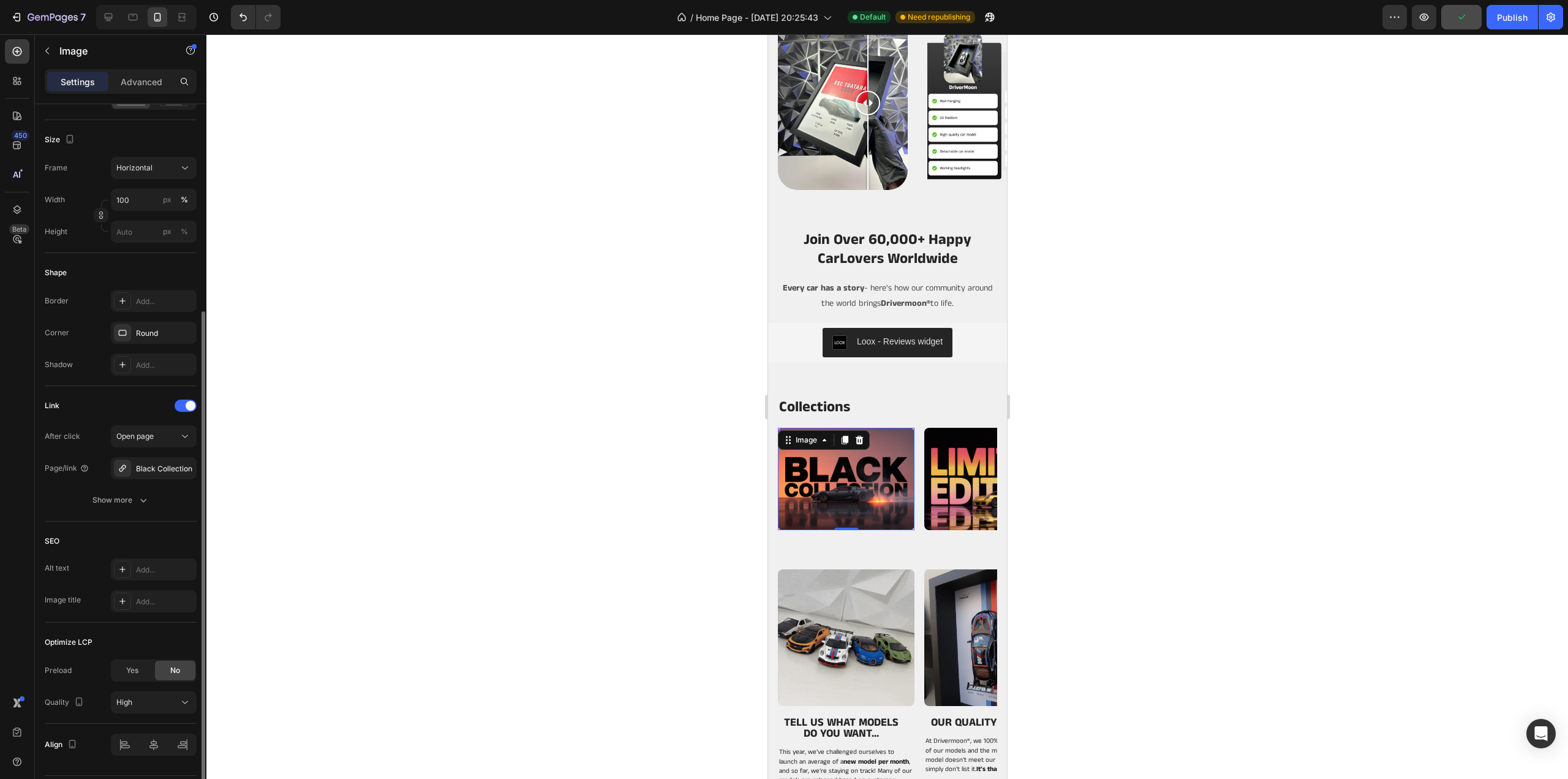
scroll to position [340, 0]
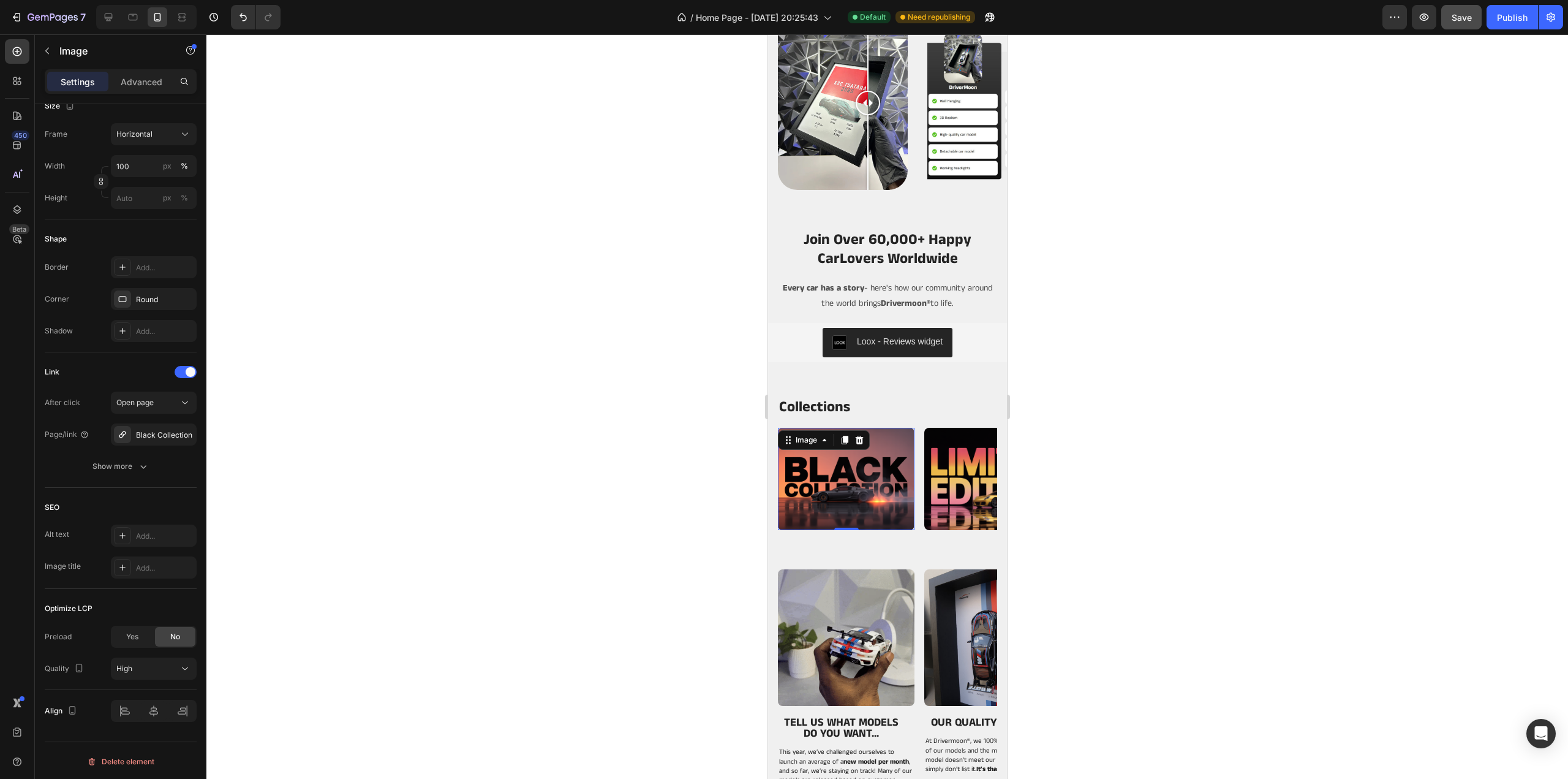
click at [840, 487] on img at bounding box center [845, 479] width 137 height 103
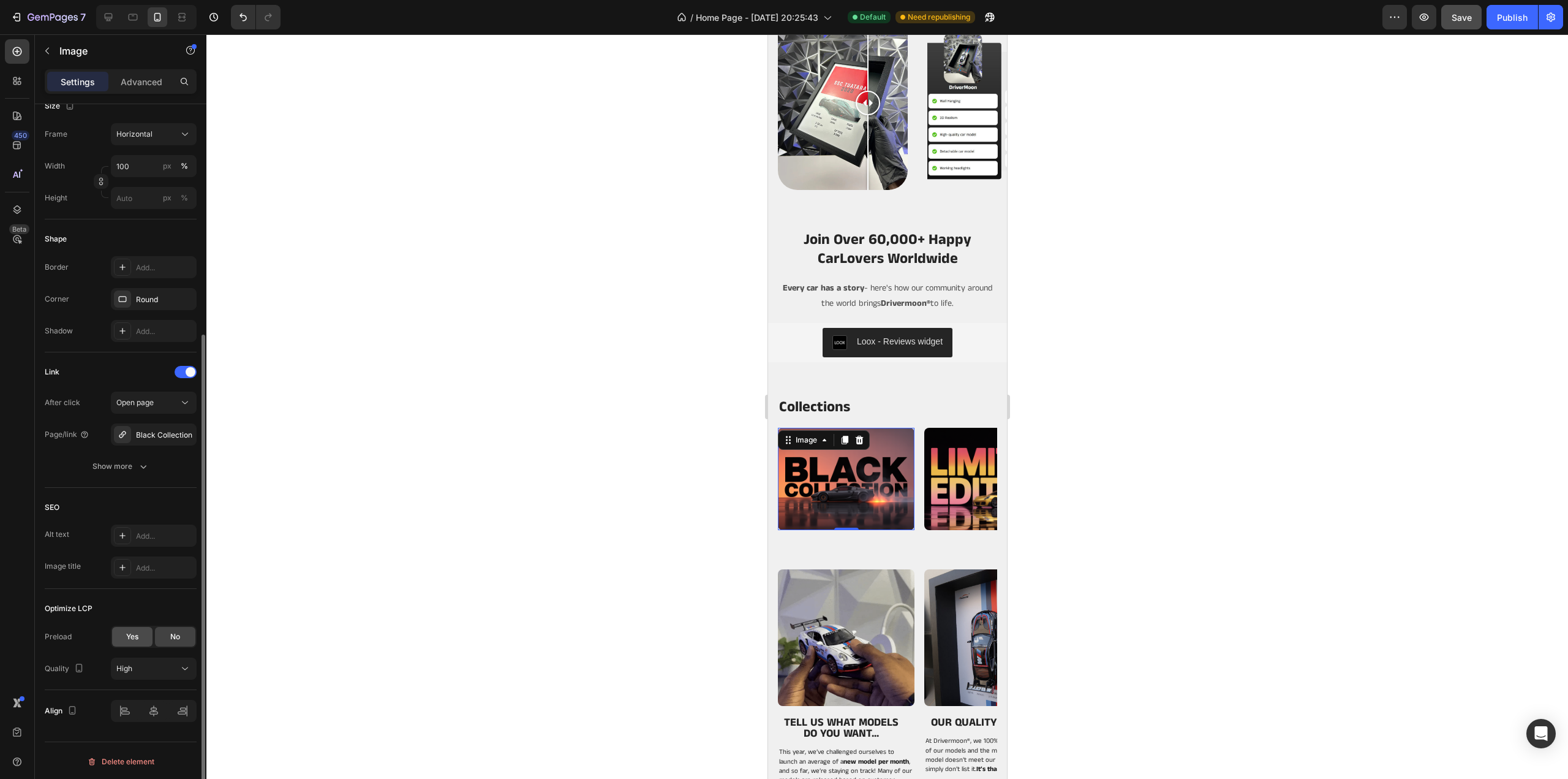
click at [135, 639] on span "Yes" at bounding box center [133, 637] width 13 height 11
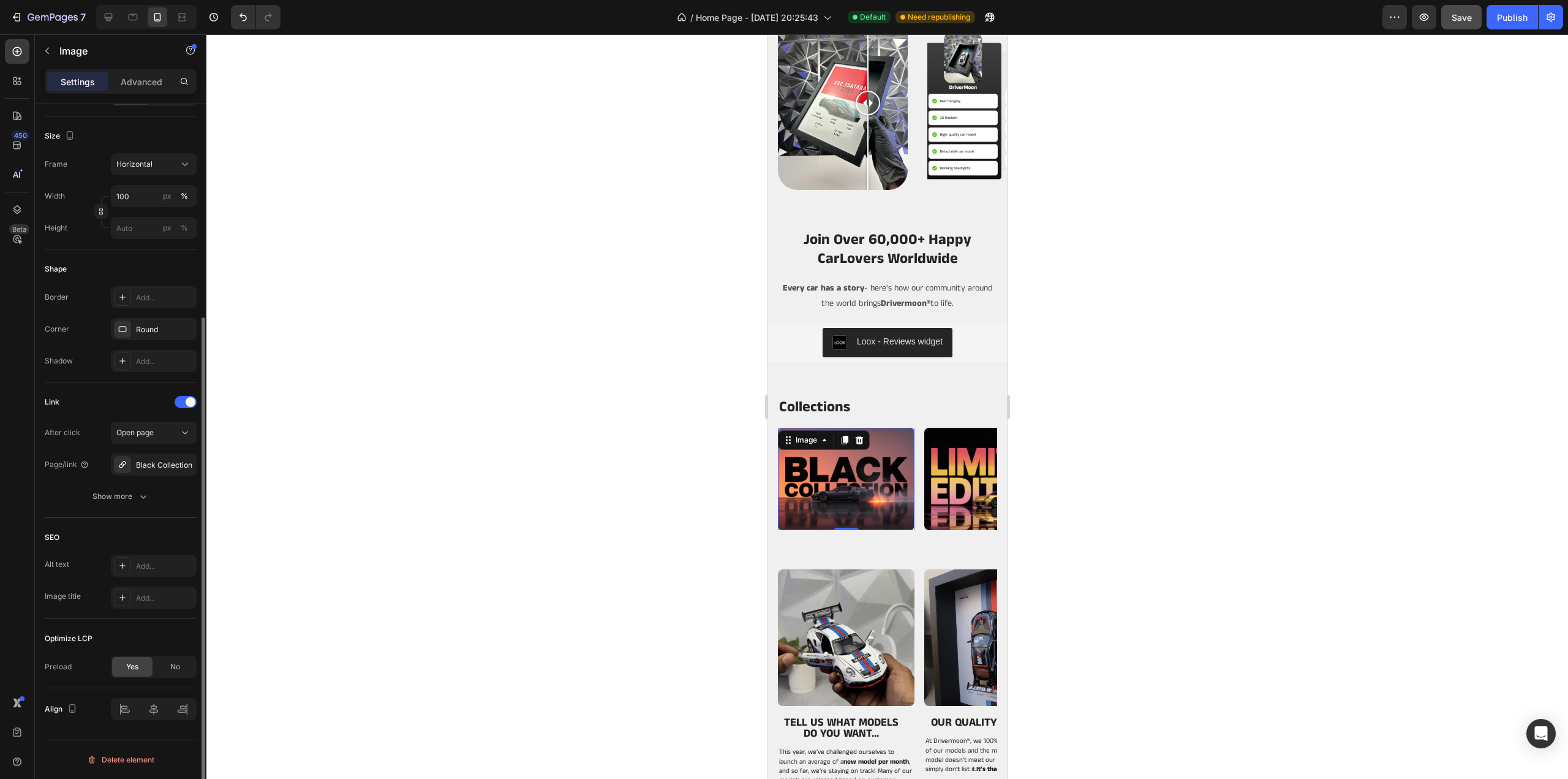
scroll to position [308, 0]
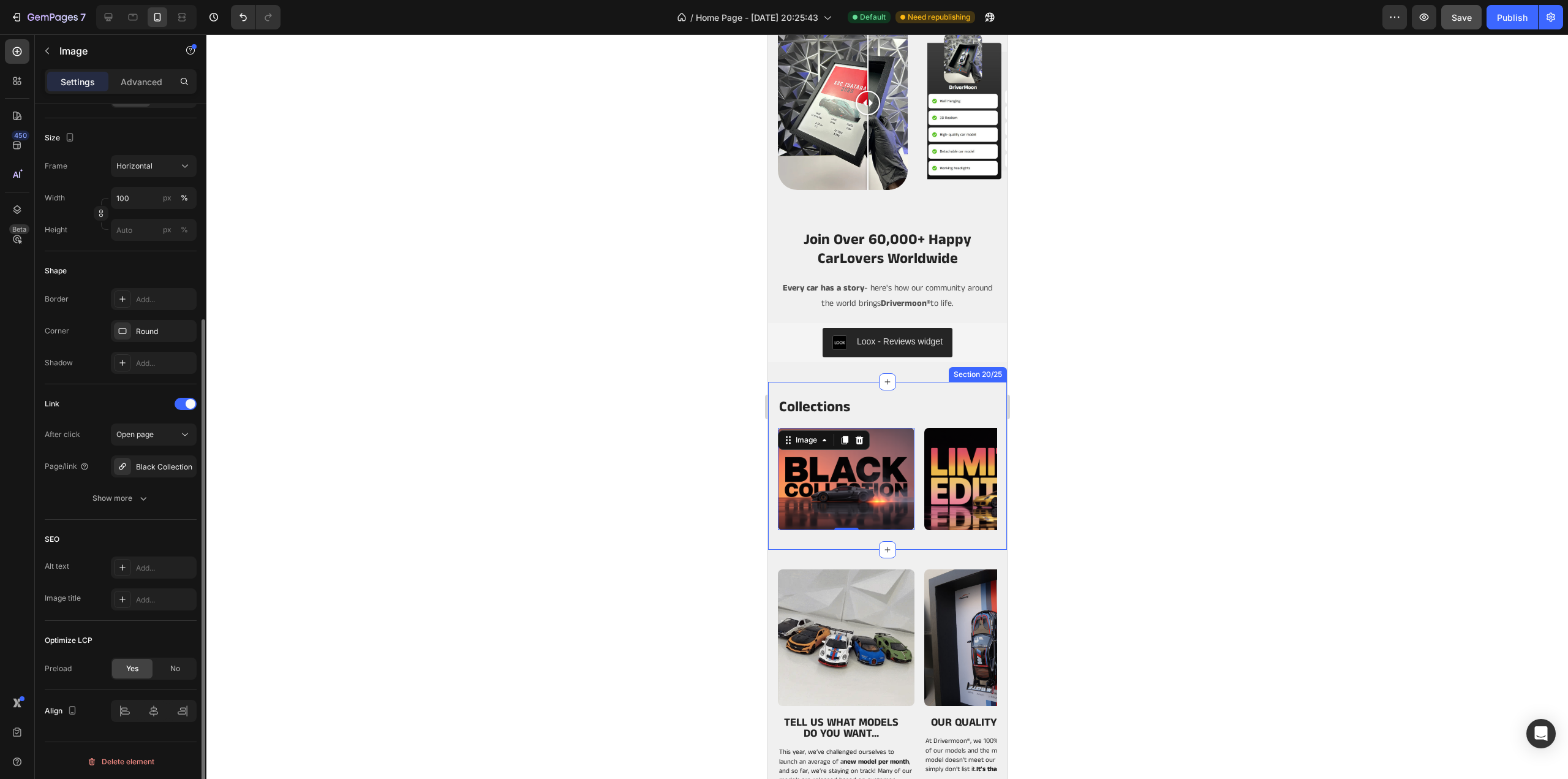
click at [973, 496] on img at bounding box center [992, 479] width 137 height 103
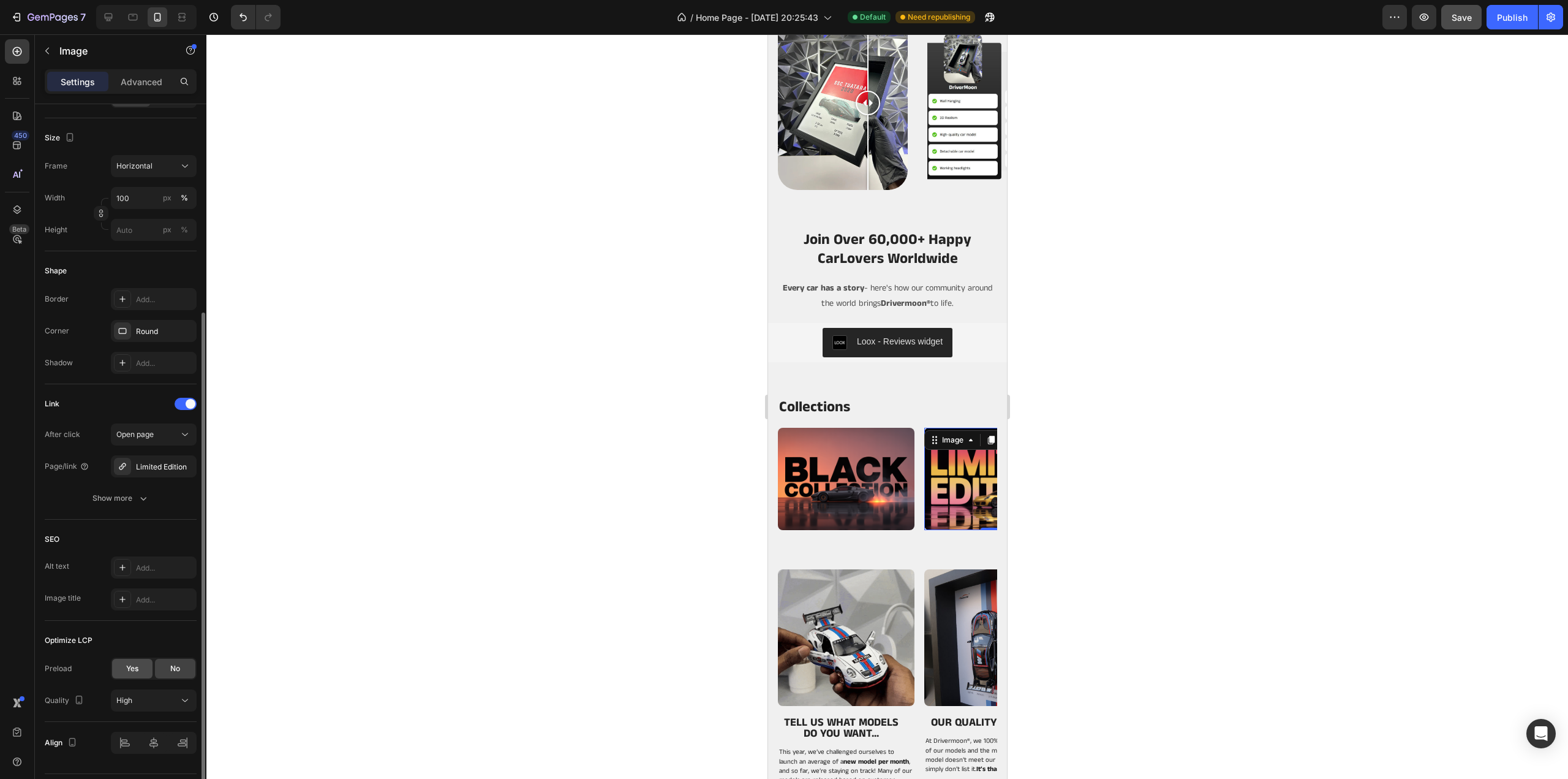
click at [130, 663] on span "Yes" at bounding box center [133, 669] width 13 height 11
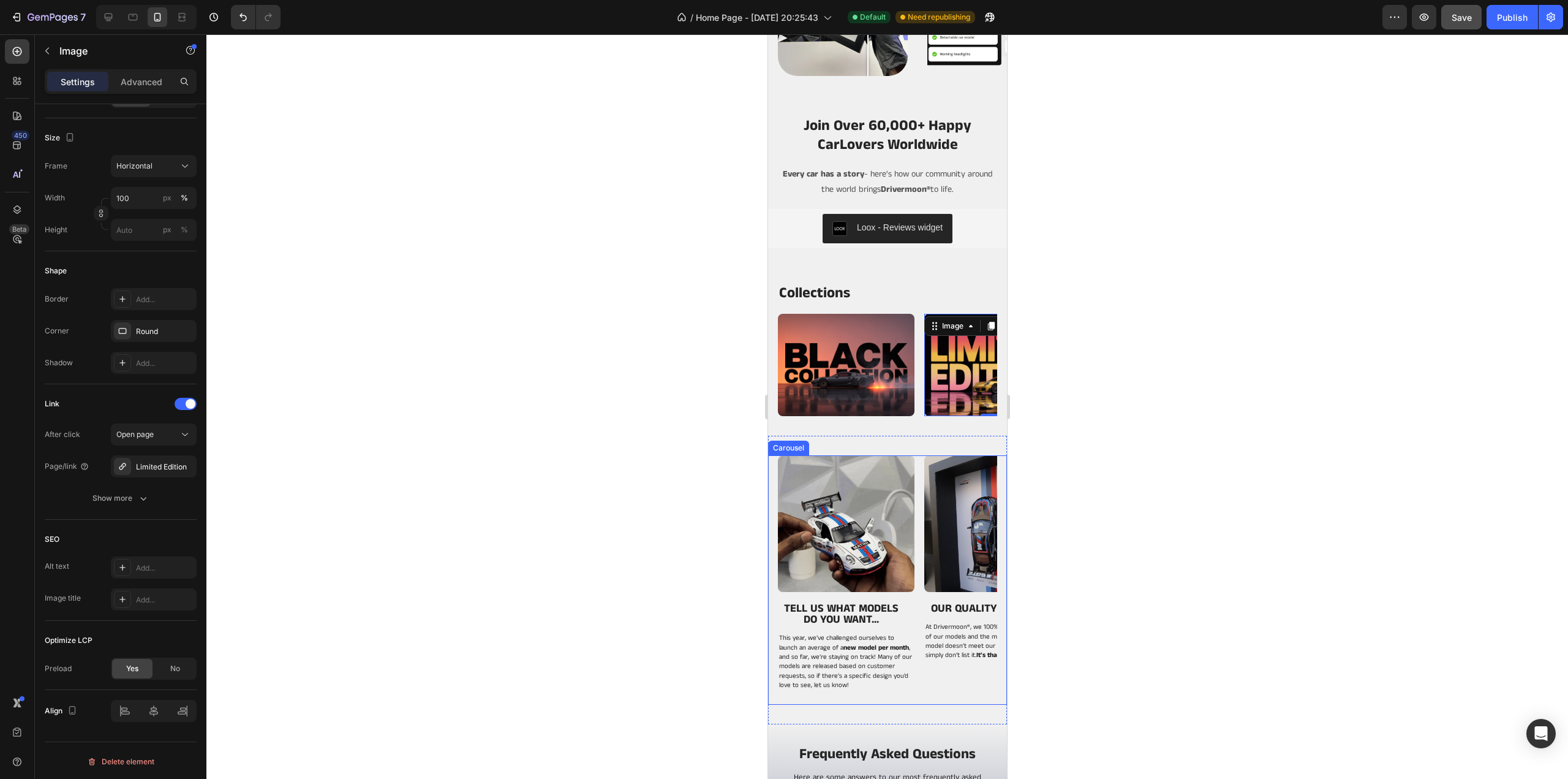
scroll to position [3002, 0]
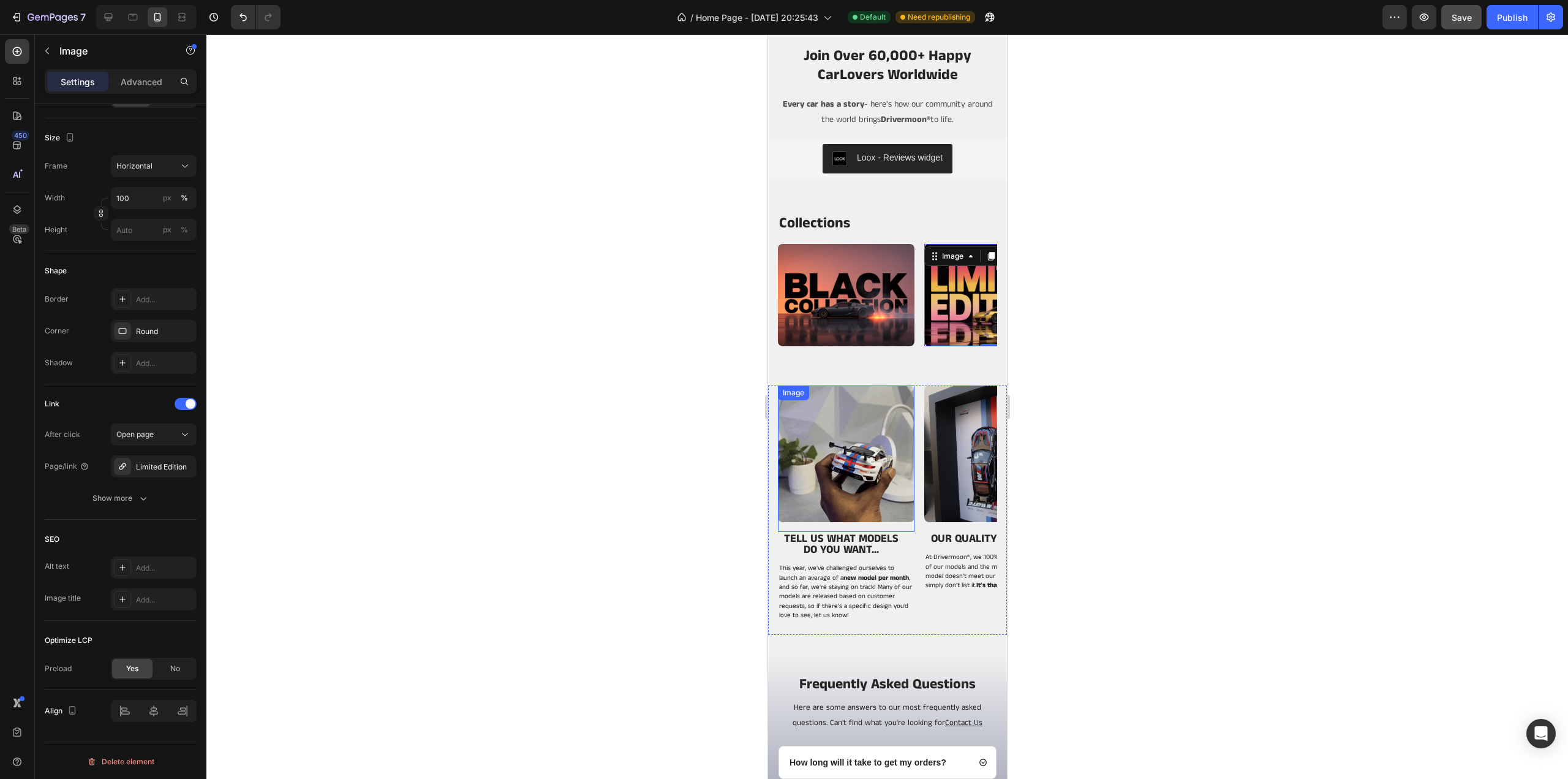
click at [872, 472] on img at bounding box center [845, 453] width 137 height 137
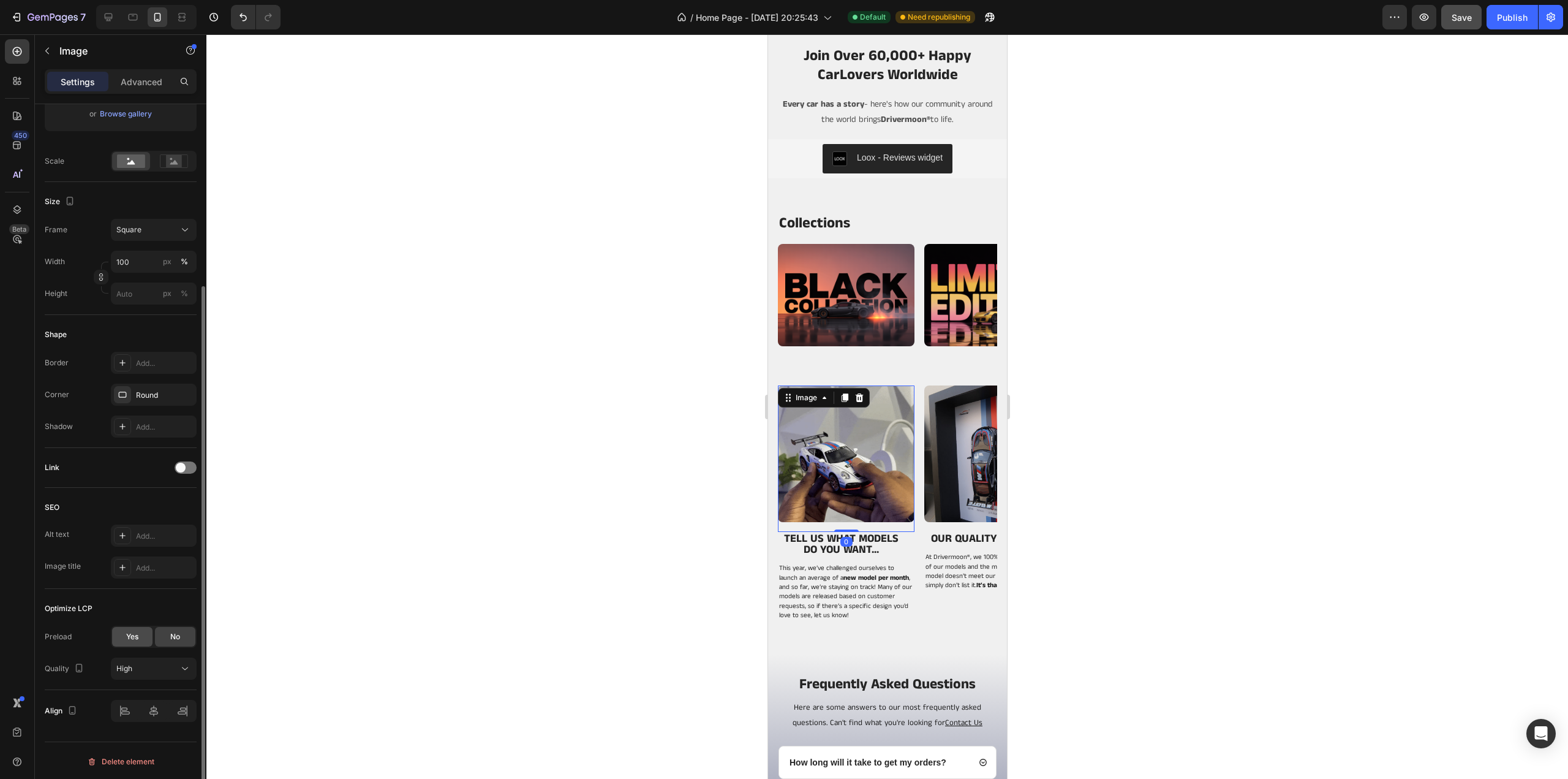
click at [130, 634] on span "Yes" at bounding box center [133, 637] width 13 height 11
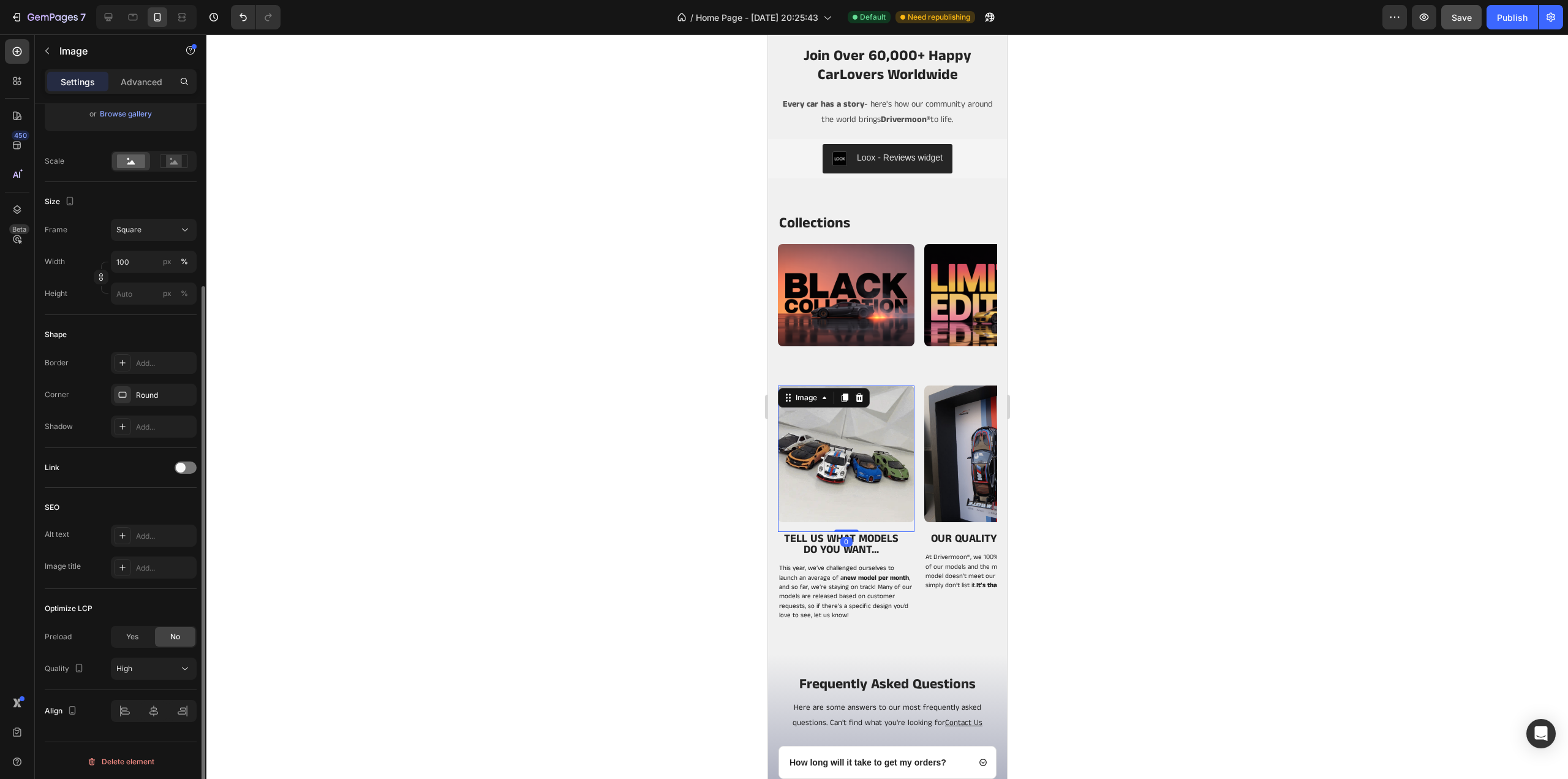
scroll to position [212, 0]
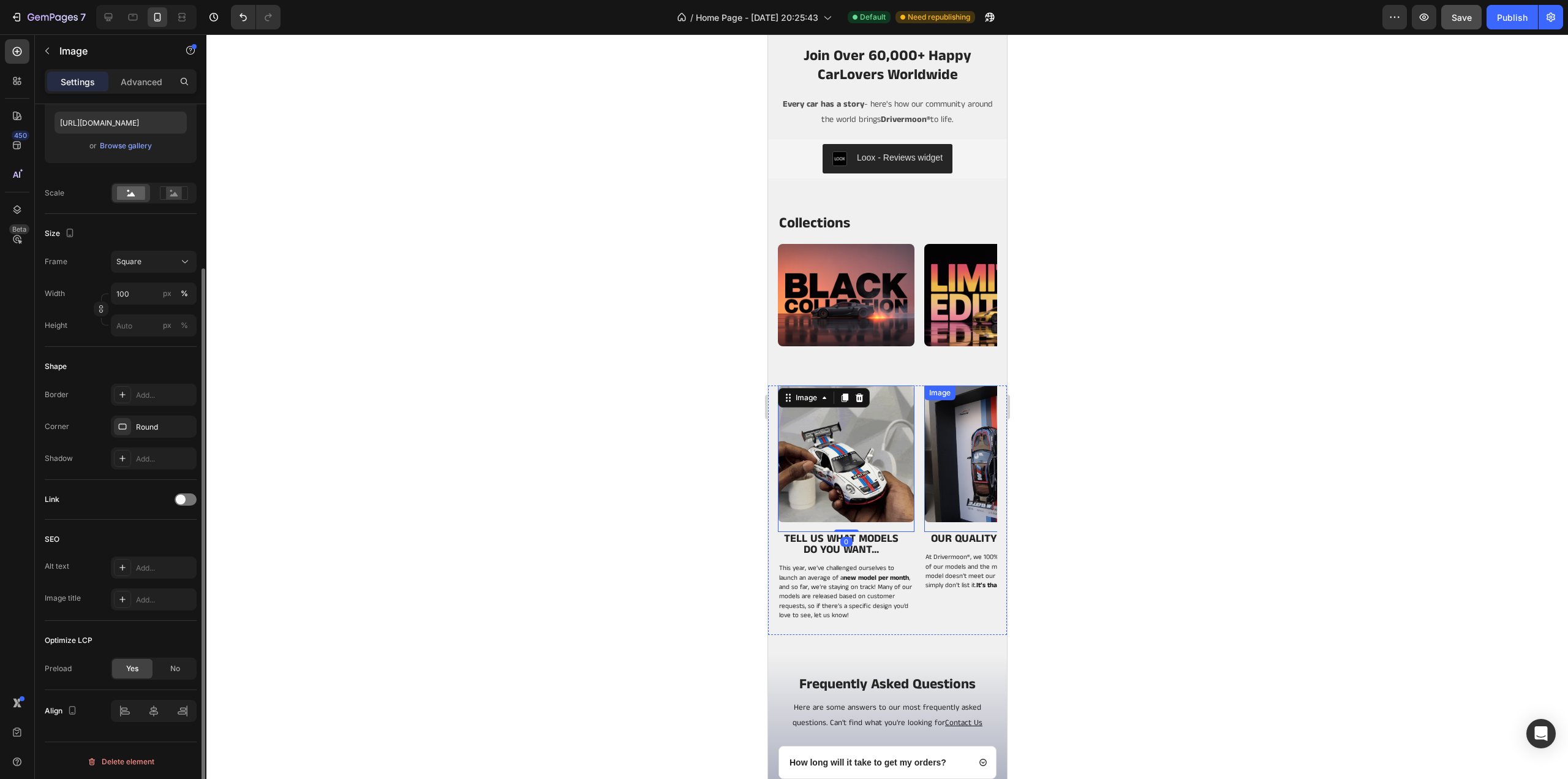
click at [945, 475] on img at bounding box center [992, 453] width 137 height 137
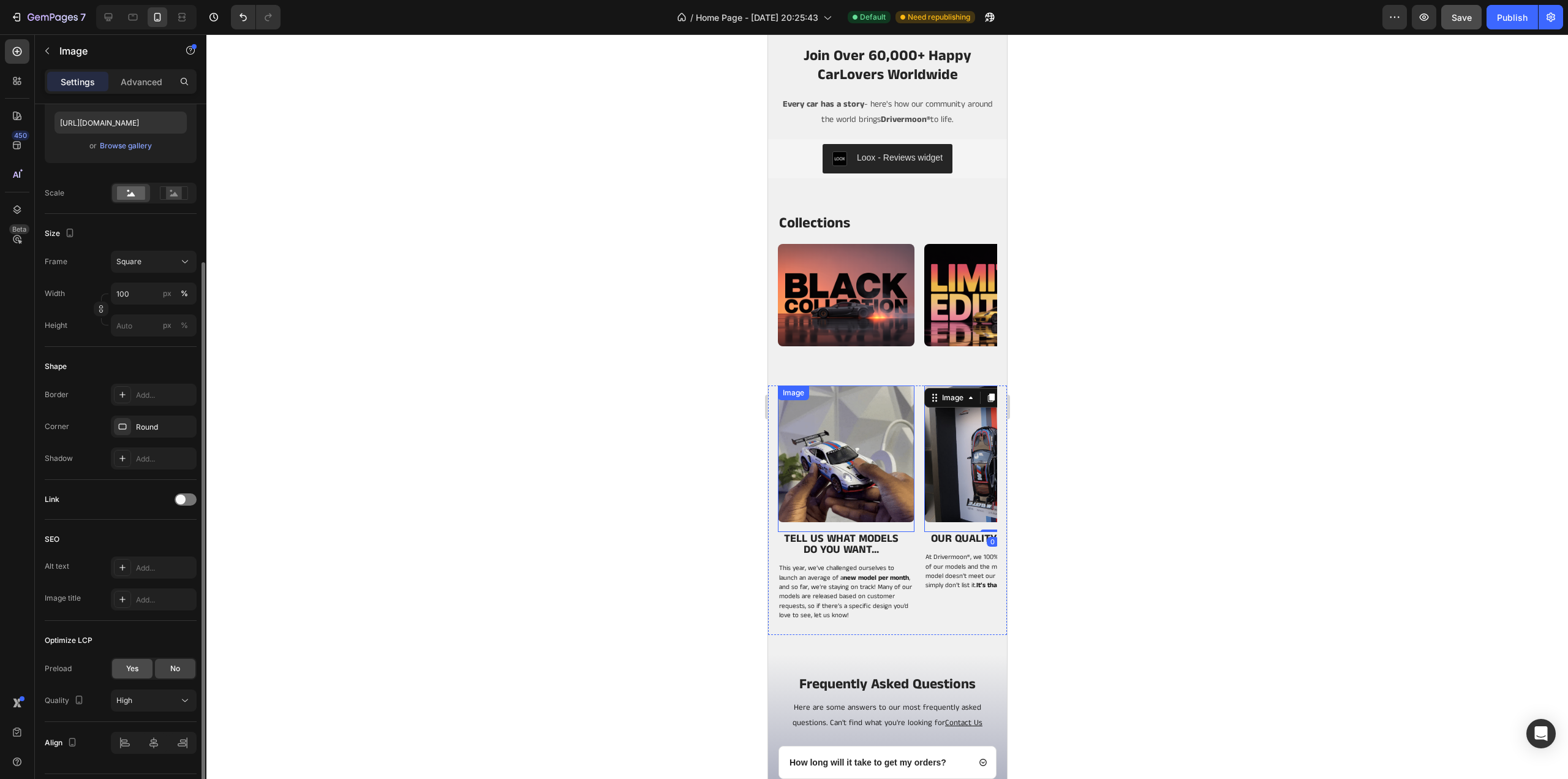
click at [141, 669] on div "Yes" at bounding box center [132, 668] width 40 height 20
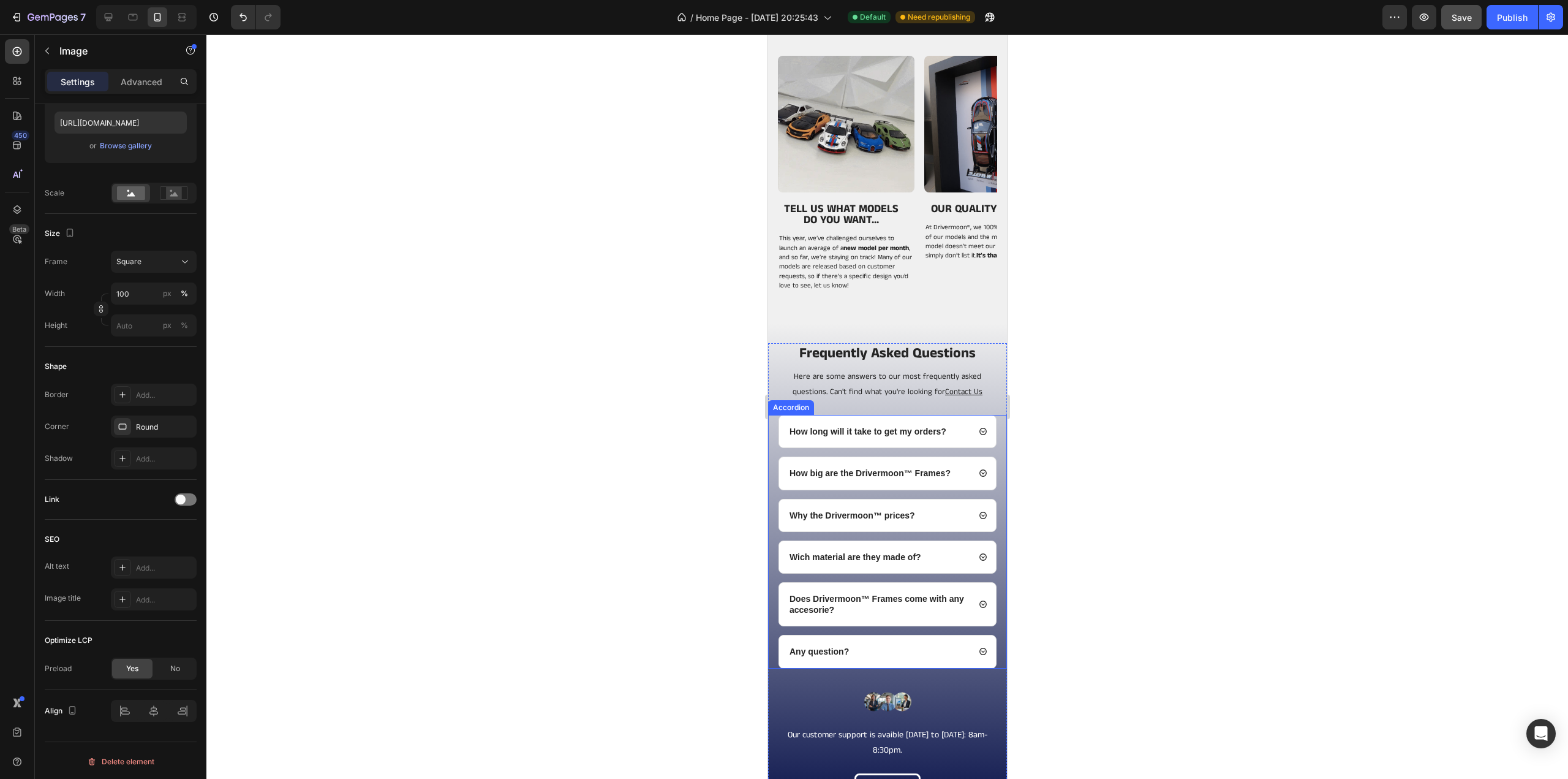
scroll to position [3087, 0]
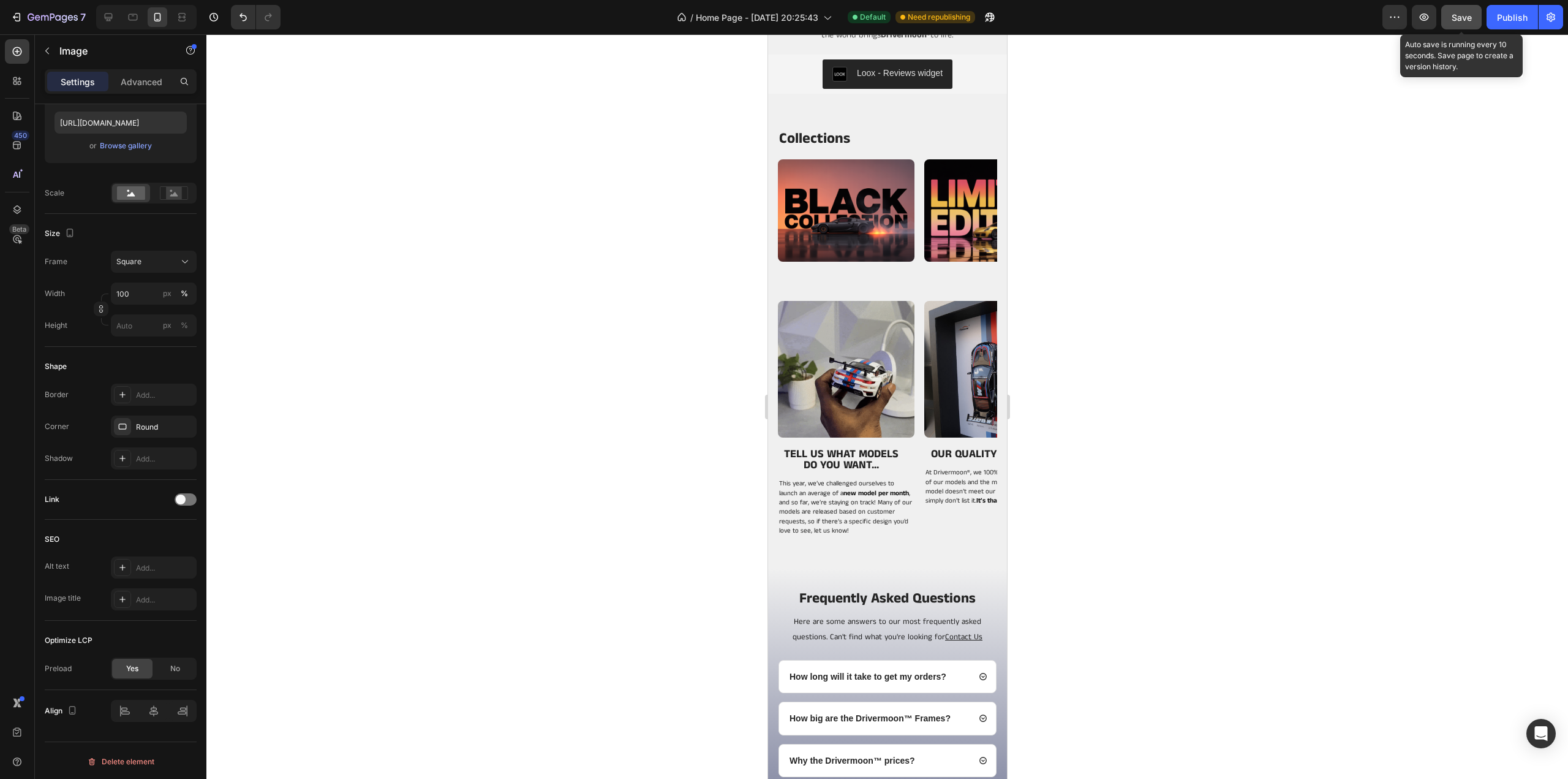
click at [1468, 21] on span "Save" at bounding box center [1462, 17] width 21 height 10
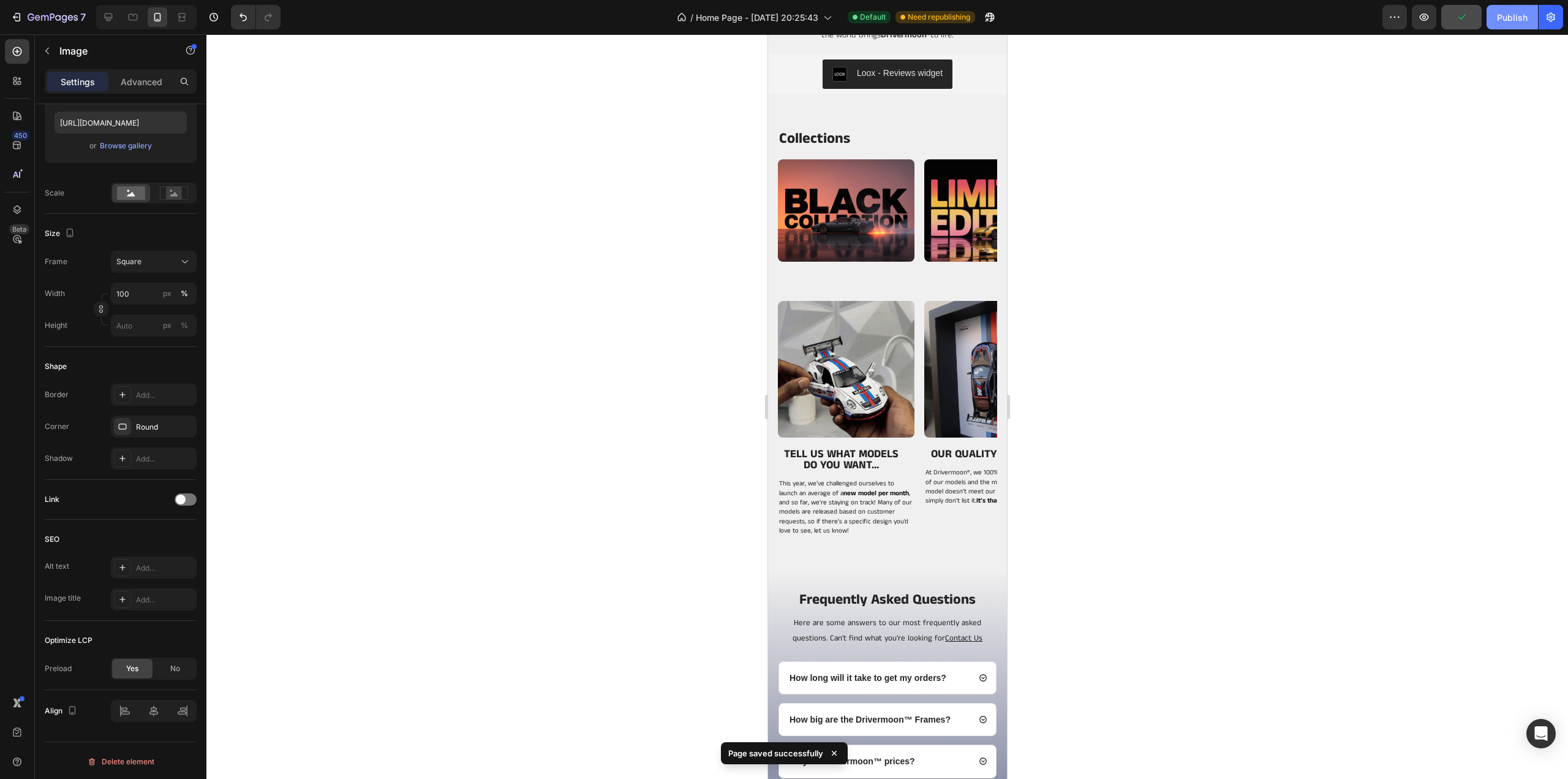
click at [1497, 15] on div "Publish" at bounding box center [1512, 17] width 31 height 13
